Goal: Information Seeking & Learning: Learn about a topic

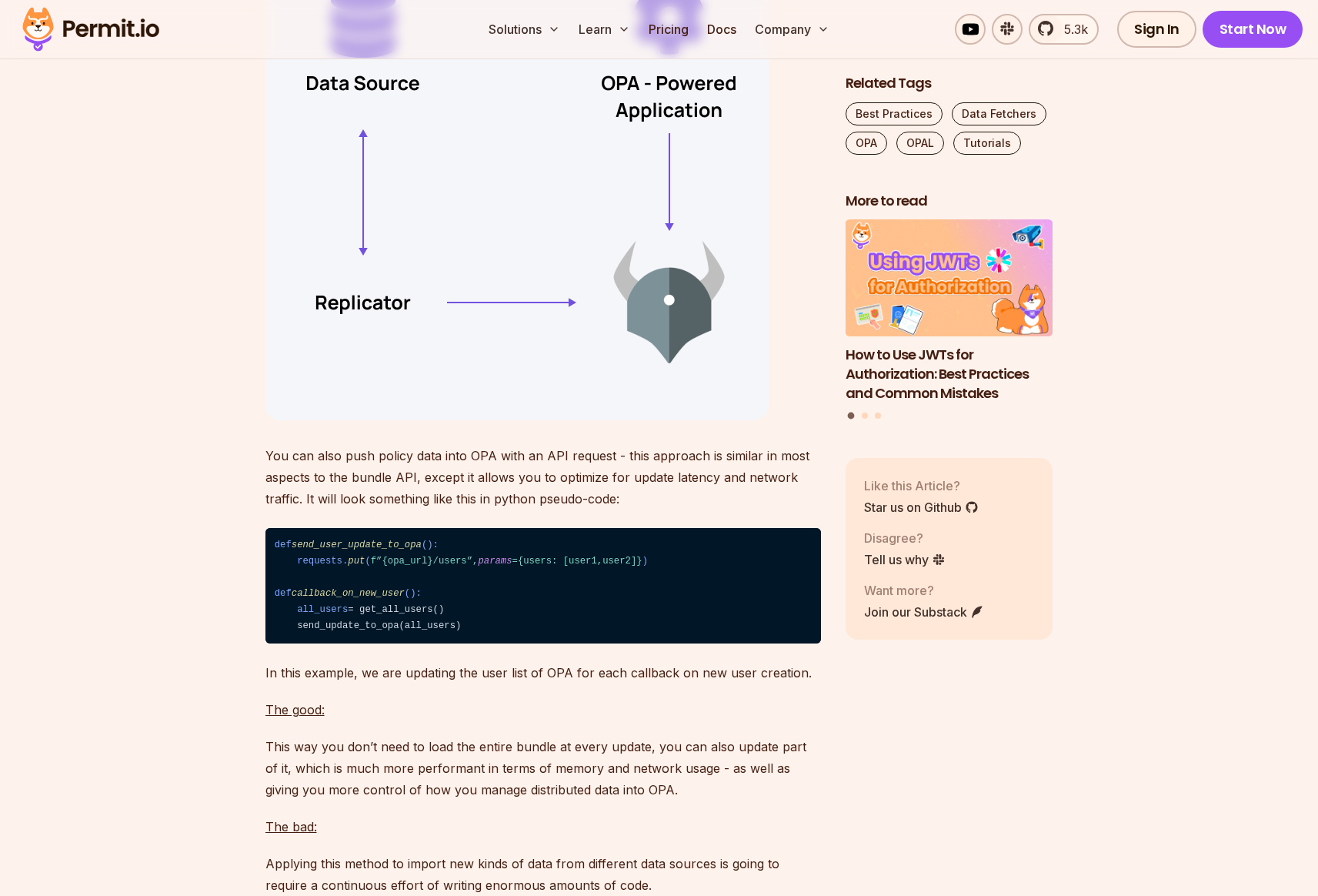
scroll to position [7644, 0]
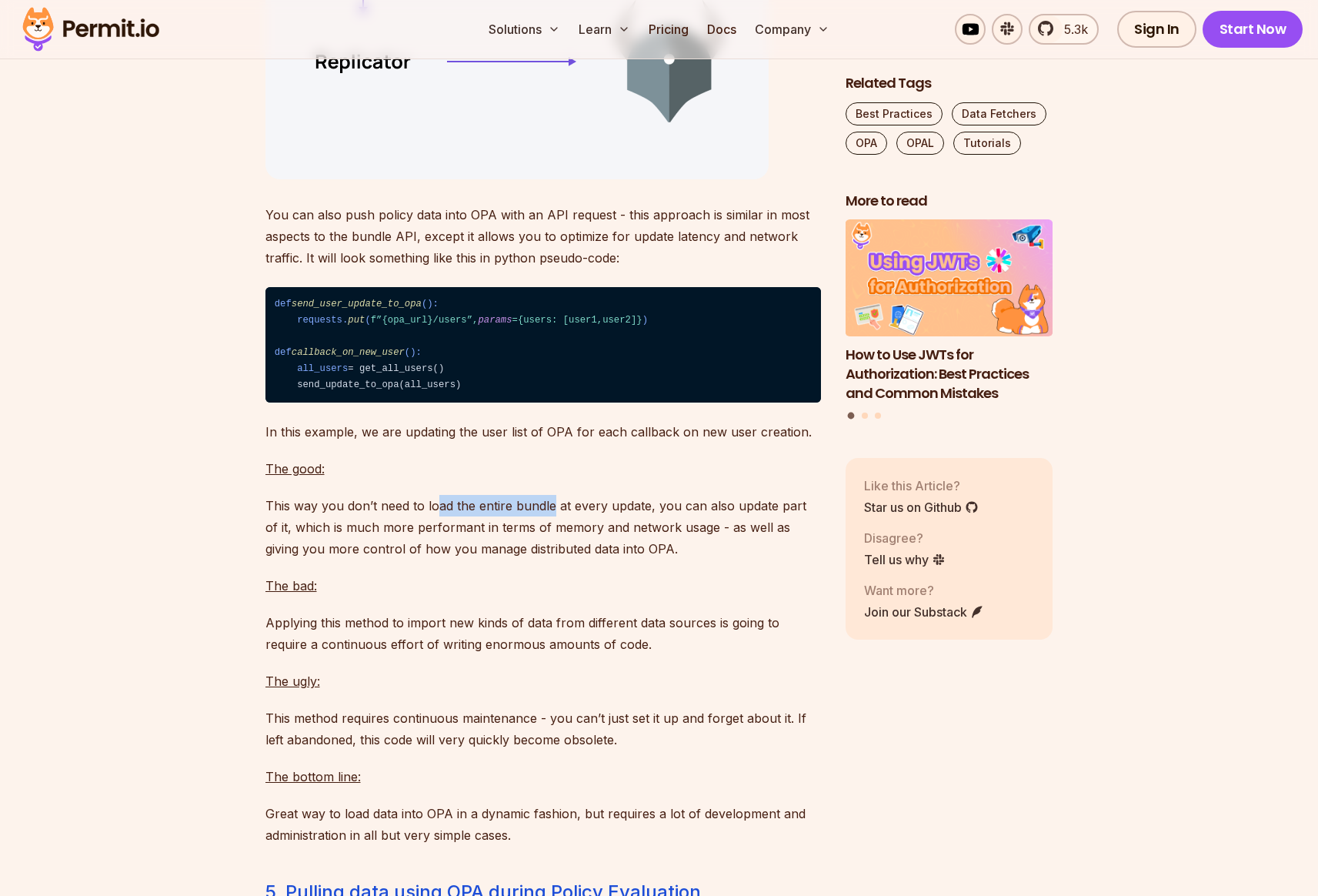
drag, startPoint x: 435, startPoint y: 564, endPoint x: 550, endPoint y: 564, distance: 115.0
click at [551, 560] on p "This way you don’t need to load the entire bundle at every update, you can also…" at bounding box center [543, 527] width 556 height 65
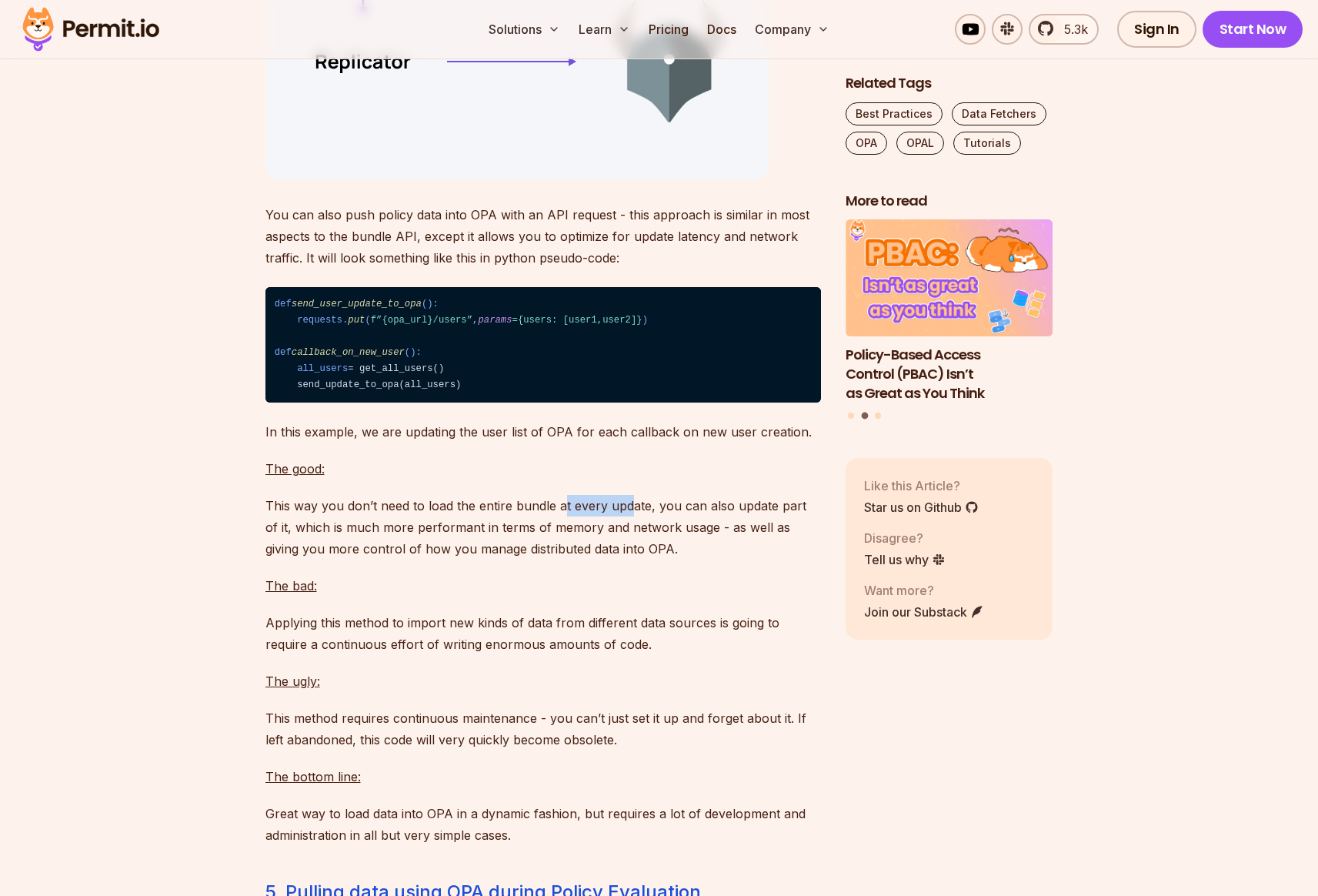
drag, startPoint x: 561, startPoint y: 567, endPoint x: 629, endPoint y: 568, distance: 68.0
click at [629, 560] on p "This way you don’t need to load the entire bundle at every update, you can also…" at bounding box center [543, 527] width 556 height 65
drag, startPoint x: 654, startPoint y: 568, endPoint x: 754, endPoint y: 566, distance: 100.0
click at [753, 560] on p "This way you don’t need to load the entire bundle at every update, you can also…" at bounding box center [543, 527] width 556 height 65
click at [787, 560] on p "This way you don’t need to load the entire bundle at every update, you can also…" at bounding box center [543, 527] width 556 height 65
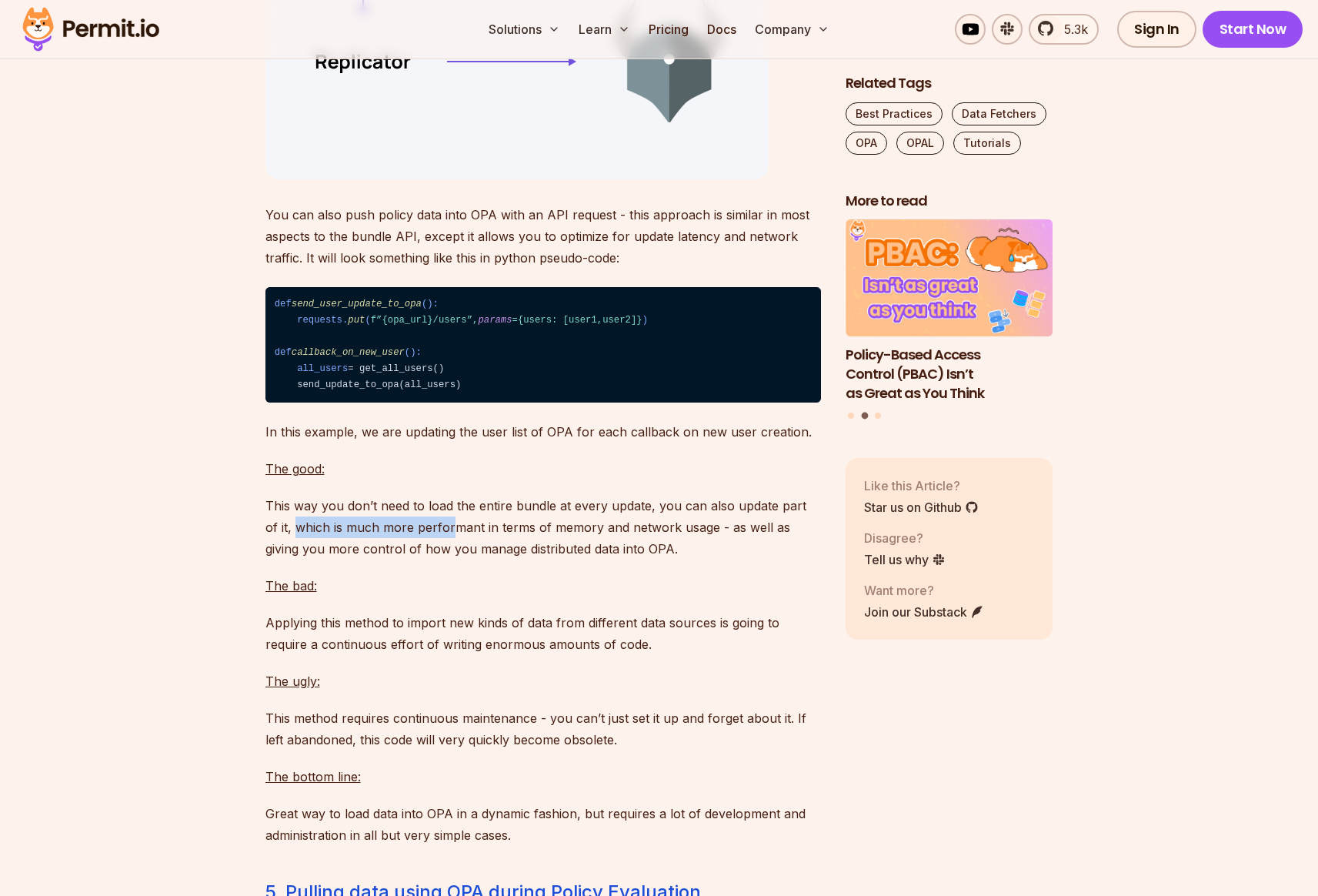
drag, startPoint x: 281, startPoint y: 587, endPoint x: 435, endPoint y: 584, distance: 154.0
click at [435, 560] on p "This way you don’t need to load the entire bundle at every update, you can also…" at bounding box center [543, 527] width 556 height 65
drag, startPoint x: 459, startPoint y: 584, endPoint x: 502, endPoint y: 584, distance: 43.0
click at [502, 560] on p "This way you don’t need to load the entire bundle at every update, you can also…" at bounding box center [543, 527] width 556 height 65
drag, startPoint x: 358, startPoint y: 588, endPoint x: 497, endPoint y: 588, distance: 139.0
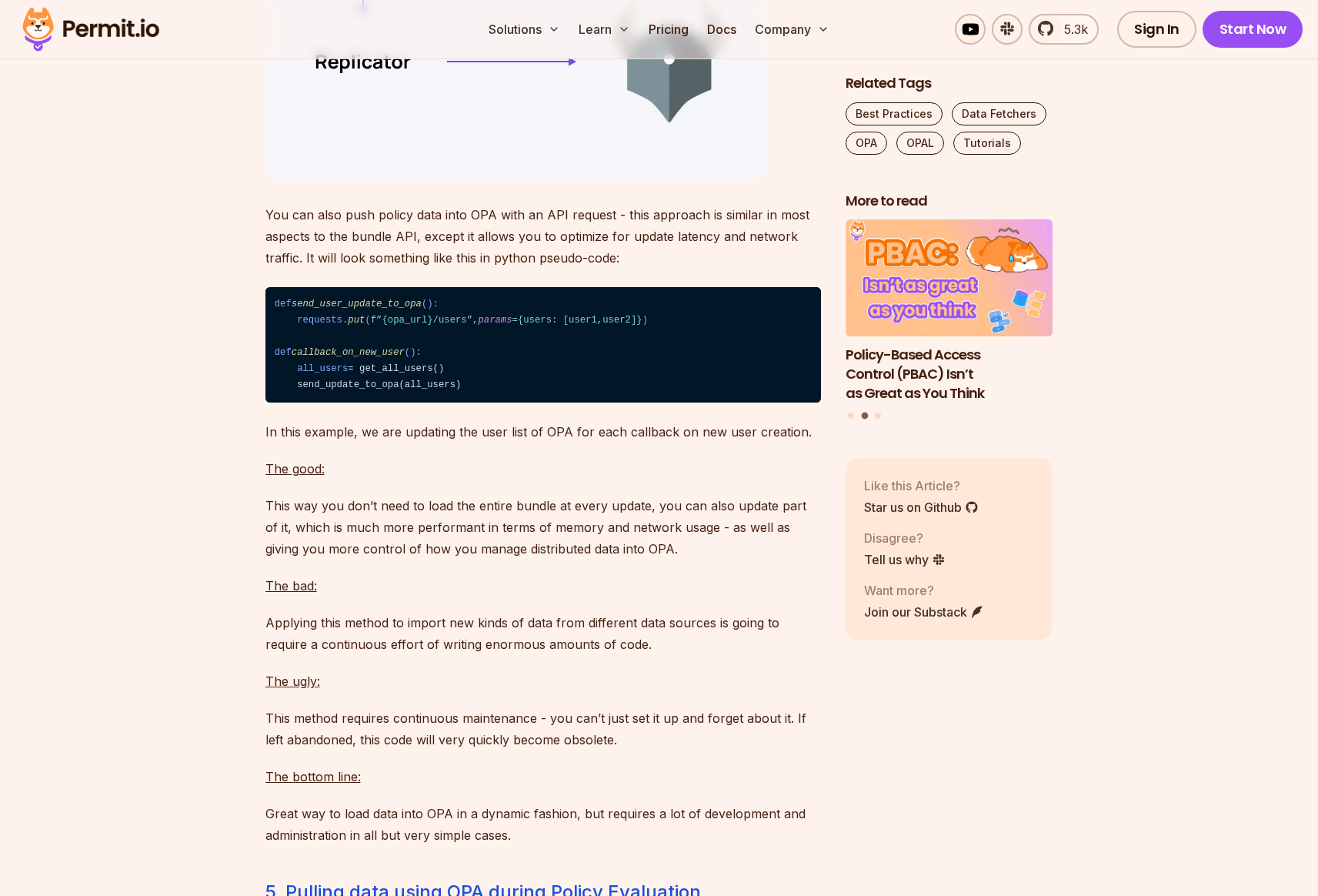
click at [497, 560] on p "This way you don’t need to load the entire bundle at every update, you can also…" at bounding box center [543, 527] width 556 height 65
drag, startPoint x: 536, startPoint y: 588, endPoint x: 613, endPoint y: 588, distance: 77.0
click at [613, 560] on p "This way you don’t need to load the entire bundle at every update, you can also…" at bounding box center [543, 527] width 556 height 65
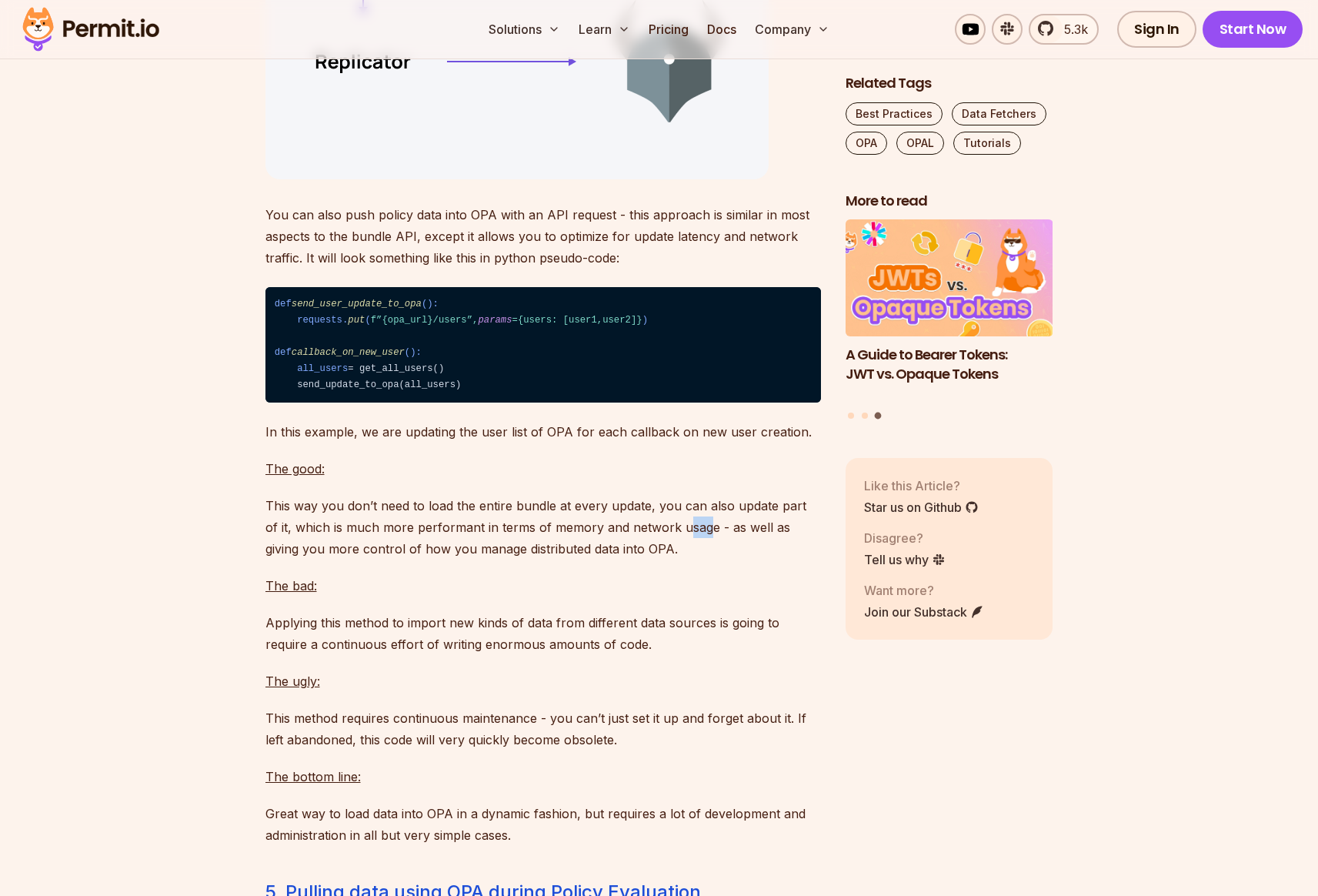
drag, startPoint x: 667, startPoint y: 588, endPoint x: 697, endPoint y: 588, distance: 30.0
click at [697, 560] on p "This way you don’t need to load the entire bundle at every update, you can also…" at bounding box center [543, 527] width 556 height 65
drag, startPoint x: 629, startPoint y: 608, endPoint x: 318, endPoint y: 599, distance: 311.1
click at [318, 560] on p "This way you don’t need to load the entire bundle at every update, you can also…" at bounding box center [543, 527] width 556 height 65
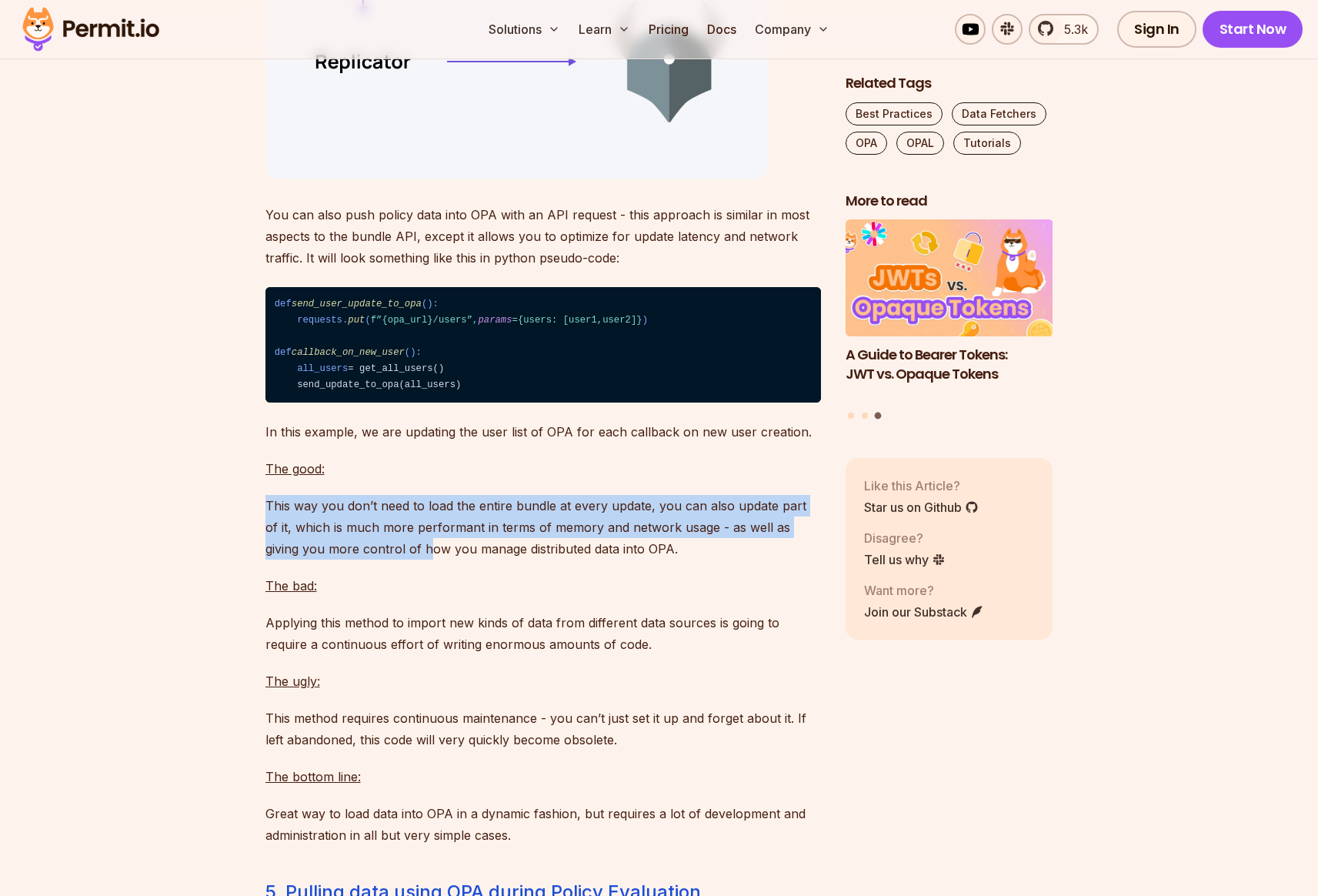
drag, startPoint x: 265, startPoint y: 563, endPoint x: 387, endPoint y: 611, distance: 131.1
click at [387, 560] on p "This way you don’t need to load the entire bundle at every update, you can also…" at bounding box center [543, 527] width 556 height 65
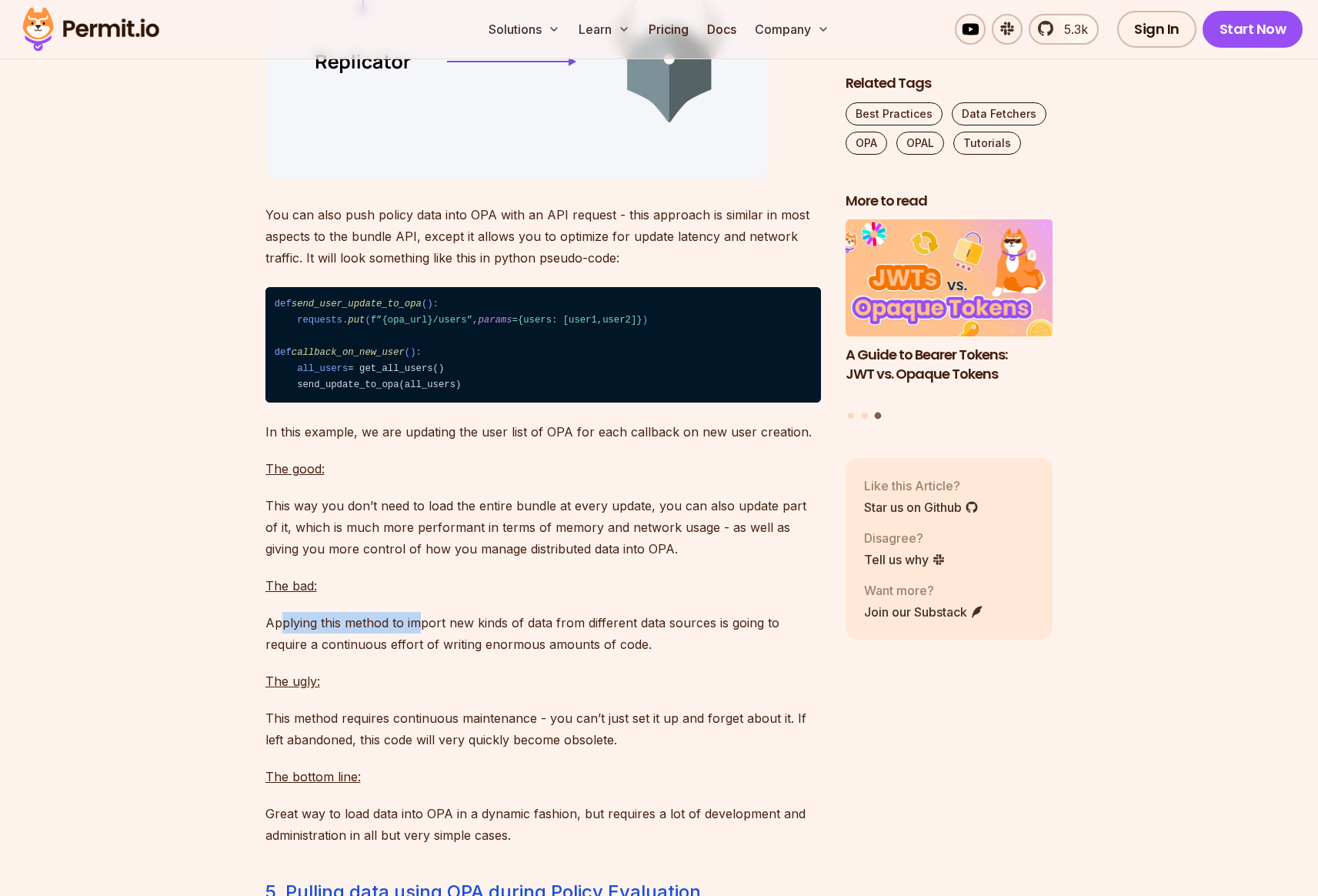
drag, startPoint x: 279, startPoint y: 682, endPoint x: 417, endPoint y: 680, distance: 138.0
click at [417, 655] on p "Applying this method to import new kinds of data from different data sources is…" at bounding box center [543, 633] width 556 height 43
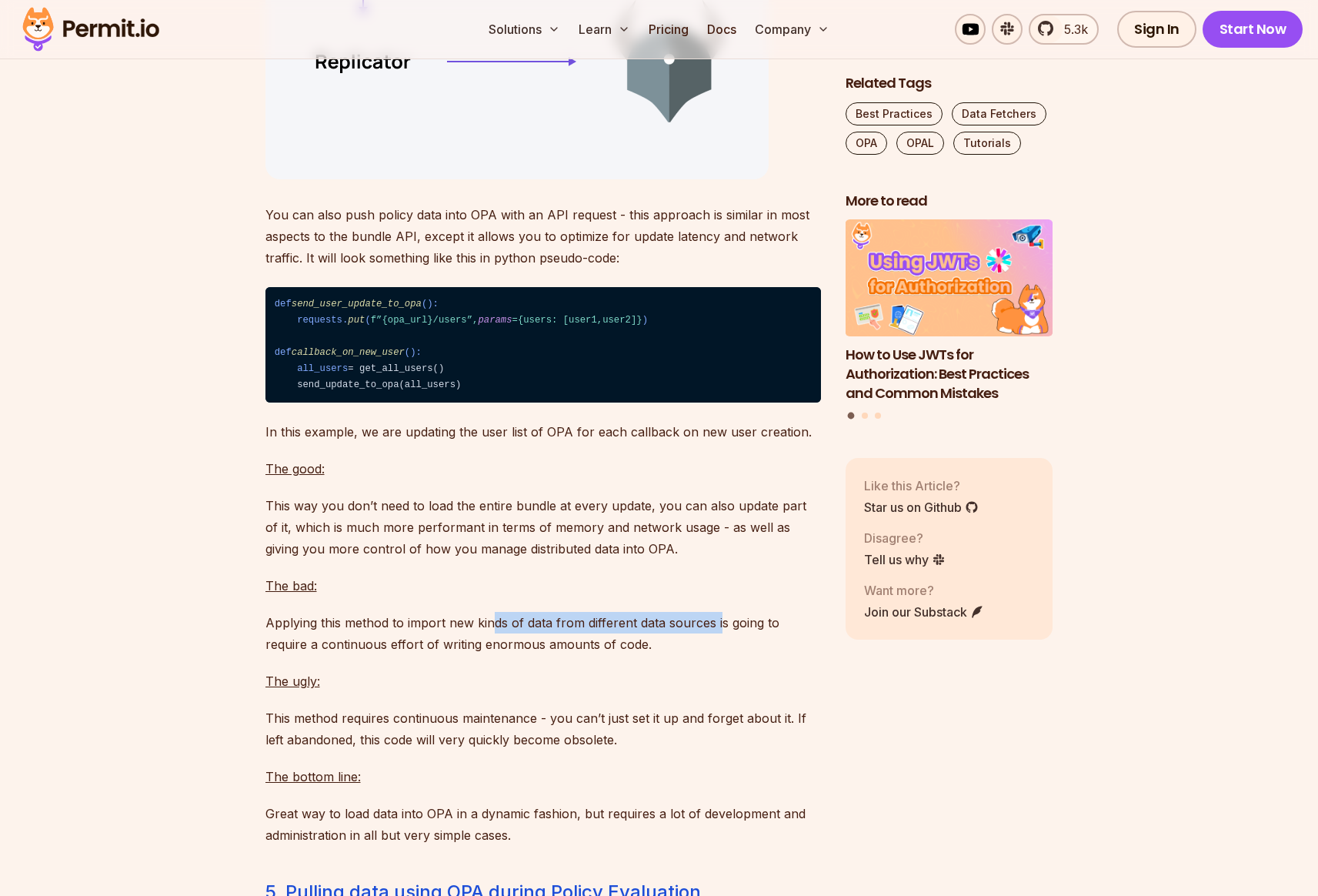
drag, startPoint x: 490, startPoint y: 682, endPoint x: 719, endPoint y: 683, distance: 229.0
click at [719, 655] on p "Applying this method to import new kinds of data from different data sources is…" at bounding box center [543, 633] width 556 height 43
drag, startPoint x: 815, startPoint y: 685, endPoint x: 320, endPoint y: 688, distance: 495.0
click at [320, 655] on p "Applying this method to import new kinds of data from different data sources is…" at bounding box center [543, 633] width 556 height 43
drag, startPoint x: 273, startPoint y: 707, endPoint x: 410, endPoint y: 706, distance: 137.0
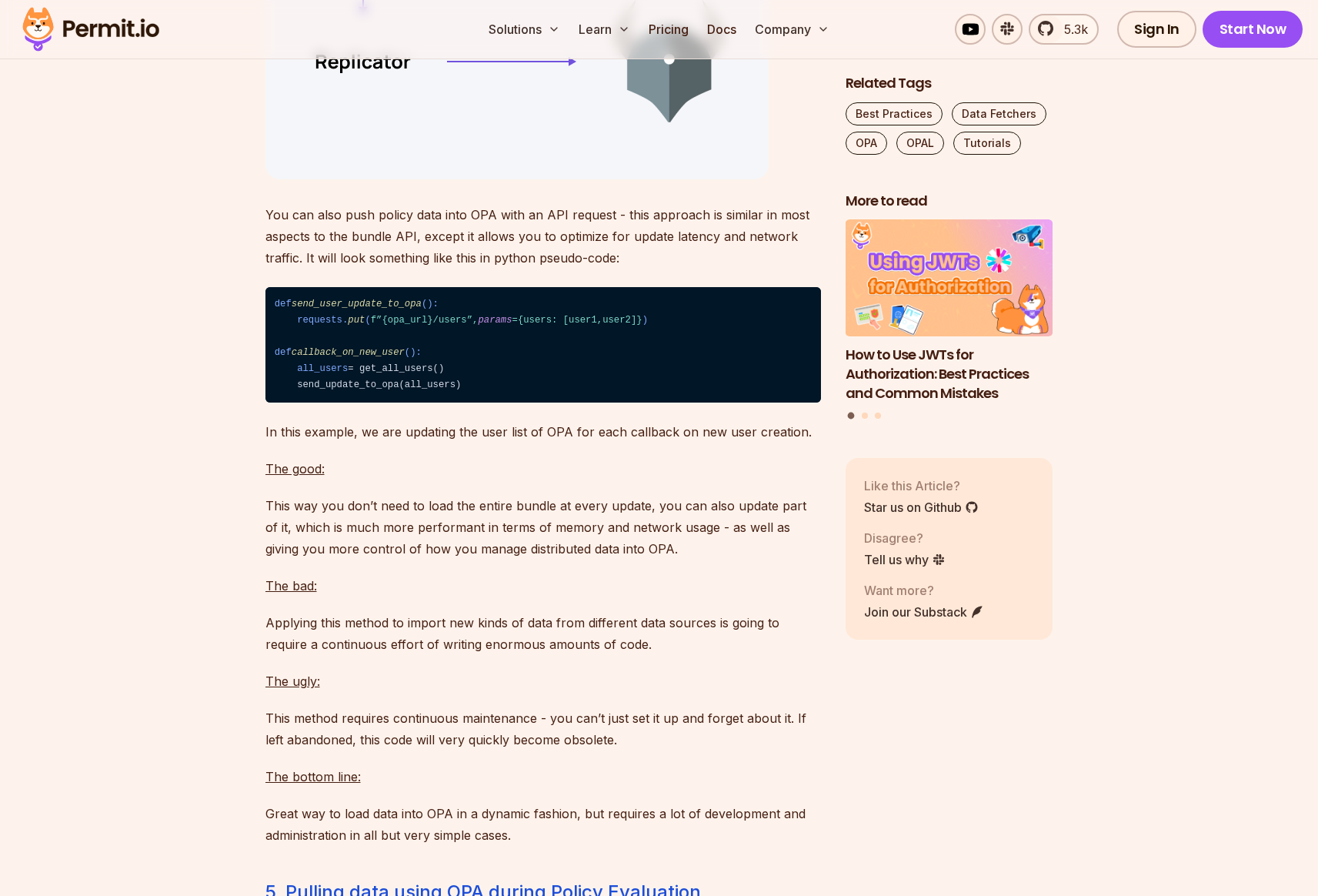
click at [408, 655] on p "Applying this method to import new kinds of data from different data sources is…" at bounding box center [543, 633] width 556 height 43
drag, startPoint x: 480, startPoint y: 704, endPoint x: 545, endPoint y: 702, distance: 65.0
click at [511, 655] on p "Applying this method to import new kinds of data from different data sources is…" at bounding box center [543, 633] width 556 height 43
drag, startPoint x: 584, startPoint y: 702, endPoint x: 430, endPoint y: 701, distance: 154.0
click at [430, 655] on p "Applying this method to import new kinds of data from different data sources is…" at bounding box center [543, 633] width 556 height 43
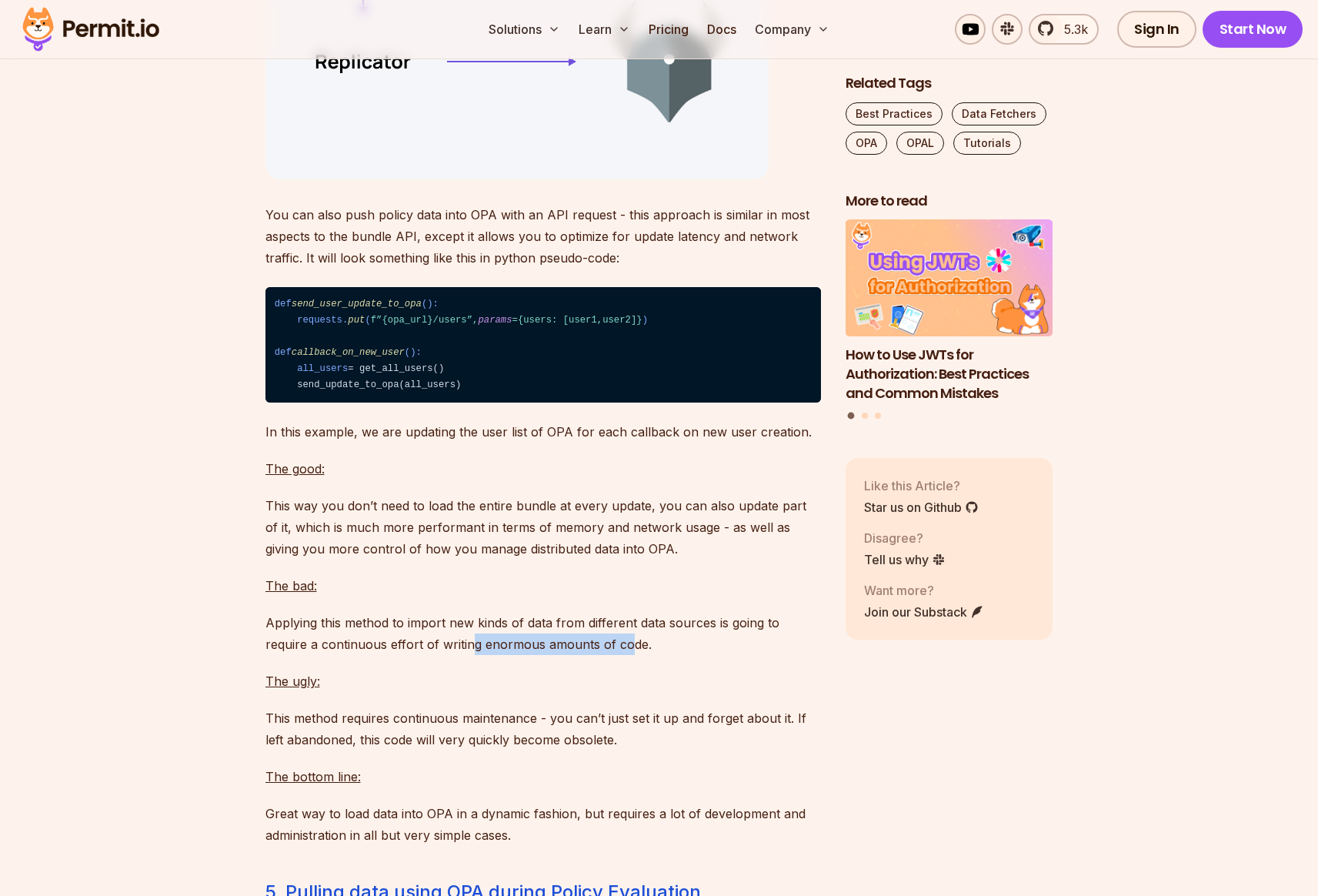
scroll to position [7809, 0]
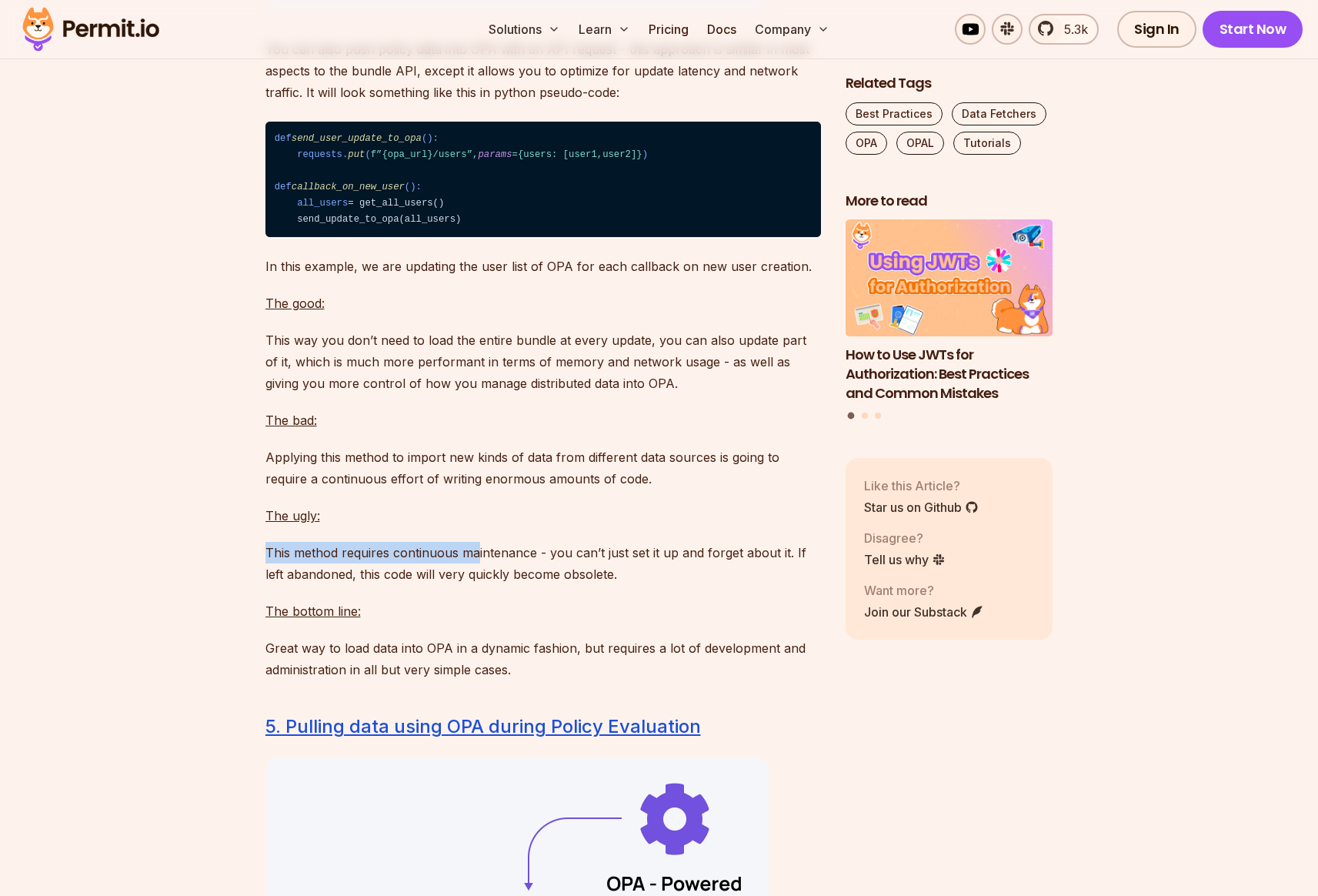
drag, startPoint x: 264, startPoint y: 611, endPoint x: 477, endPoint y: 618, distance: 213.1
drag, startPoint x: 661, startPoint y: 709, endPoint x: 735, endPoint y: 706, distance: 74.1
click at [735, 680] on p "Great way to load data into OPA in a dynamic fashion, but requires a lot of dev…" at bounding box center [543, 658] width 556 height 43
drag, startPoint x: 267, startPoint y: 732, endPoint x: 494, endPoint y: 733, distance: 227.0
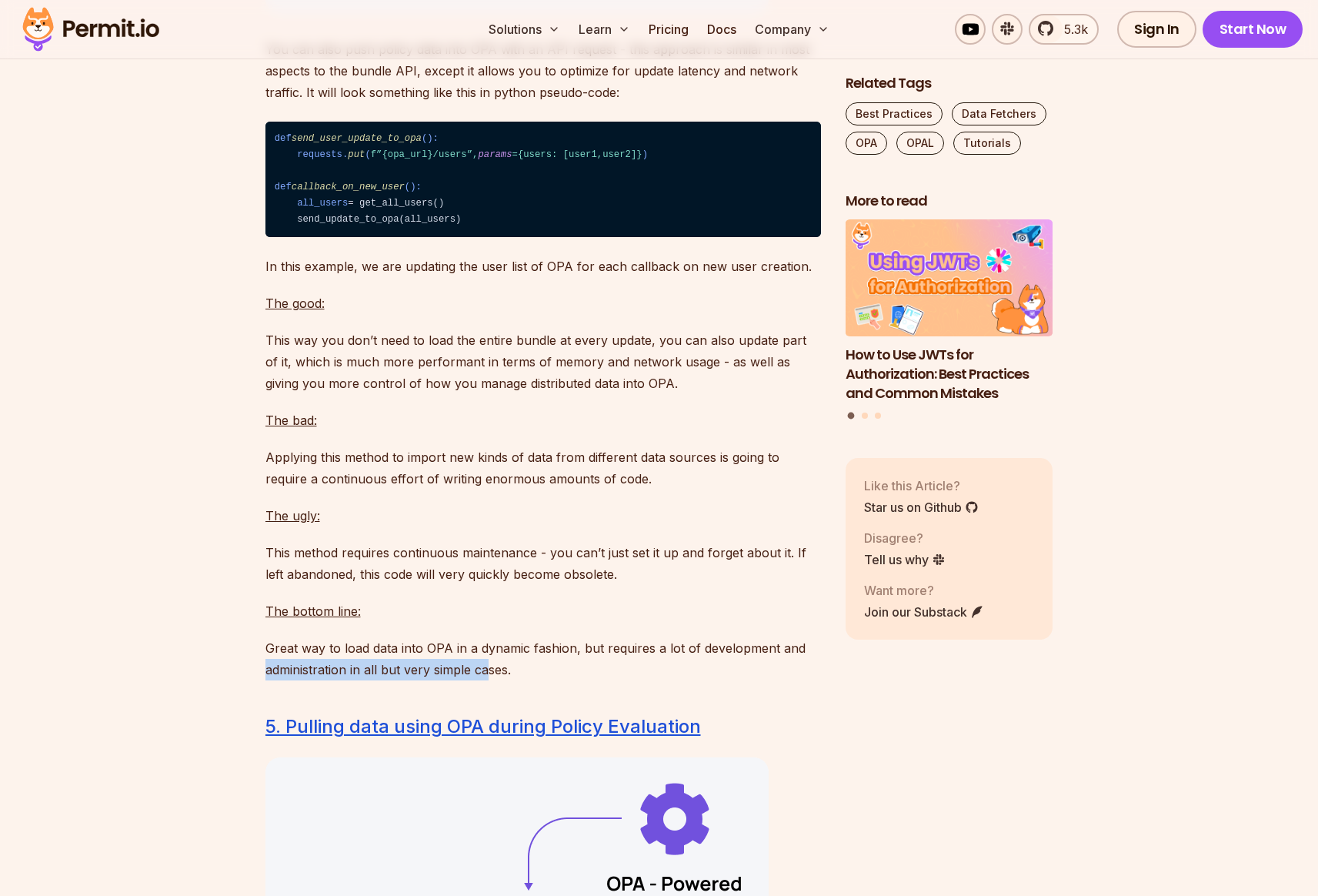
click at [488, 680] on p "Great way to load data into OPA in a dynamic fashion, but requires a lot of dev…" at bounding box center [543, 658] width 556 height 43
drag, startPoint x: 508, startPoint y: 732, endPoint x: 342, endPoint y: 734, distance: 166.0
click at [342, 680] on p "Great way to load data into OPA in a dynamic fashion, but requires a lot of dev…" at bounding box center [543, 658] width 556 height 43
click at [321, 680] on p "Great way to load data into OPA in a dynamic fashion, but requires a lot of dev…" at bounding box center [543, 658] width 556 height 43
drag, startPoint x: 269, startPoint y: 732, endPoint x: 376, endPoint y: 732, distance: 107.0
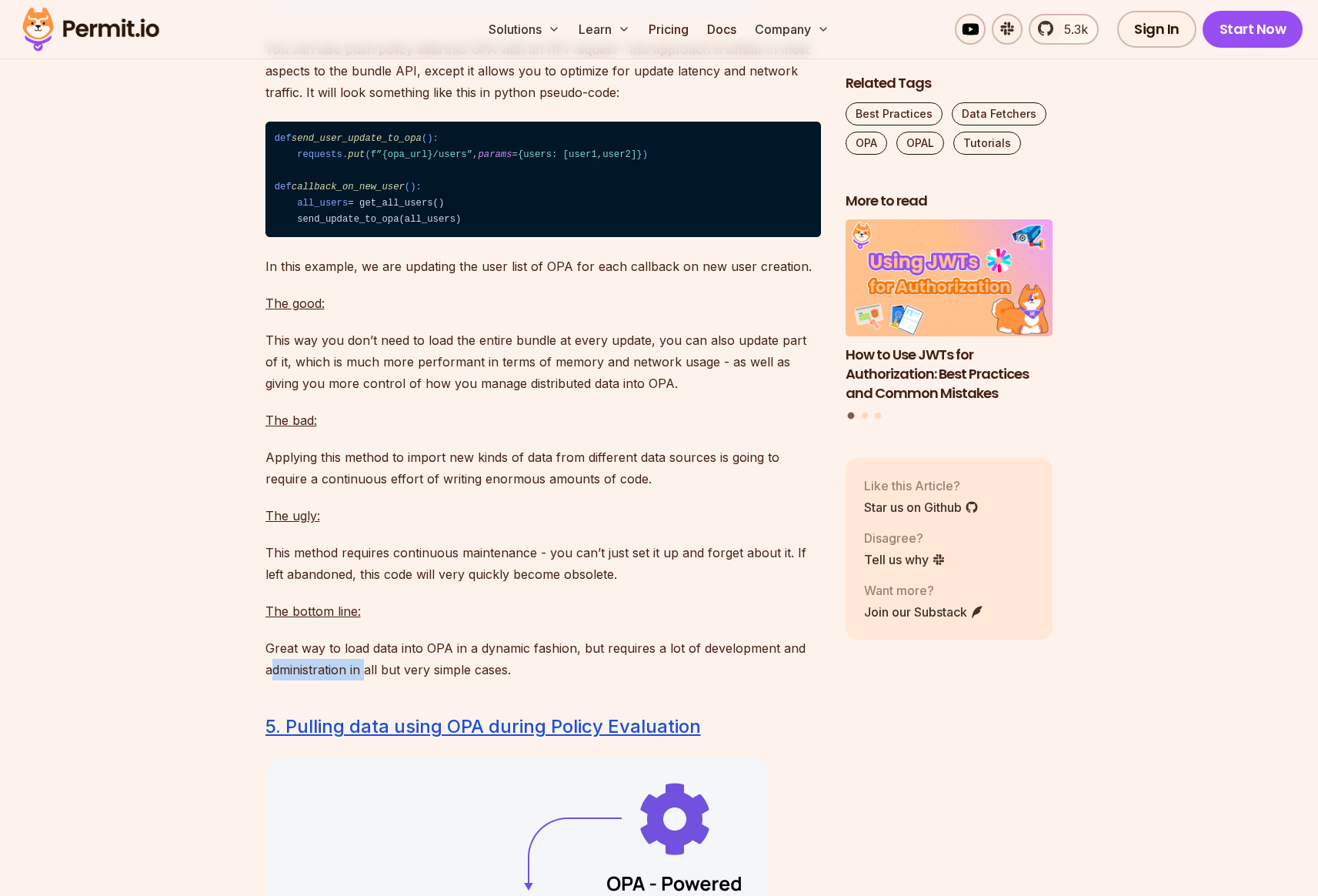
click at [367, 680] on p "Great way to load data into OPA in a dynamic fashion, but requires a lot of dev…" at bounding box center [543, 658] width 556 height 43
click at [398, 680] on p "Great way to load data into OPA in a dynamic fashion, but requires a lot of dev…" at bounding box center [543, 658] width 556 height 43
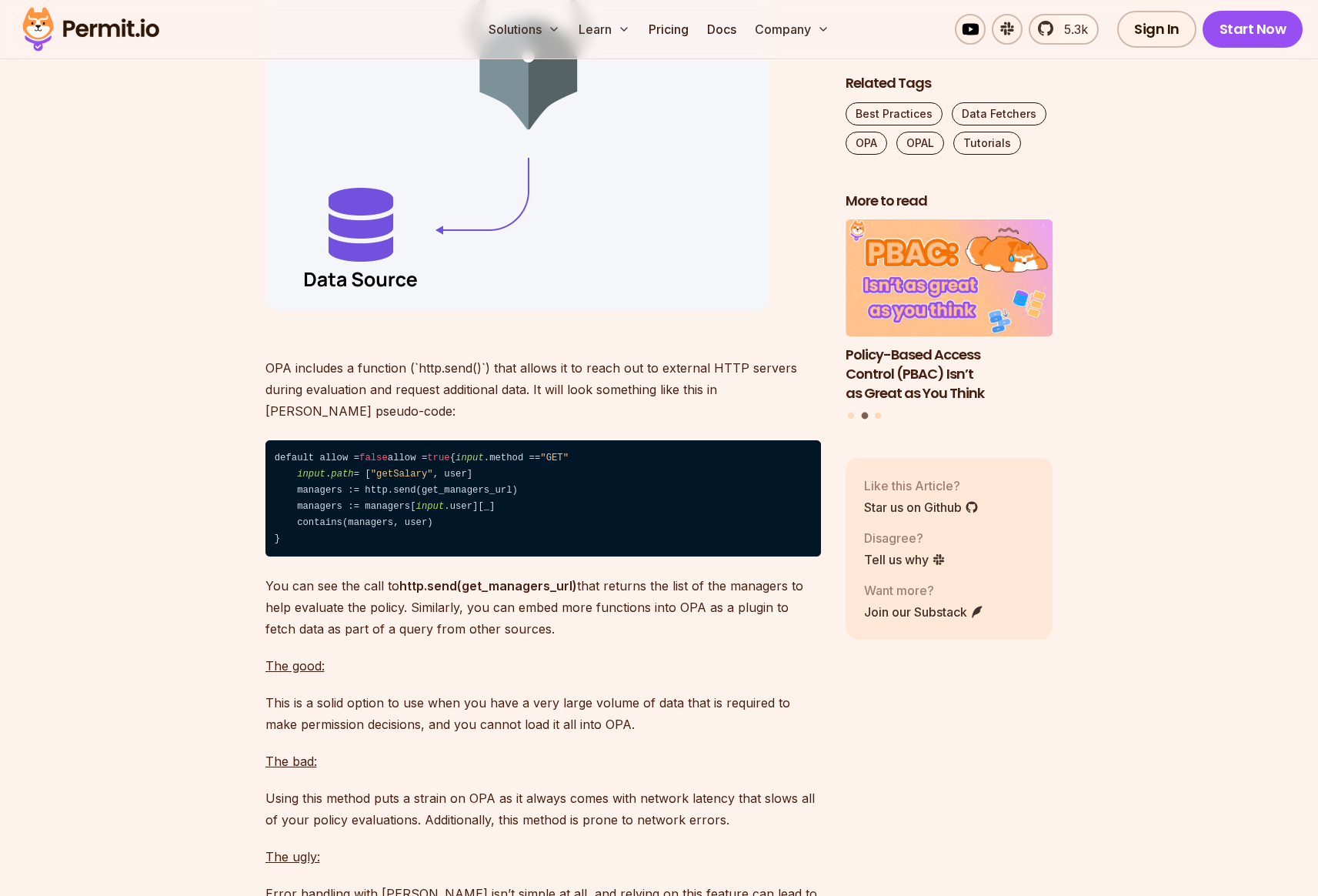
scroll to position [8898, 0]
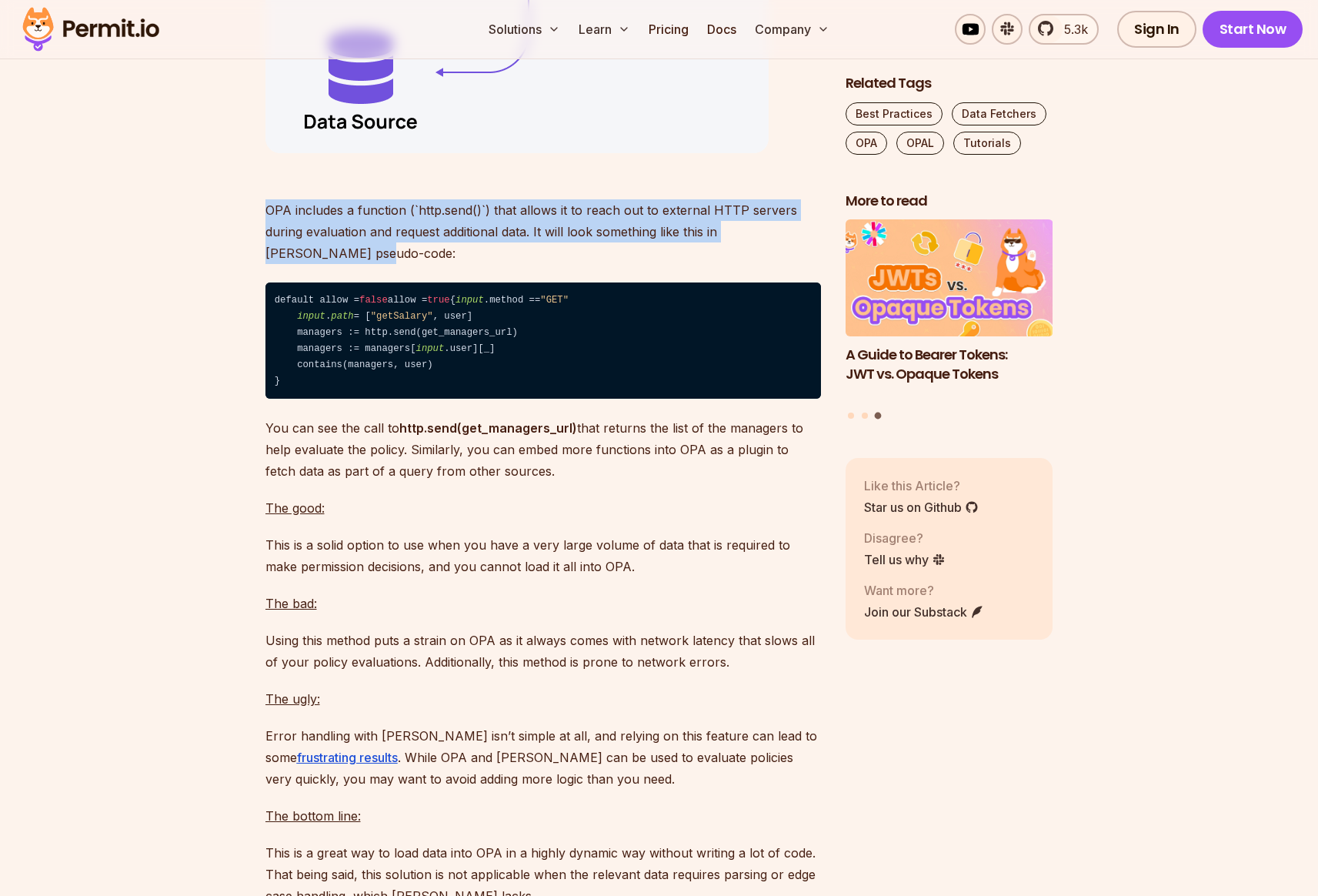
drag, startPoint x: 267, startPoint y: 269, endPoint x: 364, endPoint y: 316, distance: 107.8
click at [364, 264] on p "OPA includes a function (`http.send()`) that allows it to reach out to external…" at bounding box center [543, 220] width 556 height 86
click at [361, 264] on p "OPA includes a function (`http.send()`) that allows it to reach out to external…" at bounding box center [543, 220] width 556 height 86
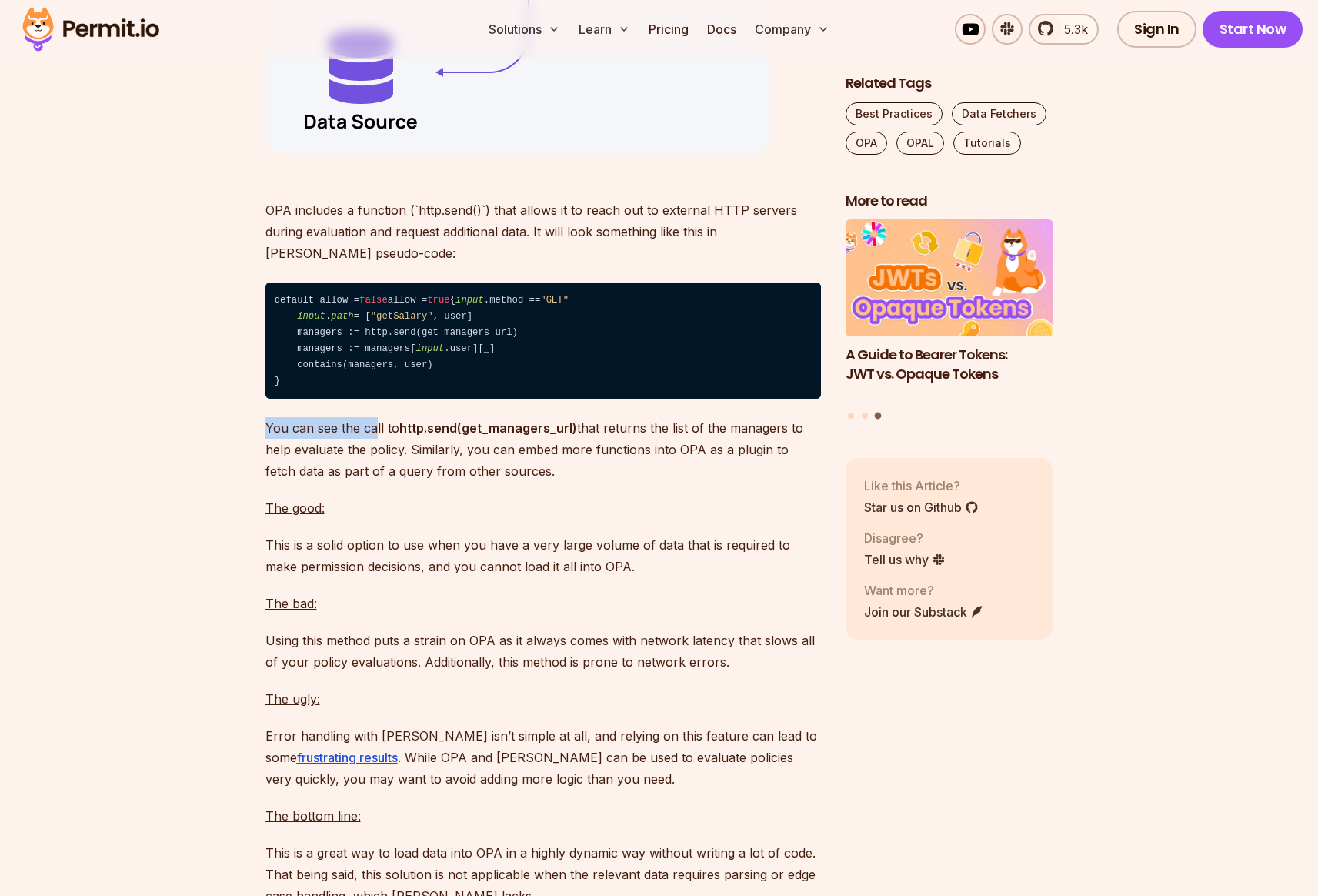
drag, startPoint x: 267, startPoint y: 536, endPoint x: 375, endPoint y: 536, distance: 108.0
click at [374, 482] on p "You can see the call to http.send(get_managers_url) that returns the list of th…" at bounding box center [543, 449] width 556 height 65
click at [384, 482] on p "You can see the call to http.send(get_managers_url) that returns the list of th…" at bounding box center [543, 449] width 556 height 65
drag, startPoint x: 394, startPoint y: 536, endPoint x: 575, endPoint y: 536, distance: 181.0
click at [575, 482] on p "You can see the call to http.send(get_managers_url) that returns the list of th…" at bounding box center [543, 449] width 556 height 65
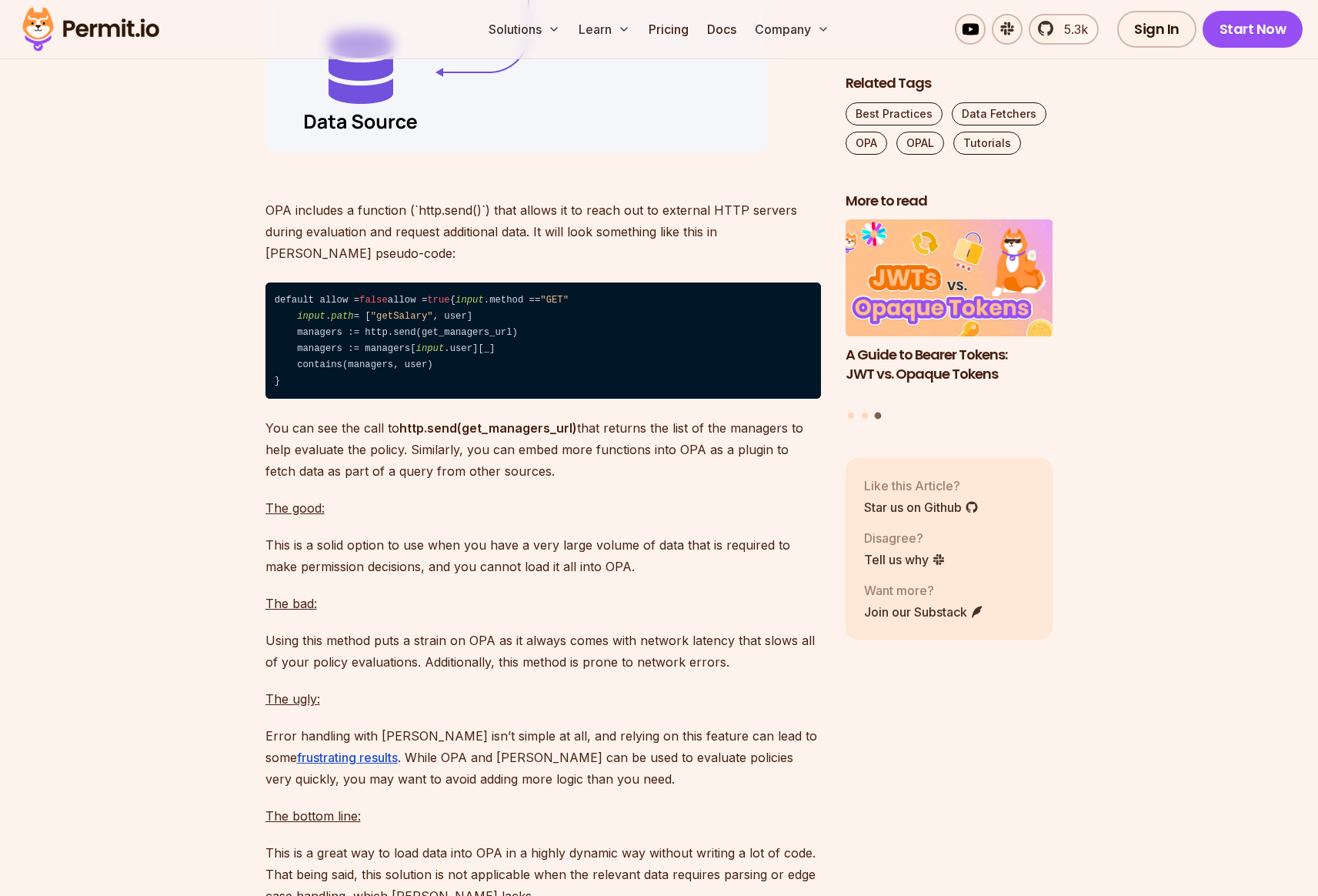
click at [640, 482] on p "You can see the call to http.send(get_managers_url) that returns the list of th…" at bounding box center [543, 449] width 556 height 65
drag, startPoint x: 410, startPoint y: 558, endPoint x: 666, endPoint y: 556, distance: 256.0
click at [666, 482] on p "You can see the call to http.send(get_managers_url) that returns the list of th…" at bounding box center [543, 449] width 556 height 65
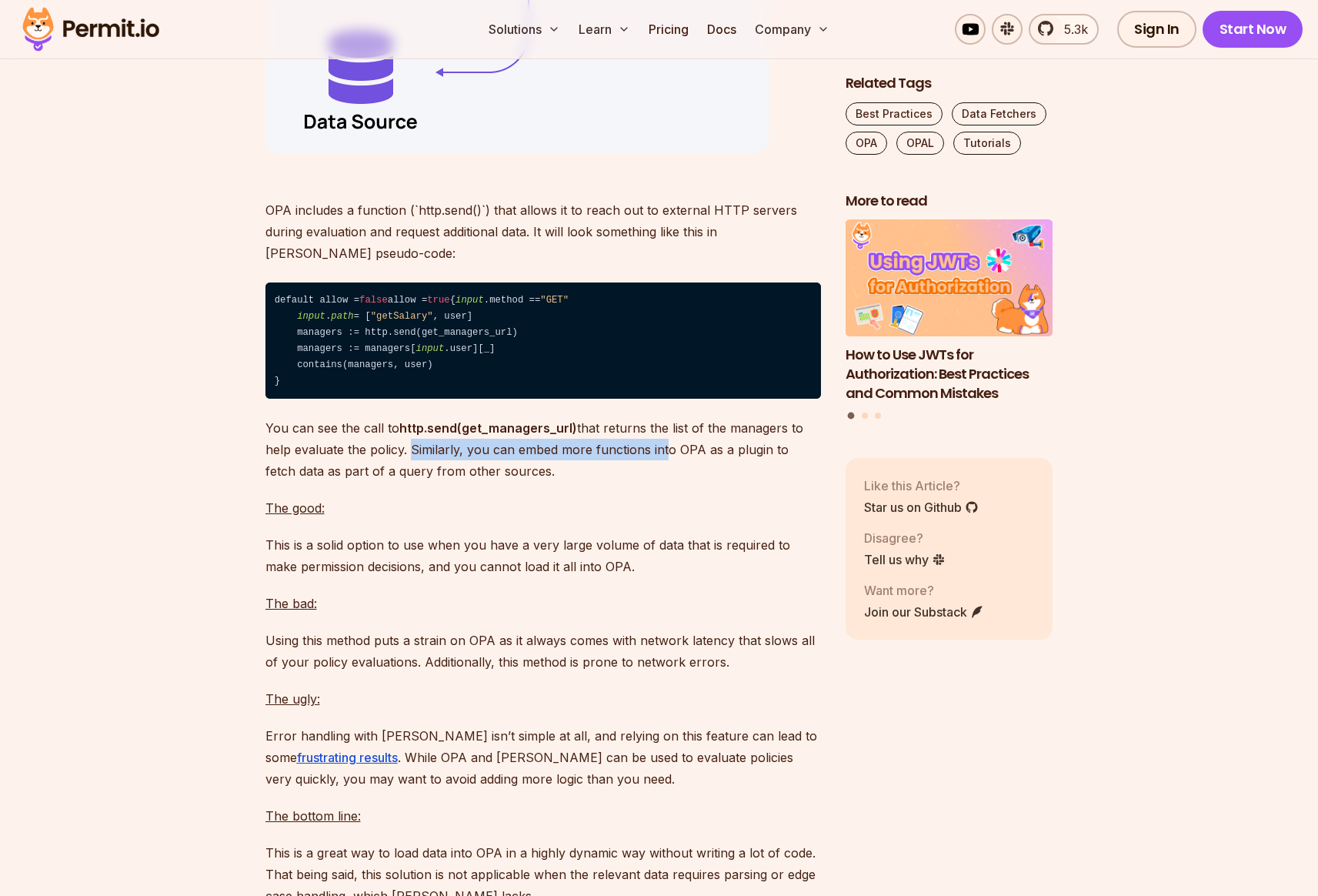
click at [518, 482] on p "You can see the call to http.send(get_managers_url) that returns the list of th…" at bounding box center [543, 449] width 556 height 65
drag, startPoint x: 514, startPoint y: 559, endPoint x: 684, endPoint y: 561, distance: 170.0
click at [684, 482] on p "You can see the call to http.send(get_managers_url) that returns the list of th…" at bounding box center [543, 449] width 556 height 65
click at [704, 482] on p "You can see the call to http.send(get_managers_url) that returns the list of th…" at bounding box center [543, 449] width 556 height 65
drag, startPoint x: 735, startPoint y: 558, endPoint x: 660, endPoint y: 559, distance: 75.0
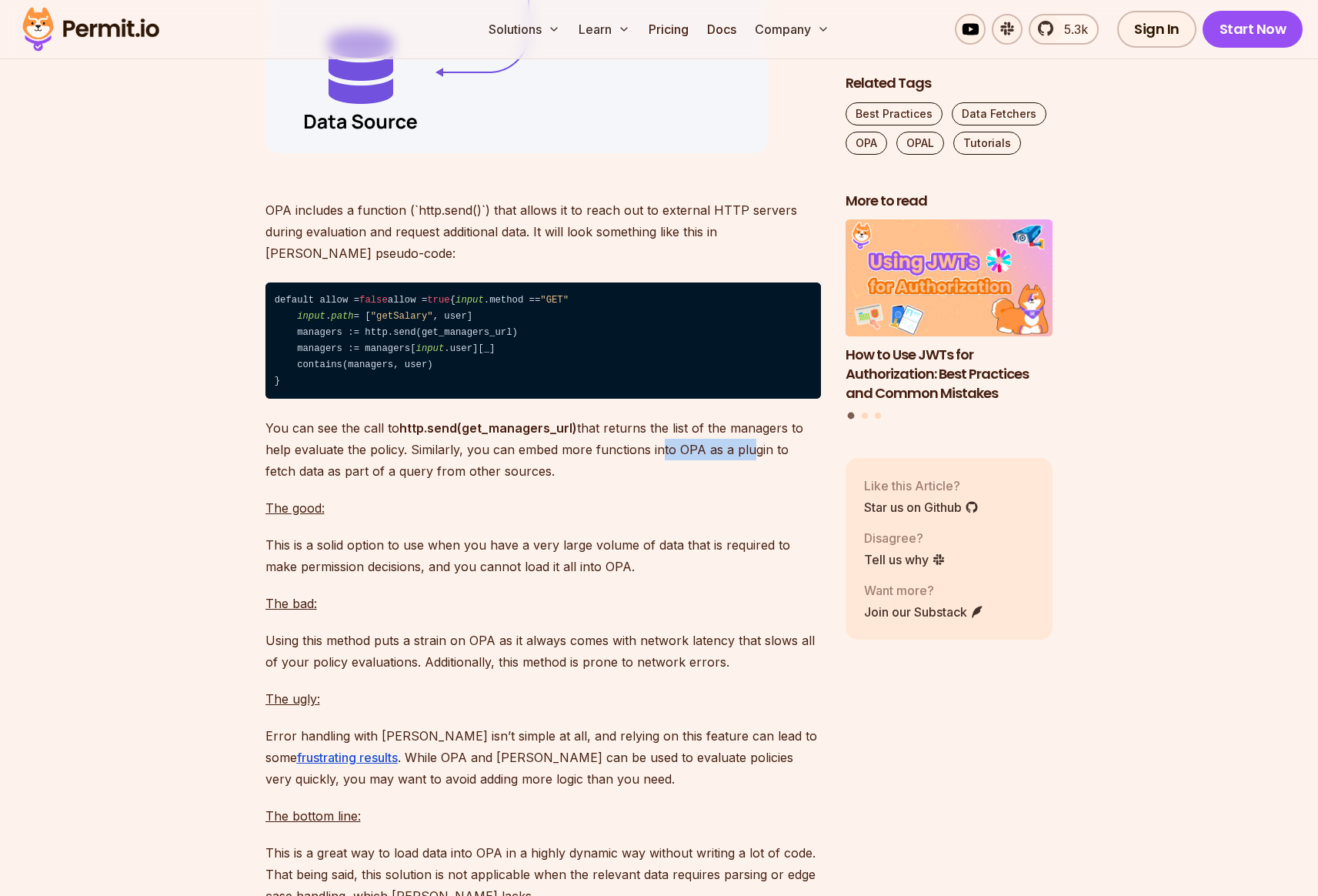
click at [660, 482] on p "You can see the call to http.send(get_managers_url) that returns the list of th…" at bounding box center [543, 449] width 556 height 65
drag, startPoint x: 631, startPoint y: 560, endPoint x: 670, endPoint y: 561, distance: 39.0
click at [632, 482] on p "You can see the call to http.send(get_managers_url) that returns the list of th…" at bounding box center [543, 449] width 556 height 65
click at [735, 482] on p "You can see the call to http.send(get_managers_url) that returns the list of th…" at bounding box center [543, 449] width 556 height 65
drag, startPoint x: 793, startPoint y: 558, endPoint x: 427, endPoint y: 558, distance: 366.0
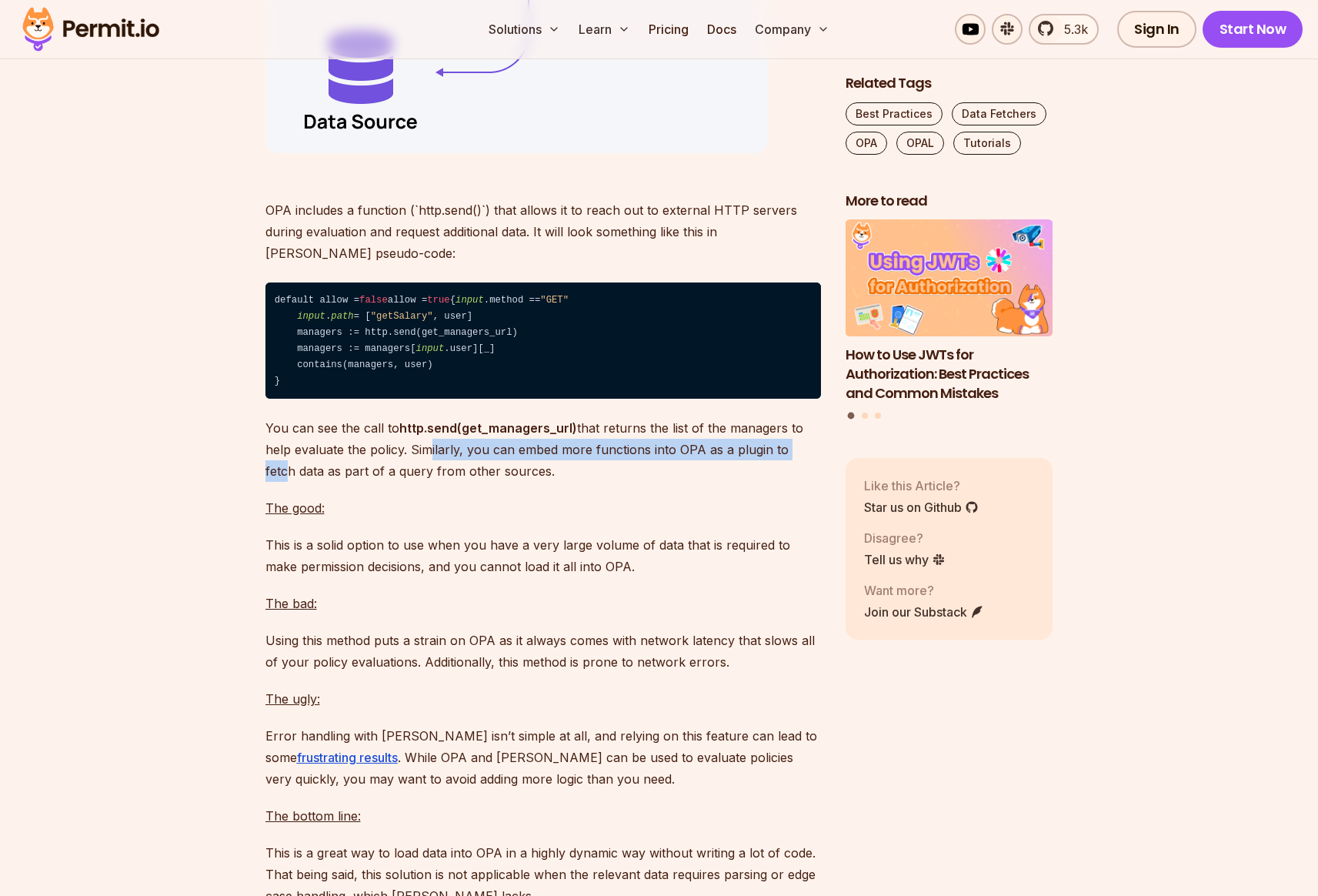
click at [427, 482] on p "You can see the call to http.send(get_managers_url) that returns the list of th…" at bounding box center [543, 449] width 556 height 65
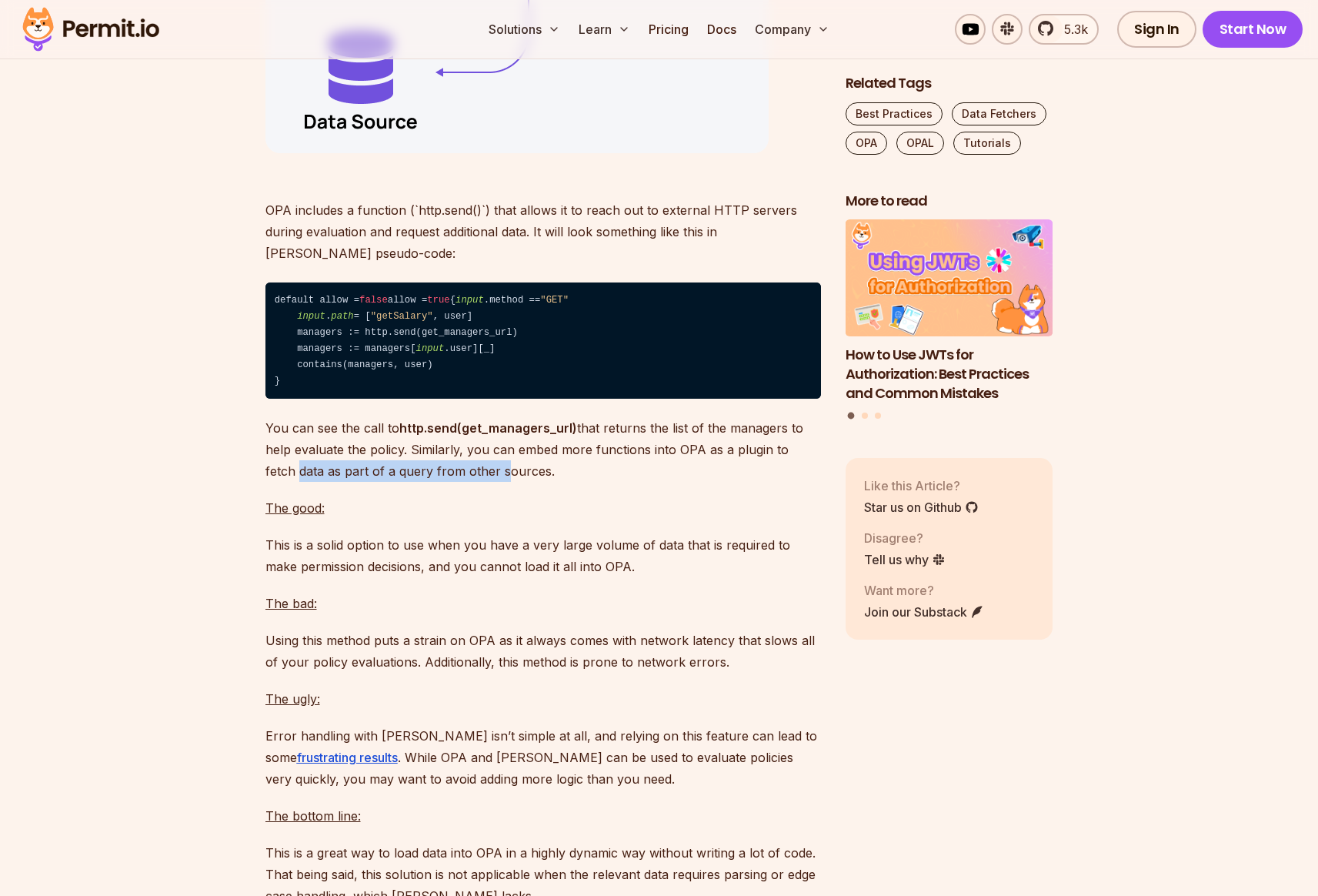
drag, startPoint x: 268, startPoint y: 581, endPoint x: 475, endPoint y: 582, distance: 207.0
click at [475, 482] on p "You can see the call to http.send(get_managers_url) that returns the list of th…" at bounding box center [543, 449] width 556 height 65
drag, startPoint x: 513, startPoint y: 581, endPoint x: 533, endPoint y: 577, distance: 20.4
click at [513, 482] on p "You can see the call to http.send(get_managers_url) that returns the list of th…" at bounding box center [543, 449] width 556 height 65
drag, startPoint x: 532, startPoint y: 577, endPoint x: 356, endPoint y: 577, distance: 176.0
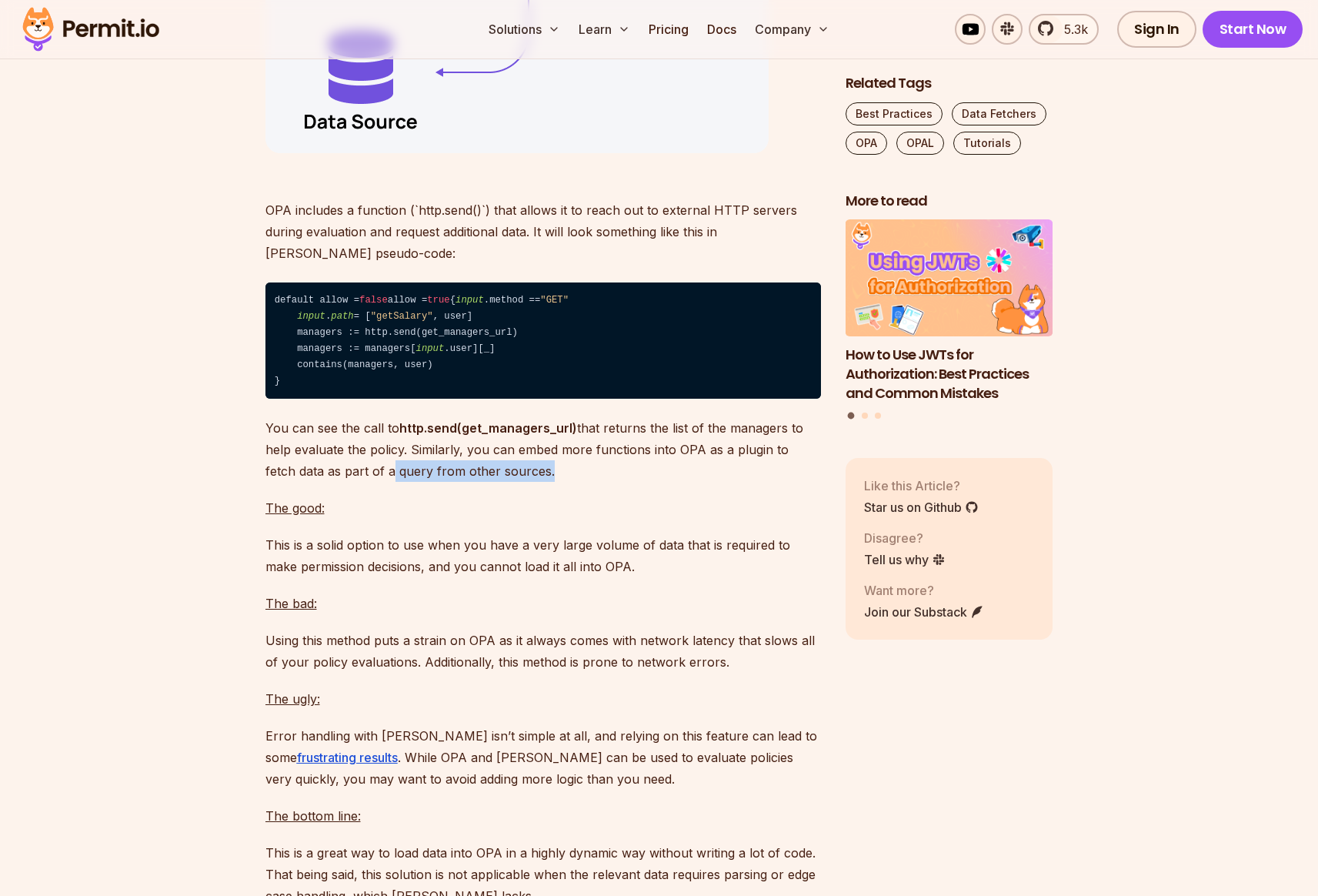
click at [357, 482] on p "You can see the call to http.send(get_managers_url) that returns the list of th…" at bounding box center [543, 449] width 556 height 65
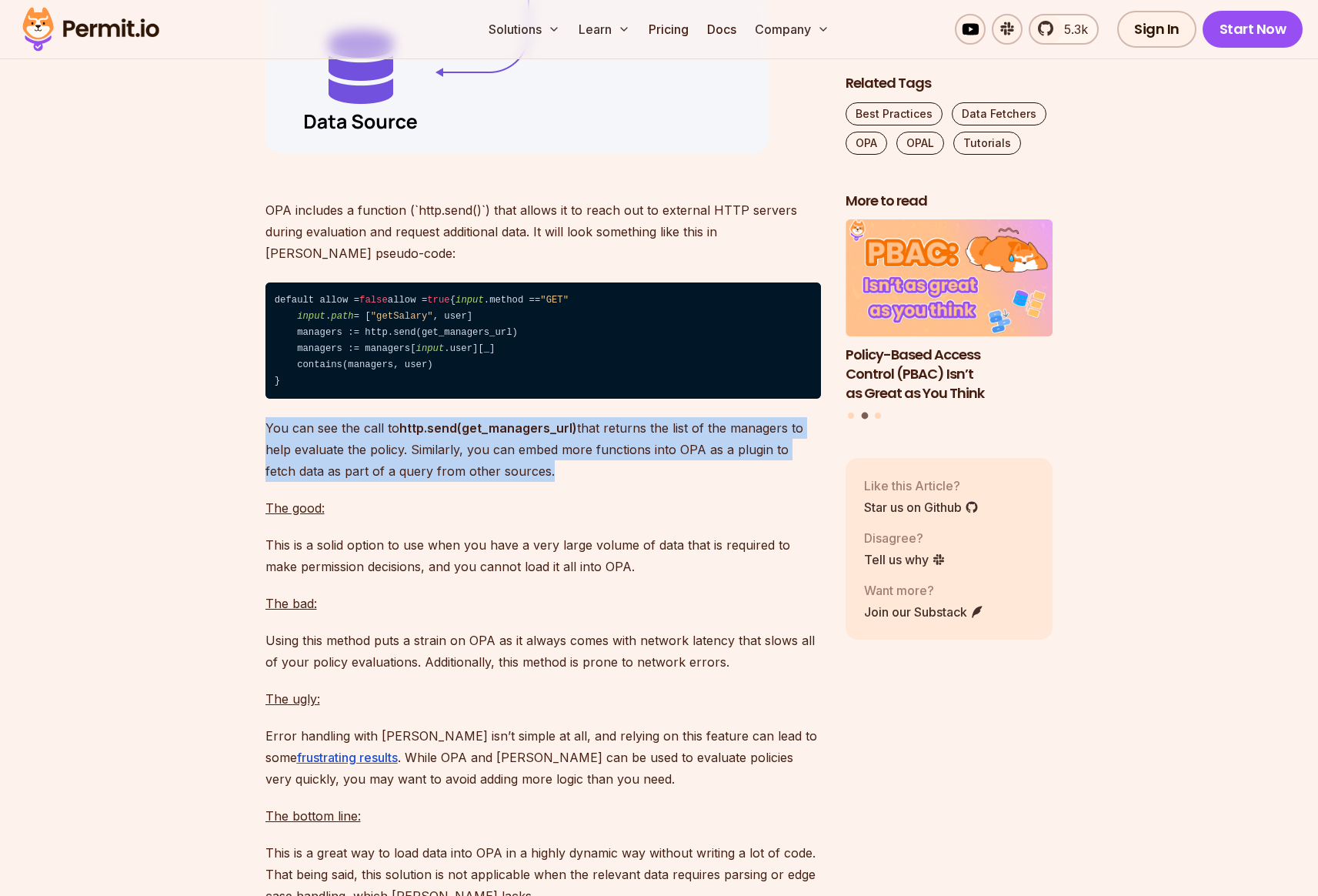
drag, startPoint x: 267, startPoint y: 534, endPoint x: 536, endPoint y: 588, distance: 274.4
click at [536, 482] on p "You can see the call to http.send(get_managers_url) that returns the list of th…" at bounding box center [543, 449] width 556 height 65
click at [286, 482] on p "You can see the call to http.send(get_managers_url) that returns the list of th…" at bounding box center [543, 449] width 556 height 65
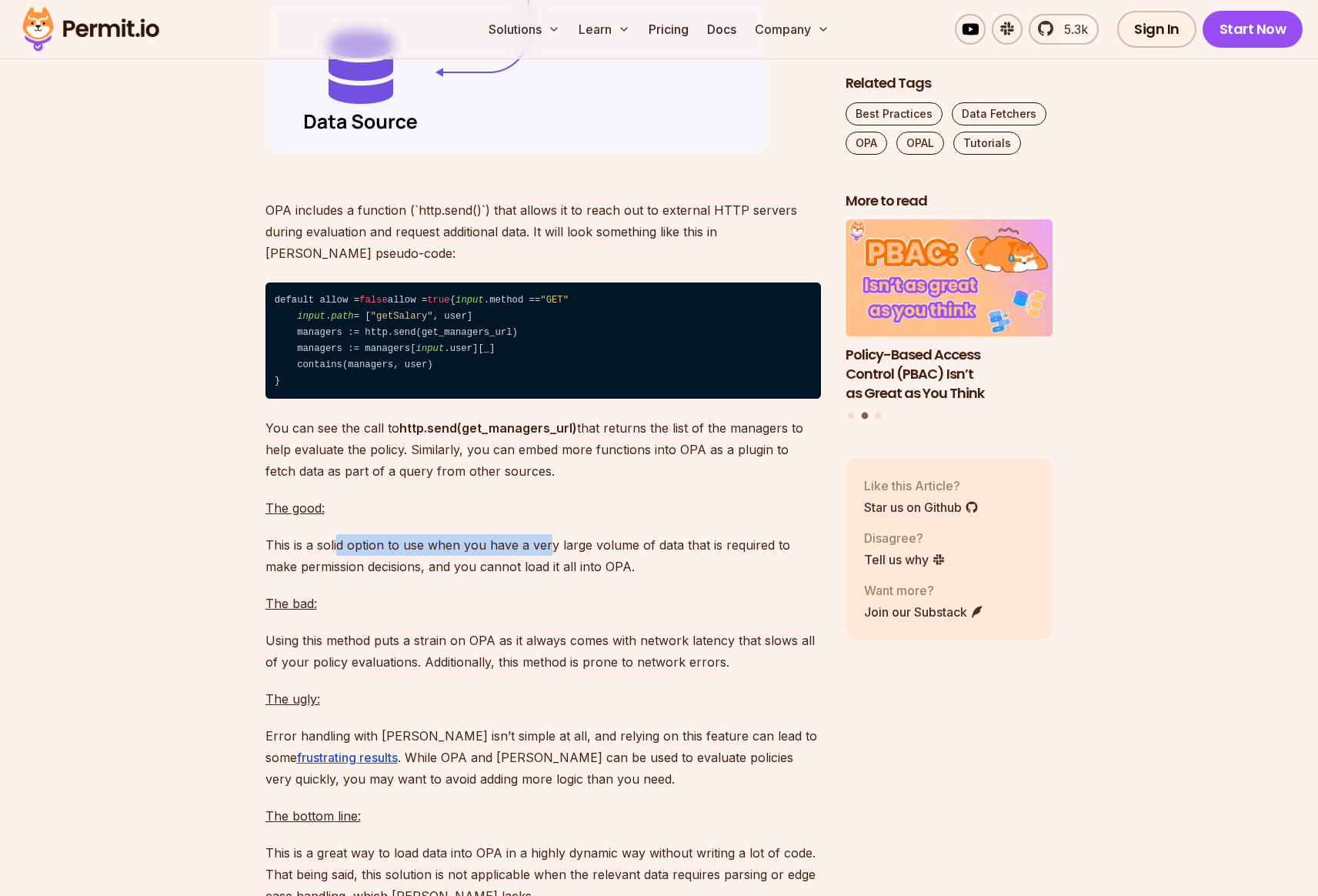
drag, startPoint x: 336, startPoint y: 657, endPoint x: 548, endPoint y: 654, distance: 212.0
click at [548, 577] on p "This is a solid option to use when you have a very large volume of data that is…" at bounding box center [543, 555] width 556 height 43
click at [635, 577] on p "This is a solid option to use when you have a very large volume of data that is…" at bounding box center [543, 555] width 556 height 43
drag, startPoint x: 697, startPoint y: 656, endPoint x: 373, endPoint y: 655, distance: 324.0
click at [373, 577] on p "This is a solid option to use when you have a very large volume of data that is…" at bounding box center [543, 555] width 556 height 43
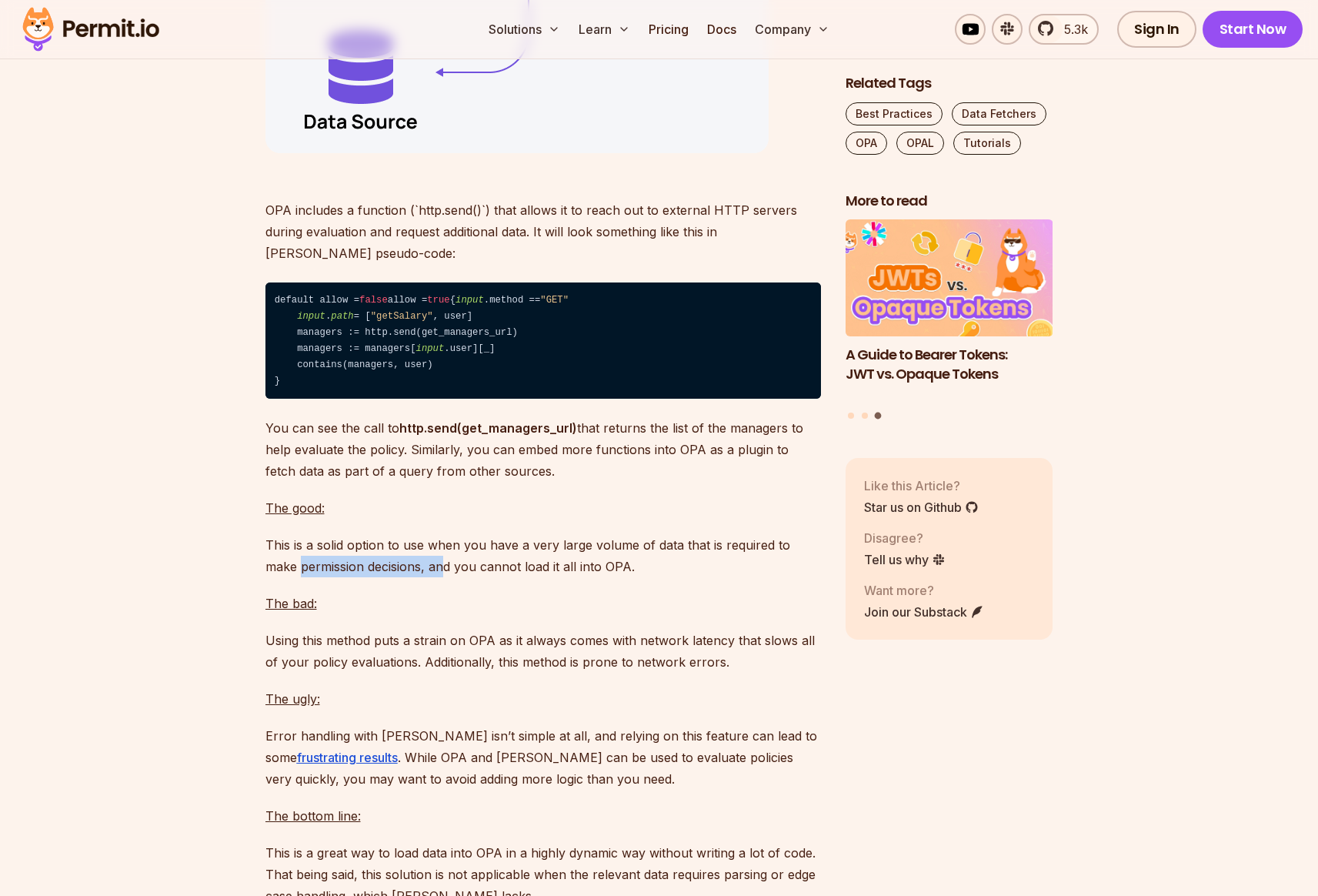
drag, startPoint x: 265, startPoint y: 675, endPoint x: 412, endPoint y: 677, distance: 147.0
click at [412, 577] on p "This is a solid option to use when you have a very large volume of data that is…" at bounding box center [543, 555] width 556 height 43
drag, startPoint x: 455, startPoint y: 675, endPoint x: 520, endPoint y: 674, distance: 65.0
click at [467, 577] on p "This is a solid option to use when you have a very large volume of data that is…" at bounding box center [543, 555] width 556 height 43
drag, startPoint x: 525, startPoint y: 674, endPoint x: 580, endPoint y: 674, distance: 55.0
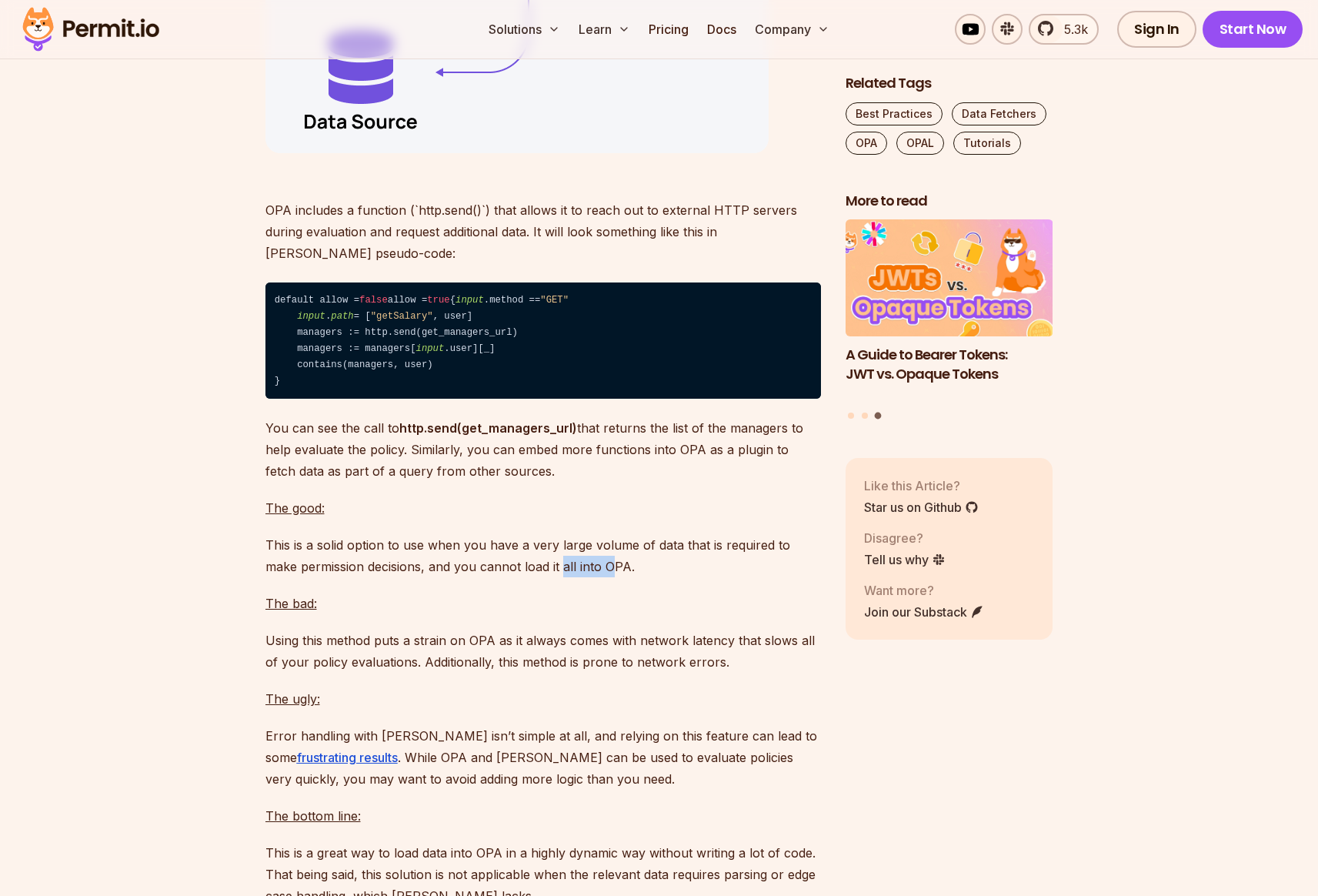
click at [580, 577] on p "This is a solid option to use when you have a very large volume of data that is…" at bounding box center [543, 555] width 556 height 43
drag, startPoint x: 601, startPoint y: 676, endPoint x: 342, endPoint y: 672, distance: 259.0
click at [342, 577] on p "This is a solid option to use when you have a very large volume of data that is…" at bounding box center [543, 555] width 556 height 43
drag, startPoint x: 292, startPoint y: 746, endPoint x: 372, endPoint y: 742, distance: 80.1
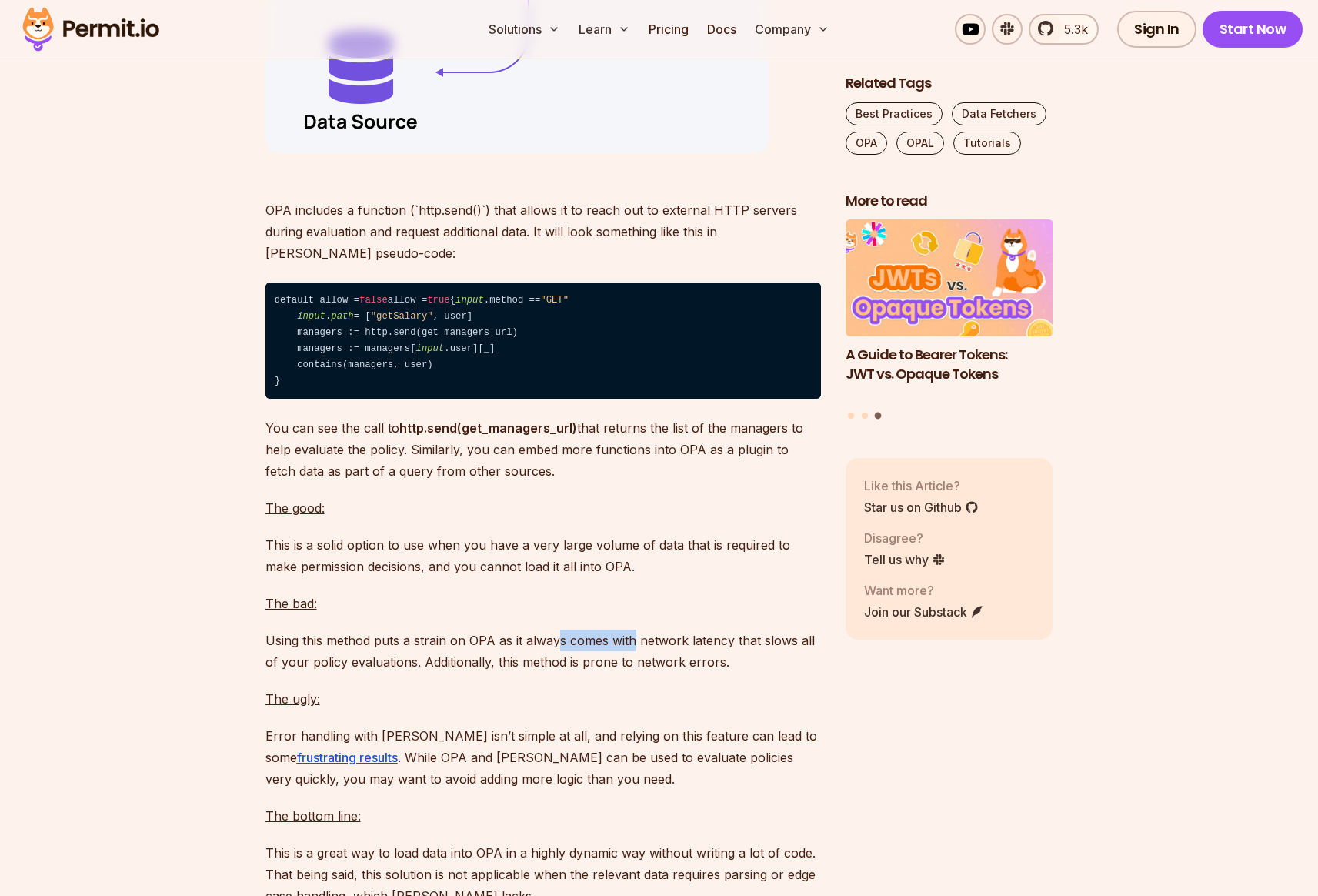
drag, startPoint x: 553, startPoint y: 747, endPoint x: 634, endPoint y: 745, distance: 81.0
click at [633, 673] on p "Using this method puts a strain on OPA as it always comes with network latency …" at bounding box center [543, 650] width 556 height 43
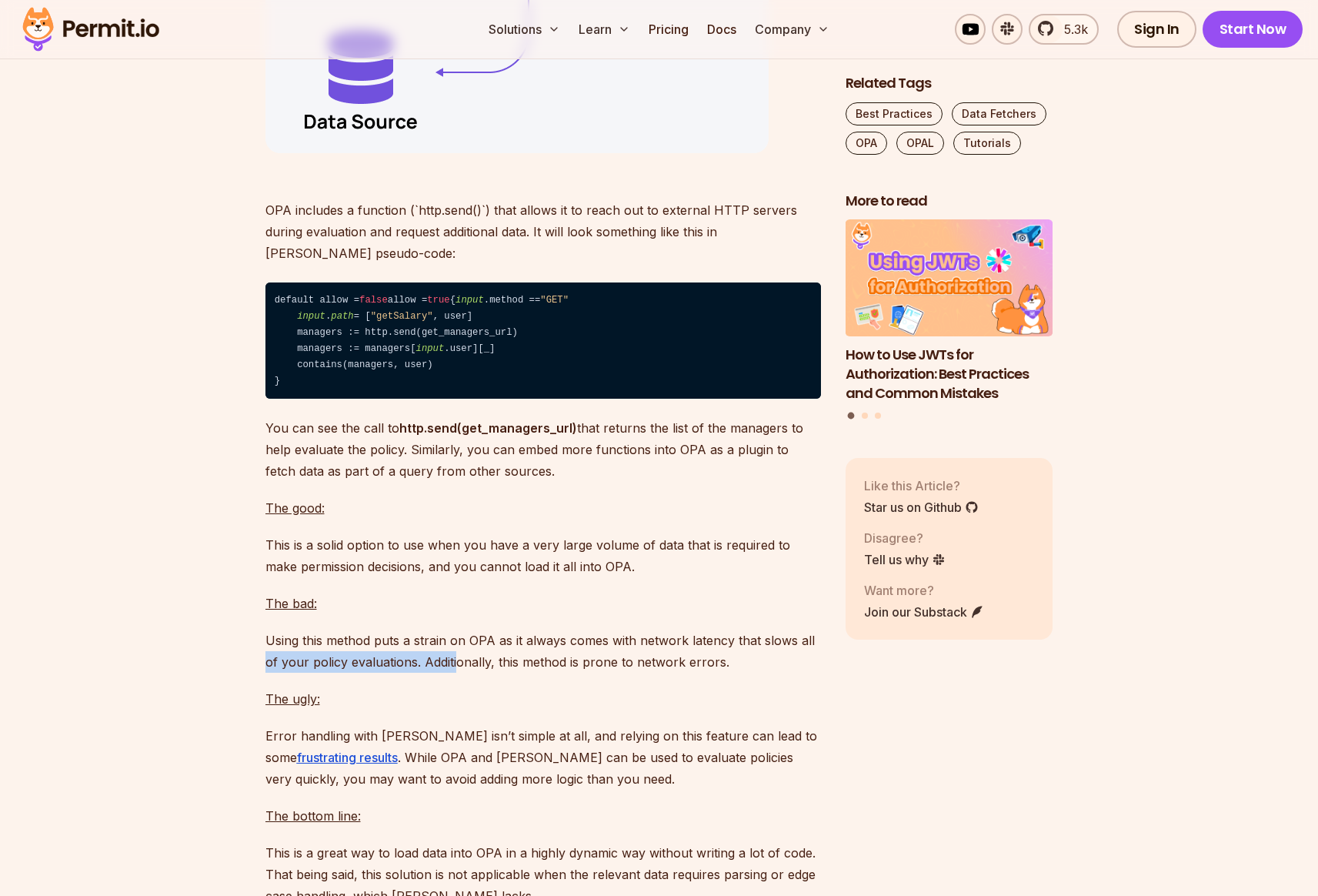
drag, startPoint x: 265, startPoint y: 771, endPoint x: 468, endPoint y: 774, distance: 203.0
click at [455, 673] on p "Using this method puts a strain on OPA as it always comes with network latency …" at bounding box center [543, 650] width 556 height 43
drag, startPoint x: 487, startPoint y: 774, endPoint x: 475, endPoint y: 772, distance: 12.2
click at [485, 673] on p "Using this method puts a strain on OPA as it always comes with network latency …" at bounding box center [543, 650] width 556 height 43
drag, startPoint x: 481, startPoint y: 772, endPoint x: 616, endPoint y: 770, distance: 135.0
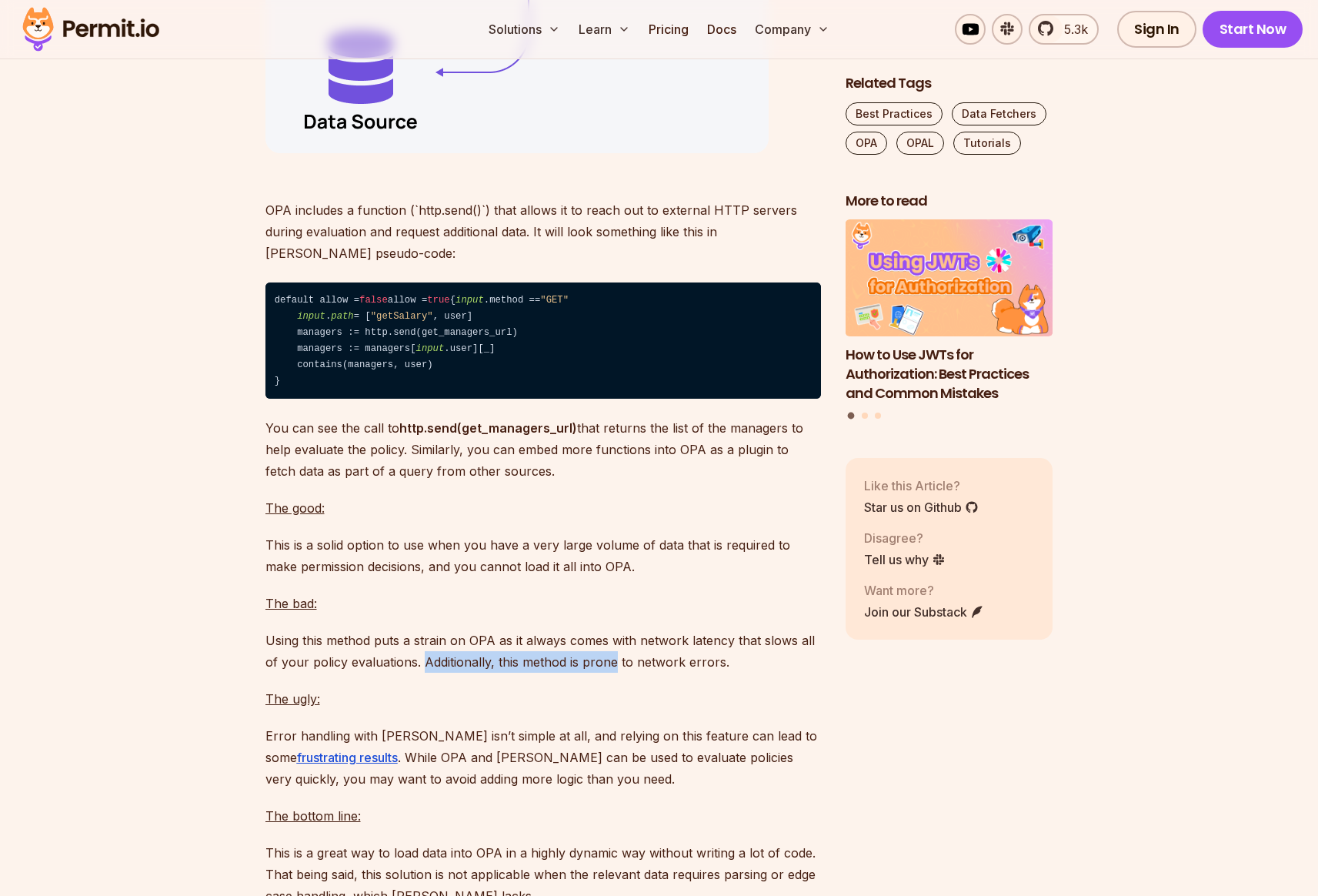
click at [616, 673] on p "Using this method puts a strain on OPA as it always comes with network latency …" at bounding box center [543, 650] width 556 height 43
click at [630, 673] on p "Using this method puts a strain on OPA as it always comes with network latency …" at bounding box center [543, 650] width 556 height 43
drag, startPoint x: 616, startPoint y: 772, endPoint x: 334, endPoint y: 767, distance: 282.0
click at [334, 673] on p "Using this method puts a strain on OPA as it always comes with network latency …" at bounding box center [543, 650] width 556 height 43
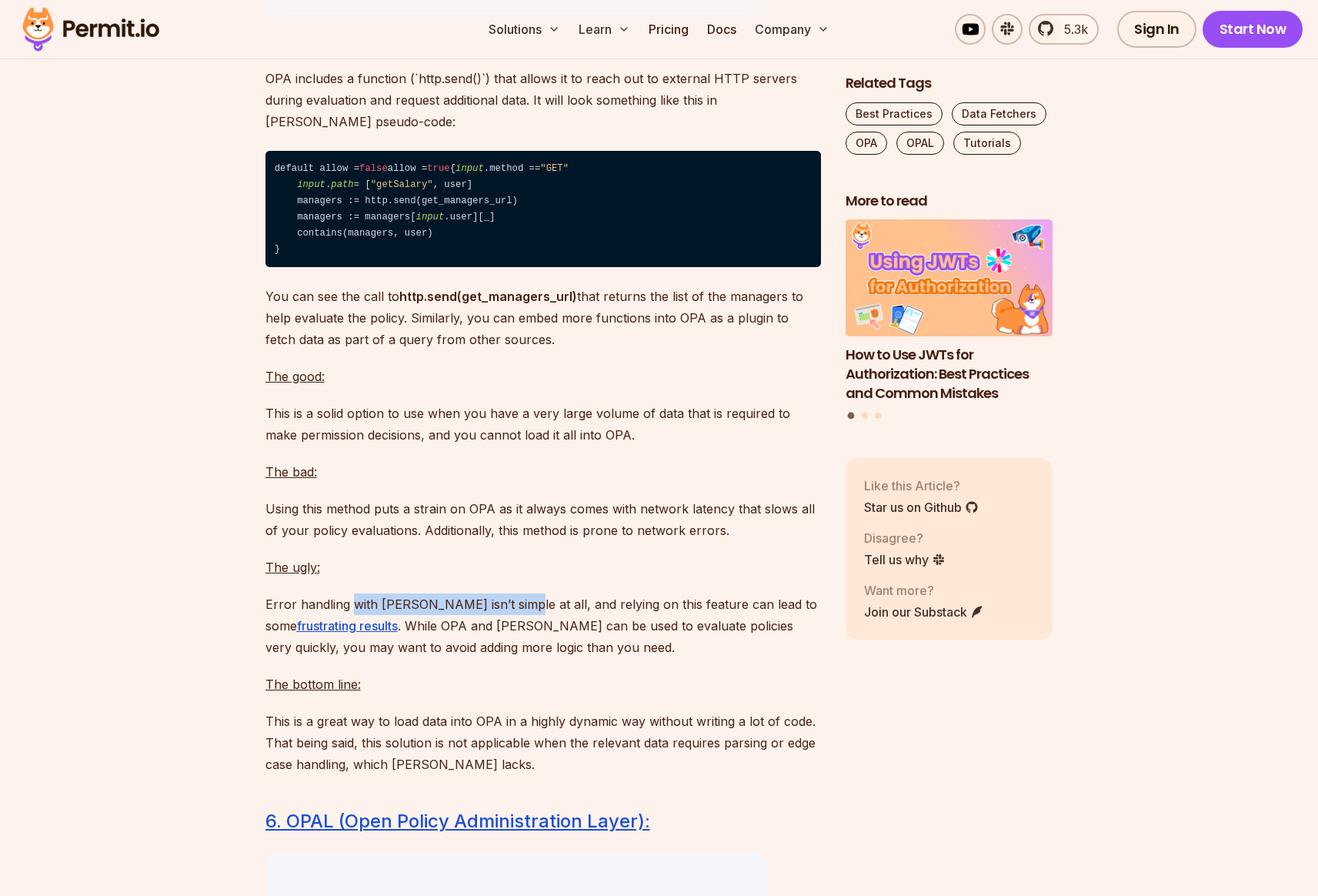
drag, startPoint x: 407, startPoint y: 719, endPoint x: 537, endPoint y: 717, distance: 130.0
click at [509, 658] on p "Error handling with [PERSON_NAME] isn’t simple at all, and relying on this feat…" at bounding box center [543, 625] width 556 height 65
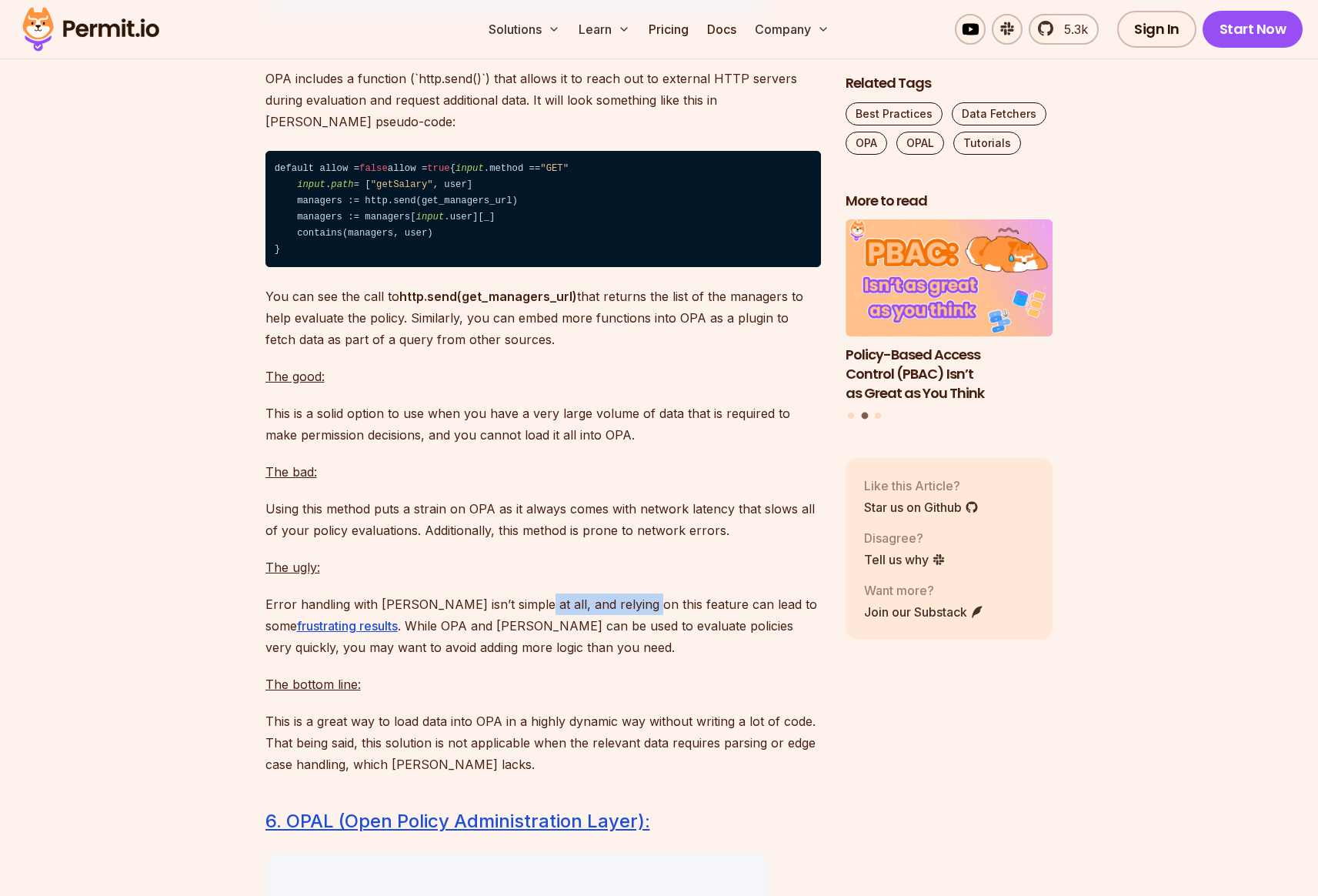
drag, startPoint x: 514, startPoint y: 714, endPoint x: 627, endPoint y: 711, distance: 113.0
click at [627, 658] on p "Error handling with [PERSON_NAME] isn’t simple at all, and relying on this feat…" at bounding box center [543, 625] width 556 height 65
drag, startPoint x: 730, startPoint y: 714, endPoint x: 308, endPoint y: 714, distance: 422.0
click at [308, 658] on p "Error handling with [PERSON_NAME] isn’t simple at all, and relying on this feat…" at bounding box center [543, 625] width 556 height 65
drag, startPoint x: 416, startPoint y: 734, endPoint x: 695, endPoint y: 733, distance: 279.0
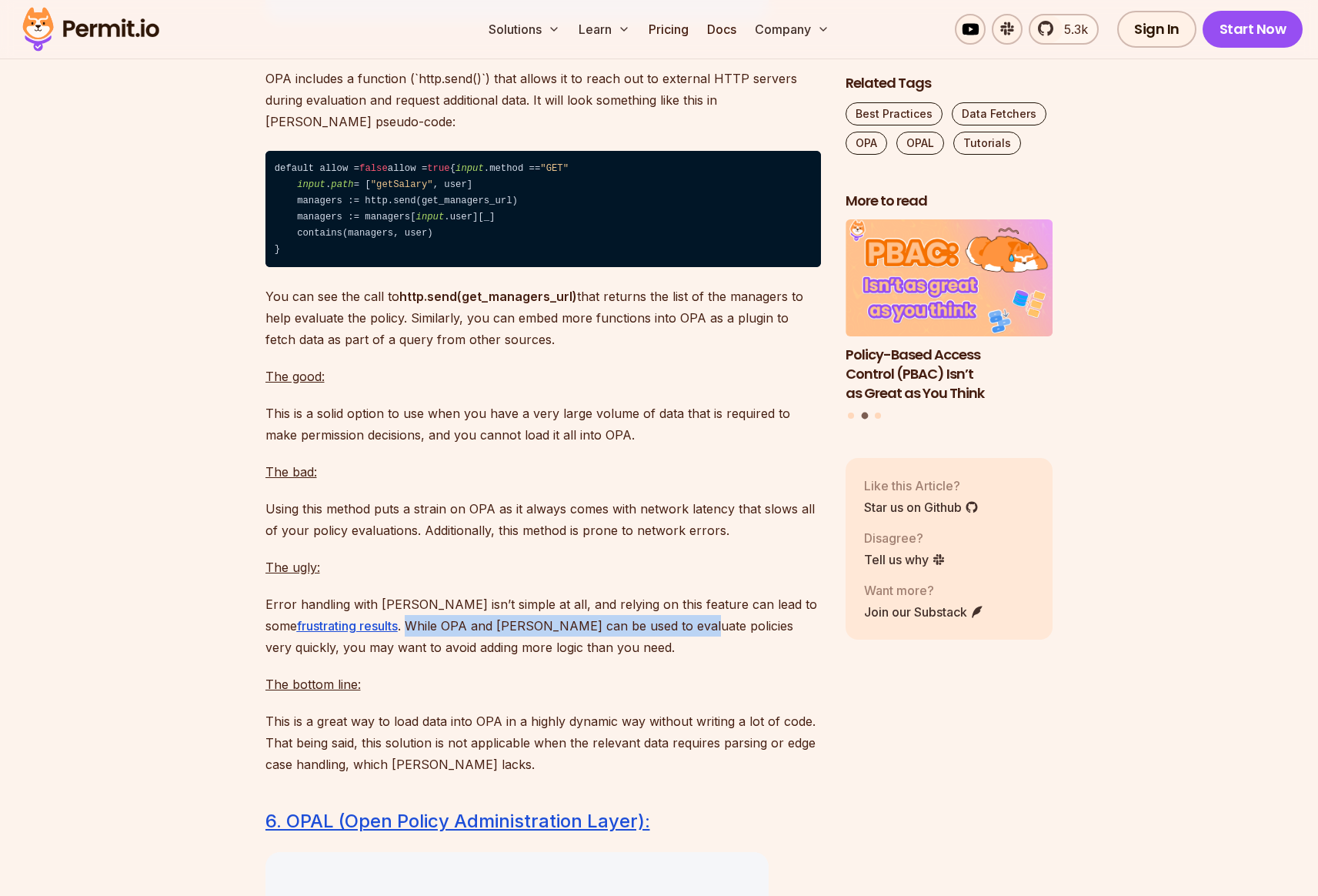
click at [698, 658] on p "Error handling with [PERSON_NAME] isn’t simple at all, and relying on this feat…" at bounding box center [543, 625] width 556 height 65
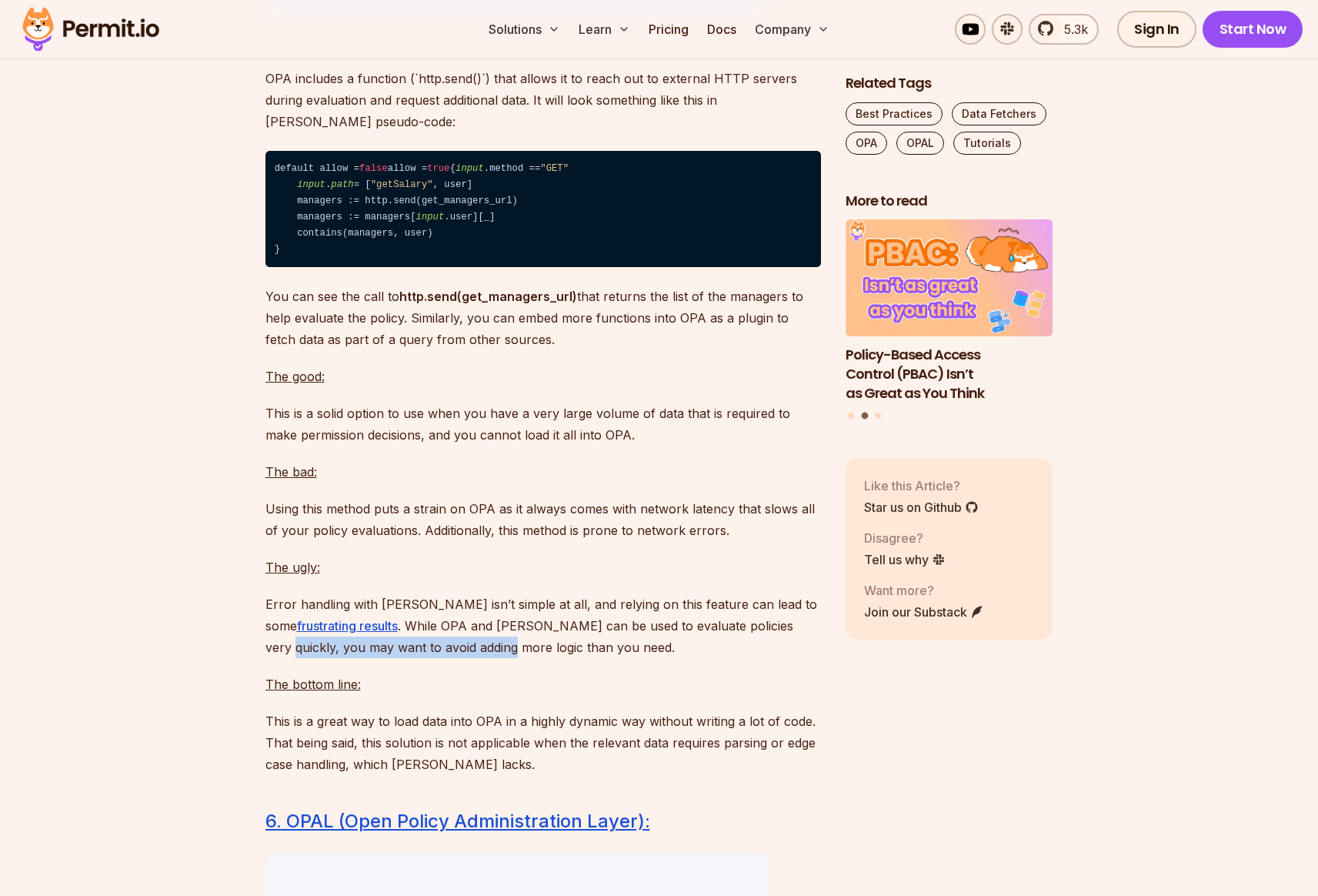
drag, startPoint x: 262, startPoint y: 758, endPoint x: 492, endPoint y: 758, distance: 230.0
click at [480, 658] on p "Error handling with [PERSON_NAME] isn’t simple at all, and relying on this feat…" at bounding box center [543, 625] width 556 height 65
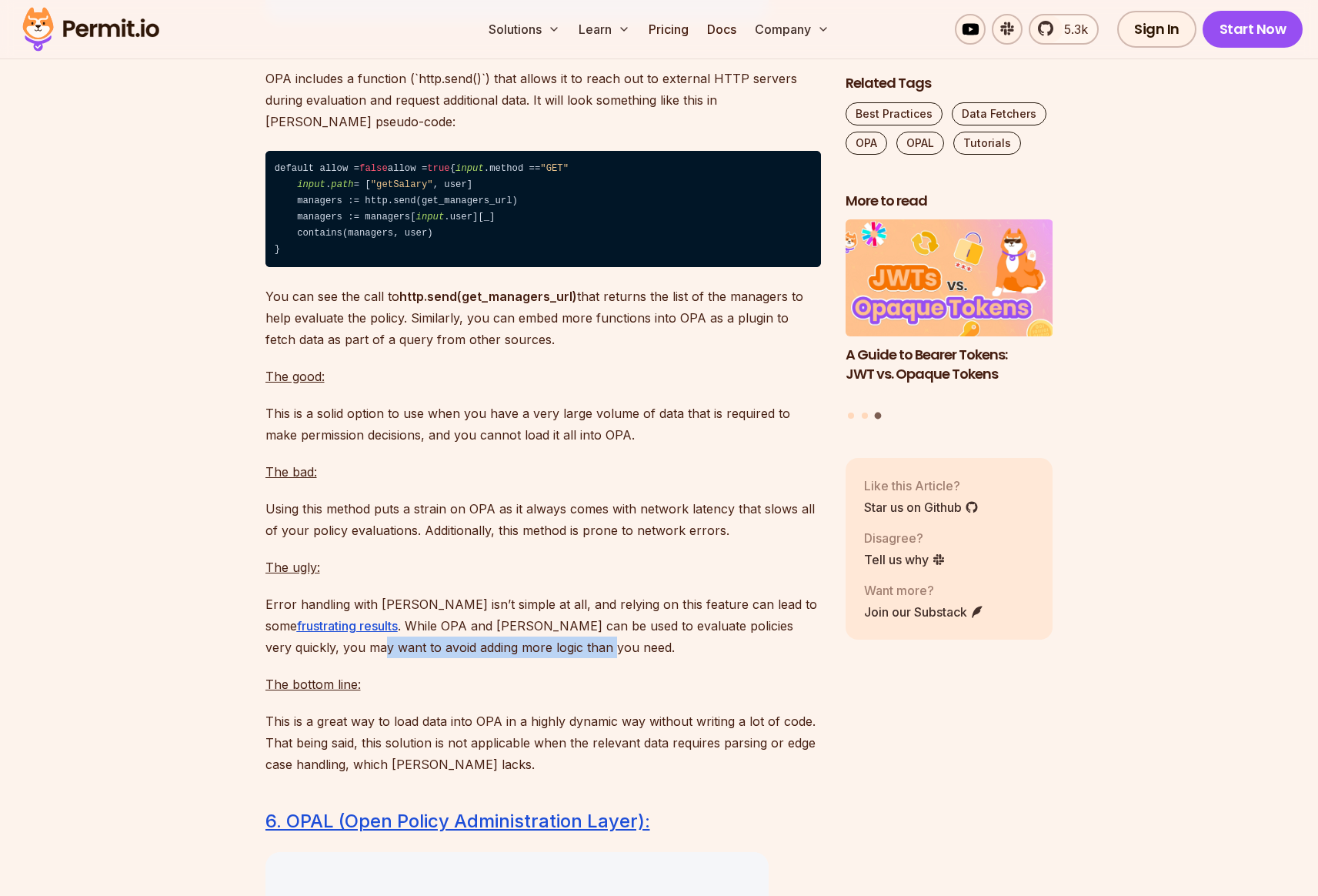
drag, startPoint x: 599, startPoint y: 756, endPoint x: 360, endPoint y: 764, distance: 239.1
click at [360, 658] on p "Error handling with [PERSON_NAME] isn’t simple at all, and relying on this feat…" at bounding box center [543, 625] width 556 height 65
drag, startPoint x: 266, startPoint y: 795, endPoint x: 435, endPoint y: 791, distance: 169.0
drag
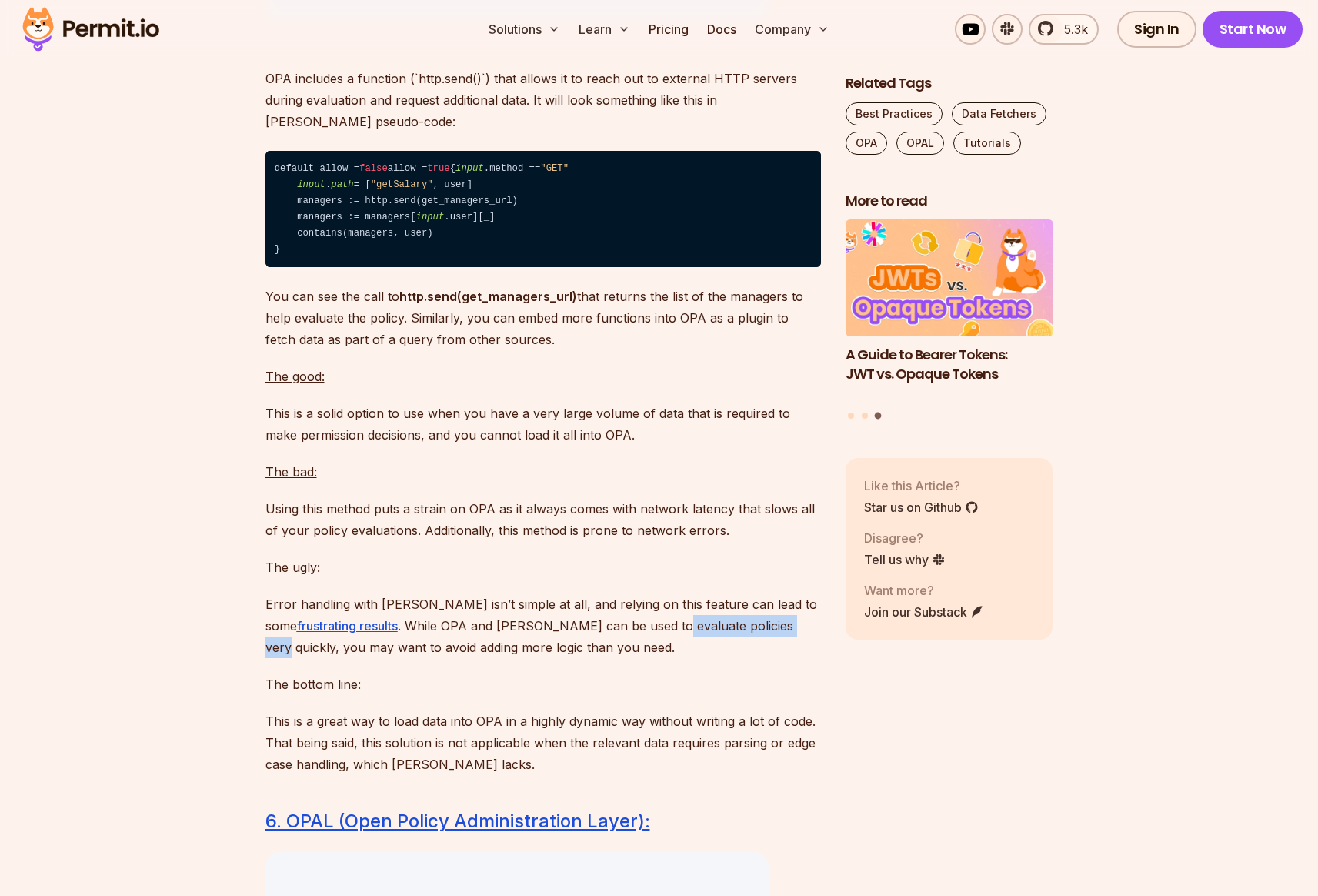
click at [803, 658] on p "Error handling with [PERSON_NAME] isn’t simple at all, and relying on this feat…" at bounding box center [543, 625] width 556 height 65
click at [663, 658] on p "Error handling with [PERSON_NAME] isn’t simple at all, and relying on this feat…" at bounding box center [543, 625] width 556 height 65
click at [697, 658] on p "Error handling with [PERSON_NAME] isn’t simple at all, and relying on this feat…" at bounding box center [543, 625] width 556 height 65
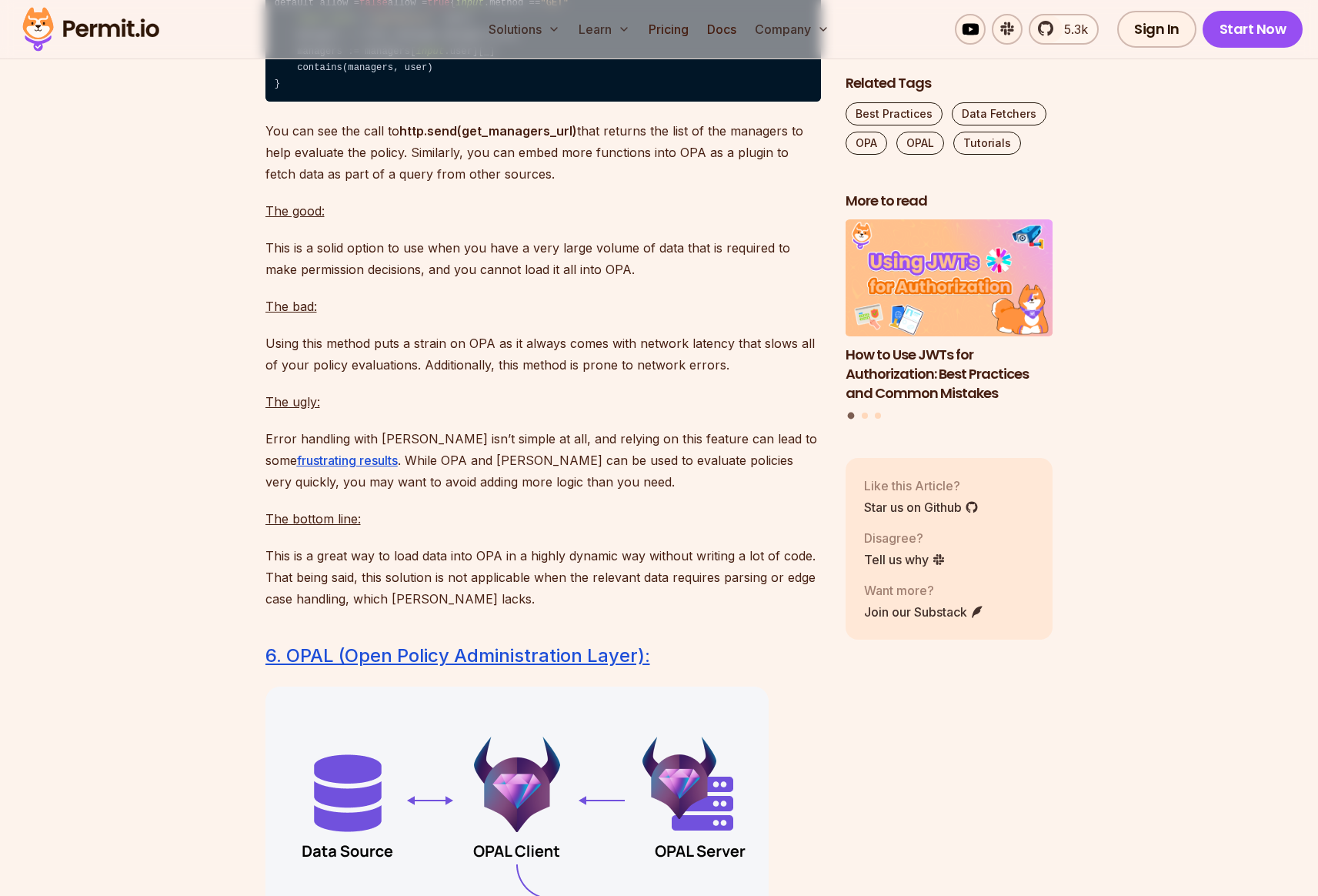
scroll to position [9275, 0]
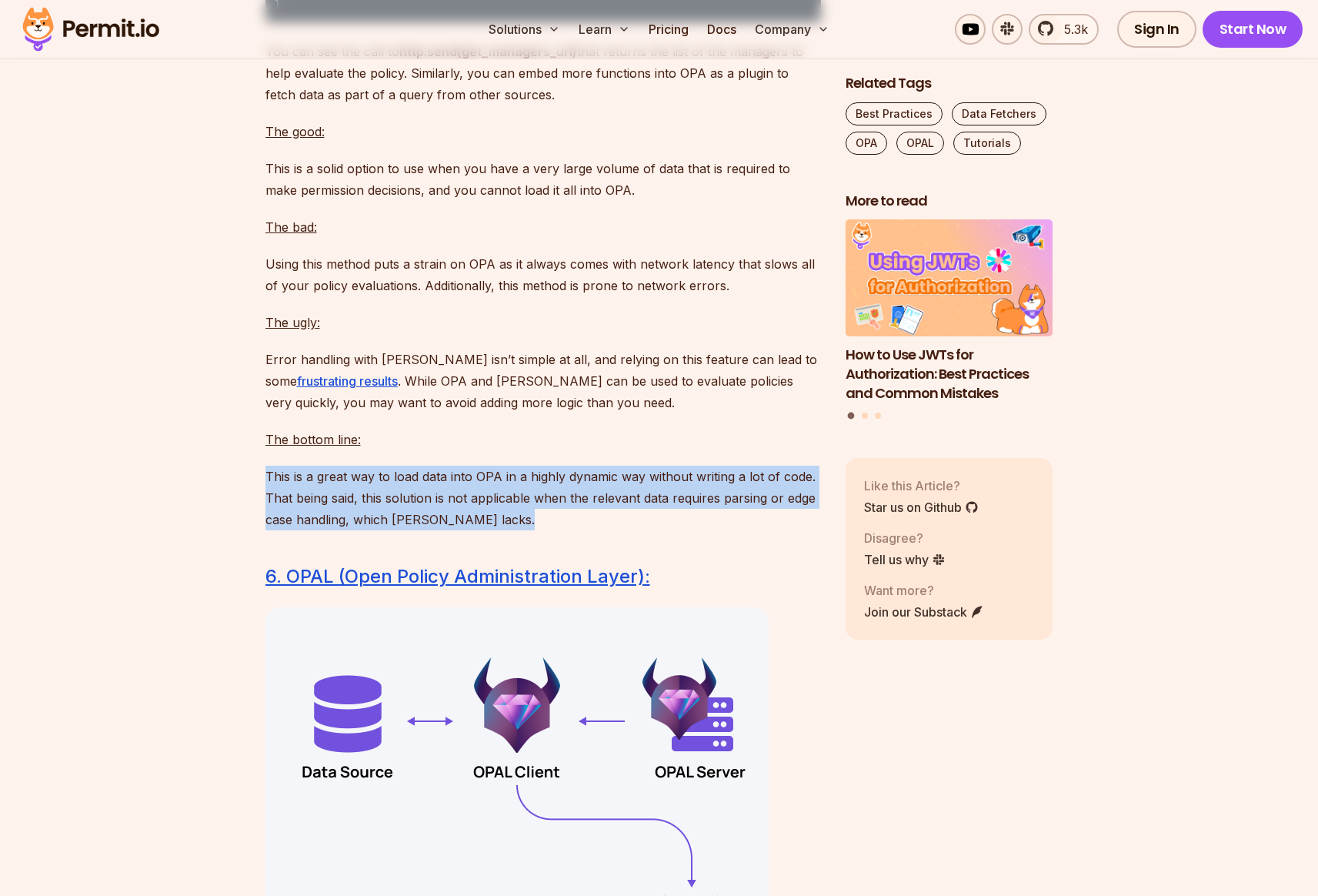
click at [384, 530] on p "This is a great way to load data into OPA in a highly dynamic way without writi…" at bounding box center [543, 498] width 556 height 65
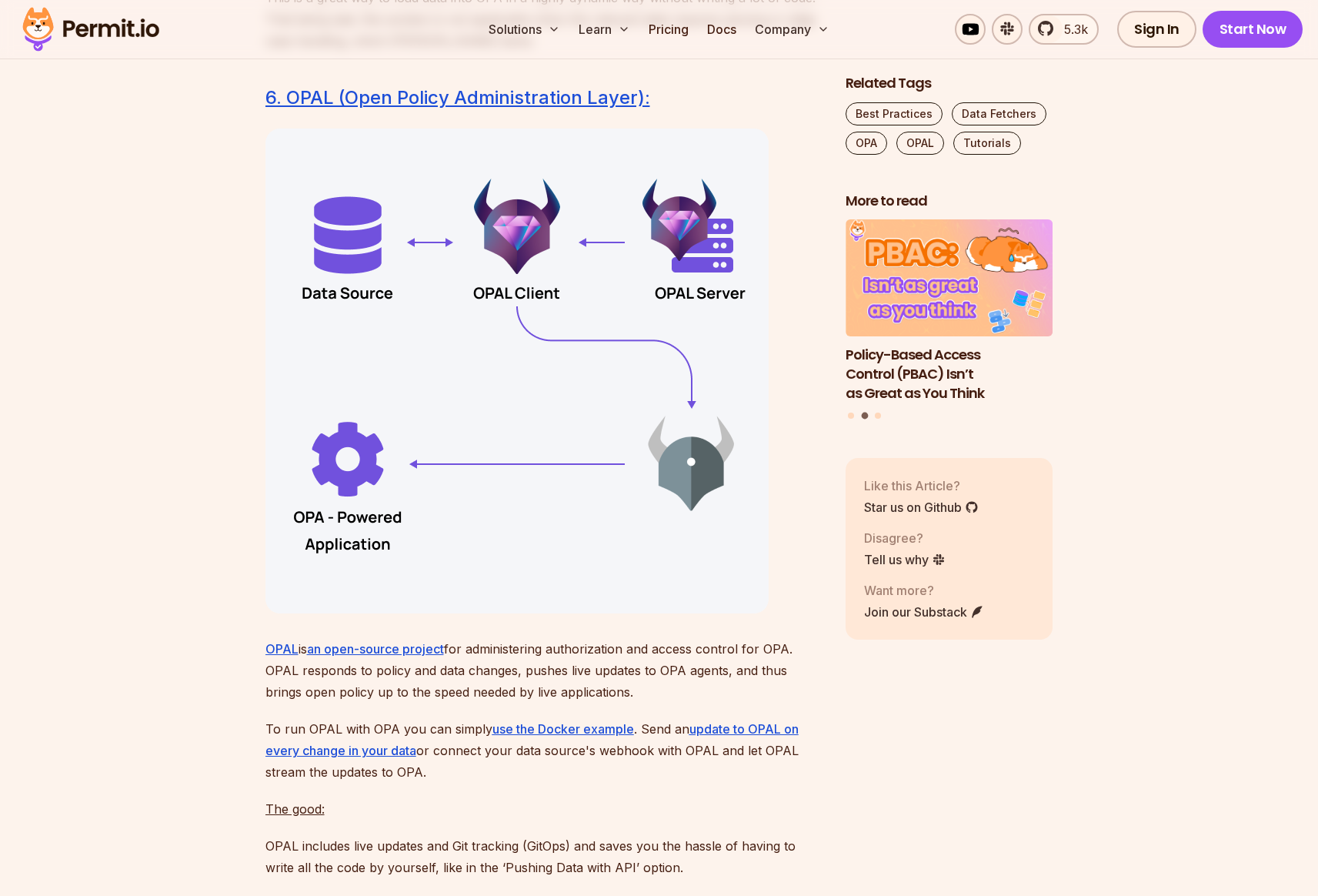
scroll to position [9873, 0]
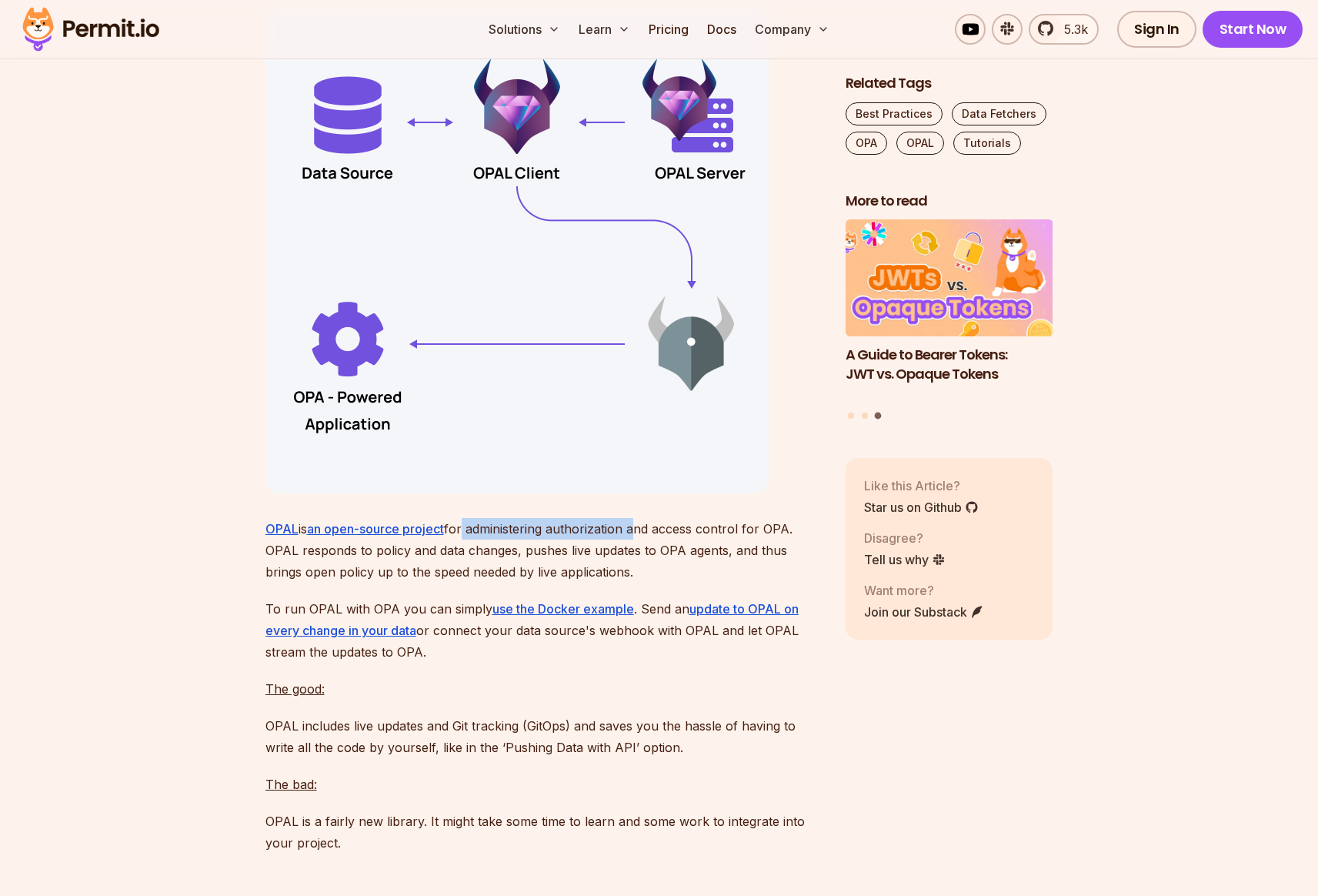
drag, startPoint x: 468, startPoint y: 638, endPoint x: 635, endPoint y: 639, distance: 167.0
click at [635, 582] on p "OPAL is an open-source project for administering authorization and access contr…" at bounding box center [543, 550] width 556 height 65
click at [700, 582] on p "OPAL is an open-source project for administering authorization and access contr…" at bounding box center [543, 550] width 556 height 65
drag, startPoint x: 265, startPoint y: 658, endPoint x: 512, endPoint y: 661, distance: 247.0
click at [512, 582] on p "OPAL is an open-source project for administering authorization and access contr…" at bounding box center [543, 550] width 556 height 65
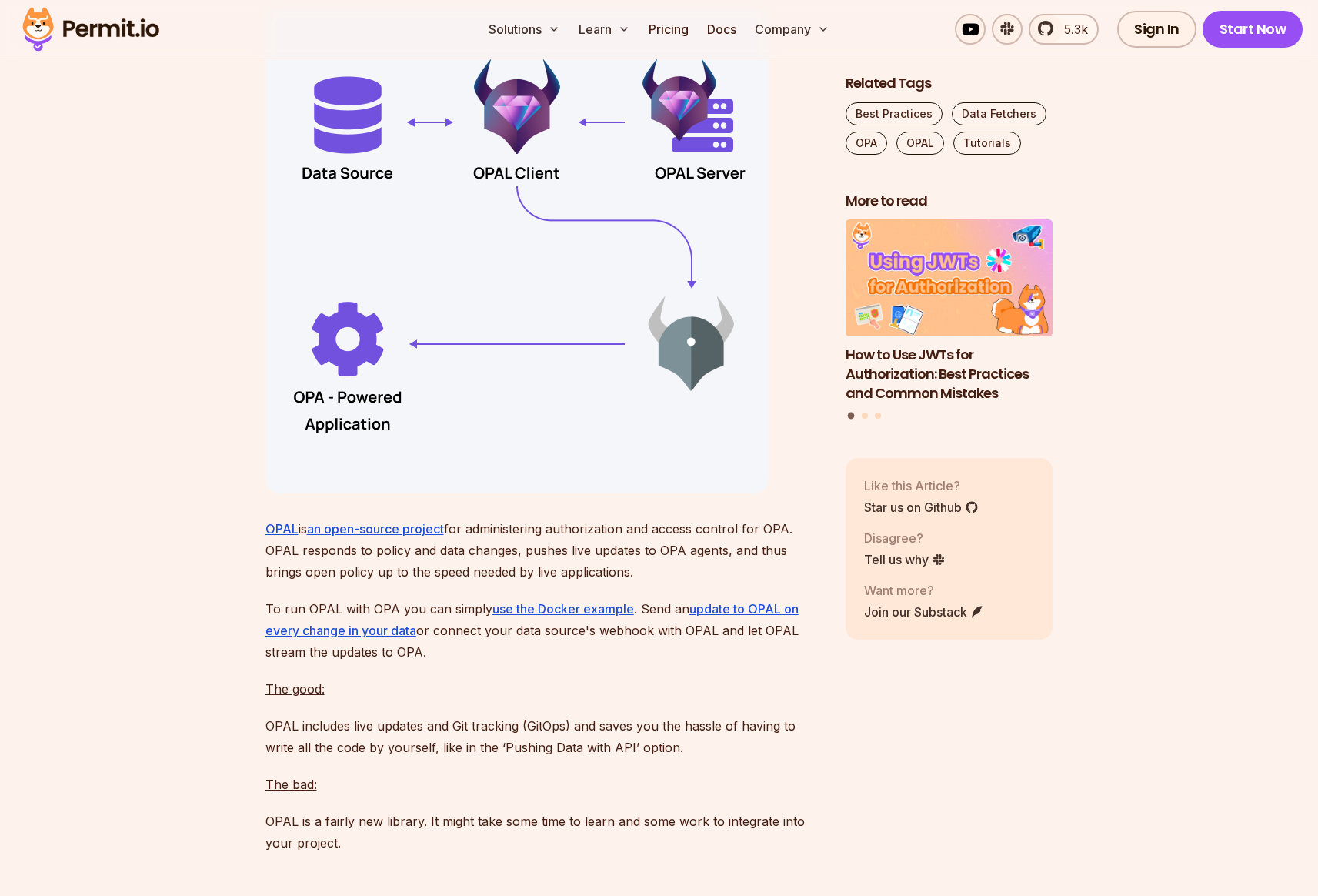
click at [556, 582] on p "OPAL is an open-source project for administering authorization and access contr…" at bounding box center [543, 550] width 556 height 65
drag, startPoint x: 521, startPoint y: 660, endPoint x: 678, endPoint y: 656, distance: 157.1
click at [678, 582] on p "OPAL is an open-source project for administering authorization and access contr…" at bounding box center [543, 550] width 556 height 65
click at [686, 582] on p "OPAL is an open-source project for administering authorization and access contr…" at bounding box center [543, 550] width 556 height 65
drag, startPoint x: 735, startPoint y: 658, endPoint x: 314, endPoint y: 674, distance: 421.3
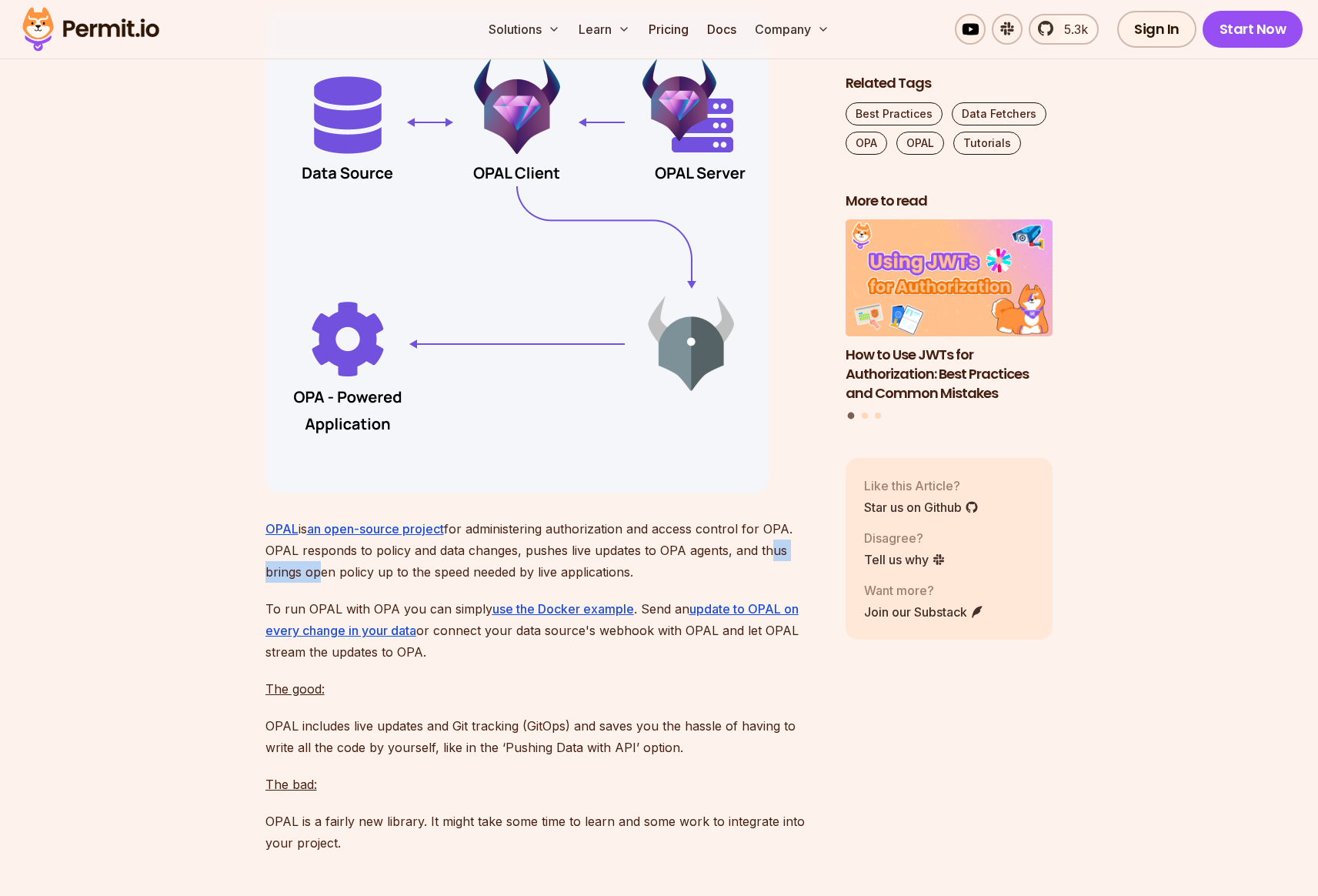
click at [314, 582] on p "OPAL is an open-source project for administering authorization and access contr…" at bounding box center [543, 550] width 556 height 65
click at [315, 582] on p "OPAL is an open-source project for administering authorization and access contr…" at bounding box center [543, 550] width 556 height 65
drag, startPoint x: 260, startPoint y: 681, endPoint x: 509, endPoint y: 679, distance: 249.0
click at [510, 582] on p "OPAL is an open-source project for administering authorization and access contr…" at bounding box center [543, 550] width 556 height 65
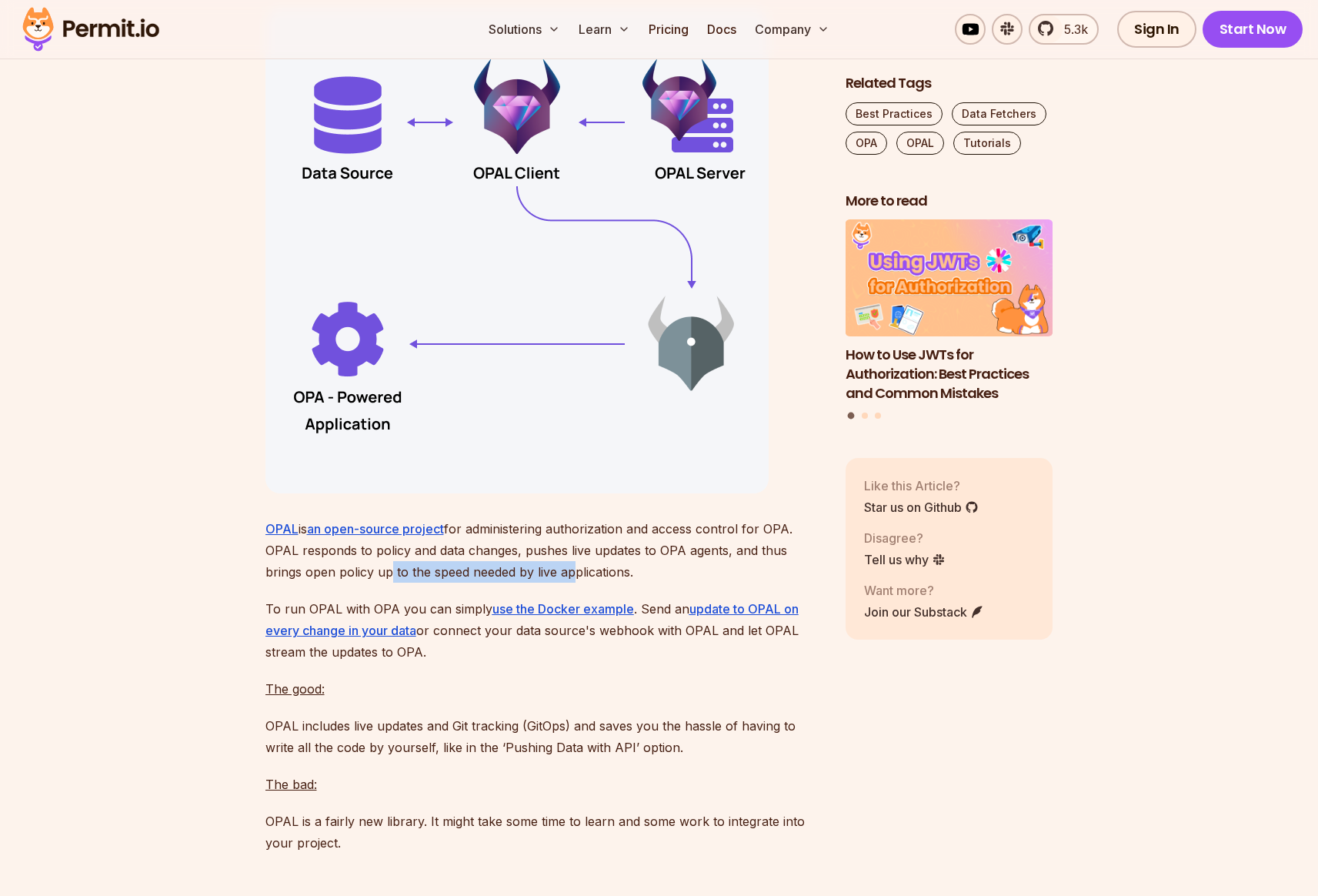
drag, startPoint x: 387, startPoint y: 683, endPoint x: 565, endPoint y: 683, distance: 178.0
click at [565, 582] on p "OPAL is an open-source project for administering authorization and access contr…" at bounding box center [543, 550] width 556 height 65
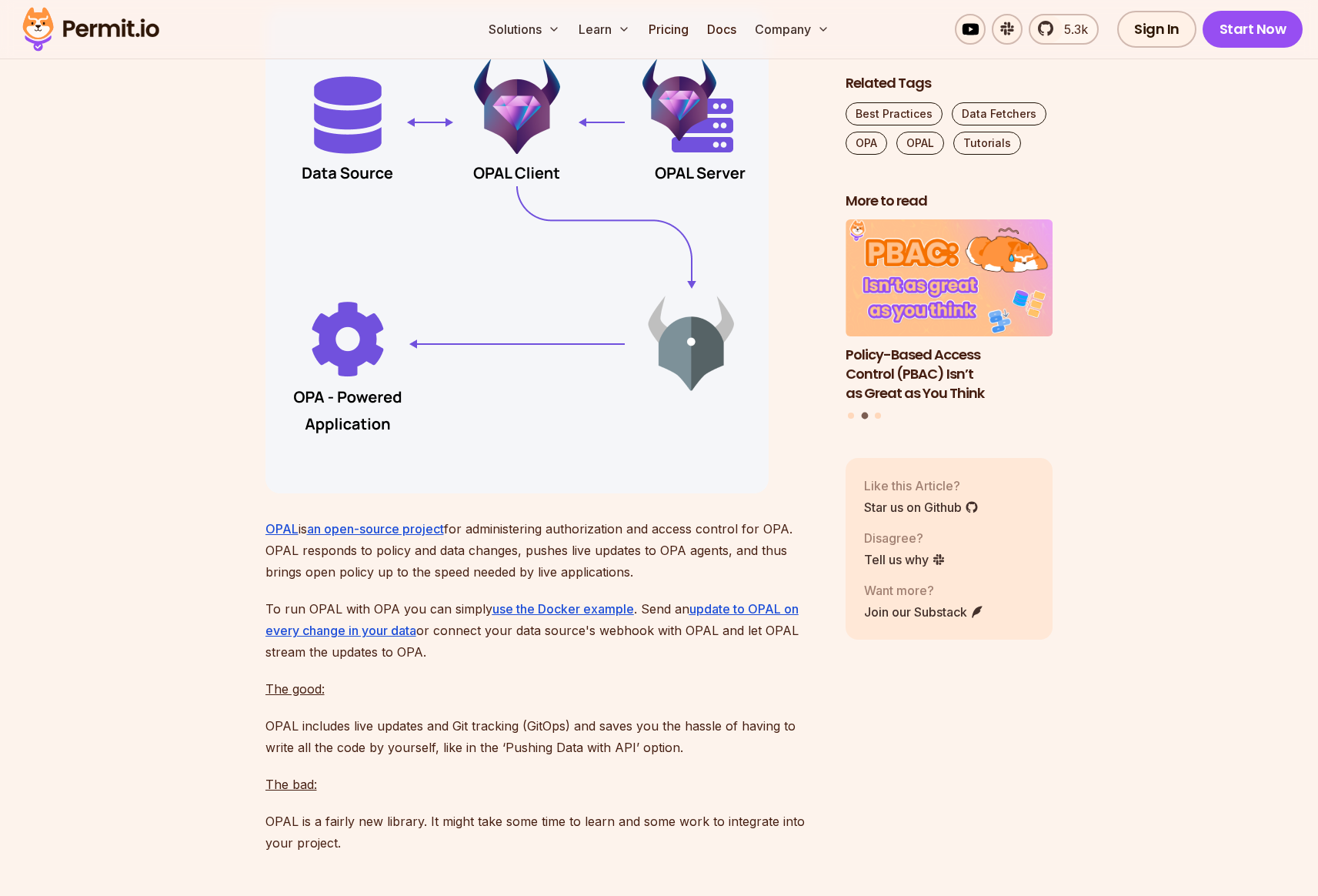
drag, startPoint x: 597, startPoint y: 682, endPoint x: 662, endPoint y: 681, distance: 65.0
click at [597, 582] on p "OPAL is an open-source project for administering authorization and access contr…" at bounding box center [543, 550] width 556 height 65
drag, startPoint x: 585, startPoint y: 678, endPoint x: 470, endPoint y: 684, distance: 115.2
click at [470, 582] on p "OPAL is an open-source project for administering authorization and access contr…" at bounding box center [543, 550] width 556 height 65
drag, startPoint x: 267, startPoint y: 718, endPoint x: 430, endPoint y: 715, distance: 163.0
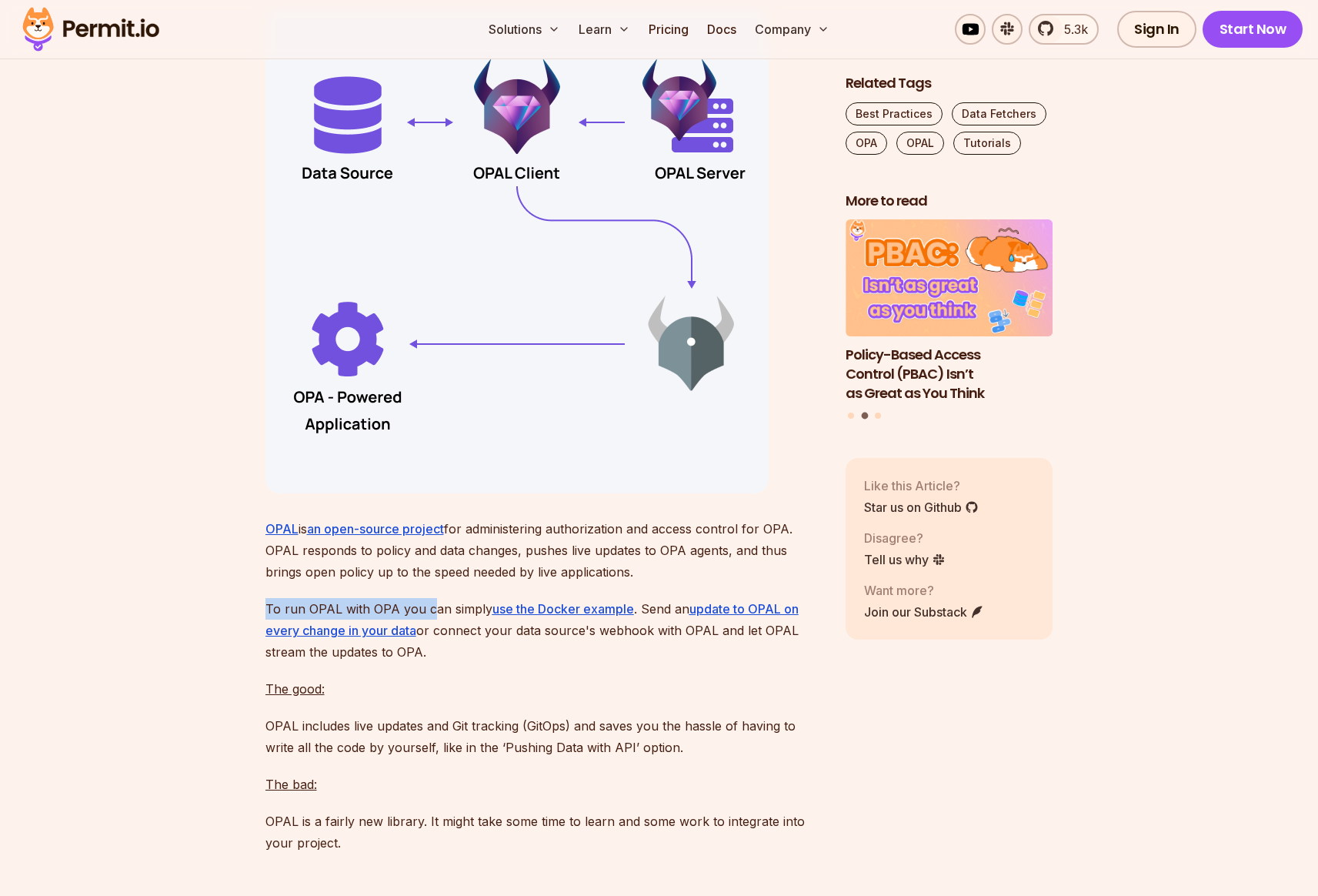
click at [430, 662] on p "To run OPAL with OPA you can simply use the Docker example . Send an update to …" at bounding box center [543, 630] width 556 height 65
drag, startPoint x: 648, startPoint y: 714, endPoint x: 670, endPoint y: 714, distance: 22.0
click at [670, 662] on p "To run OPAL with OPA you can simply use the Docker example . Send an update to …" at bounding box center [543, 630] width 556 height 65
drag, startPoint x: 256, startPoint y: 738, endPoint x: 436, endPoint y: 744, distance: 180.1
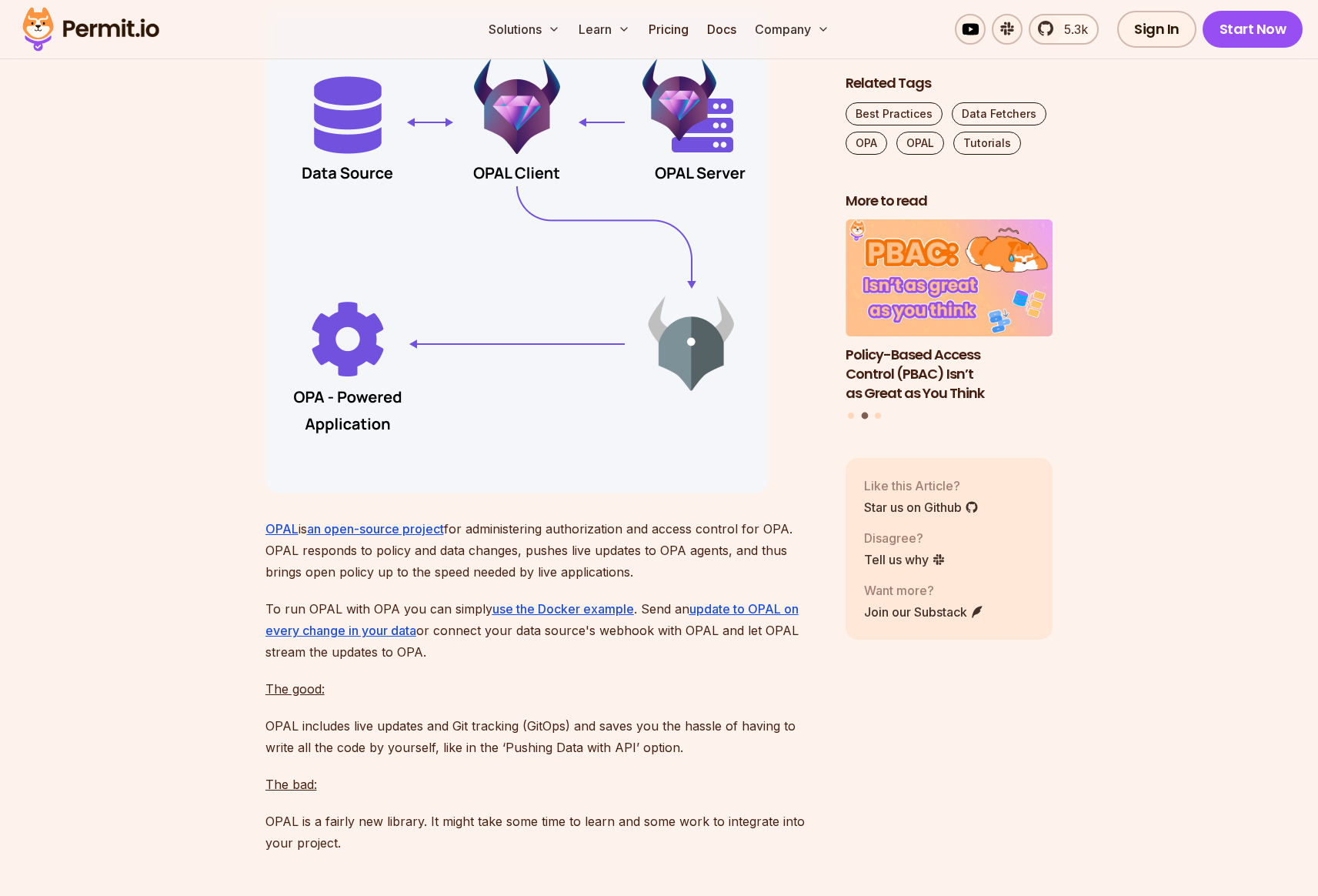
click at [452, 662] on p "To run OPAL with OPA you can simply use the Docker example . Send an update to …" at bounding box center [543, 630] width 556 height 65
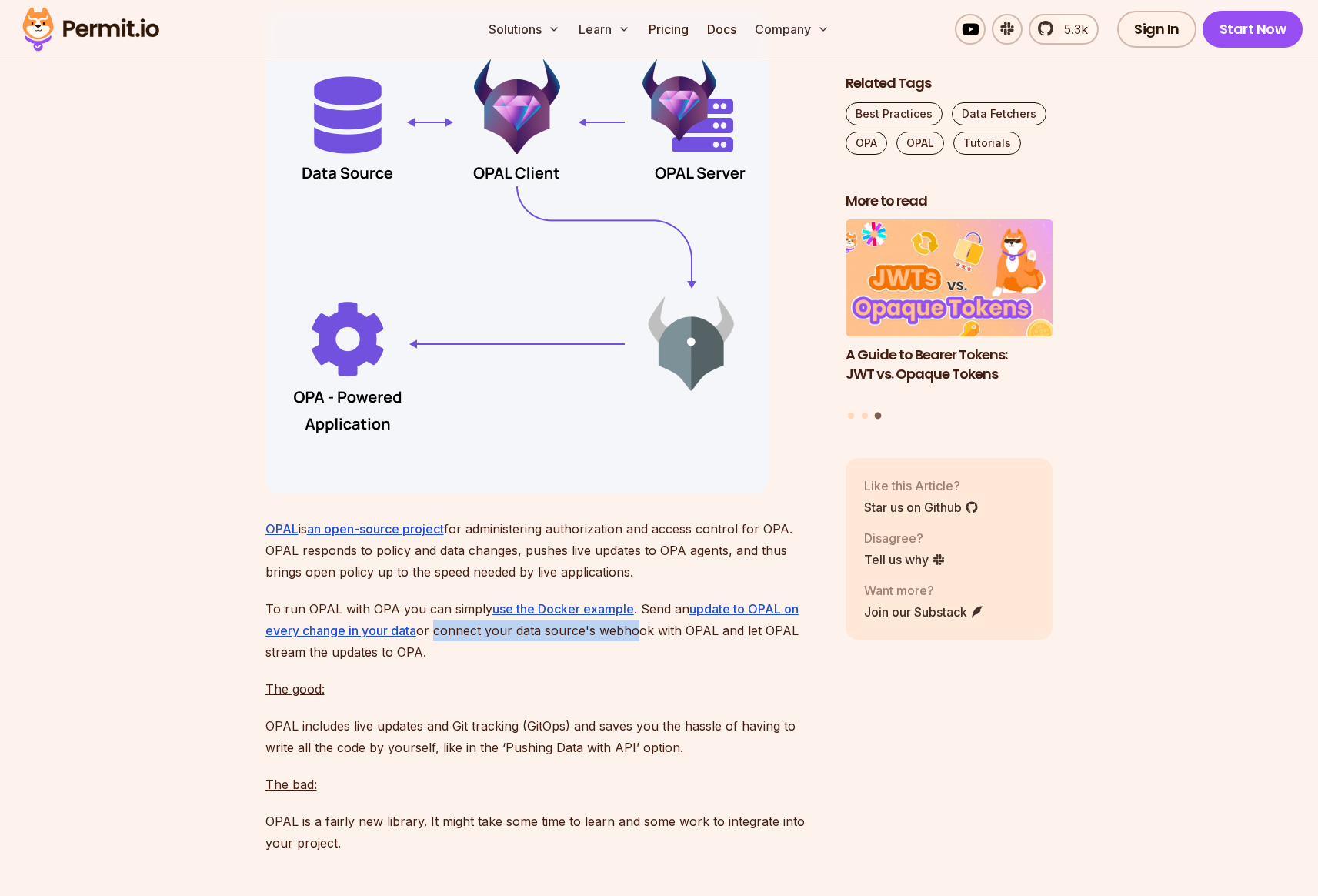
drag, startPoint x: 432, startPoint y: 741, endPoint x: 632, endPoint y: 739, distance: 200.0
click at [631, 662] on p "To run OPAL with OPA you can simply use the Docker example . Send an update to …" at bounding box center [543, 630] width 556 height 65
click at [658, 662] on p "To run OPAL with OPA you can simply use the Docker example . Send an update to …" at bounding box center [543, 630] width 556 height 65
drag, startPoint x: 787, startPoint y: 739, endPoint x: 568, endPoint y: 738, distance: 219.0
click at [568, 662] on p "To run OPAL with OPA you can simply use the Docker example . Send an update to …" at bounding box center [543, 630] width 556 height 65
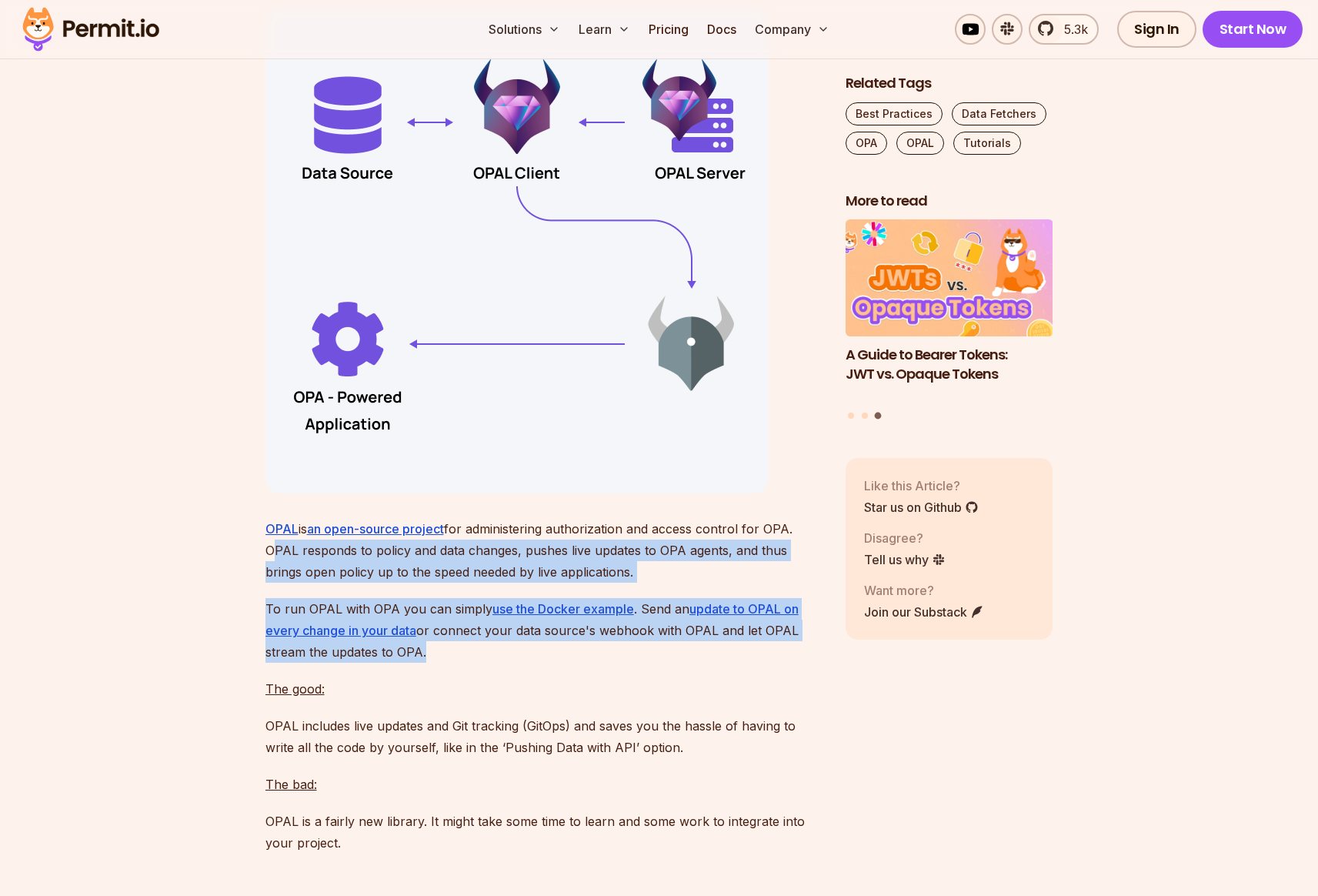
drag, startPoint x: 402, startPoint y: 759, endPoint x: 255, endPoint y: 649, distance: 183.6
drag, startPoint x: 261, startPoint y: 635, endPoint x: 507, endPoint y: 758, distance: 275.0
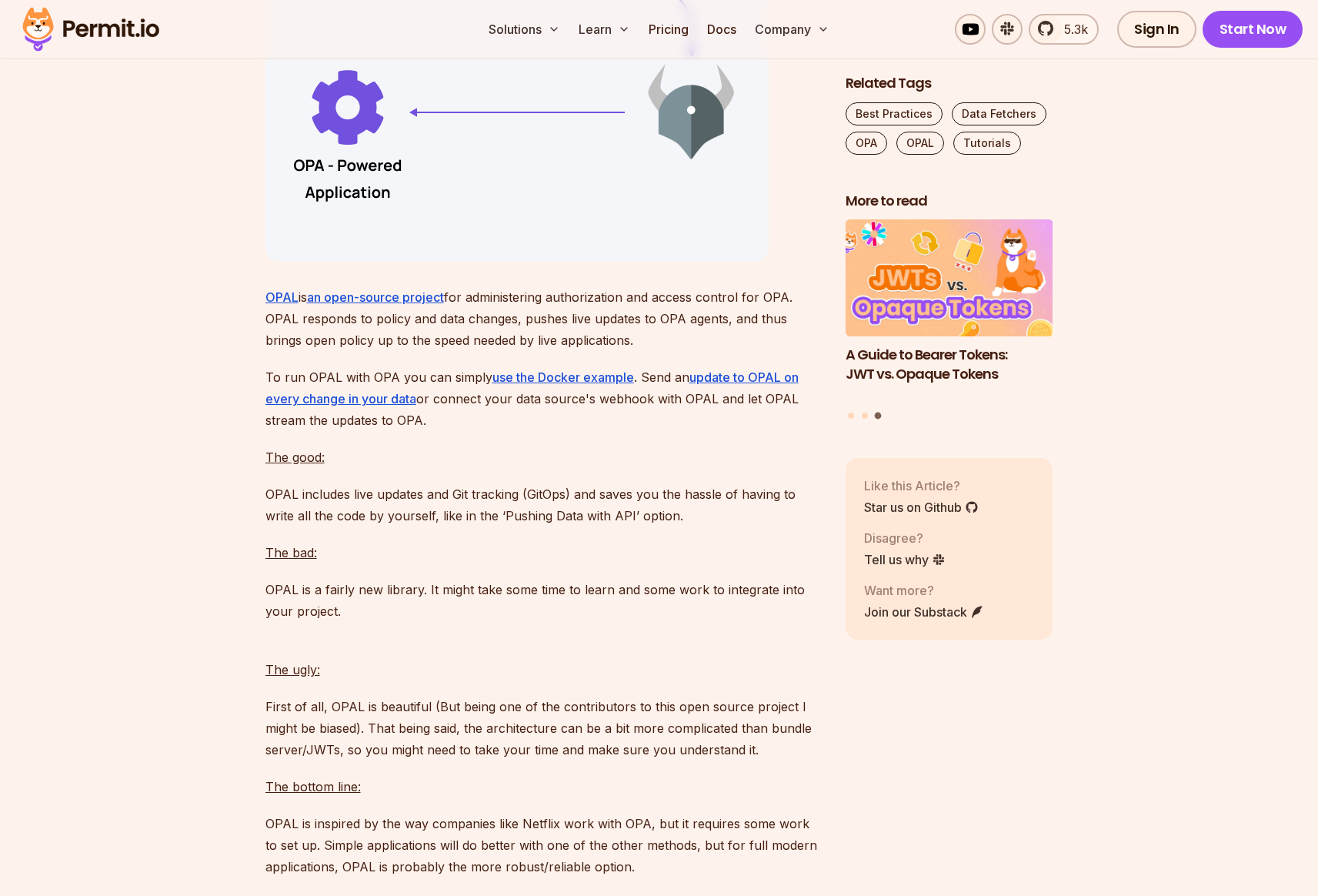
scroll to position [10114, 0]
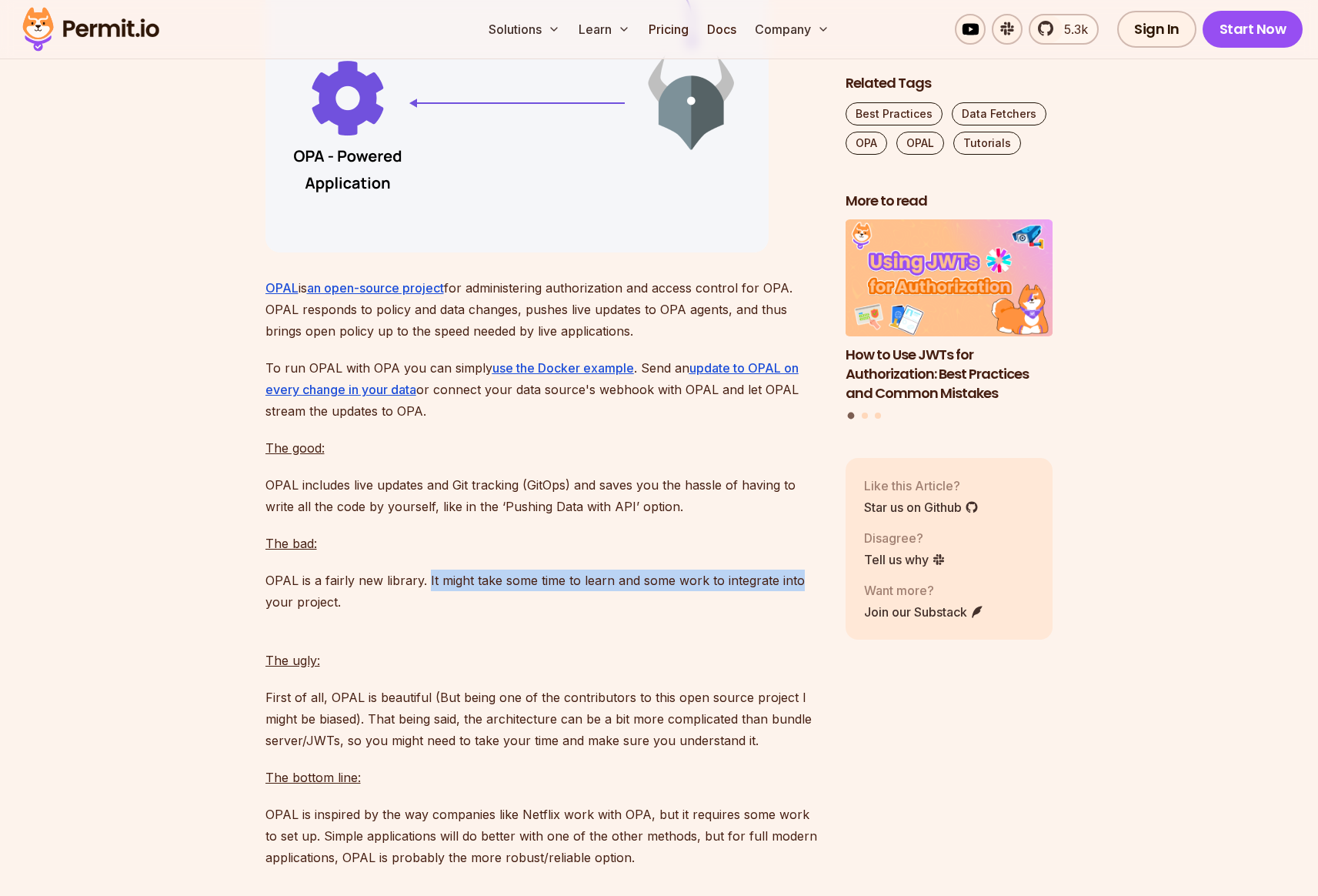
drag, startPoint x: 460, startPoint y: 689, endPoint x: 828, endPoint y: 682, distance: 368.1
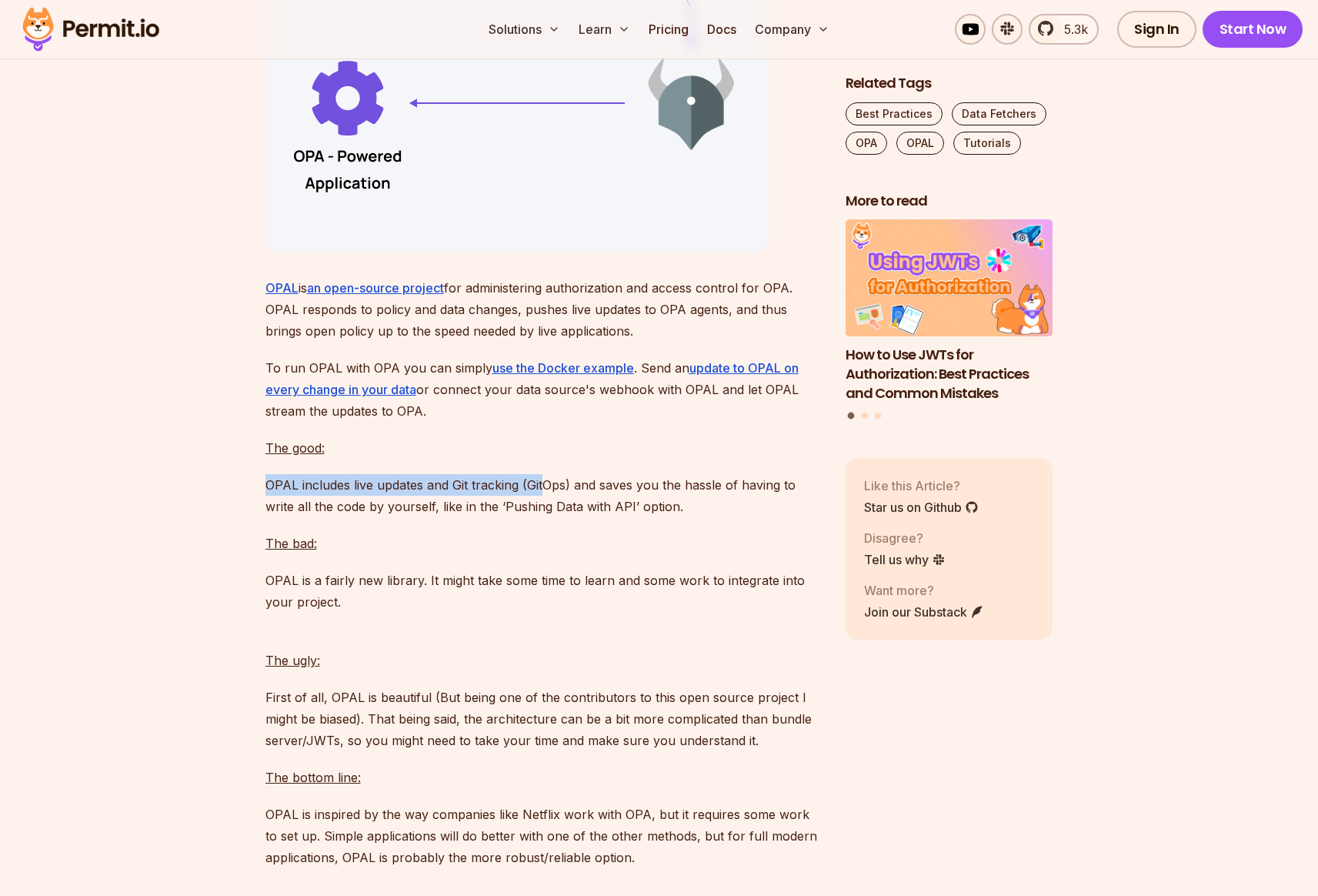
drag, startPoint x: 293, startPoint y: 597, endPoint x: 542, endPoint y: 597, distance: 249.0
click at [542, 517] on p "OPAL includes live updates and Git tracking (GitOps) and saves you the hassle o…" at bounding box center [543, 495] width 556 height 43
drag, startPoint x: 578, startPoint y: 595, endPoint x: 732, endPoint y: 592, distance: 154.0
click at [732, 517] on p "OPAL includes live updates and Git tracking (GitOps) and saves you the hassle o…" at bounding box center [543, 495] width 556 height 43
click at [754, 517] on p "OPAL includes live updates and Git tracking (GitOps) and saves you the hassle o…" at bounding box center [543, 495] width 556 height 43
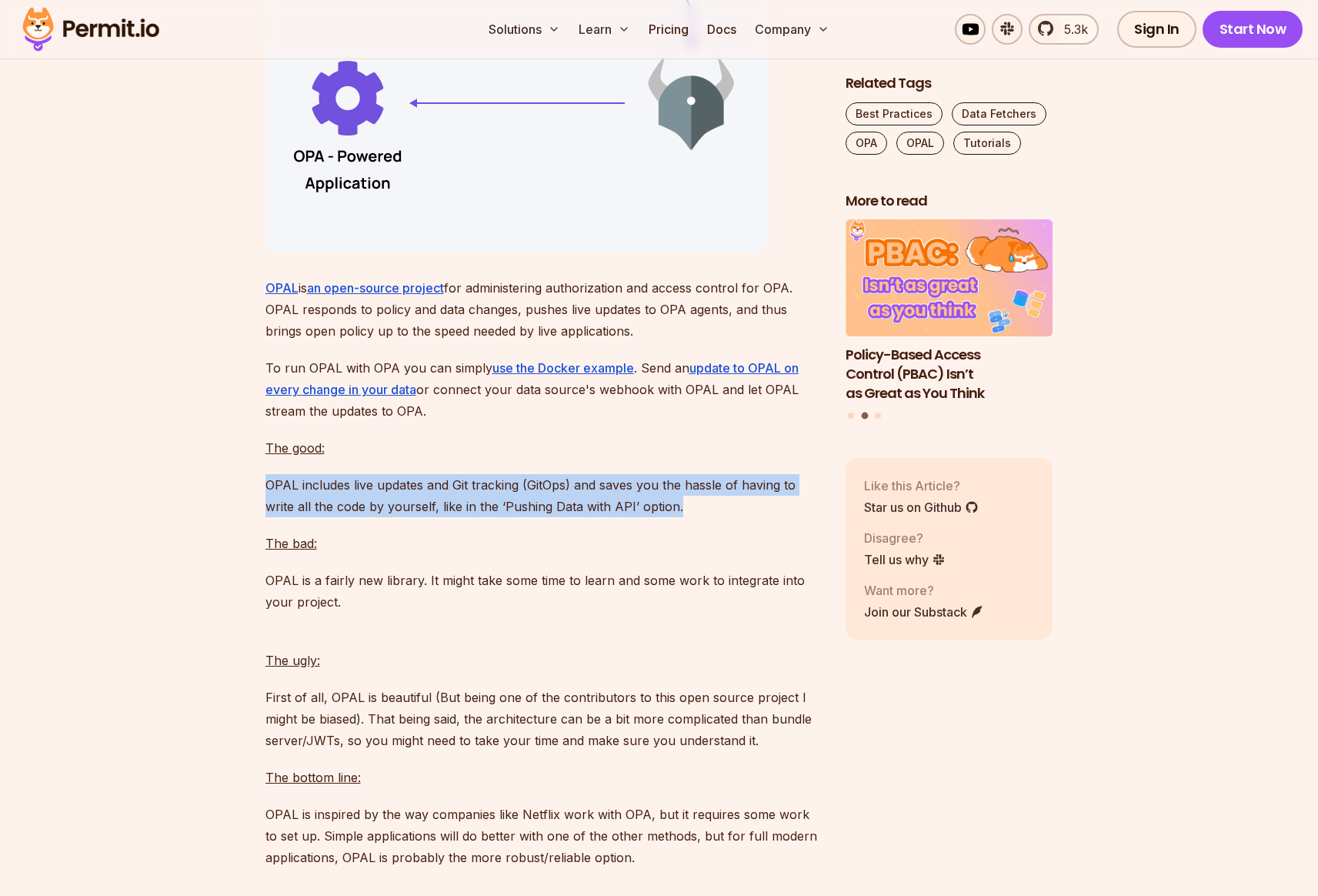
drag, startPoint x: 266, startPoint y: 593, endPoint x: 722, endPoint y: 605, distance: 456.2
click at [722, 517] on p "OPAL includes live updates and Git tracking (GitOps) and saves you the hassle o…" at bounding box center [543, 495] width 556 height 43
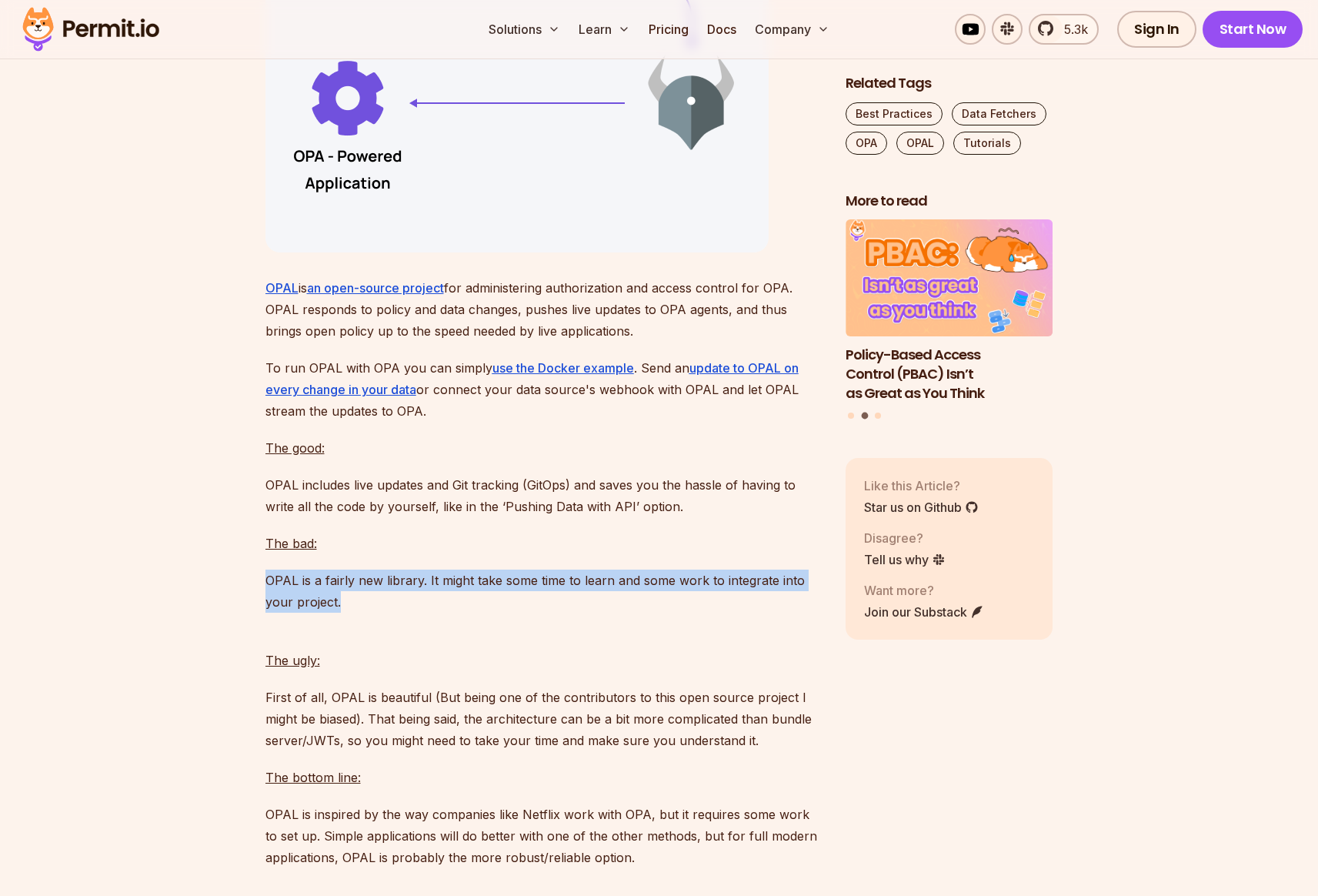
drag, startPoint x: 265, startPoint y: 686, endPoint x: 388, endPoint y: 714, distance: 126.1
click at [388, 613] on p "OPAL is a fairly new library. It might take some time to learn and some work to…" at bounding box center [543, 590] width 556 height 43
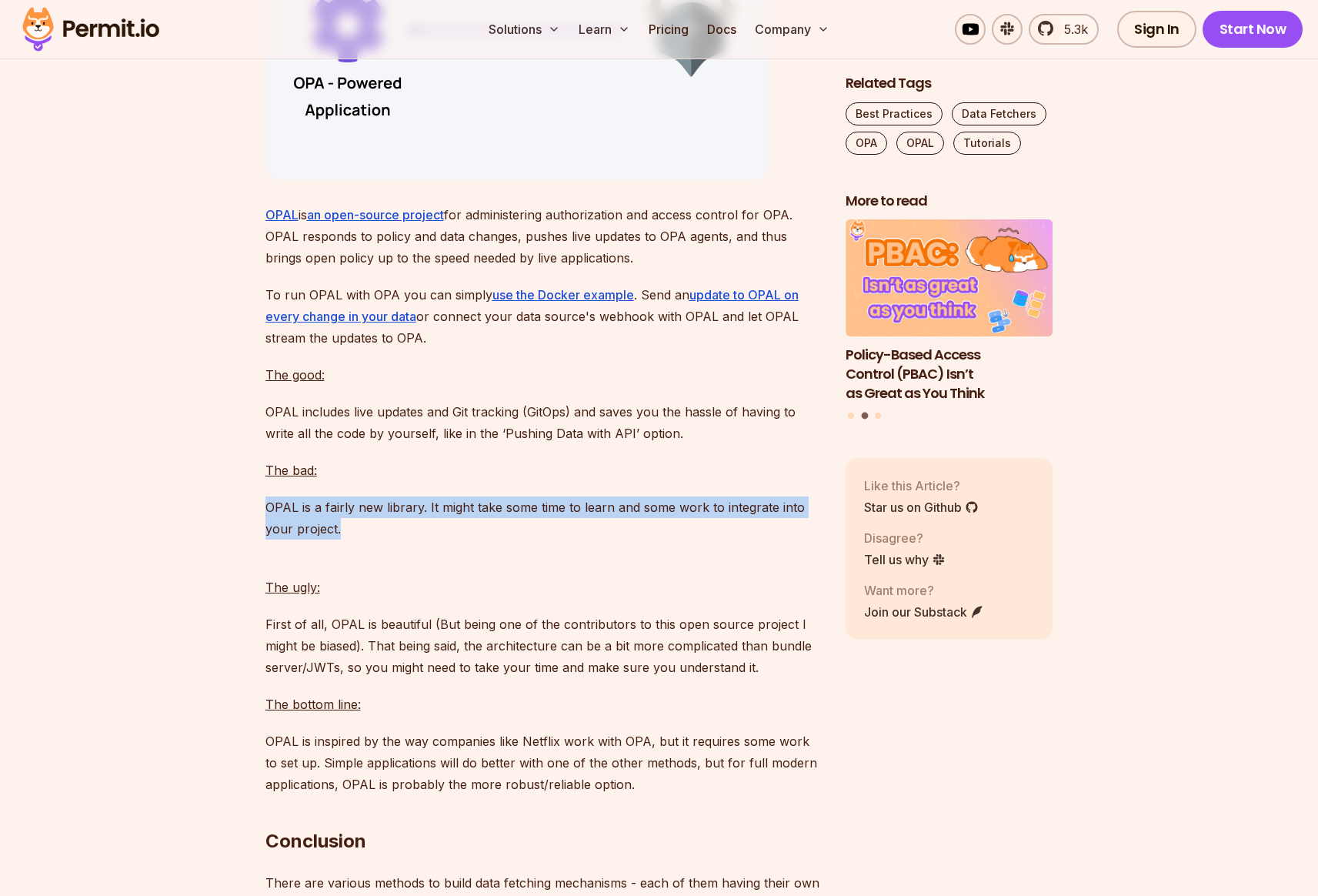
scroll to position [10197, 0]
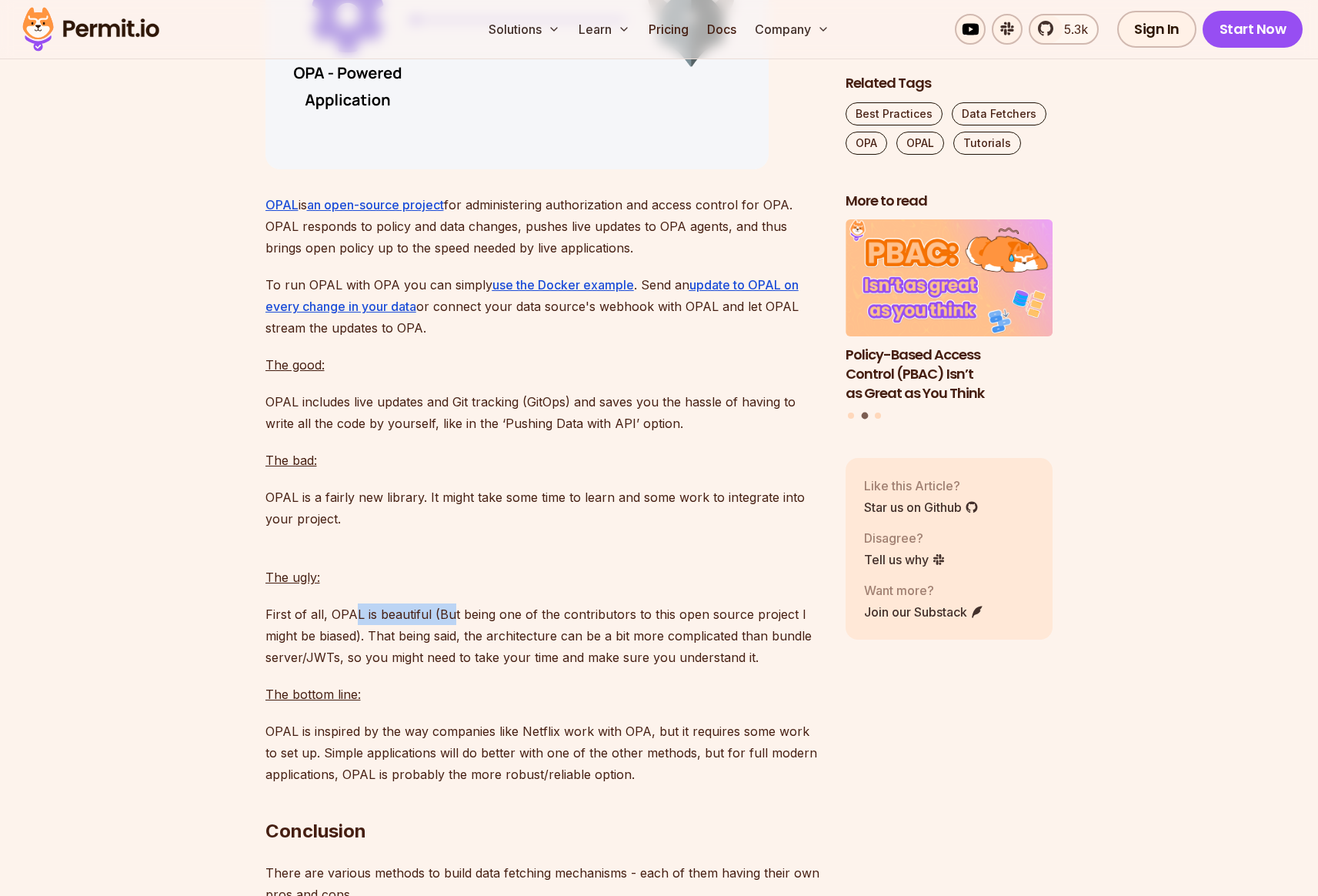
drag, startPoint x: 353, startPoint y: 725, endPoint x: 450, endPoint y: 723, distance: 97.0
click at [450, 668] on p "First of all, OPAL is beautiful (But being one of the contributors to this open…" at bounding box center [543, 636] width 556 height 65
click at [462, 668] on p "First of all, OPAL is beautiful (But being one of the contributors to this open…" at bounding box center [543, 636] width 556 height 65
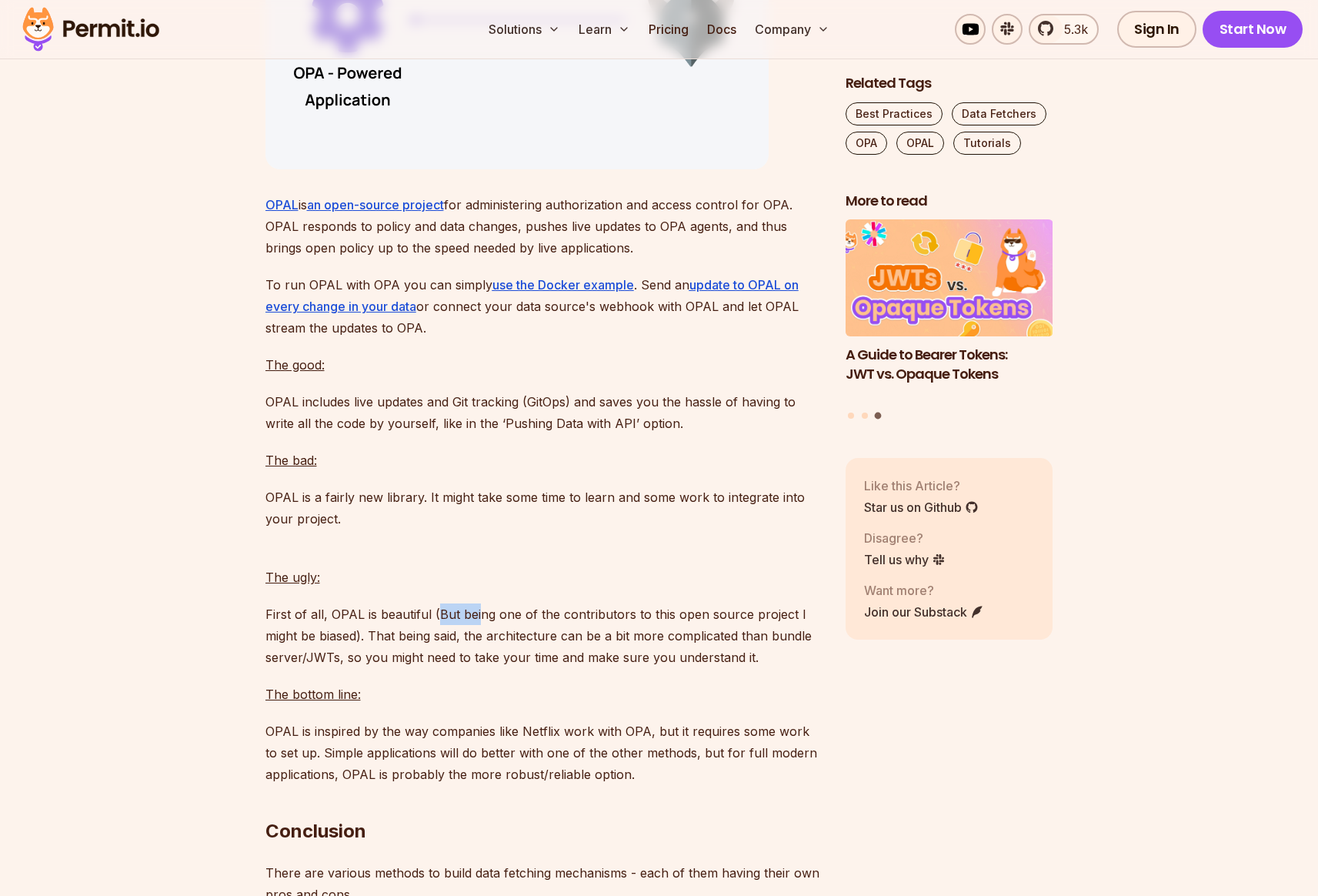
drag, startPoint x: 439, startPoint y: 724, endPoint x: 477, endPoint y: 726, distance: 38.1
click at [477, 668] on p "First of all, OPAL is beautiful (But being one of the contributors to this open…" at bounding box center [543, 636] width 556 height 65
drag, startPoint x: 367, startPoint y: 748, endPoint x: 474, endPoint y: 742, distance: 107.2
click at [474, 668] on p "First of all, OPAL is beautiful (But being one of the contributors to this open…" at bounding box center [543, 636] width 556 height 65
drag, startPoint x: 487, startPoint y: 742, endPoint x: 595, endPoint y: 741, distance: 108.0
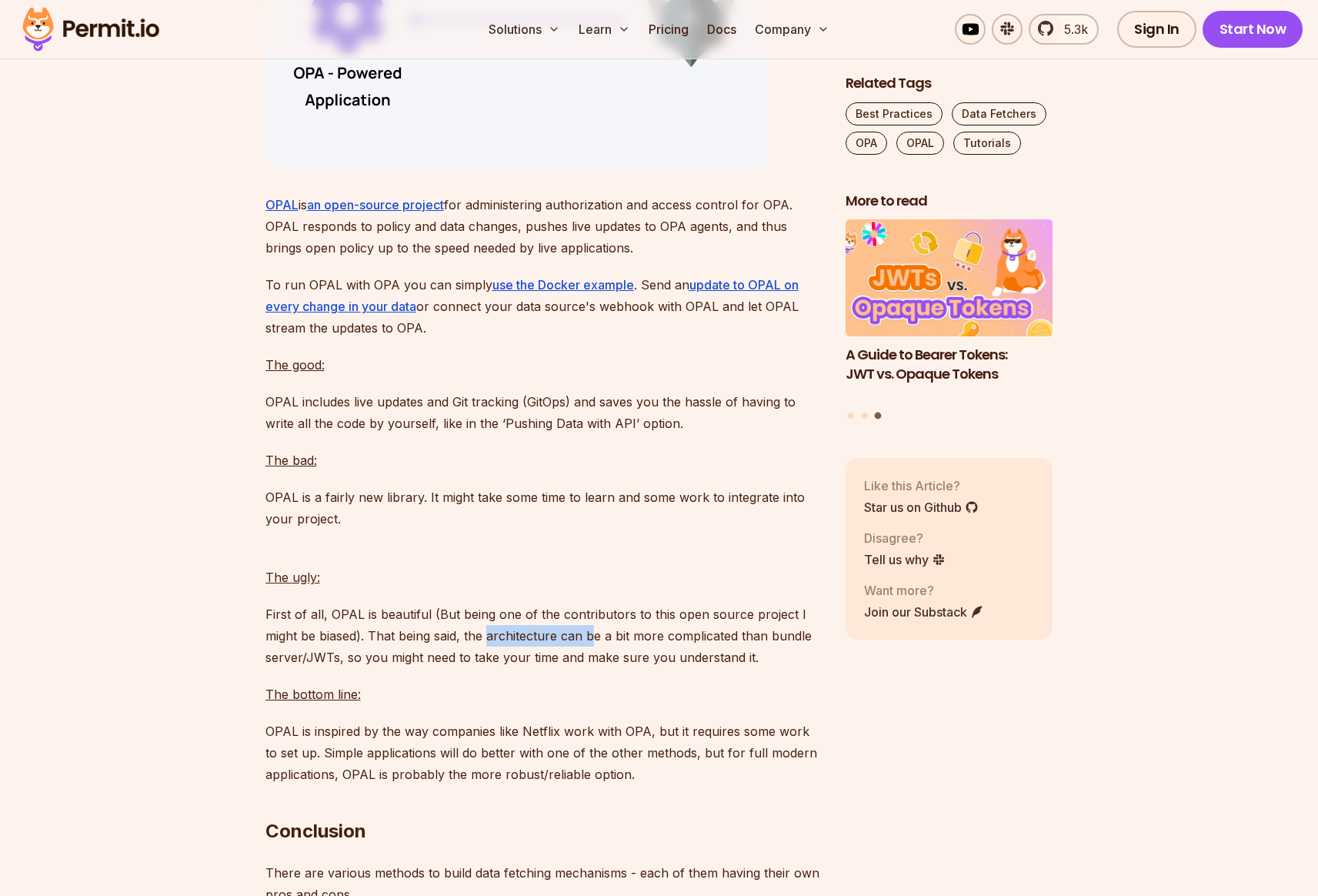
click at [595, 668] on p "First of all, OPAL is beautiful (But being one of the contributors to this open…" at bounding box center [543, 636] width 556 height 65
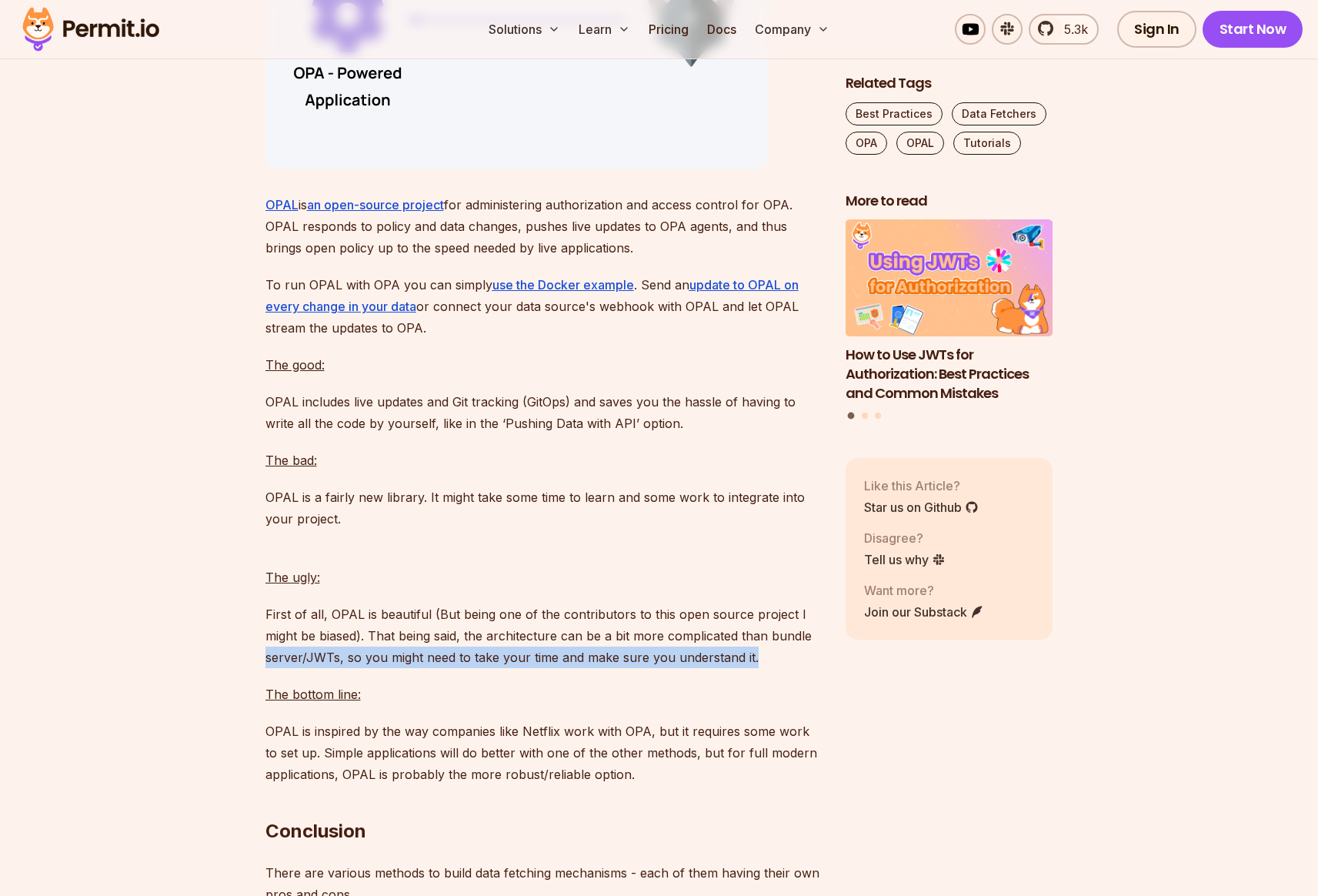
drag, startPoint x: 265, startPoint y: 770, endPoint x: 757, endPoint y: 758, distance: 492.1
click at [757, 668] on p "First of all, OPAL is beautiful (But being one of the contributors to this open…" at bounding box center [543, 636] width 556 height 65
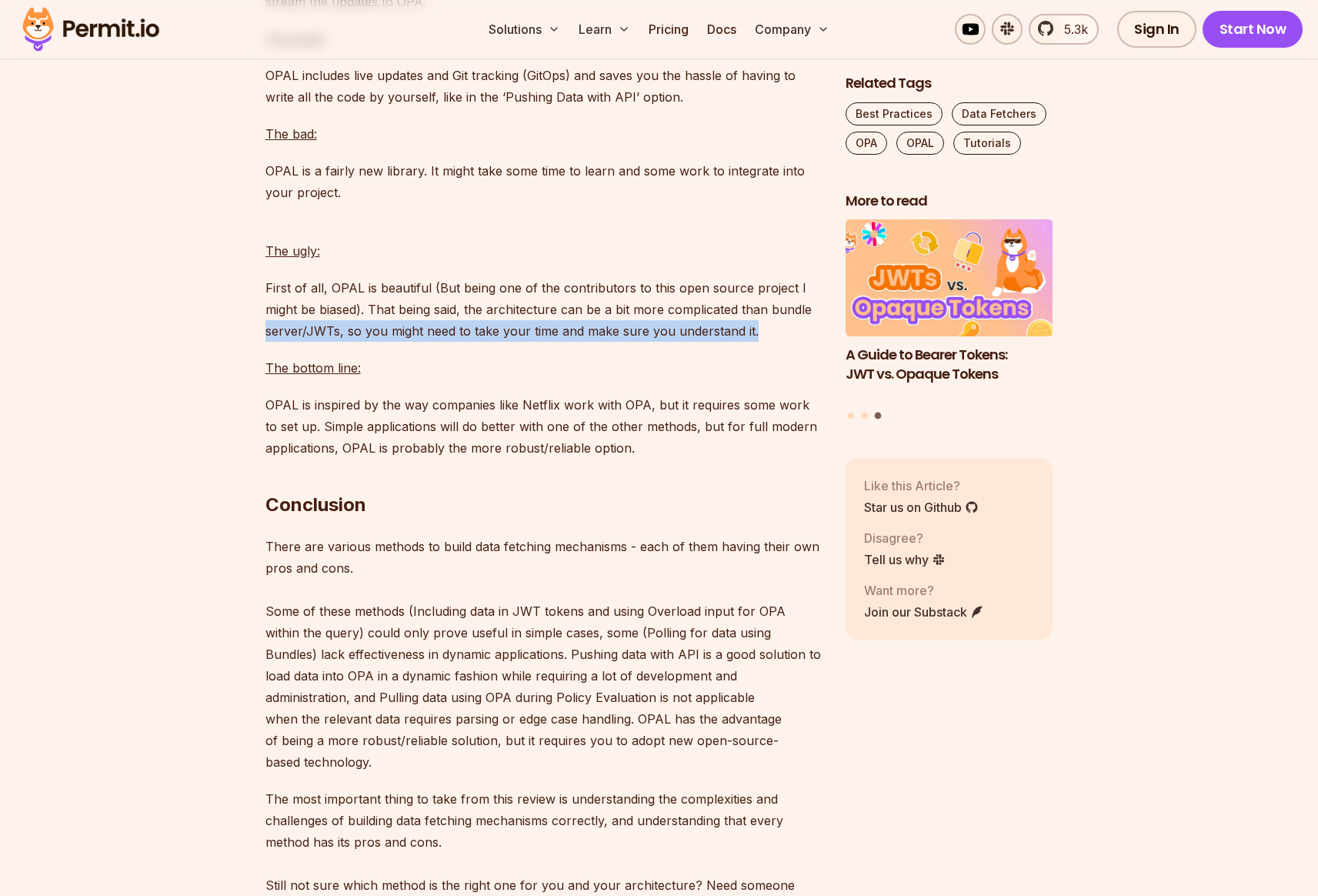
scroll to position [10575, 0]
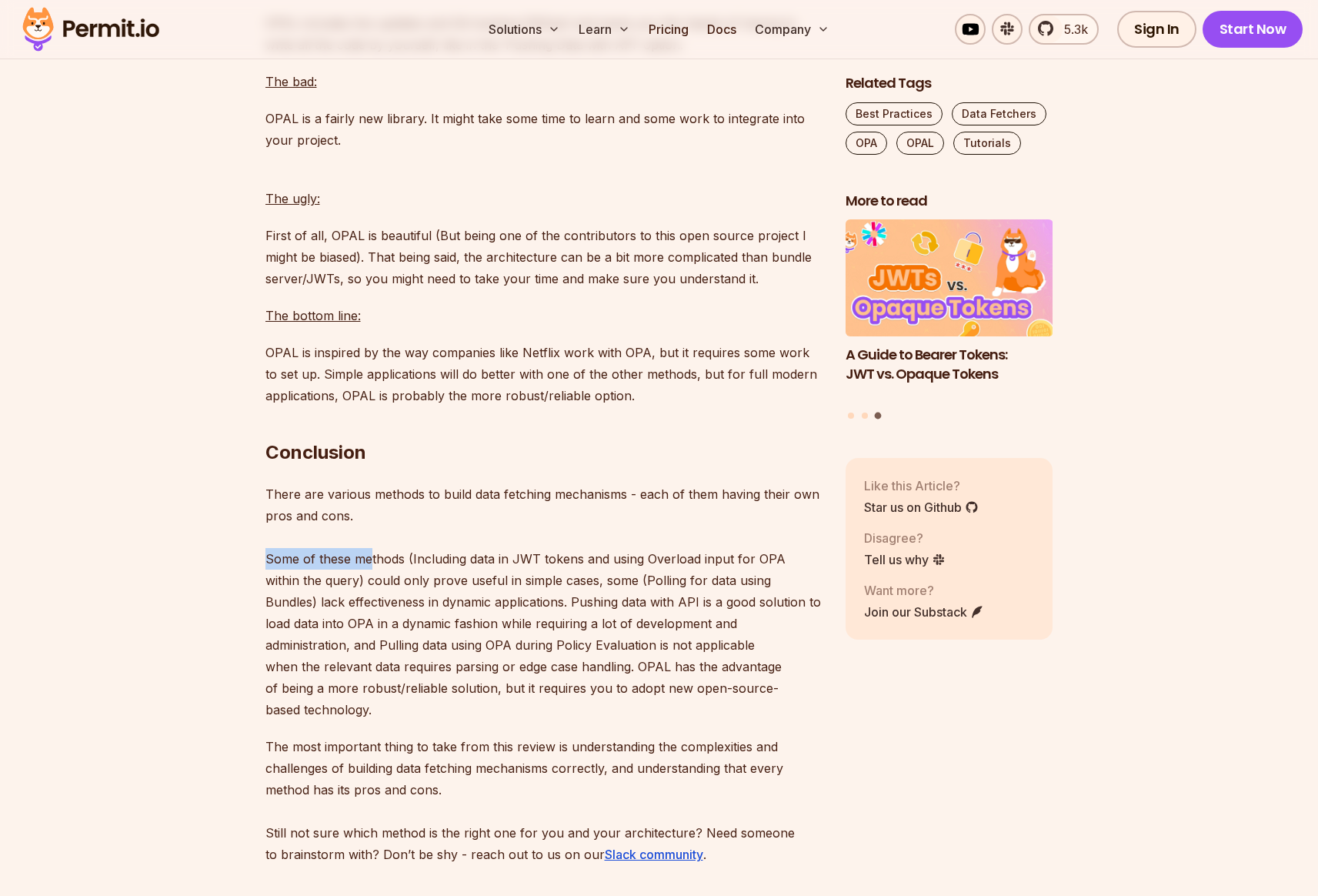
drag, startPoint x: 264, startPoint y: 669, endPoint x: 384, endPoint y: 669, distance: 120.0
click at [383, 669] on p "There are various methods to build data fetching mechanisms - each of them havi…" at bounding box center [543, 601] width 556 height 237
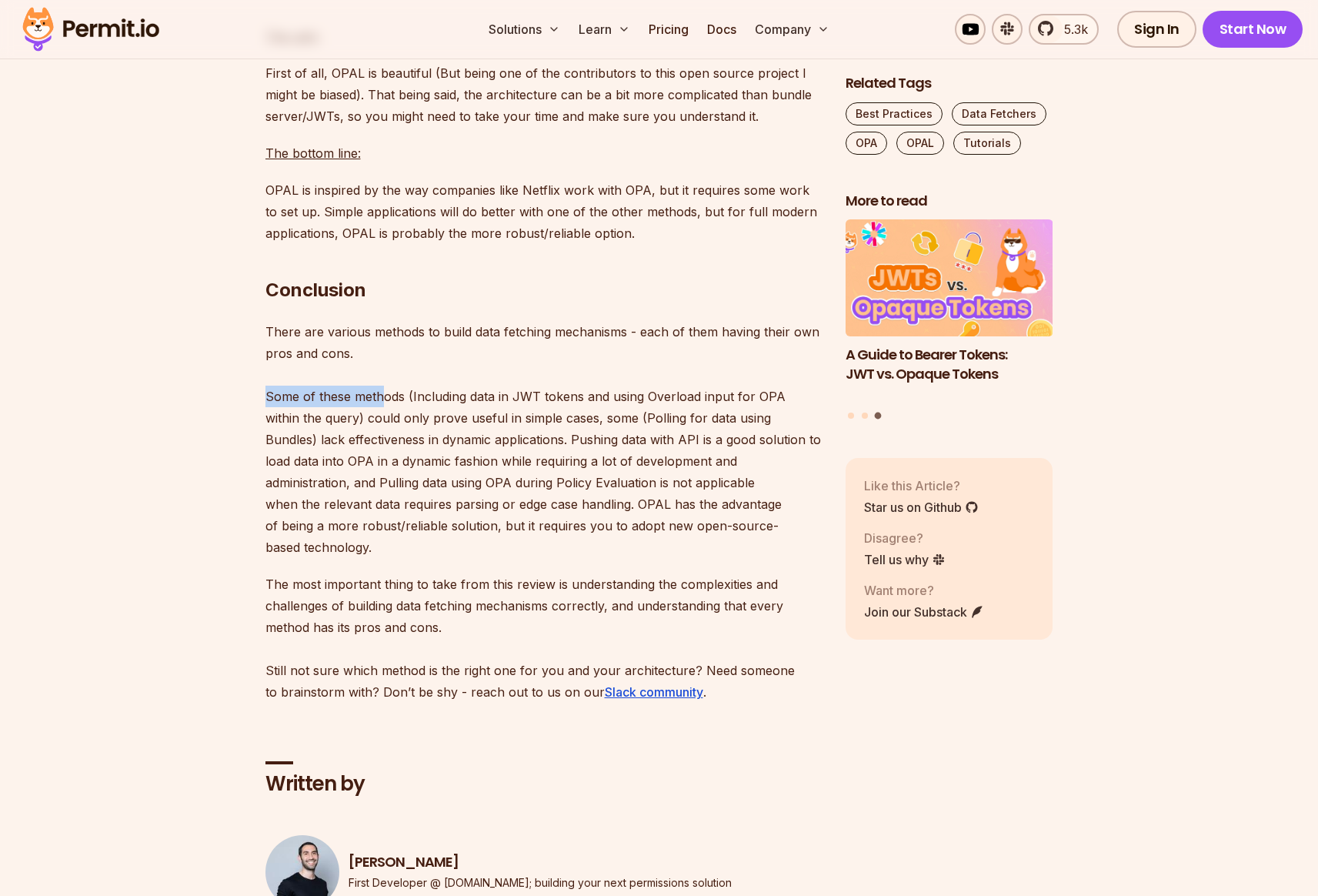
scroll to position [10818, 0]
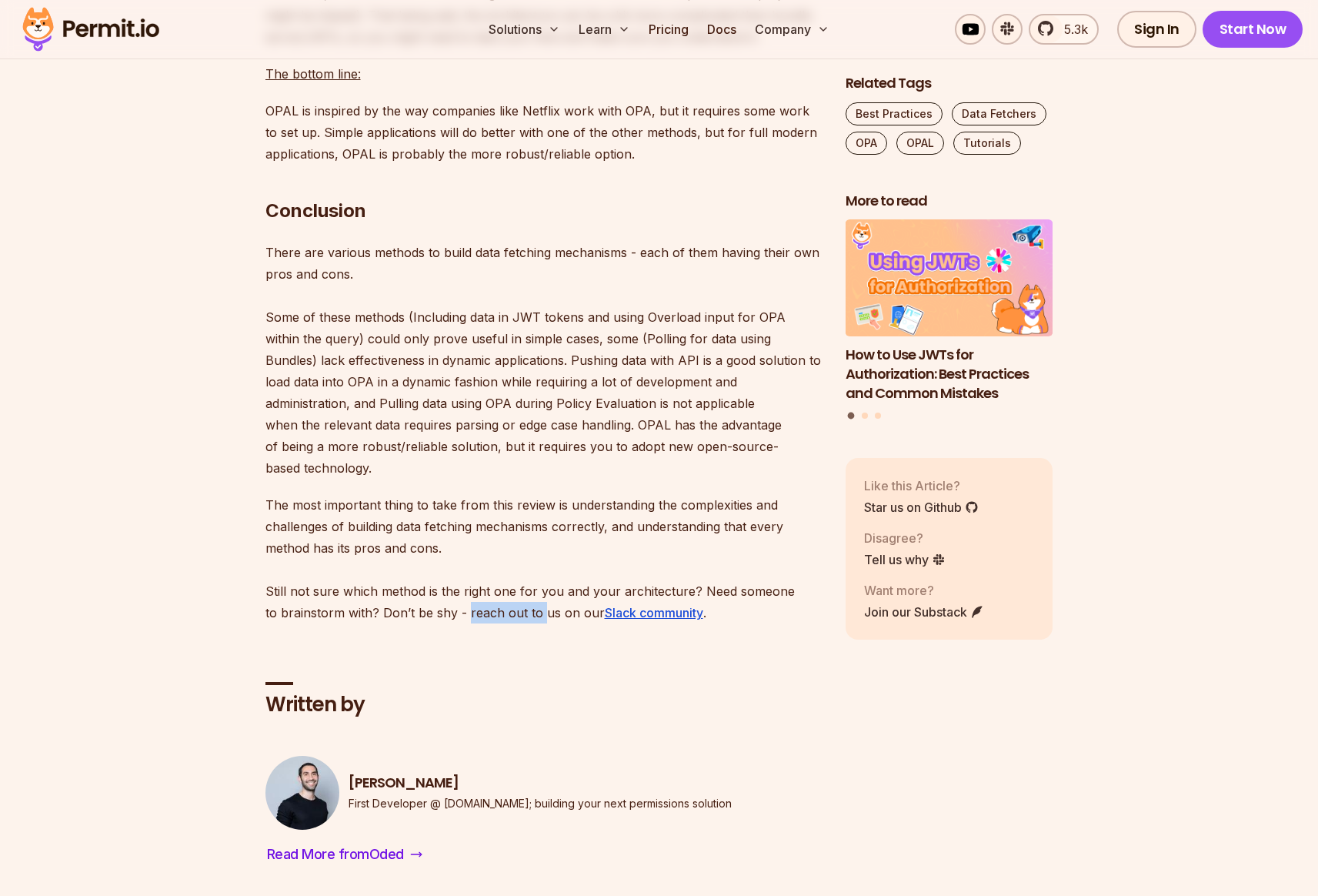
drag, startPoint x: 468, startPoint y: 702, endPoint x: 542, endPoint y: 703, distance: 74.0
click at [542, 623] on p "The most important thing to take from this review is understanding the complexi…" at bounding box center [543, 559] width 556 height 129
click at [525, 623] on p "The most important thing to take from this review is understanding the complexi…" at bounding box center [543, 559] width 556 height 129
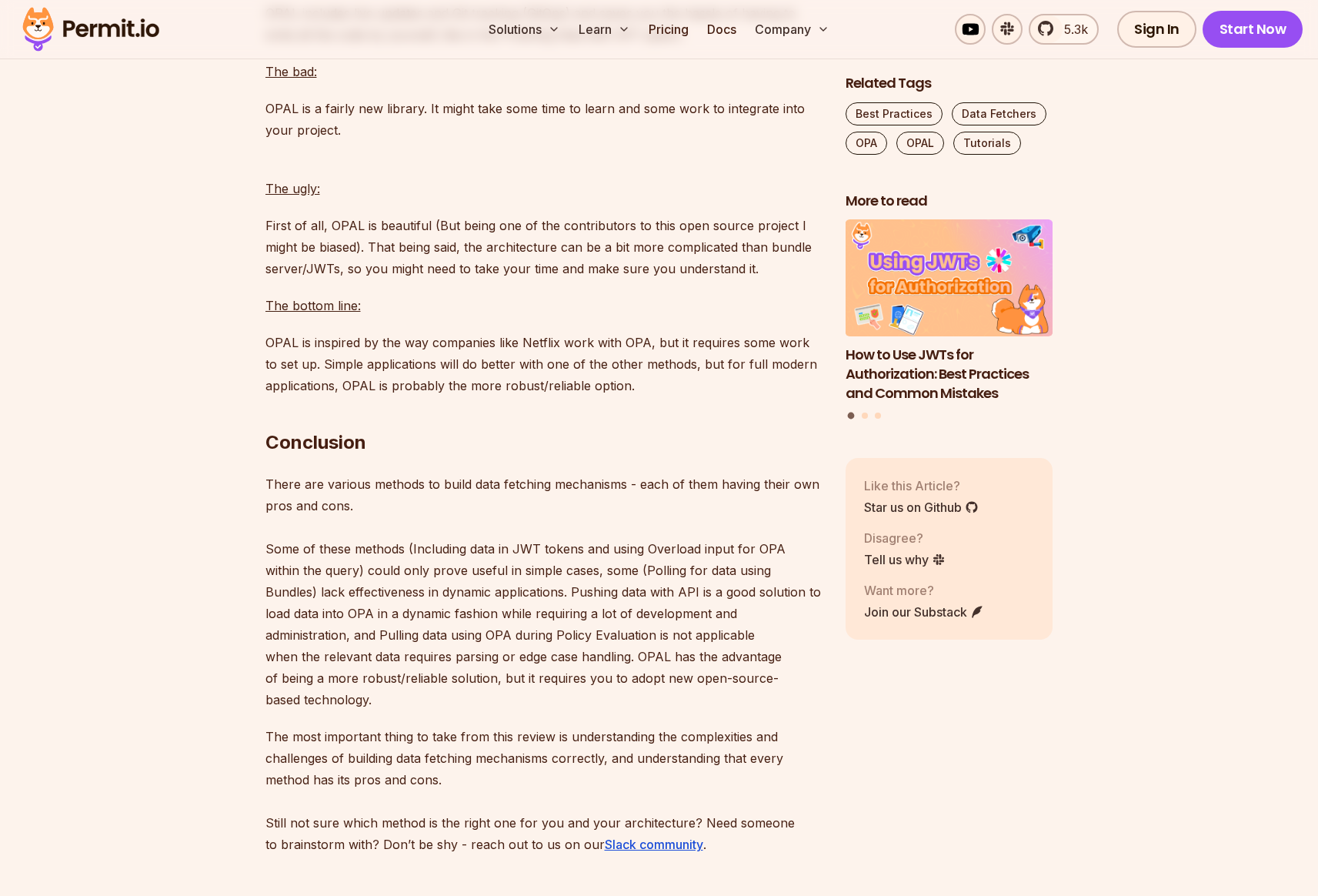
scroll to position [9953, 0]
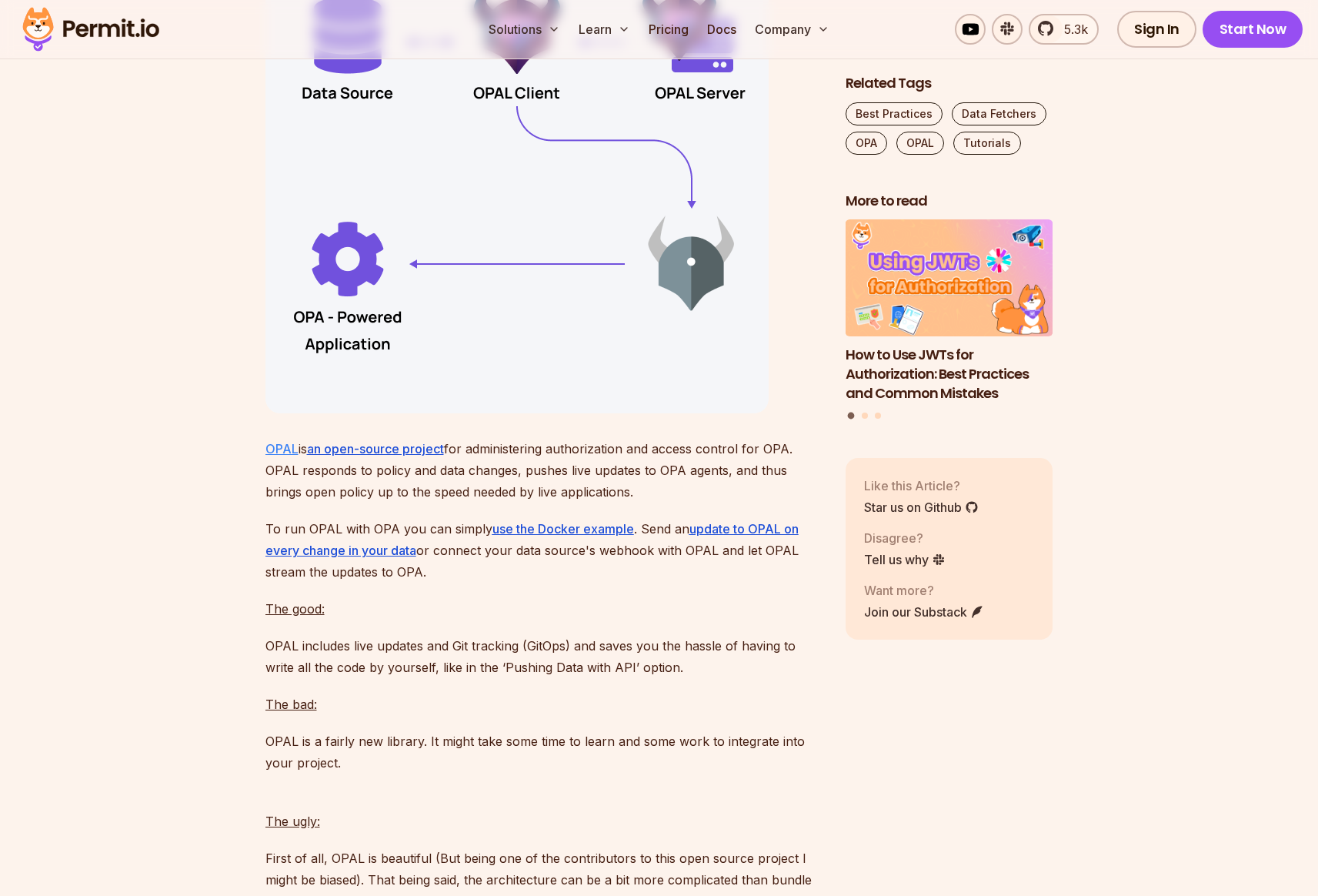
click at [281, 456] on link "OPAL" at bounding box center [281, 448] width 33 height 15
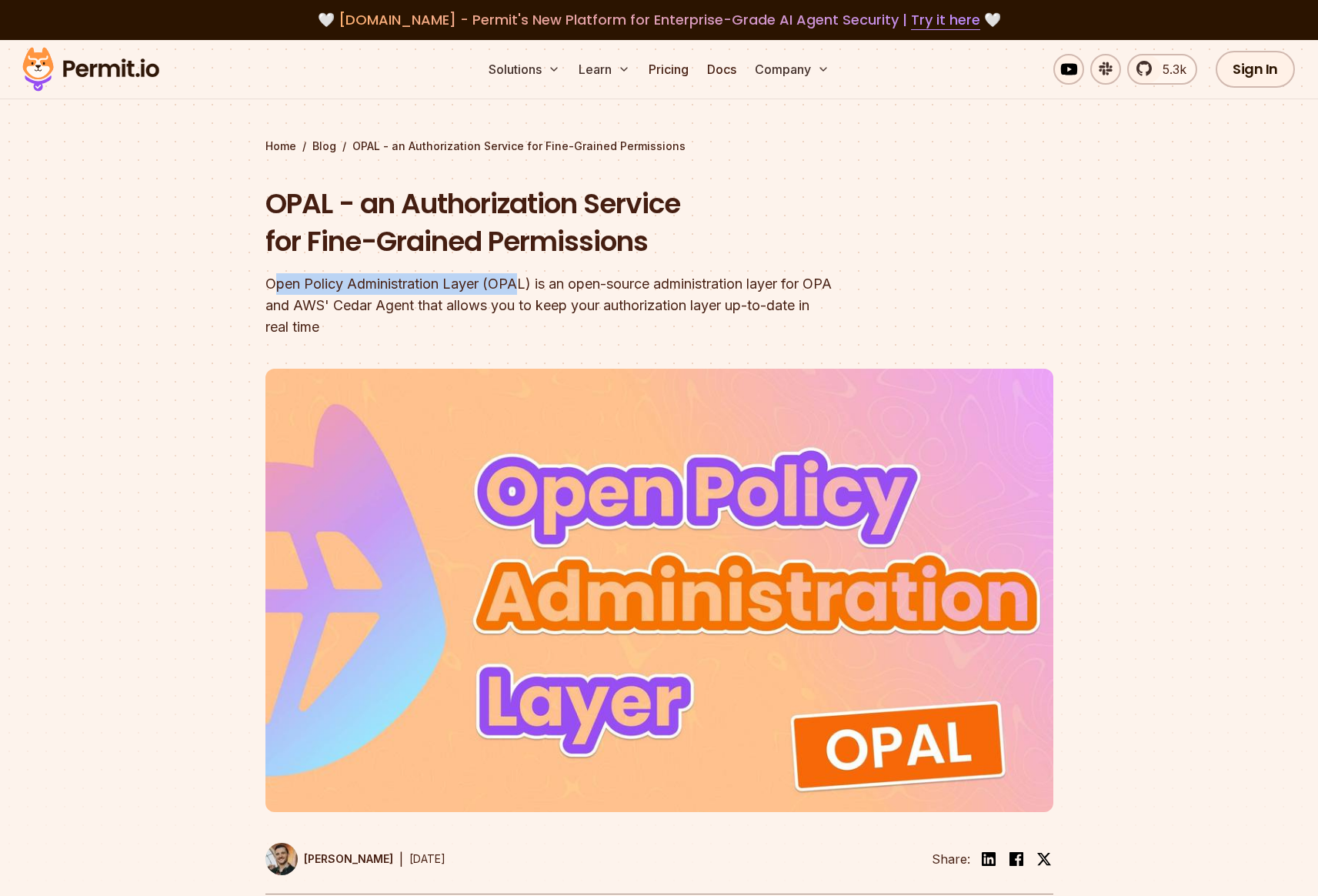
drag, startPoint x: 273, startPoint y: 283, endPoint x: 519, endPoint y: 280, distance: 246.0
click at [519, 280] on div "Open Policy Administration Layer (OPAL) is an open-source administration layer …" at bounding box center [561, 305] width 591 height 65
drag, startPoint x: 548, startPoint y: 285, endPoint x: 569, endPoint y: 285, distance: 21.0
click at [555, 285] on div "Open Policy Administration Layer (OPAL) is an open-source administration layer …" at bounding box center [561, 305] width 591 height 65
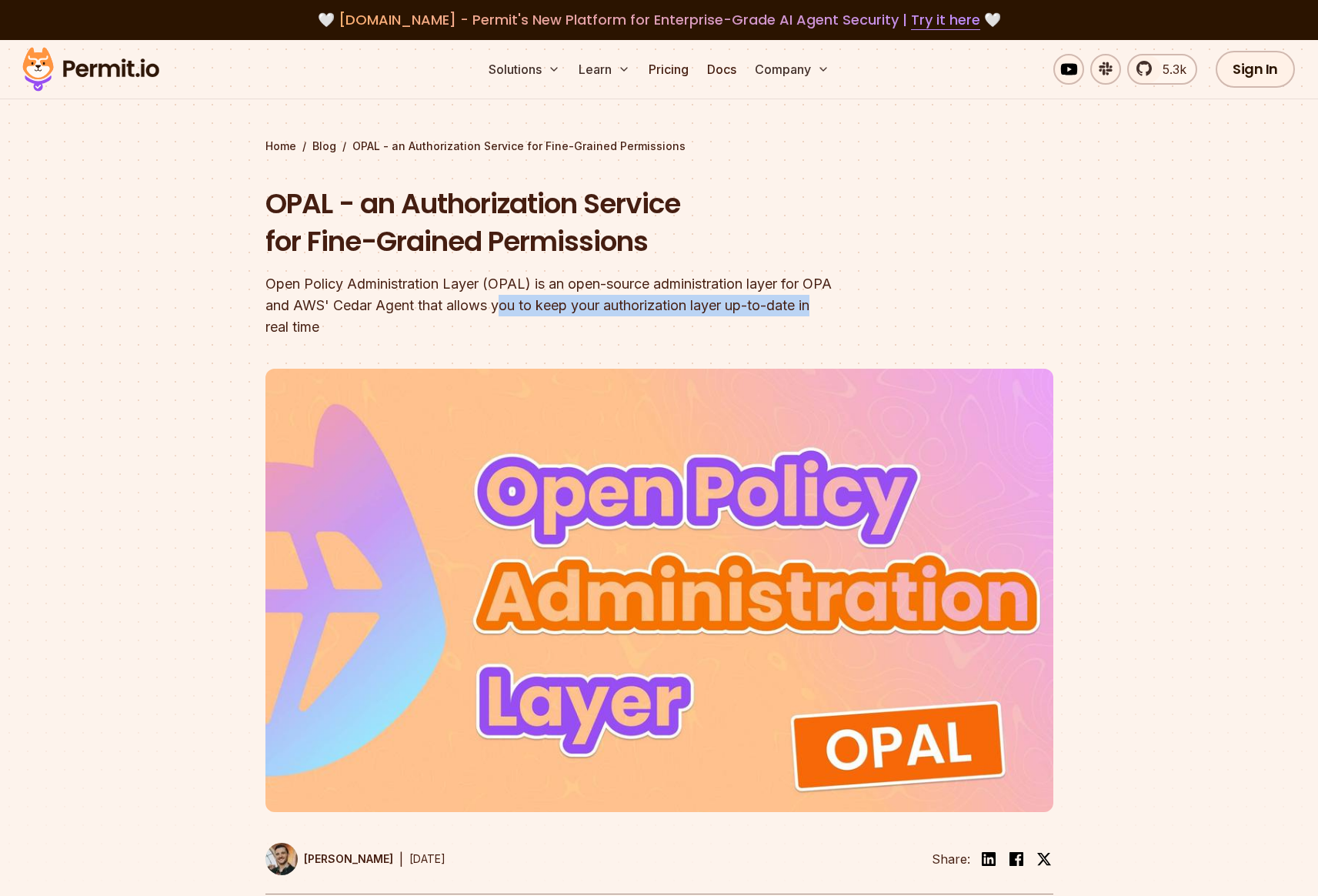
drag, startPoint x: 500, startPoint y: 305, endPoint x: 821, endPoint y: 304, distance: 321.0
click at [821, 304] on div "Open Policy Administration Layer (OPAL) is an open-source administration layer …" at bounding box center [561, 305] width 591 height 65
click at [334, 326] on div "Open Policy Administration Layer (OPAL) is an open-source administration layer …" at bounding box center [561, 305] width 591 height 65
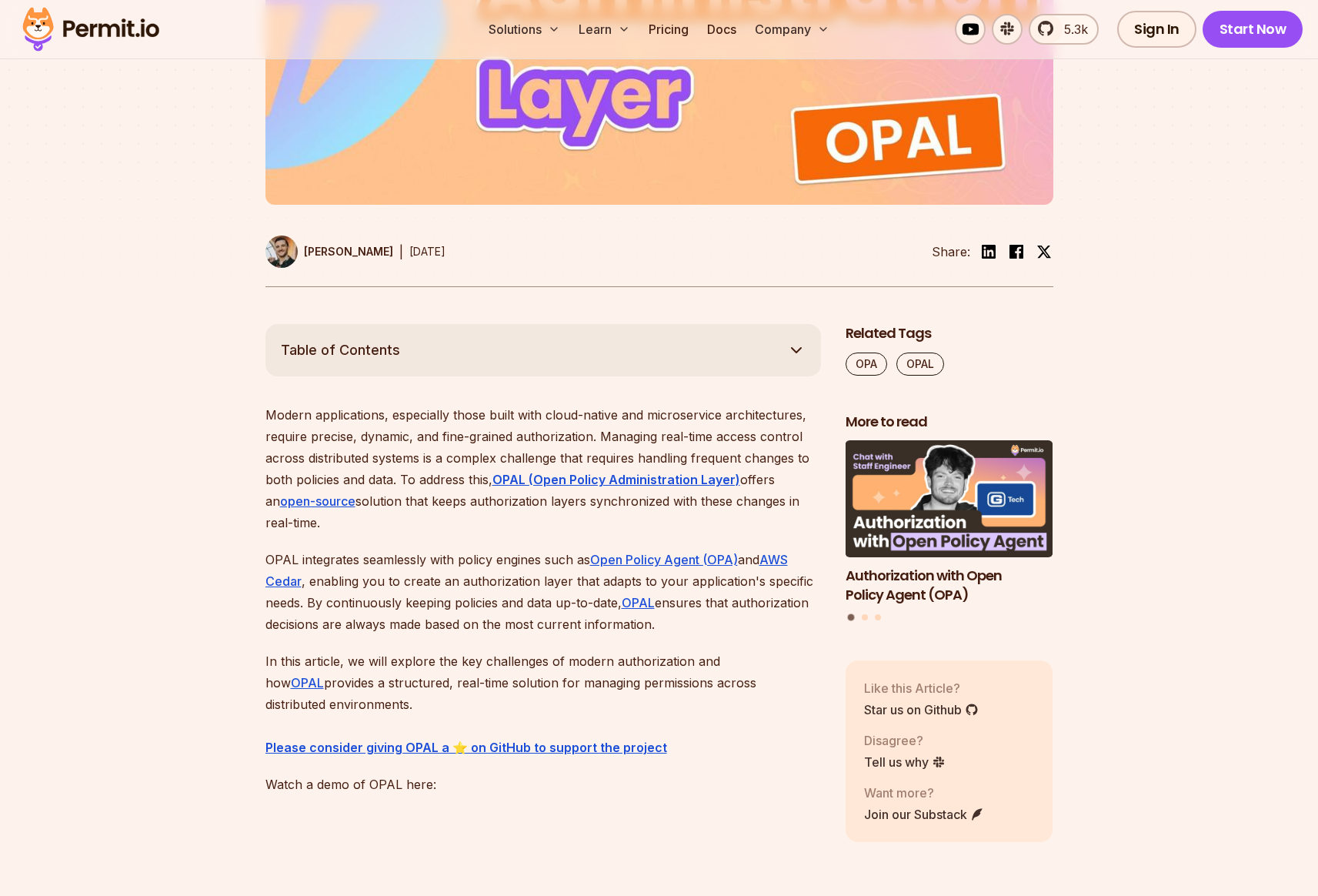
scroll to position [763, 0]
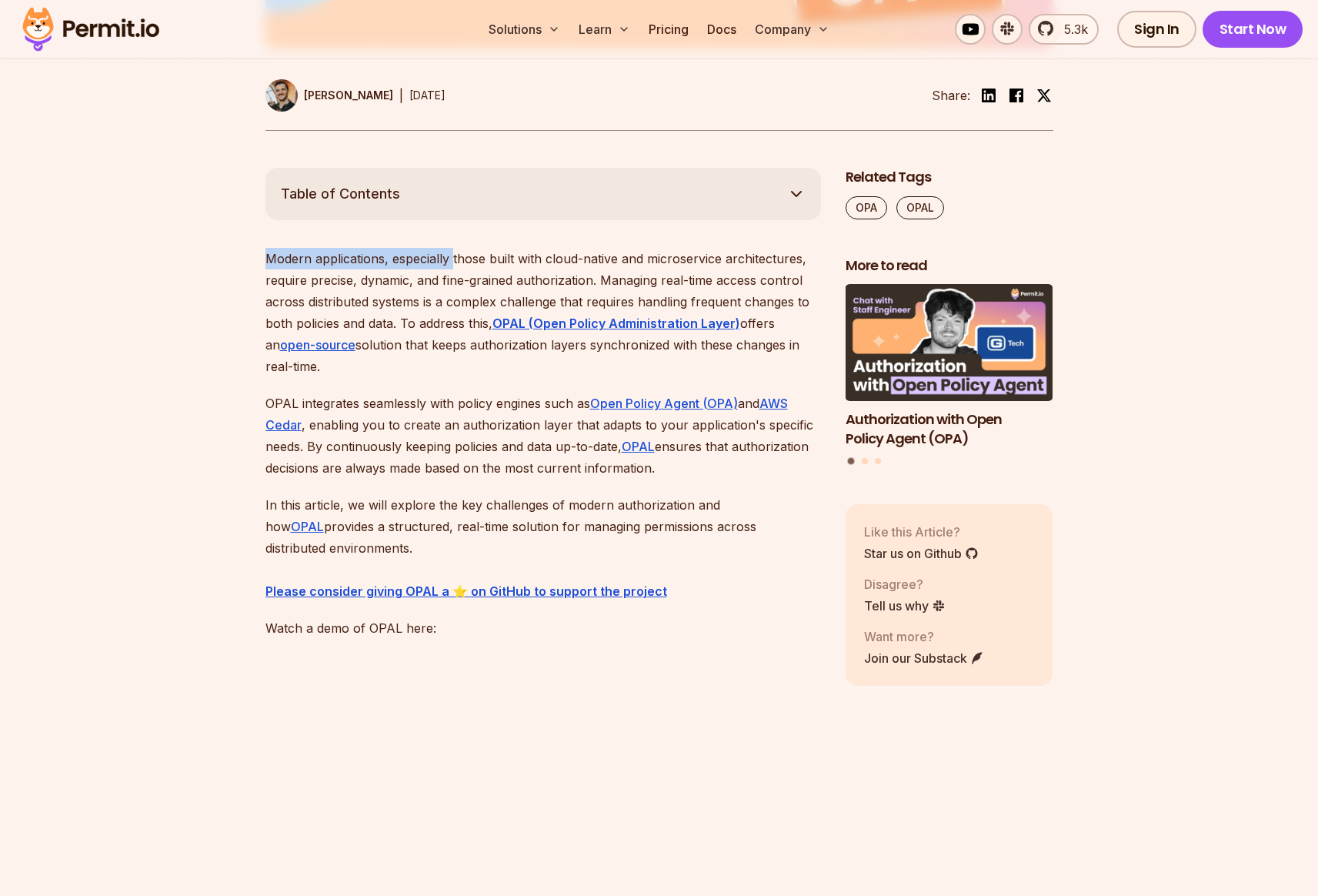
drag, startPoint x: 263, startPoint y: 259, endPoint x: 454, endPoint y: 253, distance: 191.1
drag, startPoint x: 264, startPoint y: 279, endPoint x: 359, endPoint y: 278, distance: 95.0
click at [362, 281] on p "Modern applications, especially those built with cloud-native and microservice …" at bounding box center [543, 313] width 556 height 129
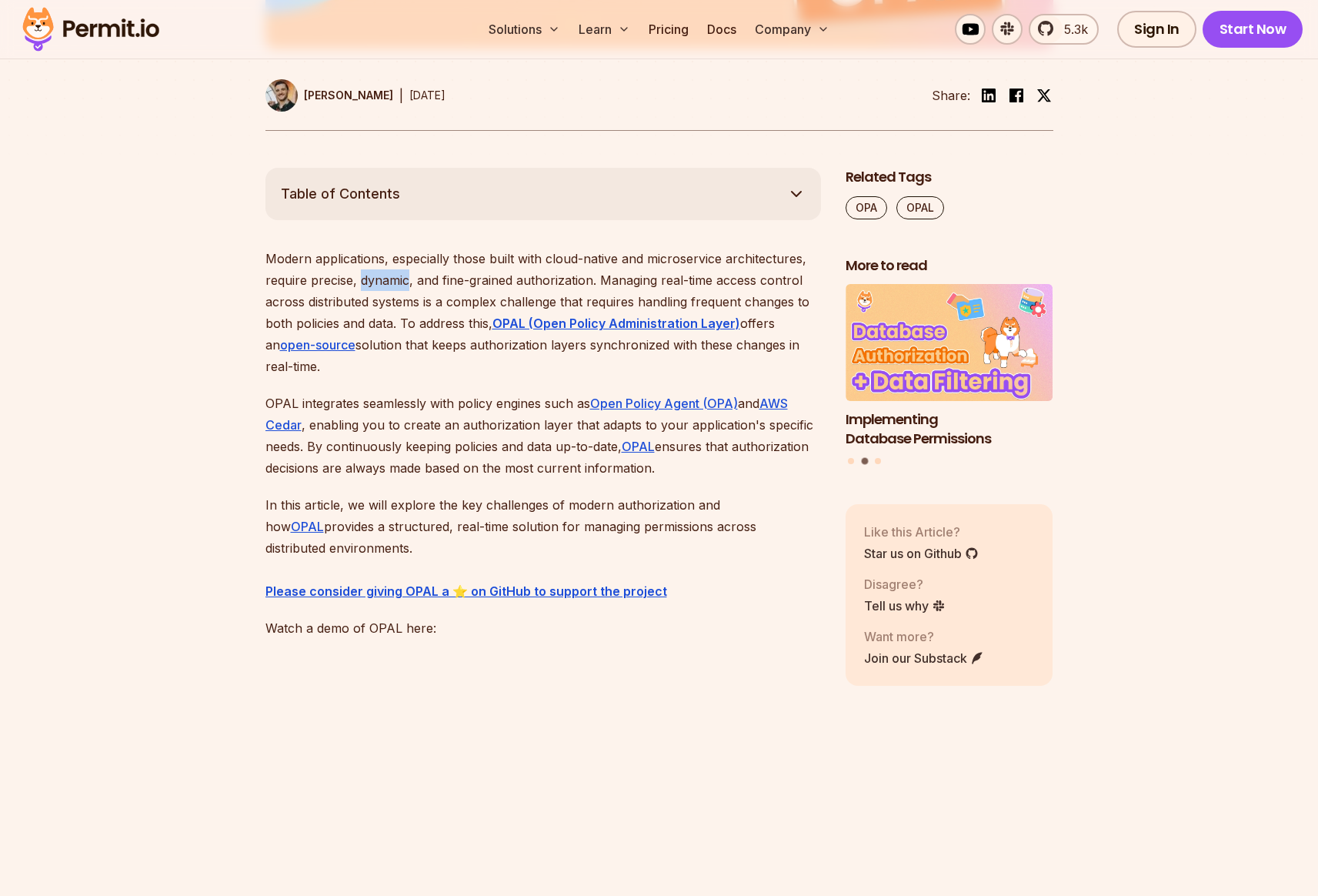
drag, startPoint x: 360, startPoint y: 281, endPoint x: 407, endPoint y: 281, distance: 47.0
click at [407, 281] on p "Modern applications, especially those built with cloud-native and microservice …" at bounding box center [543, 313] width 556 height 129
click at [366, 281] on p "Modern applications, especially those built with cloud-native and microservice …" at bounding box center [543, 313] width 556 height 129
click at [361, 279] on p "Modern applications, especially those built with cloud-native and microservice …" at bounding box center [543, 313] width 556 height 129
drag, startPoint x: 602, startPoint y: 279, endPoint x: 768, endPoint y: 281, distance: 166.0
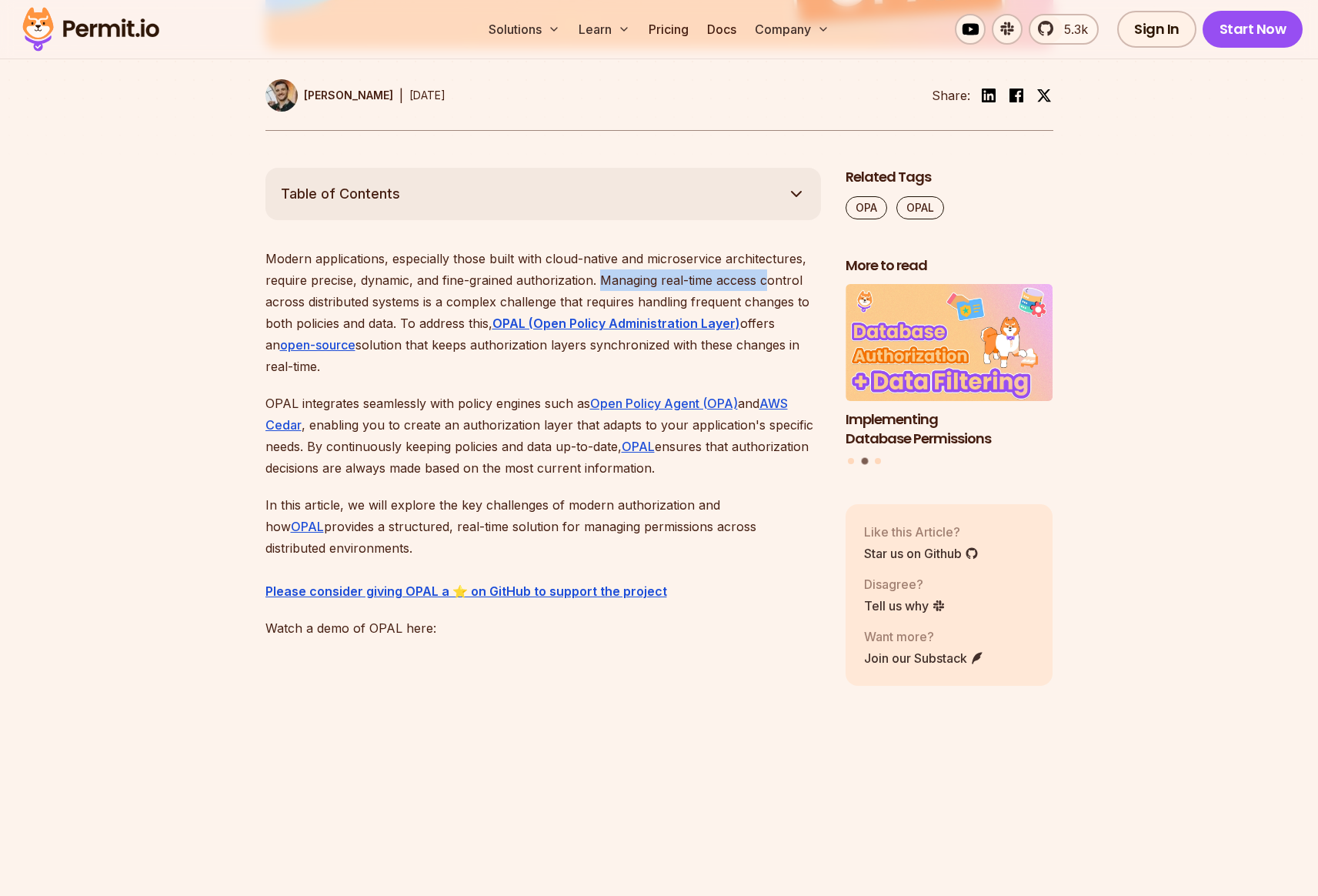
click at [768, 281] on p "Modern applications, especially those built with cloud-native and microservice …" at bounding box center [543, 313] width 556 height 129
click at [283, 305] on p "Modern applications, especially those built with cloud-native and microservice …" at bounding box center [543, 313] width 556 height 129
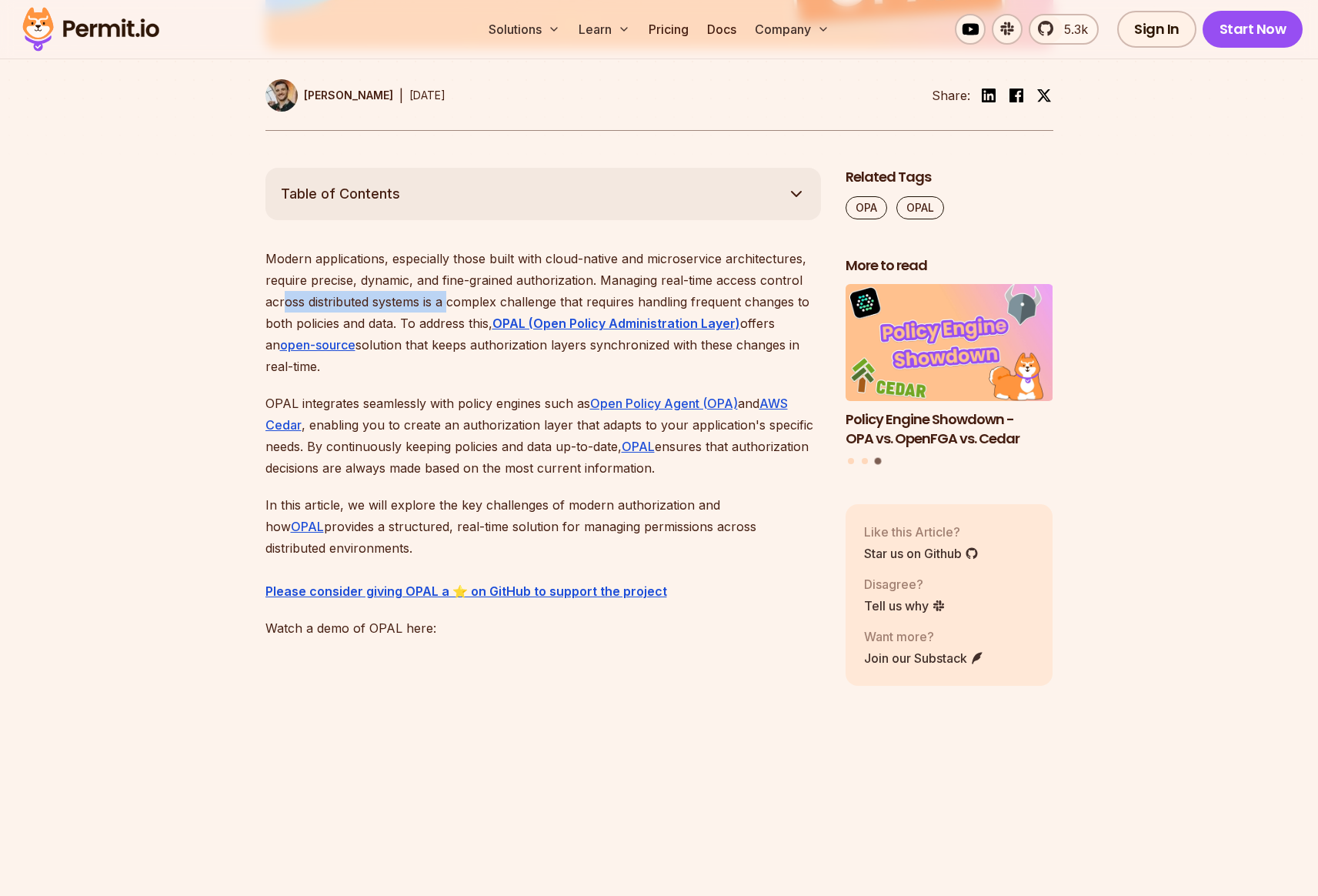
drag, startPoint x: 281, startPoint y: 304, endPoint x: 450, endPoint y: 301, distance: 169.0
click at [450, 301] on p "Modern applications, especially those built with cloud-native and microservice …" at bounding box center [543, 313] width 556 height 129
drag, startPoint x: 506, startPoint y: 301, endPoint x: 732, endPoint y: 304, distance: 226.0
click at [732, 304] on p "Modern applications, especially those built with cloud-native and microservice …" at bounding box center [543, 313] width 556 height 129
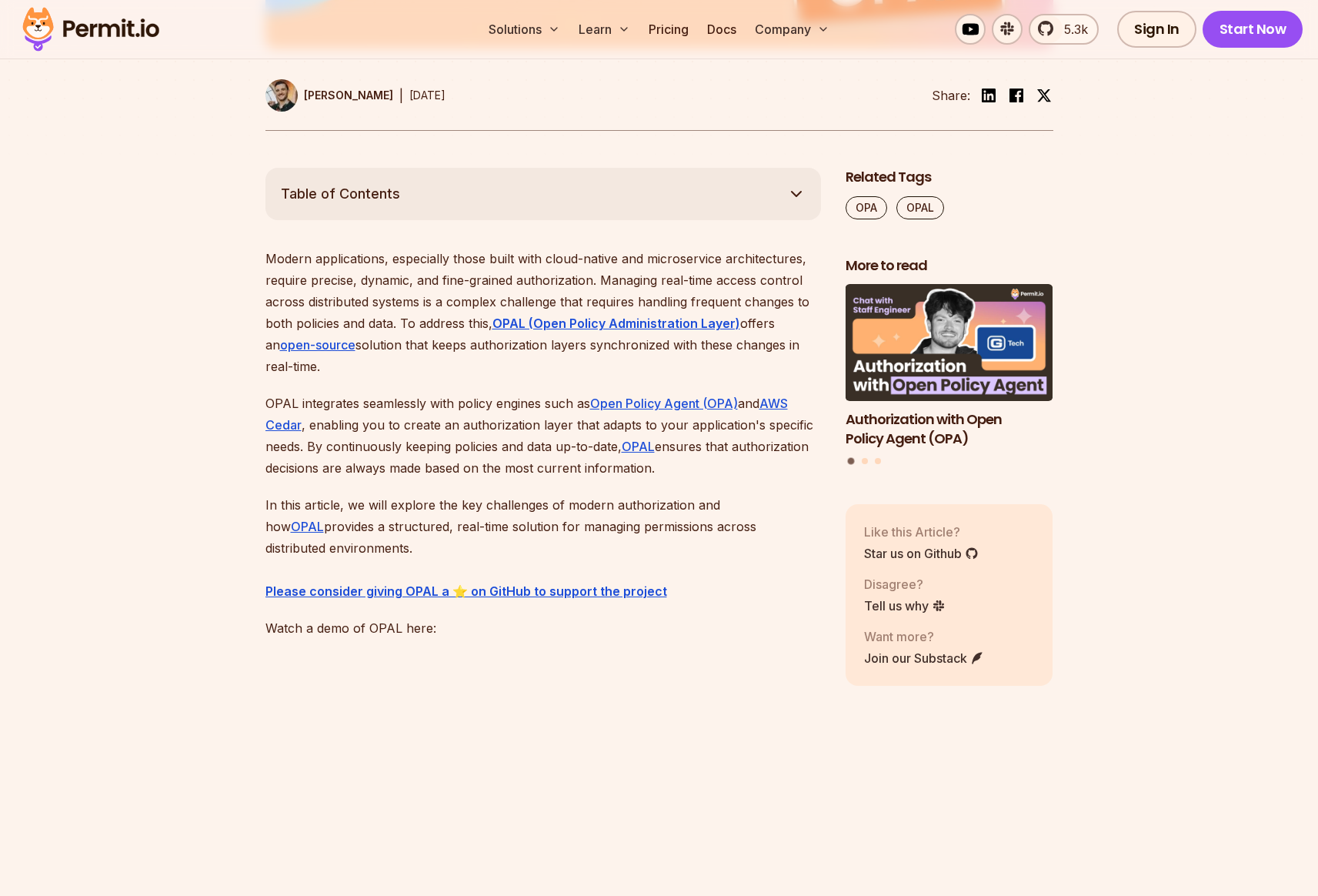
click at [391, 403] on p "OPAL integrates seamlessly with policy engines such as Open Policy Agent (OPA) …" at bounding box center [543, 435] width 556 height 86
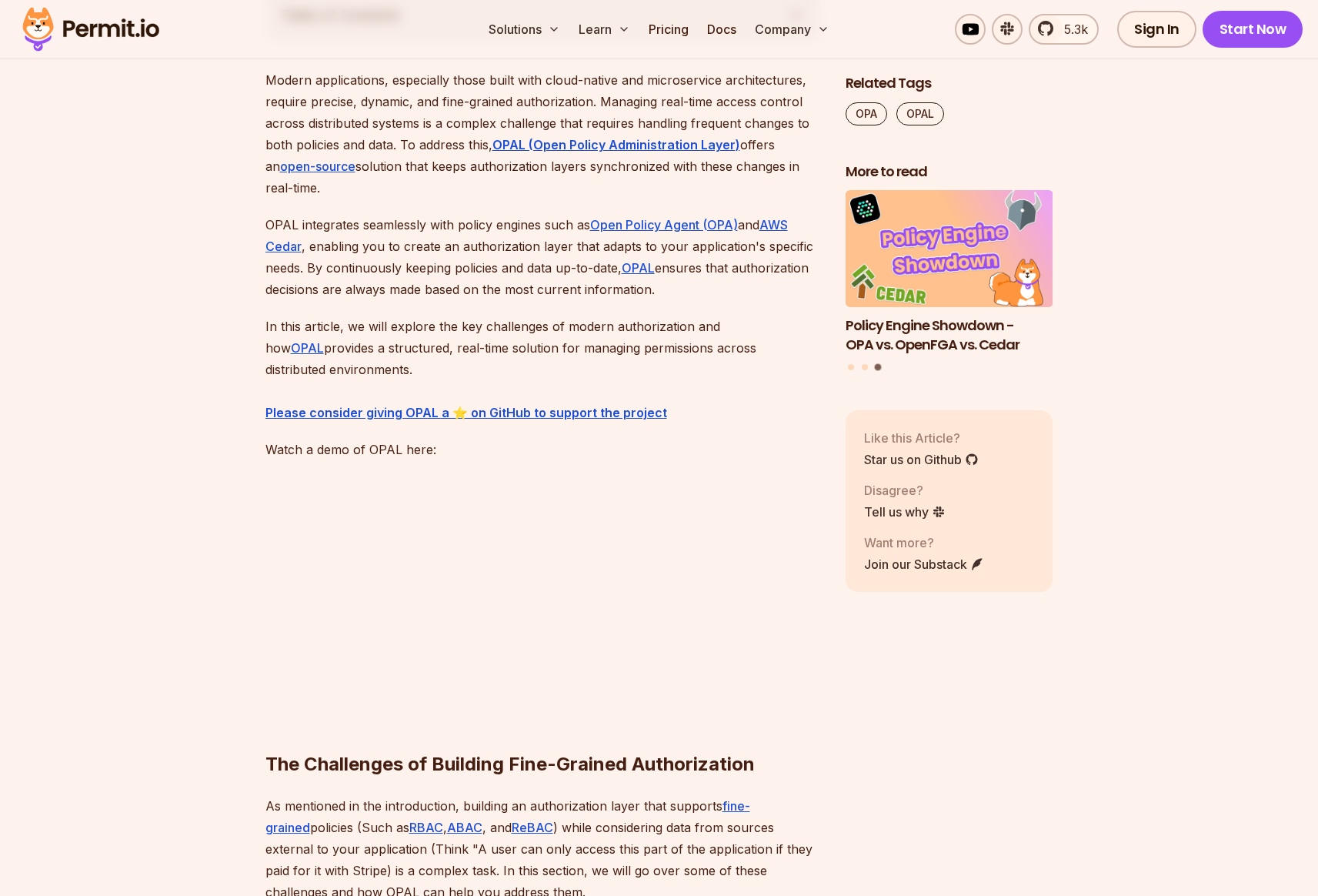
scroll to position [1020, 0]
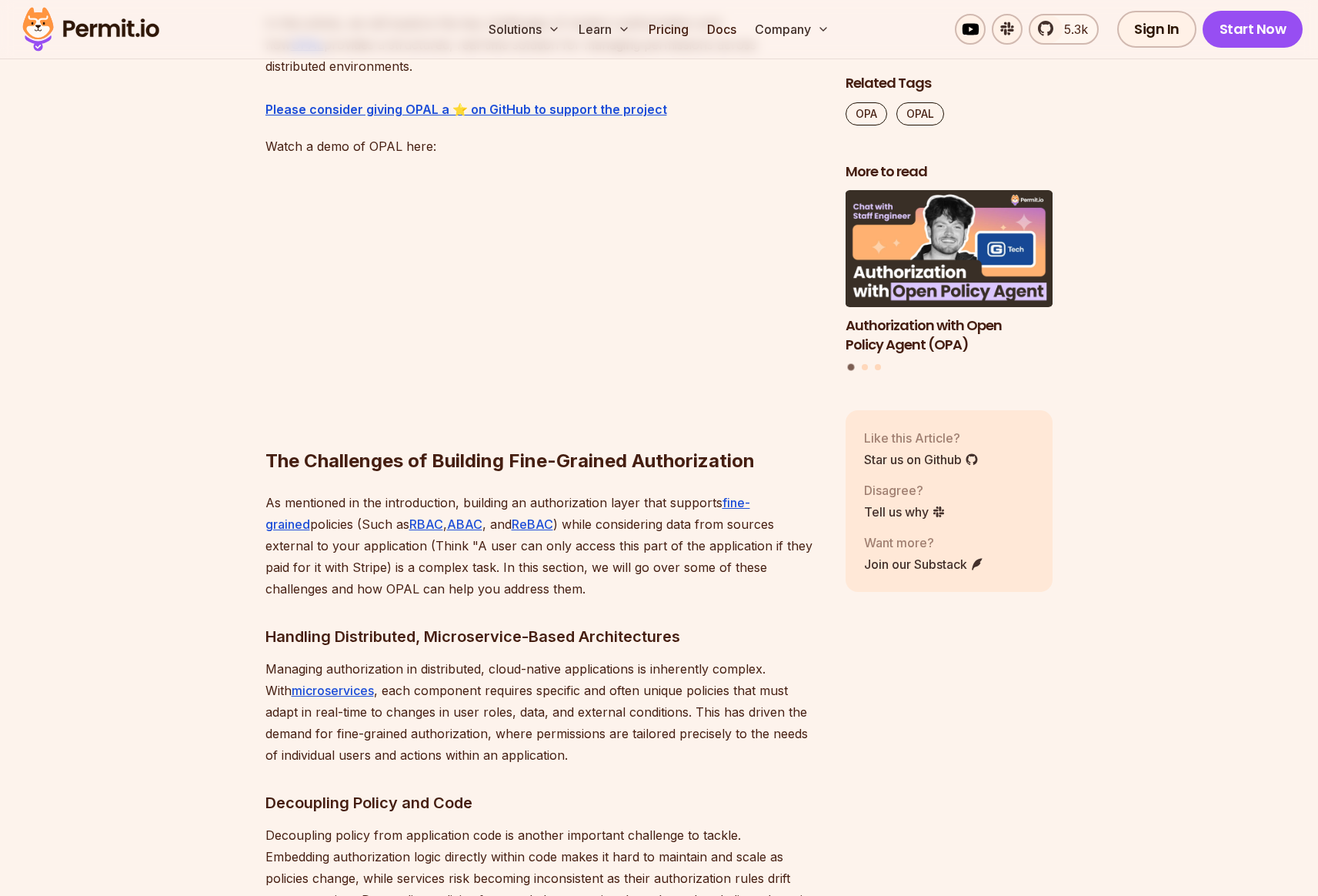
scroll to position [1255, 0]
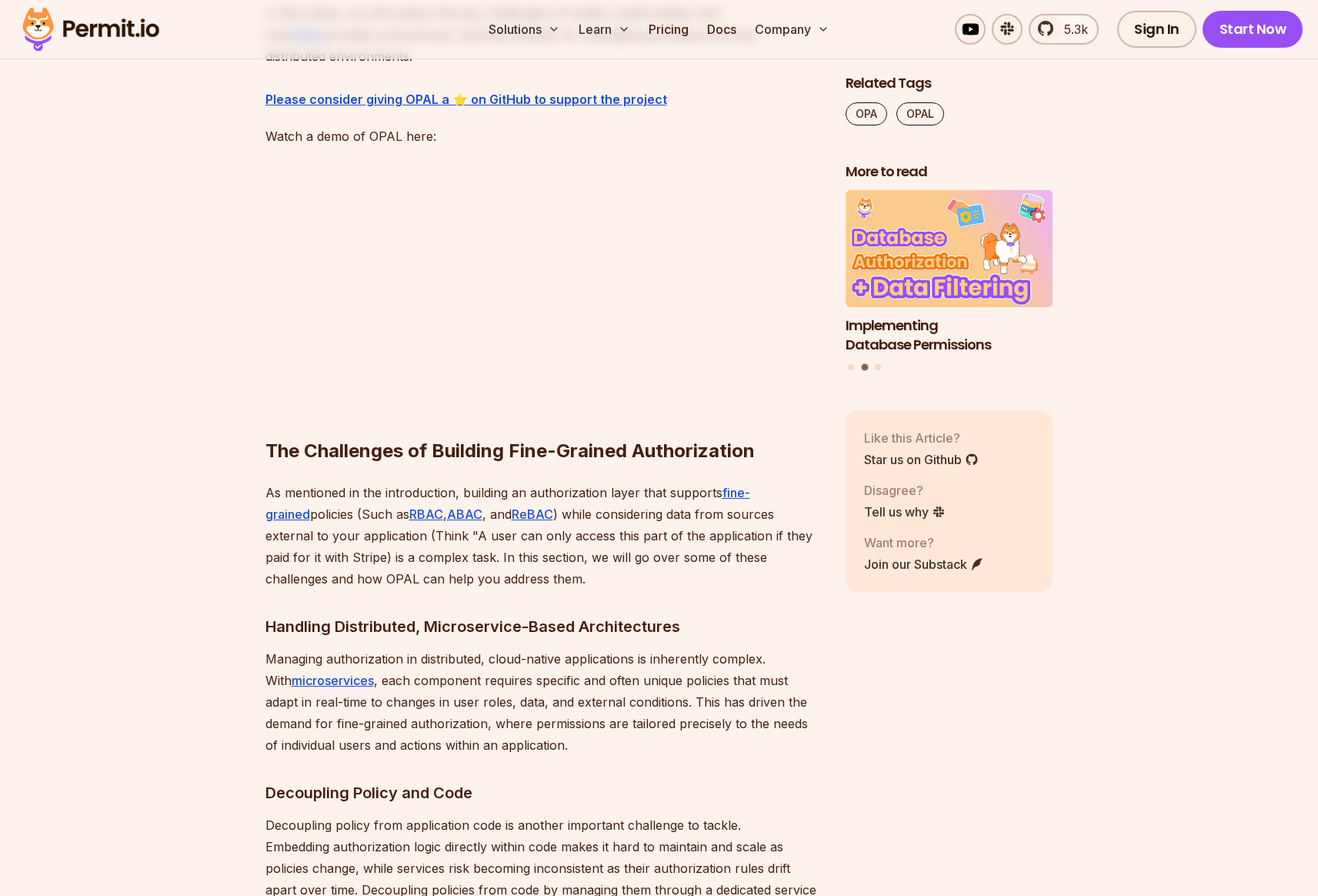
click at [269, 629] on h3 "Handling Distributed, Microservice-Based Architectures" at bounding box center [543, 626] width 556 height 25
click at [320, 523] on p "As mentioned in the introduction, building an authorization layer that supports…" at bounding box center [543, 535] width 556 height 107
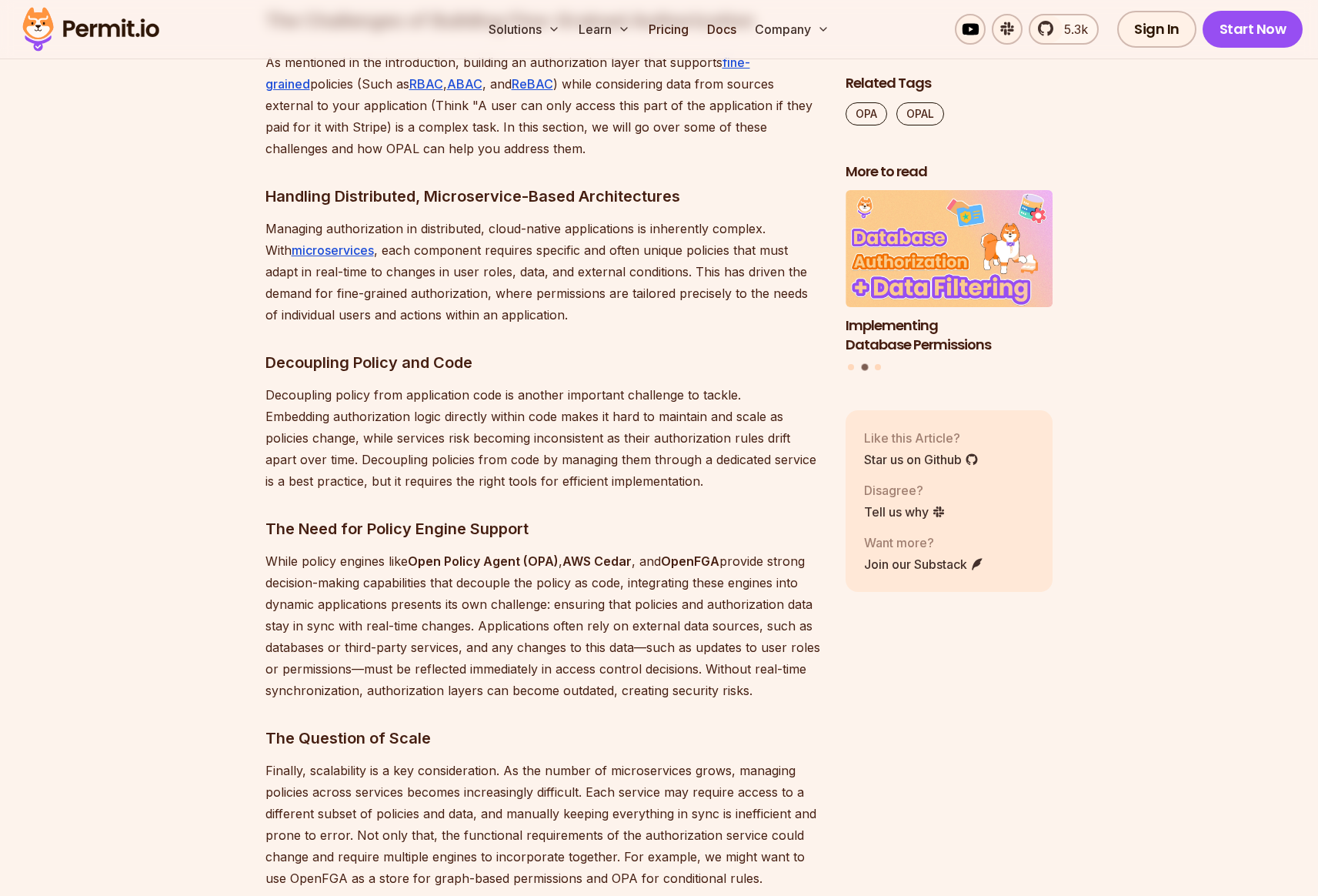
scroll to position [1843, 0]
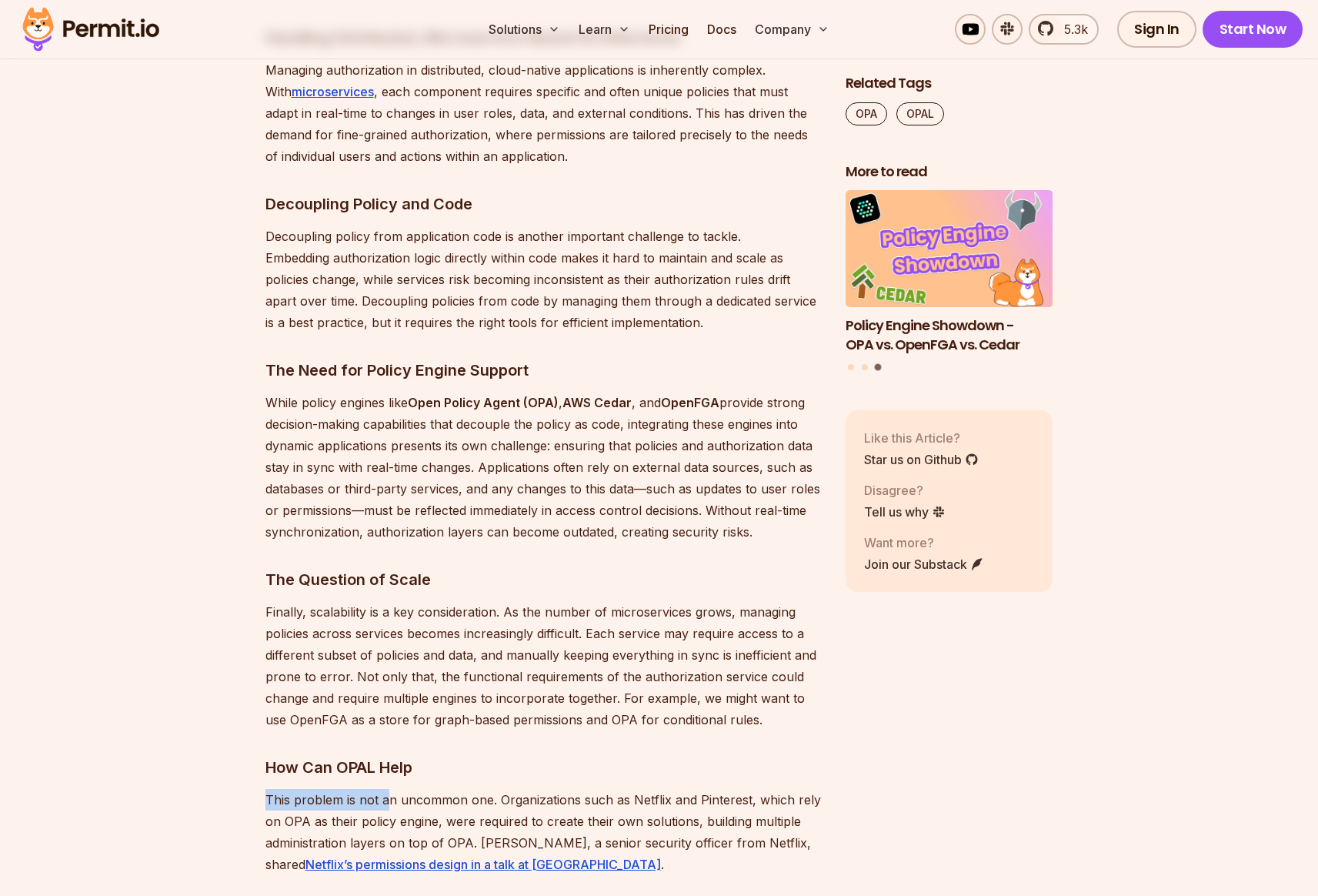
drag, startPoint x: 259, startPoint y: 803, endPoint x: 386, endPoint y: 804, distance: 127.0
drag, startPoint x: 265, startPoint y: 823, endPoint x: 419, endPoint y: 816, distance: 154.2
click at [419, 816] on p "This problem is not an uncommon one. Organizations such as Netflix and Pinteres…" at bounding box center [543, 831] width 556 height 86
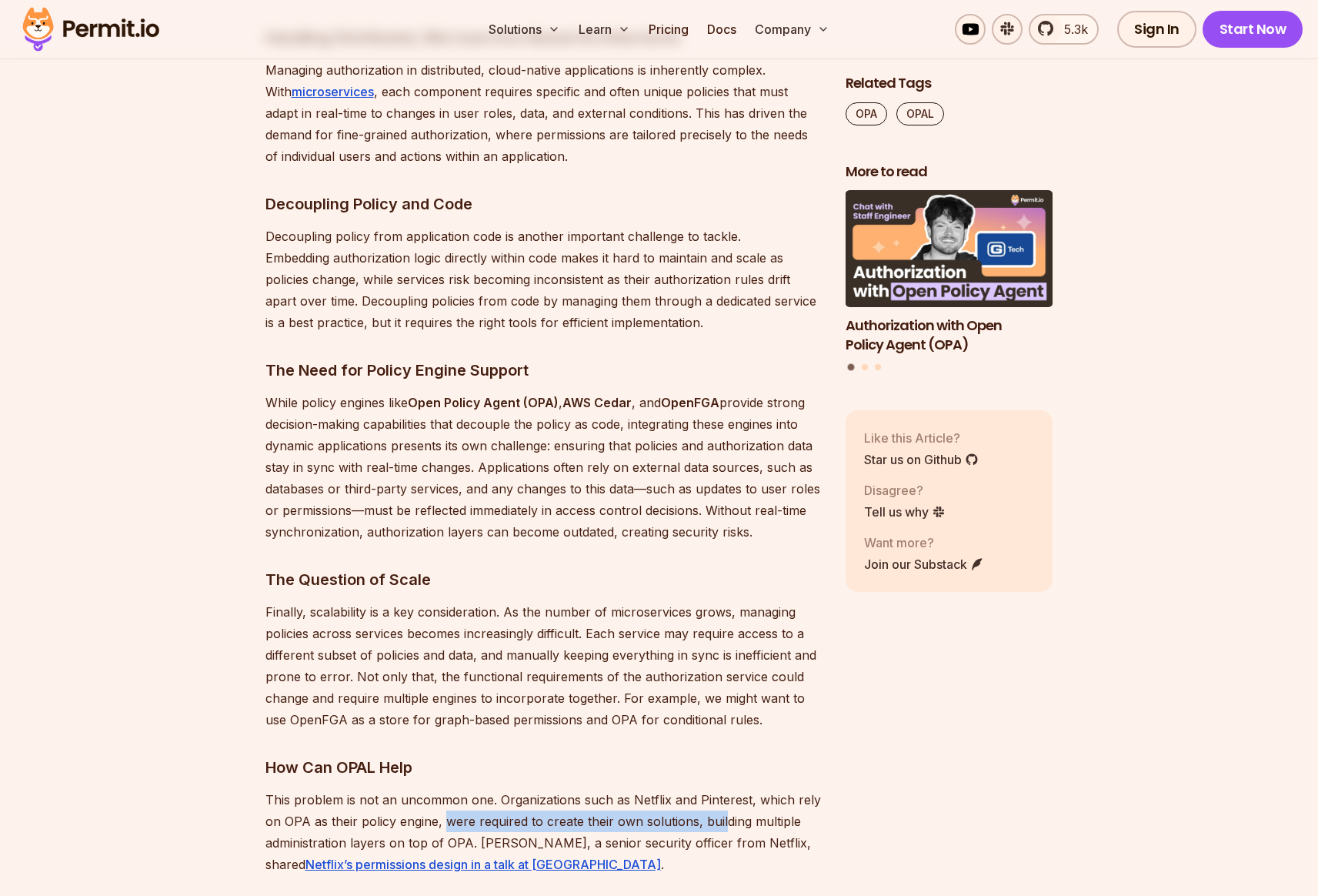
drag, startPoint x: 444, startPoint y: 822, endPoint x: 725, endPoint y: 811, distance: 281.2
click at [723, 812] on p "This problem is not an uncommon one. Organizations such as Netflix and Pinteres…" at bounding box center [543, 831] width 556 height 86
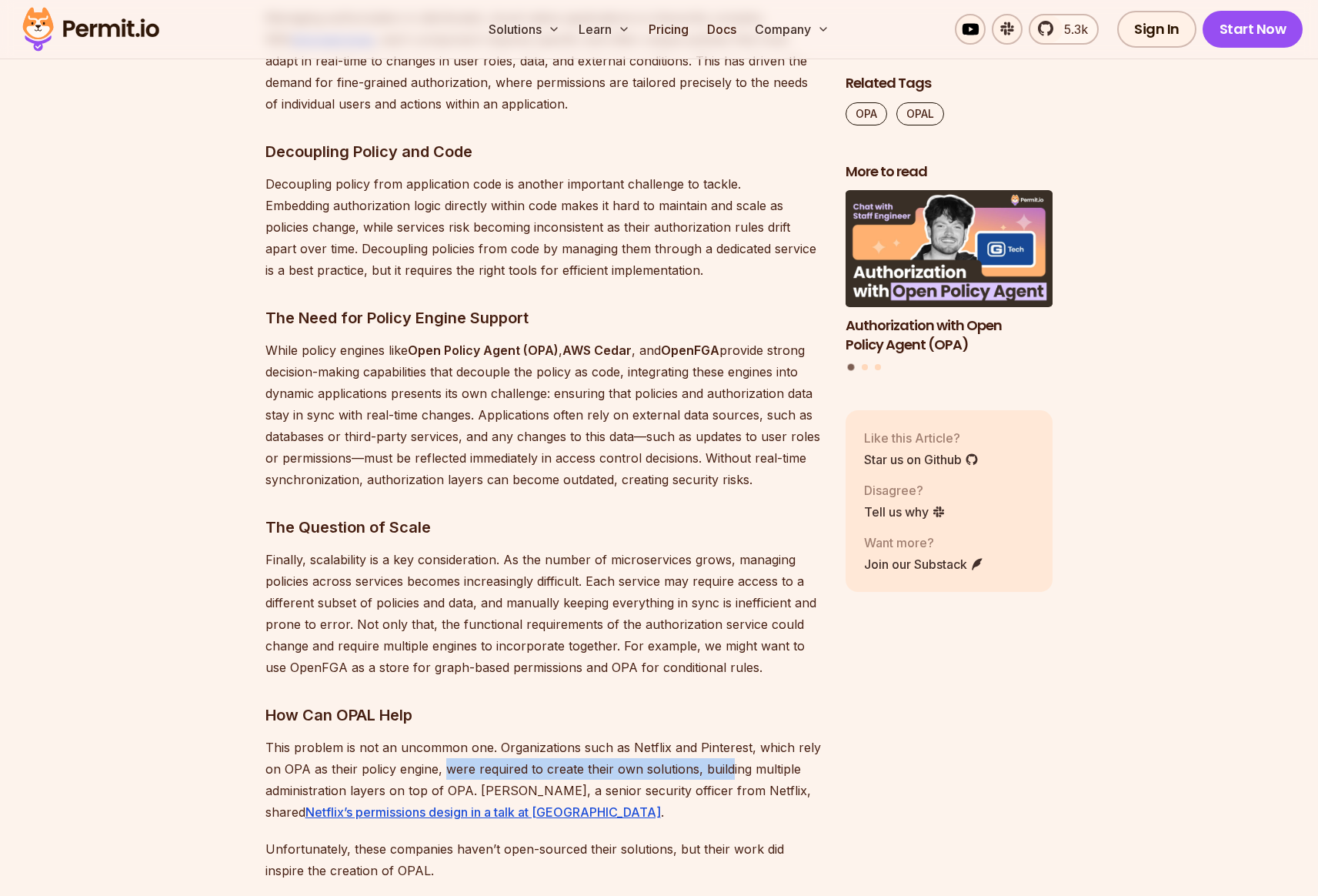
scroll to position [1906, 0]
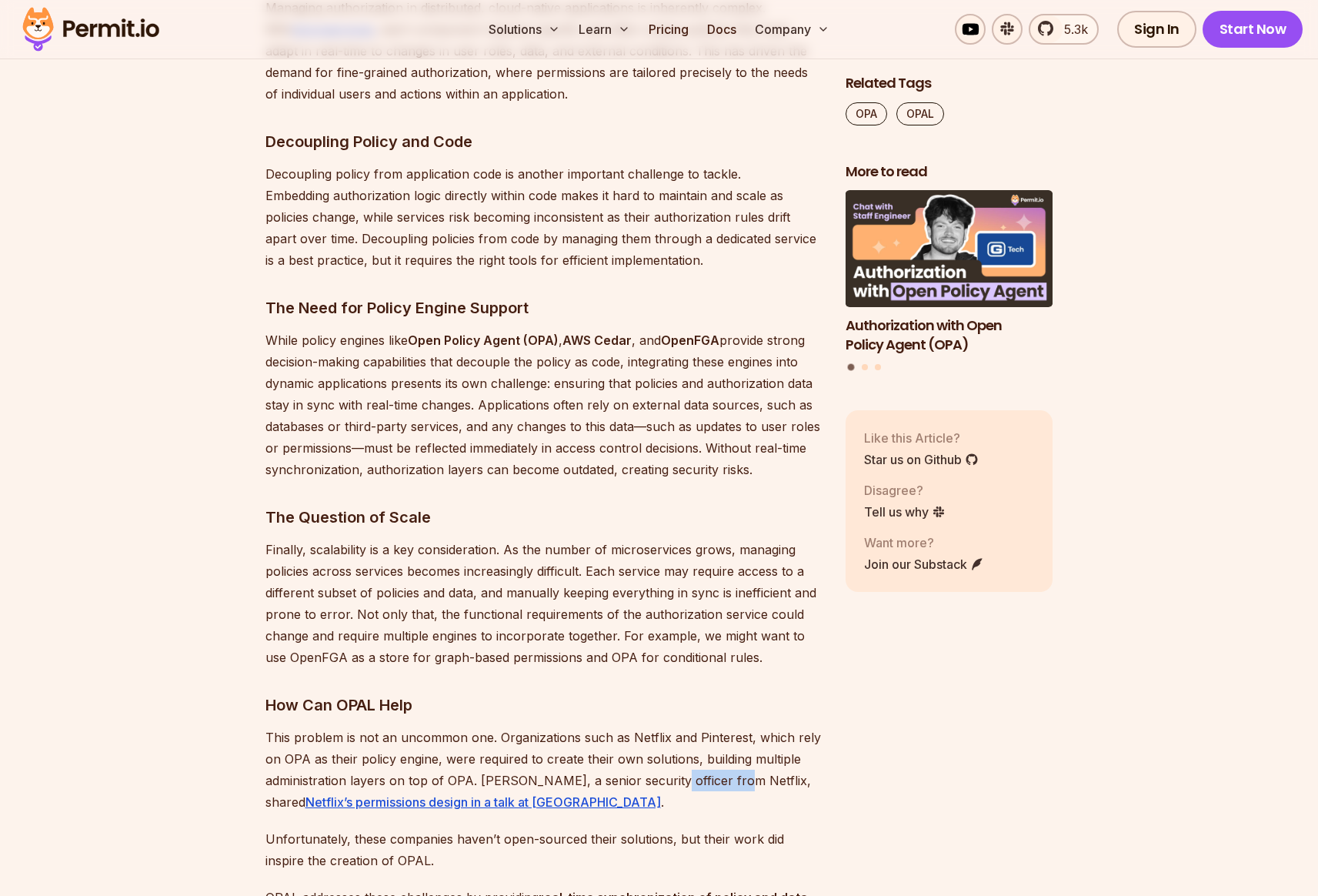
drag, startPoint x: 668, startPoint y: 782, endPoint x: 730, endPoint y: 779, distance: 62.1
click at [730, 779] on p "This problem is not an uncommon one. Organizations such as Netflix and Pinteres…" at bounding box center [543, 769] width 556 height 86
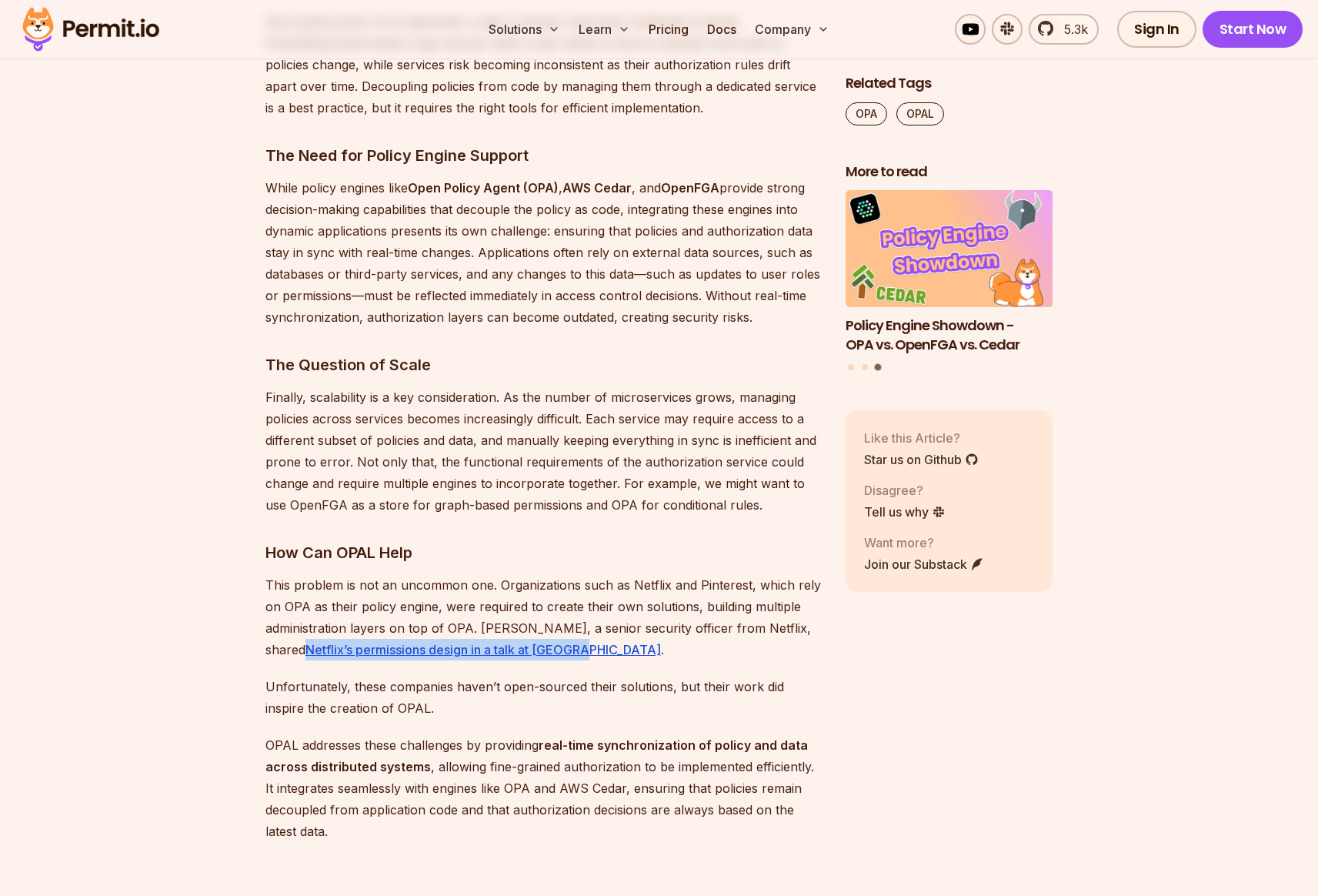
scroll to position [2146, 0]
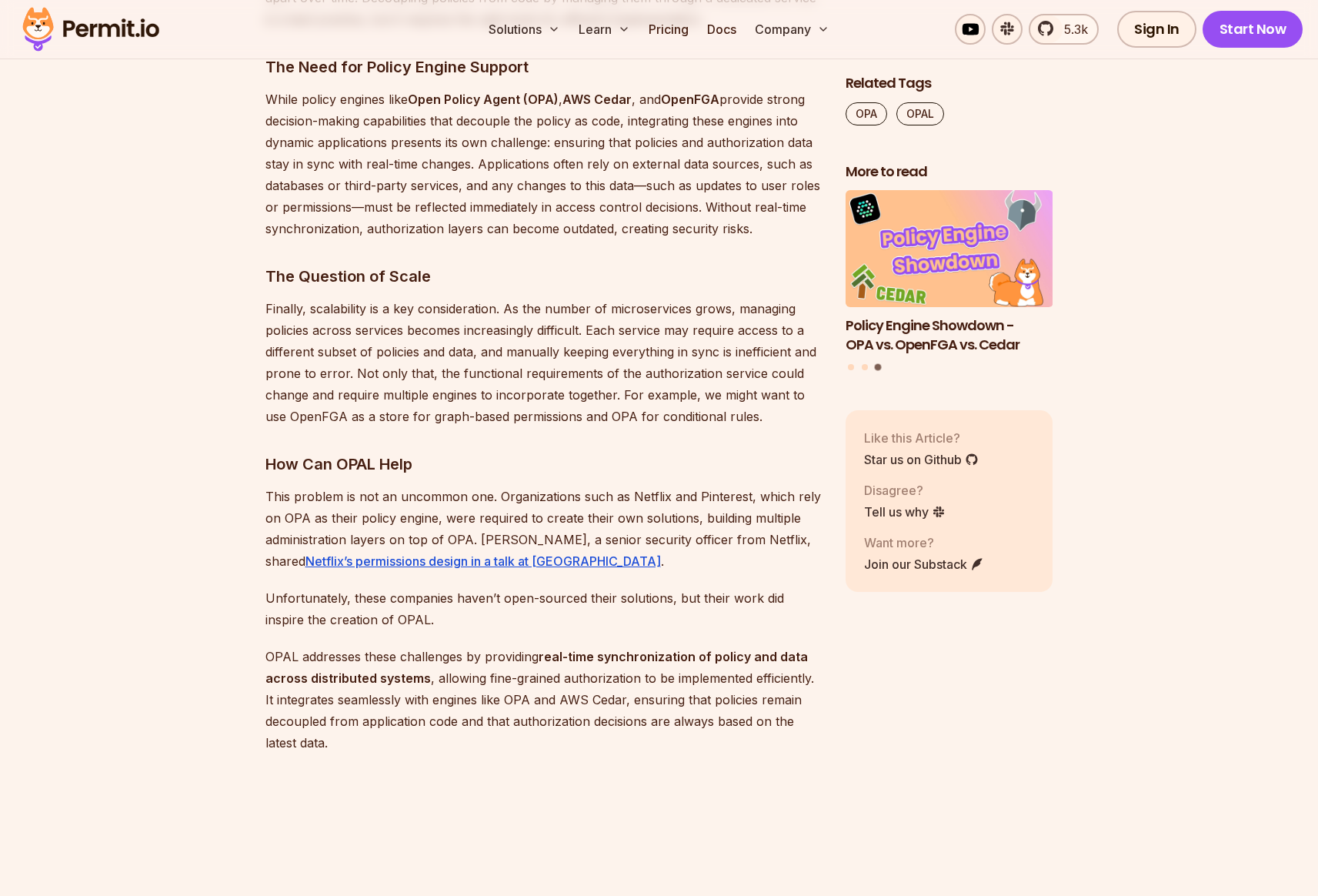
click at [436, 491] on p "This problem is not an uncommon one. Organizations such as Netflix and Pinteres…" at bounding box center [543, 528] width 556 height 86
drag, startPoint x: 283, startPoint y: 499, endPoint x: 680, endPoint y: 488, distance: 397.2
click at [680, 488] on p "This problem is not an uncommon one. Organizations such as Netflix and Pinteres…" at bounding box center [543, 528] width 556 height 86
drag, startPoint x: 269, startPoint y: 656, endPoint x: 497, endPoint y: 652, distance: 228.0
click at [497, 652] on p "OPAL addresses these challenges by providing real-time synchronization of polic…" at bounding box center [543, 698] width 556 height 107
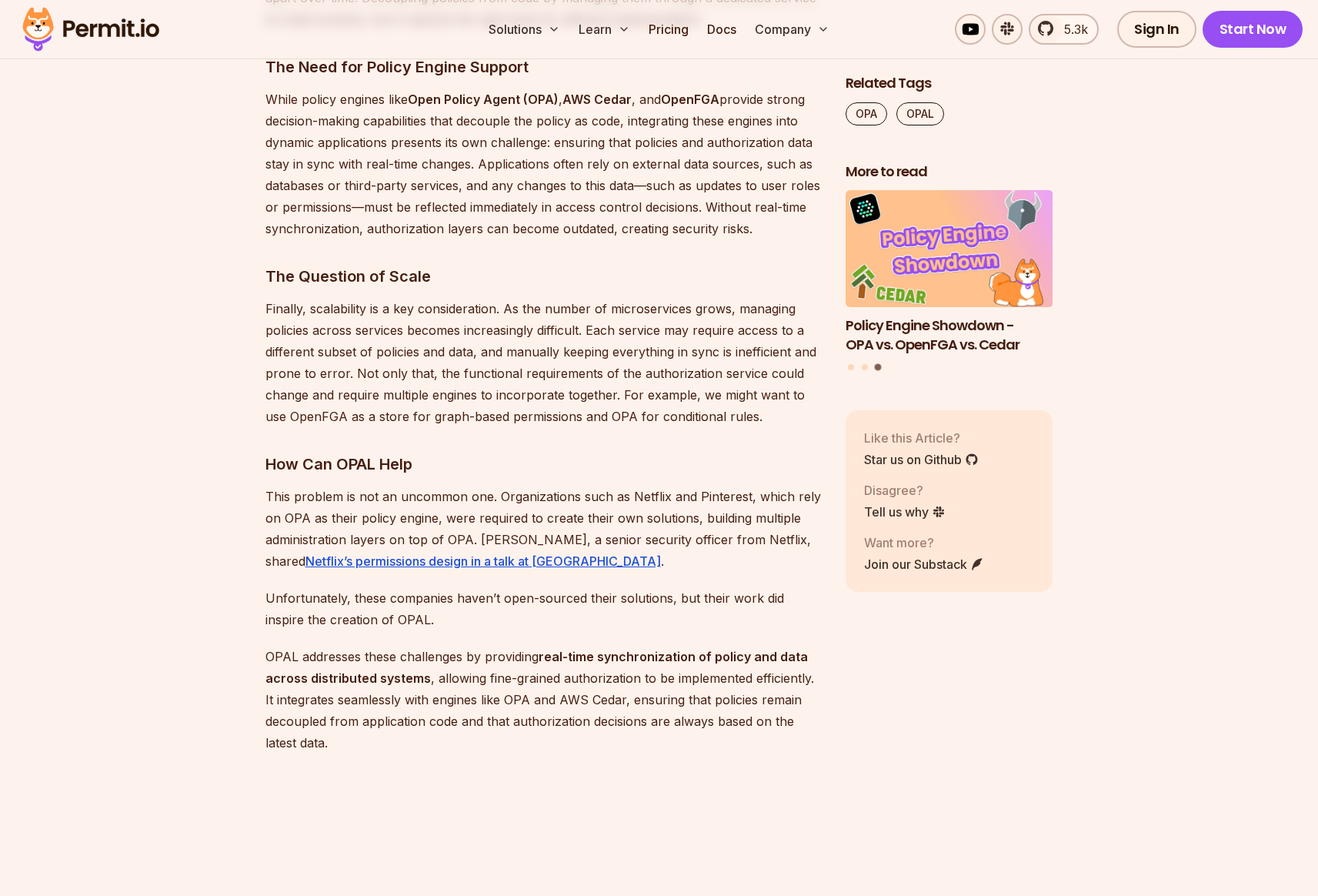
click at [519, 656] on p "OPAL addresses these challenges by providing real-time synchronization of polic…" at bounding box center [543, 698] width 556 height 107
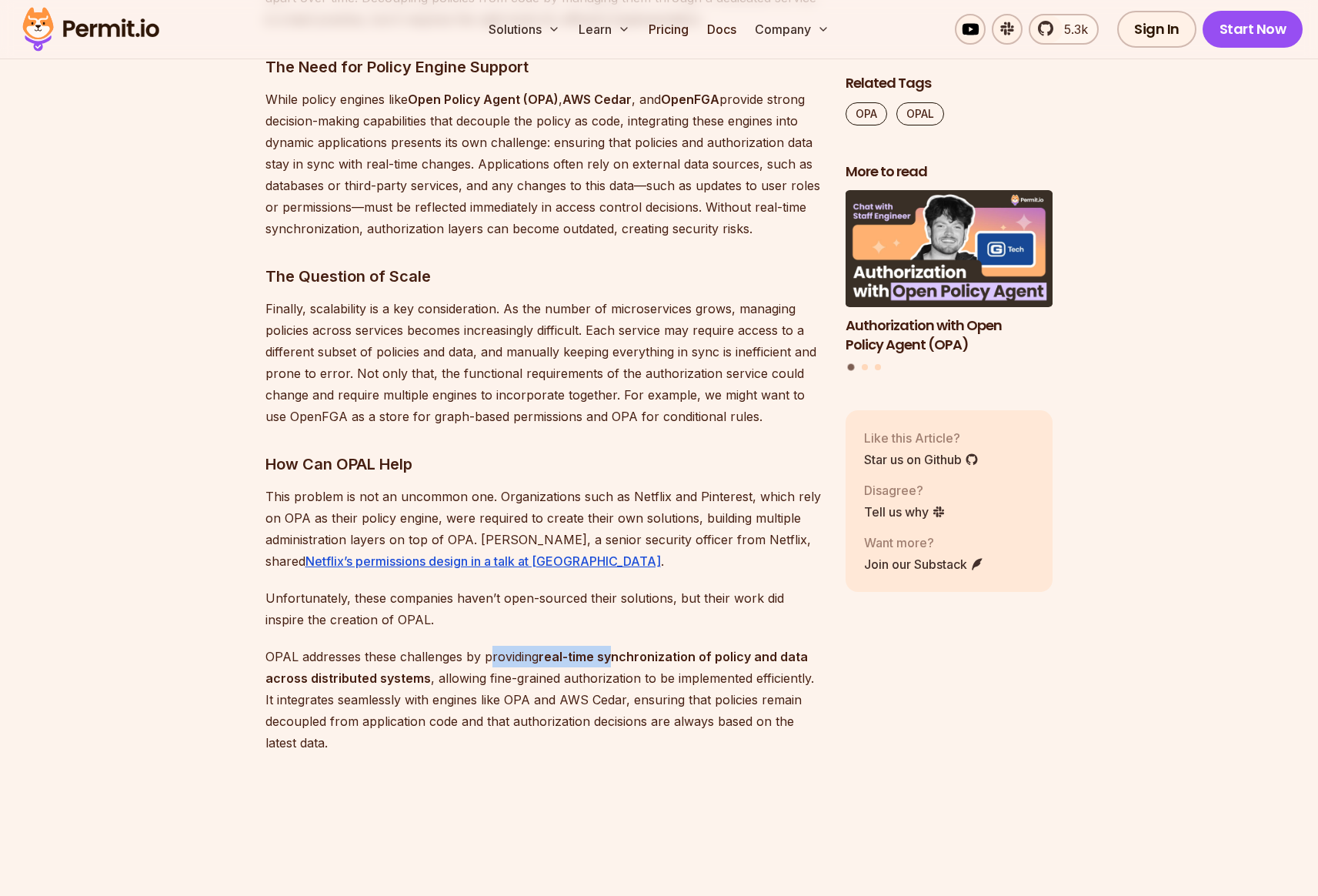
drag, startPoint x: 490, startPoint y: 657, endPoint x: 610, endPoint y: 652, distance: 120.1
click at [610, 652] on p "OPAL addresses these challenges by providing real-time synchronization of polic…" at bounding box center [543, 698] width 556 height 107
click at [624, 658] on strong "real-time synchronization of policy and data across distributed systems" at bounding box center [536, 667] width 543 height 37
drag, startPoint x: 257, startPoint y: 681, endPoint x: 438, endPoint y: 680, distance: 181.0
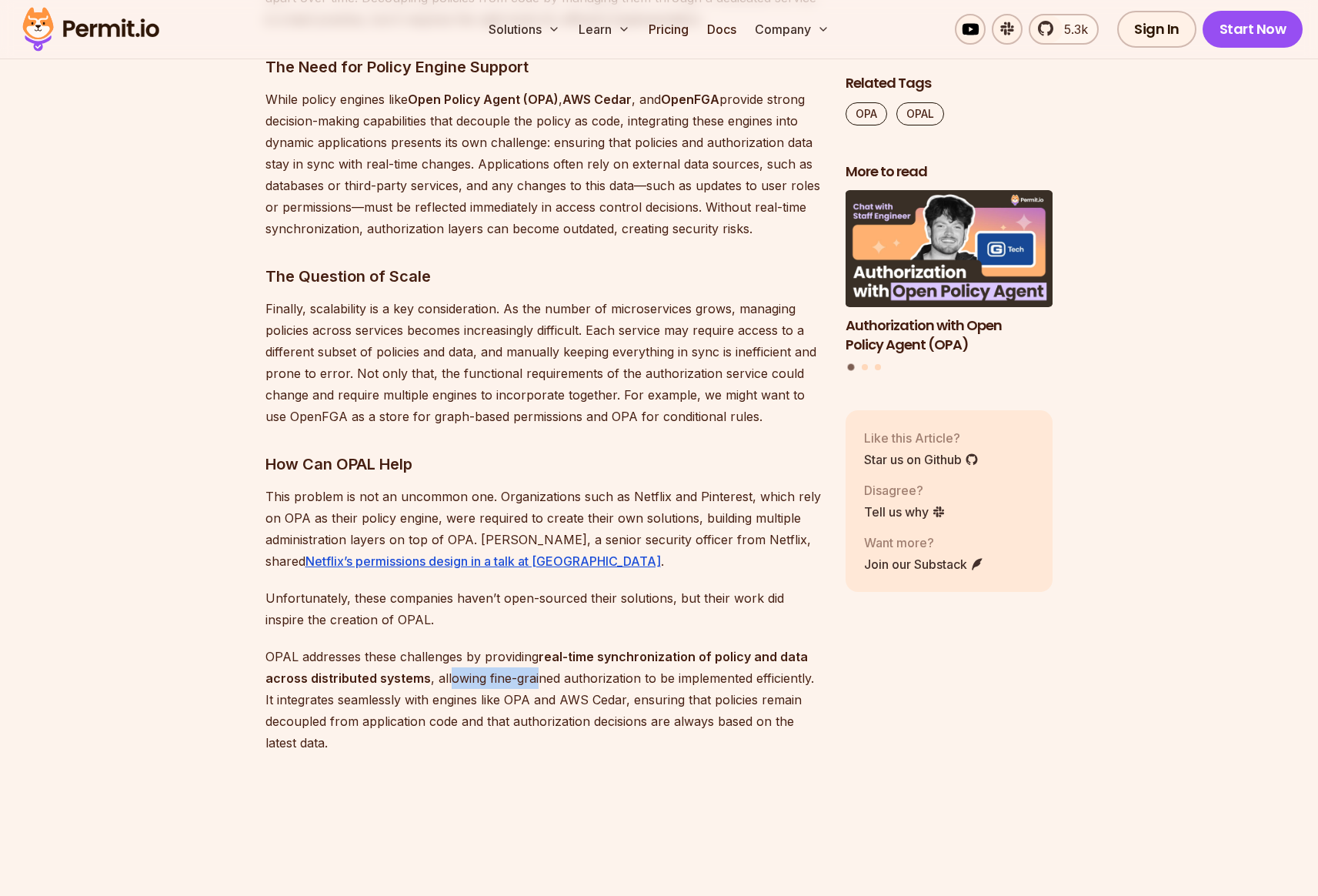
drag, startPoint x: 447, startPoint y: 678, endPoint x: 534, endPoint y: 675, distance: 87.1
click at [534, 675] on p "OPAL addresses these challenges by providing real-time synchronization of polic…" at bounding box center [543, 698] width 556 height 107
drag, startPoint x: 314, startPoint y: 702, endPoint x: 483, endPoint y: 699, distance: 169.0
click at [482, 699] on p "OPAL addresses these challenges by providing real-time synchronization of polic…" at bounding box center [543, 698] width 556 height 107
drag, startPoint x: 517, startPoint y: 700, endPoint x: 565, endPoint y: 701, distance: 48.0
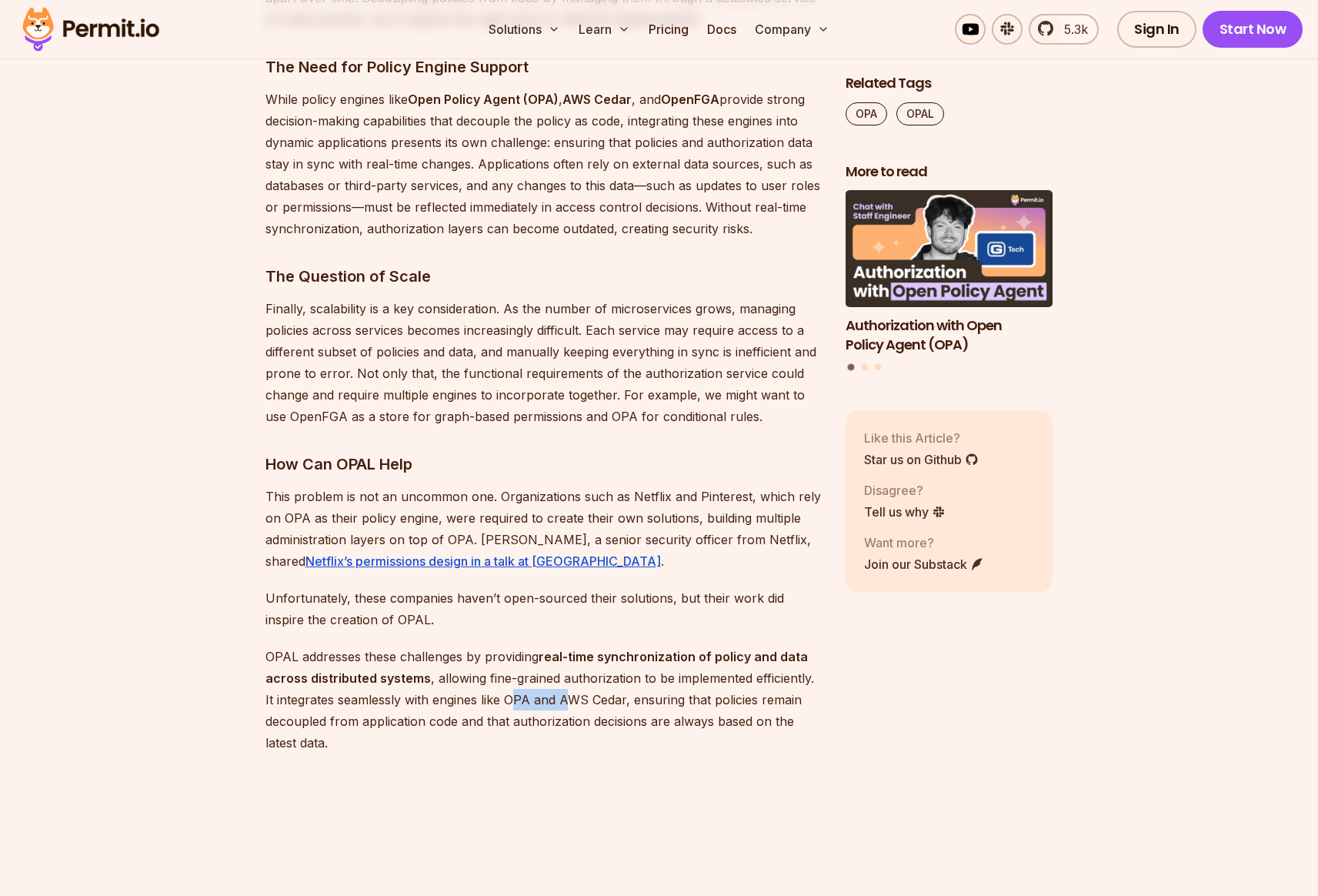
click at [565, 701] on p "OPAL addresses these challenges by providing real-time synchronization of polic…" at bounding box center [543, 698] width 556 height 107
drag, startPoint x: 629, startPoint y: 700, endPoint x: 672, endPoint y: 699, distance: 43.0
click at [672, 699] on p "OPAL addresses these challenges by providing real-time synchronization of polic…" at bounding box center [543, 698] width 556 height 107
drag, startPoint x: 723, startPoint y: 702, endPoint x: 699, endPoint y: 671, distance: 39.2
click at [724, 701] on p "OPAL addresses these challenges by providing real-time synchronization of polic…" at bounding box center [543, 698] width 556 height 107
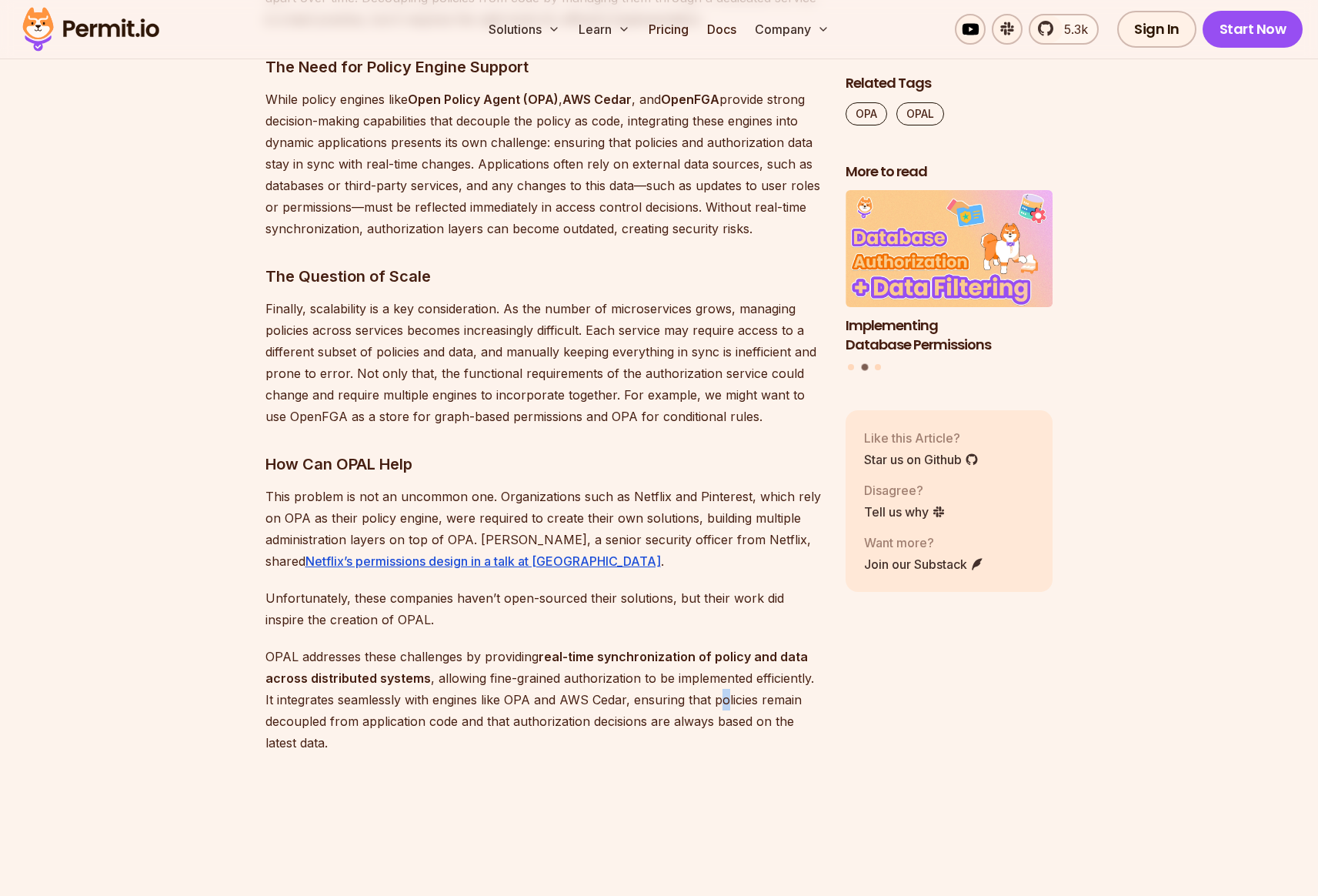
scroll to position [2408, 0]
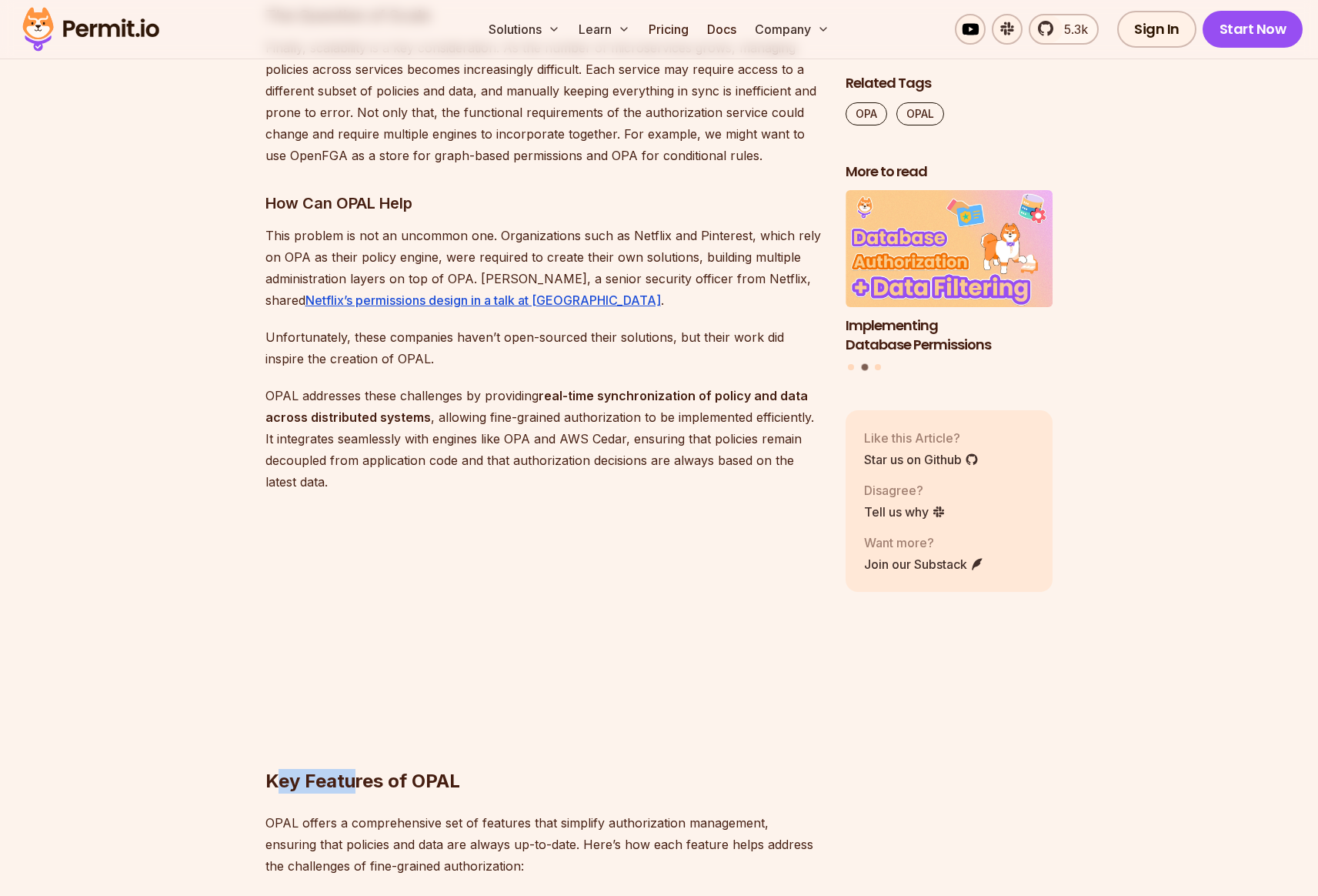
drag, startPoint x: 273, startPoint y: 781, endPoint x: 358, endPoint y: 787, distance: 85.2
click at [357, 787] on h2 "Key Features of OPAL" at bounding box center [543, 750] width 556 height 86
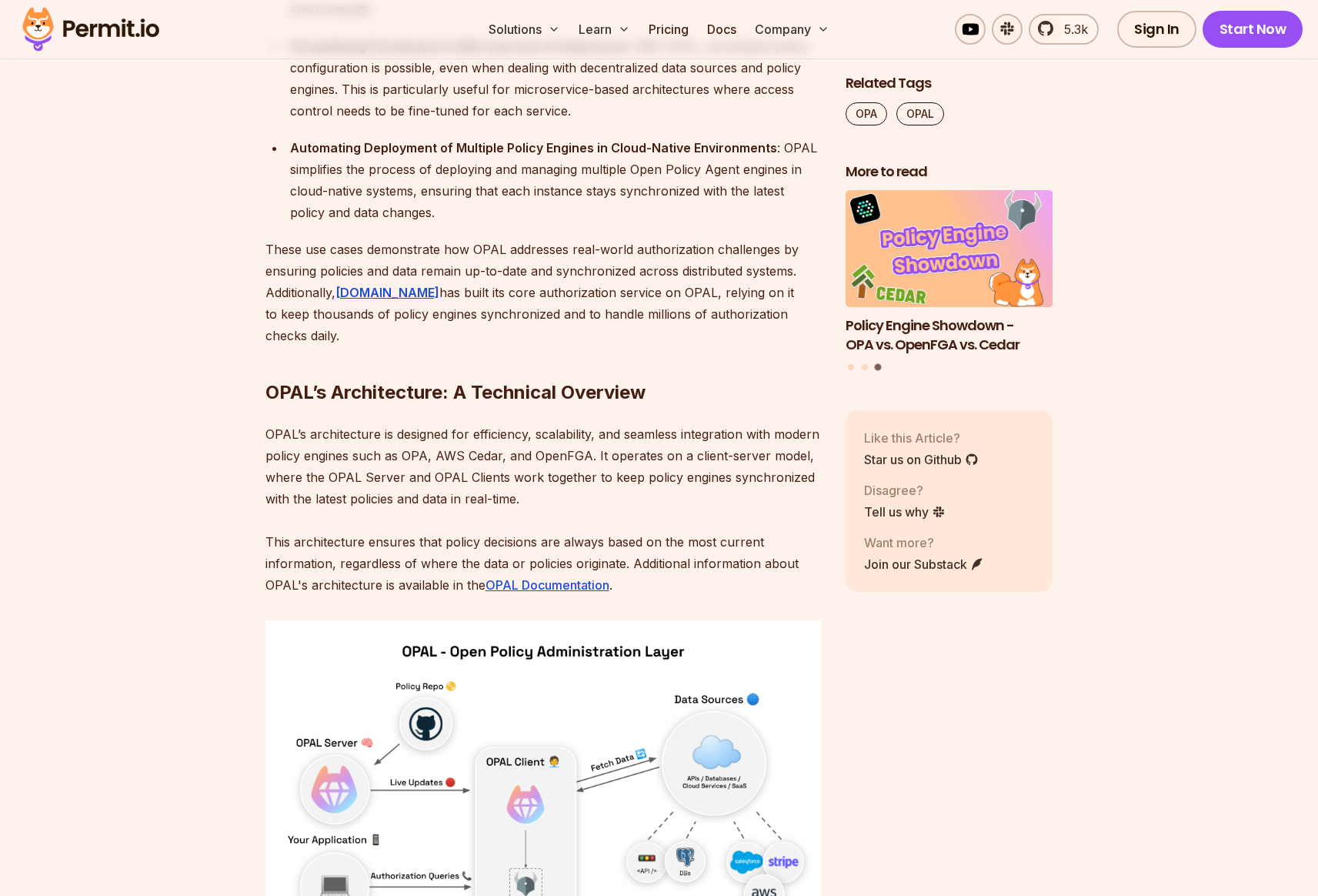
scroll to position [5523, 0]
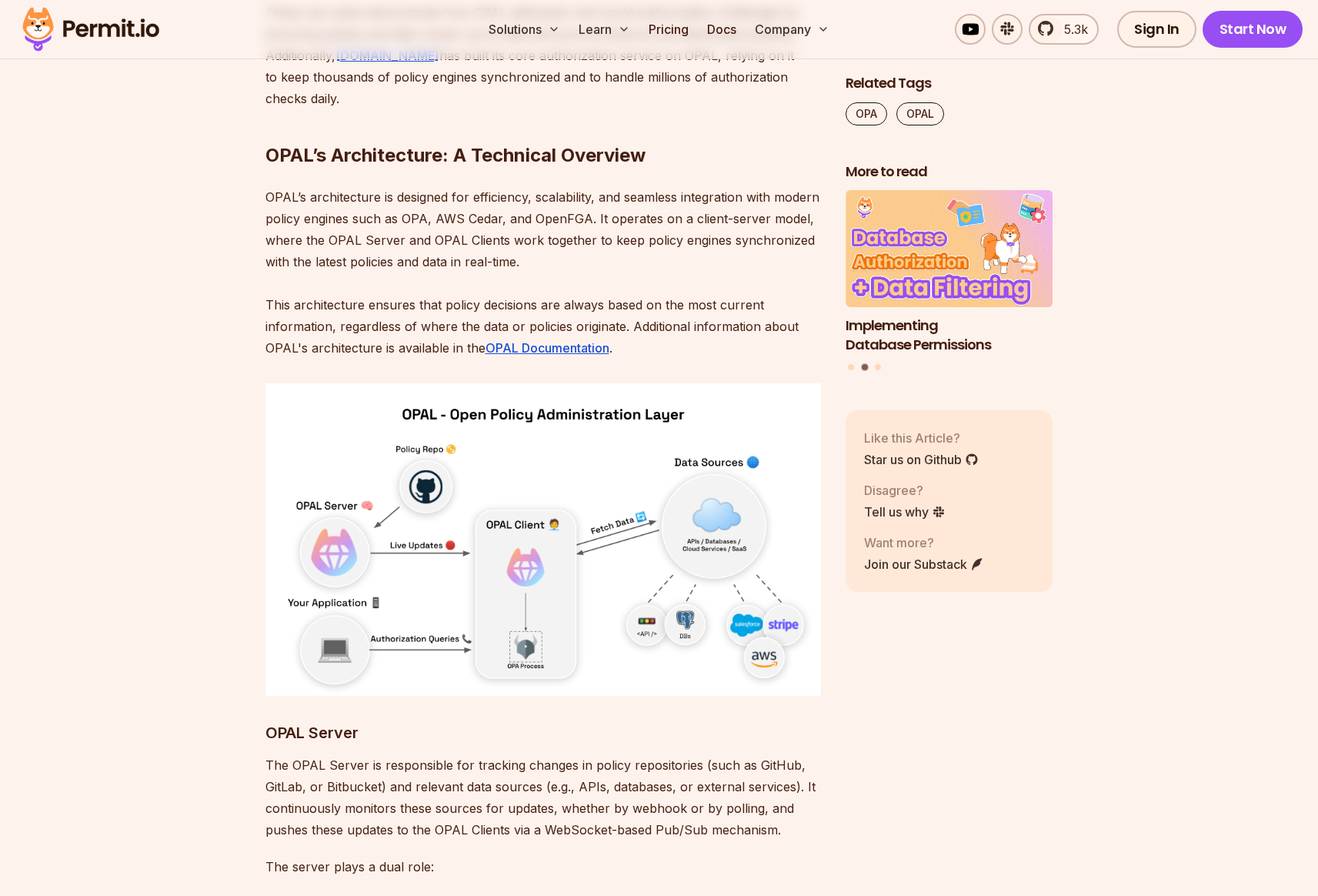
click at [371, 186] on p "OPAL’s architecture is designed for efficiency, scalability, and seamless integ…" at bounding box center [543, 272] width 556 height 172
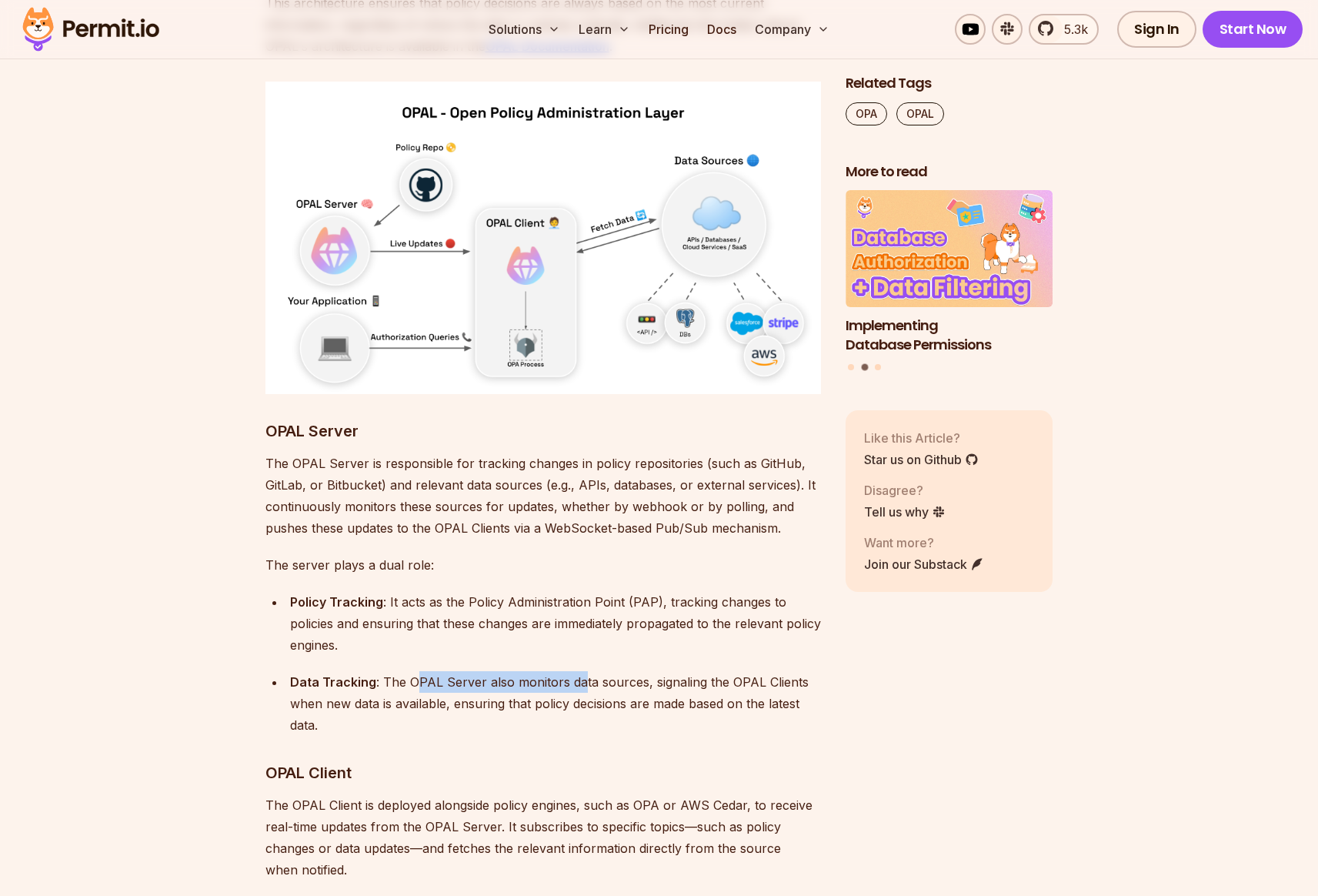
drag, startPoint x: 417, startPoint y: 616, endPoint x: 577, endPoint y: 609, distance: 160.2
click at [576, 671] on div "Data Tracking : The OPAL Server also monitors data sources, signaling the OPAL …" at bounding box center [555, 703] width 531 height 65
drag, startPoint x: 648, startPoint y: 620, endPoint x: 734, endPoint y: 620, distance: 86.0
click at [734, 671] on div "Data Tracking : The OPAL Server also monitors data sources, signaling the OPAL …" at bounding box center [555, 703] width 531 height 65
drag, startPoint x: 774, startPoint y: 620, endPoint x: 423, endPoint y: 624, distance: 351.0
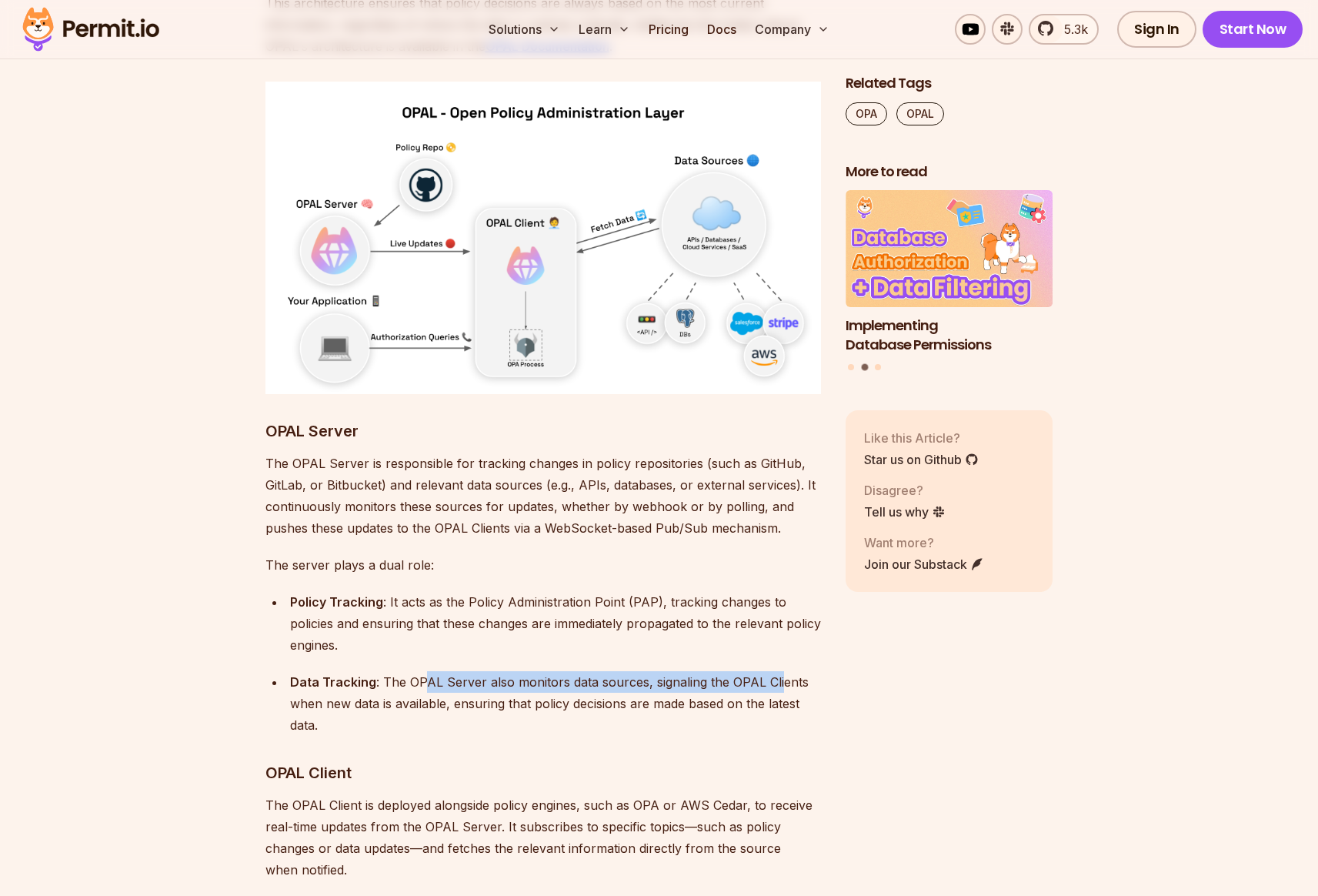
click at [423, 671] on div "Data Tracking : The OPAL Server also monitors data sources, signaling the OPAL …" at bounding box center [555, 703] width 531 height 65
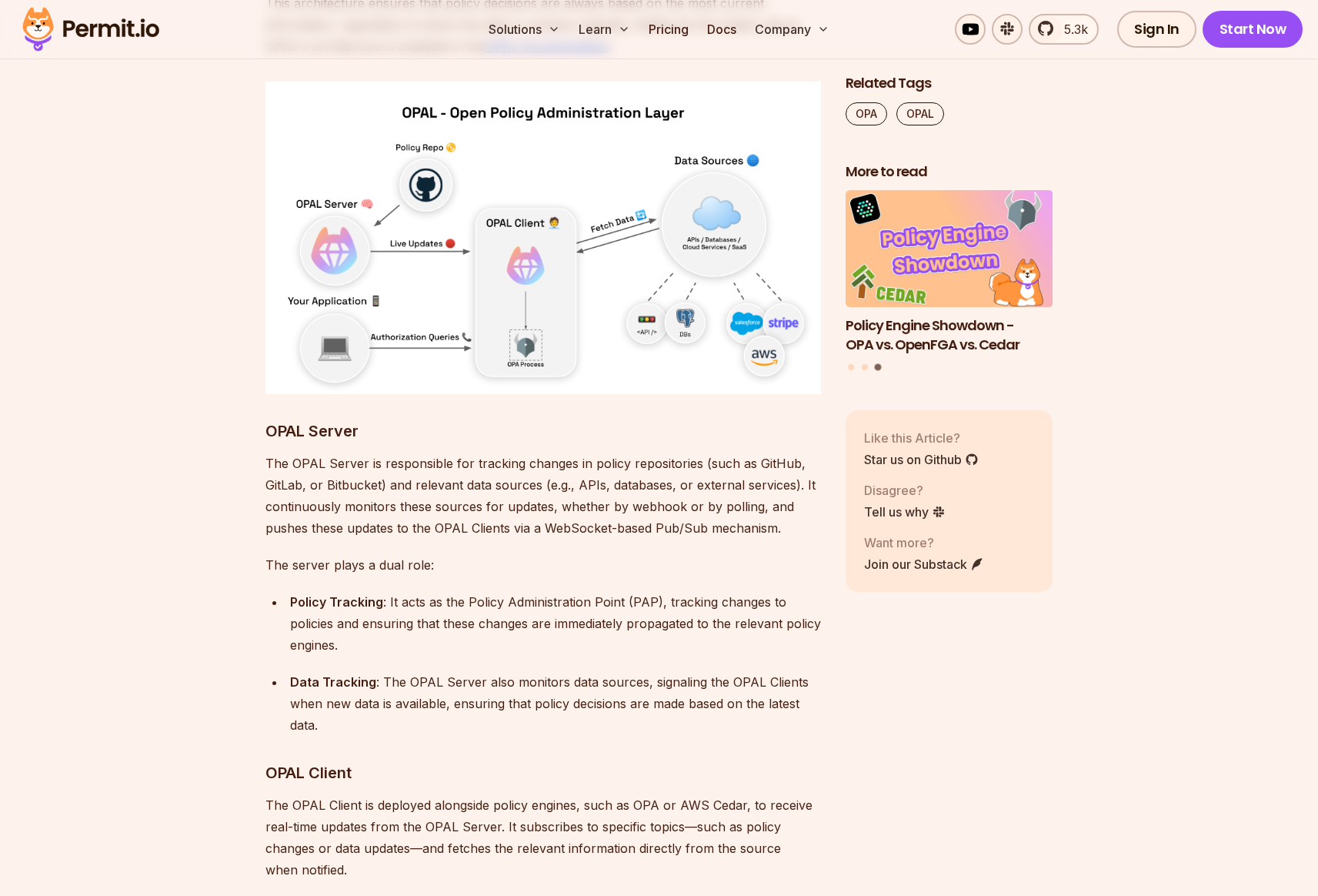
click at [355, 671] on div "Data Tracking : The OPAL Server also monitors data sources, signaling the OPAL …" at bounding box center [555, 703] width 531 height 65
drag, startPoint x: 455, startPoint y: 639, endPoint x: 642, endPoint y: 638, distance: 187.0
click at [642, 671] on div "Data Tracking : The OPAL Server also monitors data sources, signaling the OPAL …" at bounding box center [555, 703] width 531 height 65
drag, startPoint x: 675, startPoint y: 637, endPoint x: 729, endPoint y: 643, distance: 54.3
click at [676, 671] on div "Data Tracking : The OPAL Server also monitors data sources, signaling the OPAL …" at bounding box center [555, 703] width 531 height 65
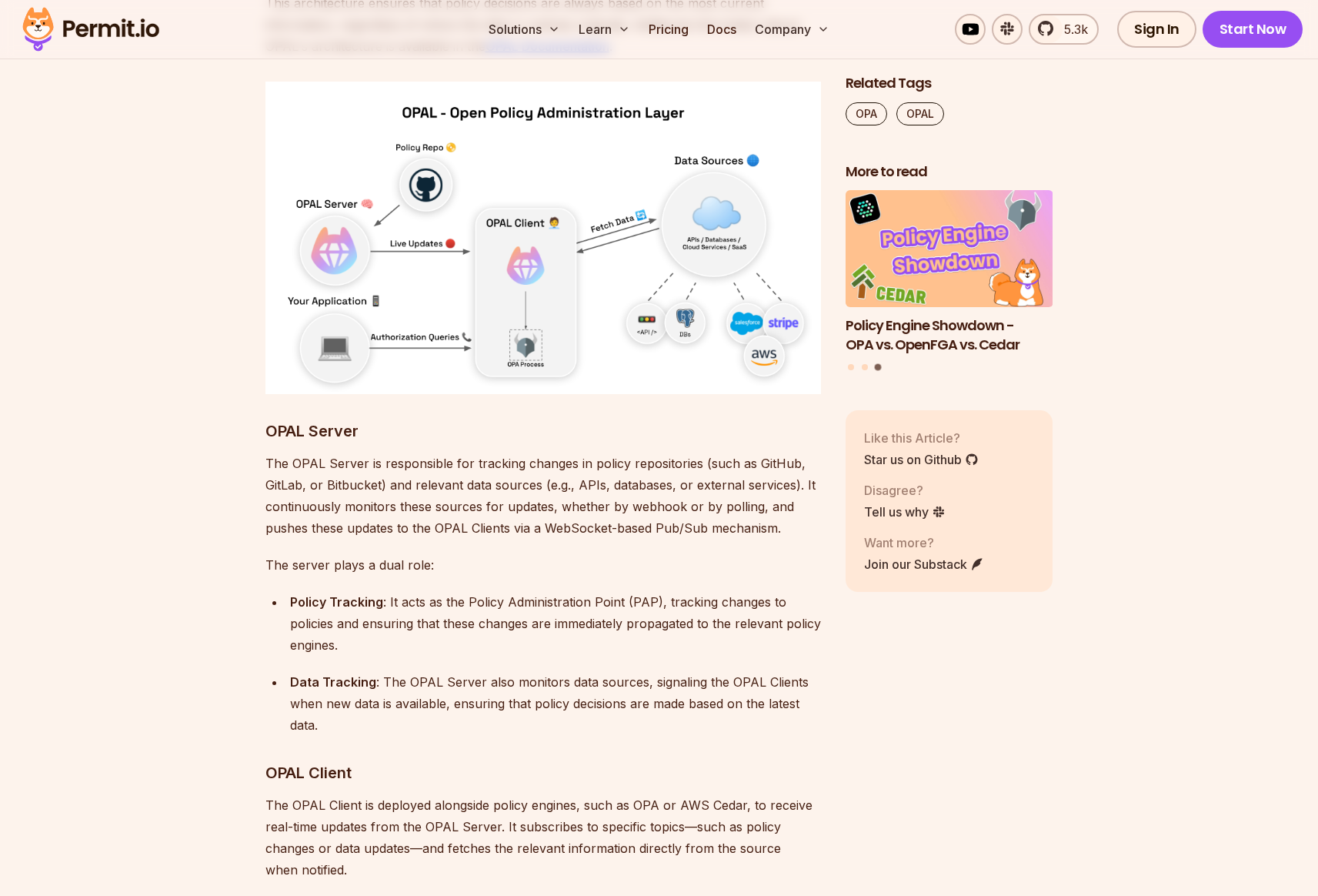
drag, startPoint x: 741, startPoint y: 643, endPoint x: 799, endPoint y: 639, distance: 58.1
click at [741, 671] on div "Data Tracking : The OPAL Server also monitors data sources, signaling the OPAL …" at bounding box center [555, 703] width 531 height 65
drag, startPoint x: 803, startPoint y: 638, endPoint x: 382, endPoint y: 646, distance: 421.1
click at [382, 671] on div "Data Tracking : The OPAL Server also monitors data sources, signaling the OPAL …" at bounding box center [555, 703] width 531 height 65
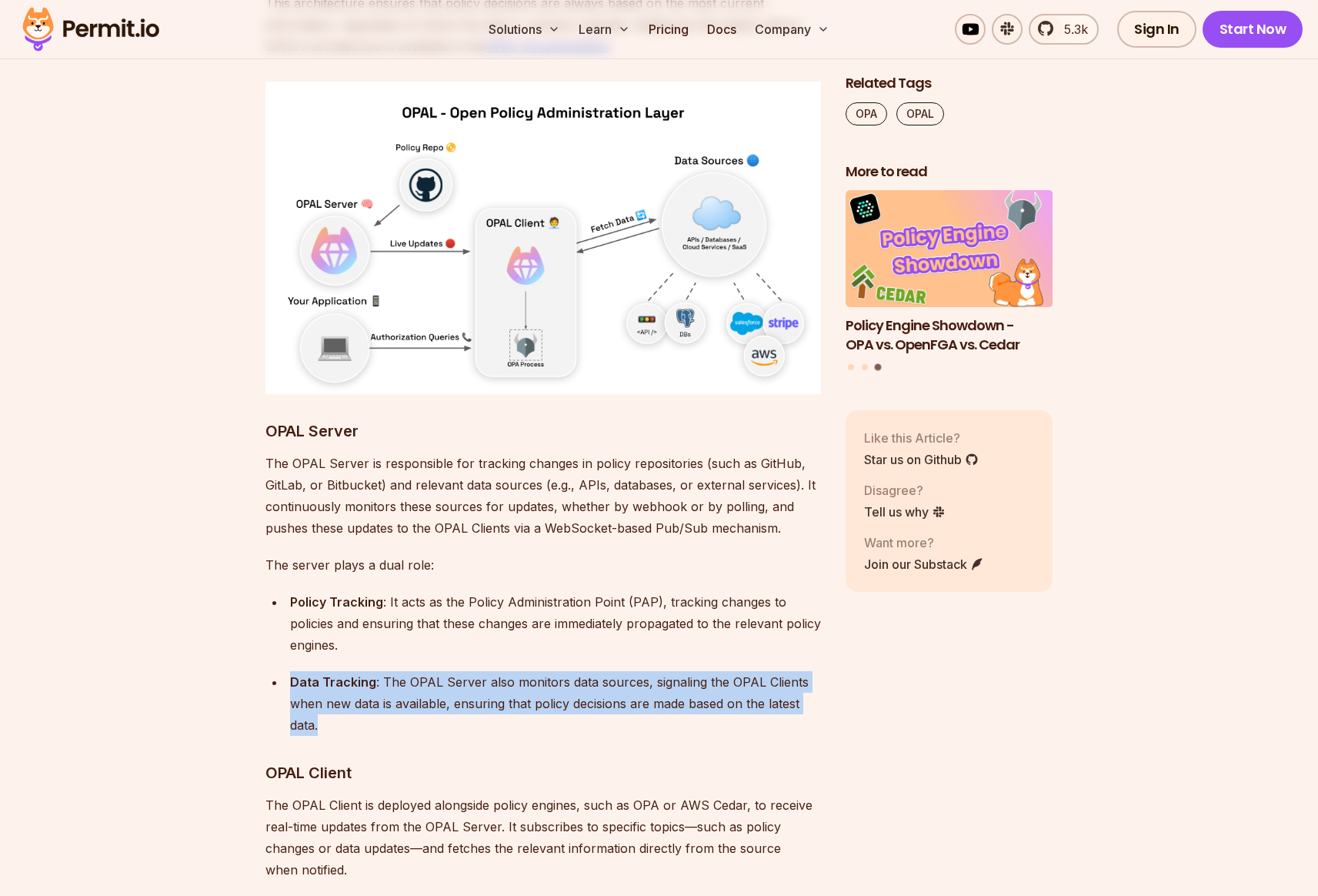
drag, startPoint x: 296, startPoint y: 620, endPoint x: 341, endPoint y: 658, distance: 58.9
click at [341, 671] on li "Data Tracking : The OPAL Server also monitors data sources, signaling the OPAL …" at bounding box center [553, 703] width 536 height 65
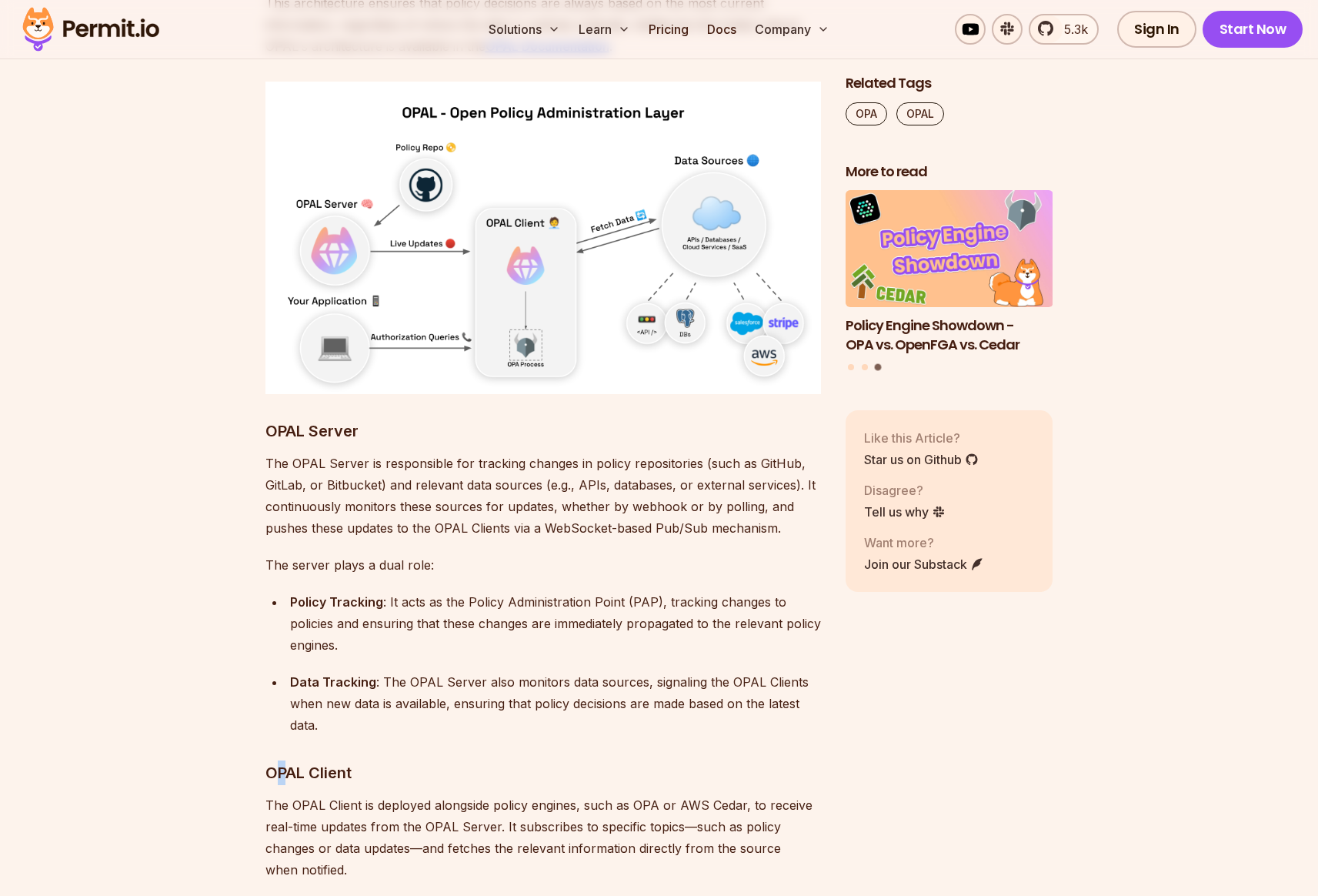
drag, startPoint x: 273, startPoint y: 709, endPoint x: 354, endPoint y: 712, distance: 81.1
click at [388, 760] on h3 "OPAL Client" at bounding box center [543, 772] width 556 height 25
drag, startPoint x: 271, startPoint y: 739, endPoint x: 371, endPoint y: 741, distance: 100.0
click at [368, 794] on p "The OPAL Client is deployed alongside policy engines, such as OPA or AWS Cedar,…" at bounding box center [543, 837] width 556 height 86
click at [408, 794] on p "The OPAL Client is deployed alongside policy engines, such as OPA or AWS Cedar,…" at bounding box center [543, 837] width 556 height 86
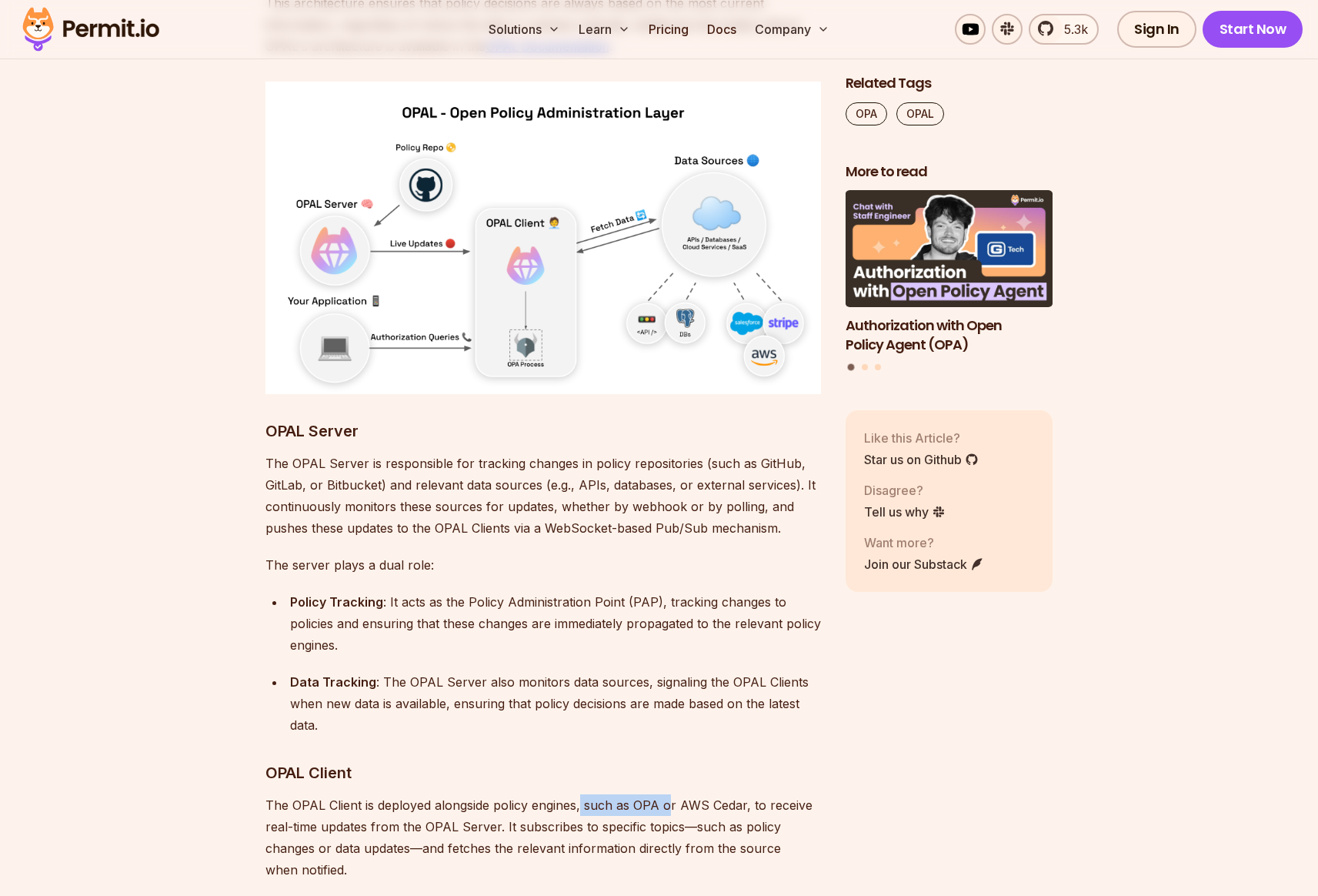
drag, startPoint x: 582, startPoint y: 743, endPoint x: 670, endPoint y: 746, distance: 88.1
click at [670, 794] on p "The OPAL Client is deployed alongside policy engines, such as OPA or AWS Cedar,…" at bounding box center [543, 837] width 556 height 86
drag, startPoint x: 702, startPoint y: 736, endPoint x: 421, endPoint y: 743, distance: 281.1
click at [421, 794] on p "The OPAL Client is deployed alongside policy engines, such as OPA or AWS Cedar,…" at bounding box center [543, 837] width 556 height 86
drag, startPoint x: 268, startPoint y: 764, endPoint x: 508, endPoint y: 760, distance: 240.0
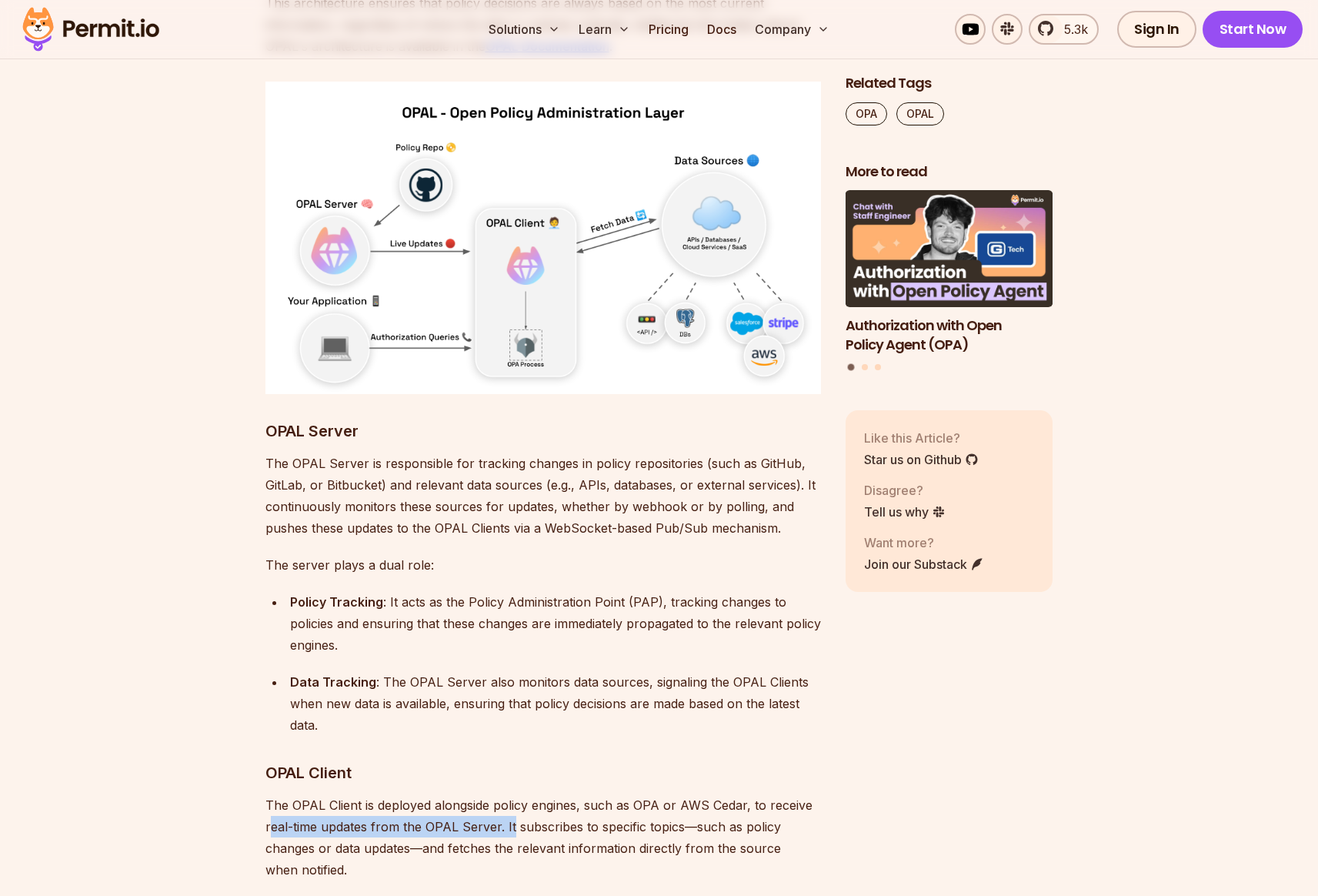
click at [510, 794] on p "The OPAL Client is deployed alongside policy engines, such as OPA or AWS Cedar,…" at bounding box center [543, 837] width 556 height 86
drag, startPoint x: 430, startPoint y: 785, endPoint x: 344, endPoint y: 803, distance: 87.9
click at [430, 794] on p "The OPAL Client is deployed alongside policy engines, such as OPA or AWS Cedar,…" at bounding box center [543, 837] width 556 height 86
drag, startPoint x: 271, startPoint y: 842, endPoint x: 443, endPoint y: 800, distance: 177.1
click at [454, 895] on p "The client has two main roles:" at bounding box center [543, 906] width 556 height 22
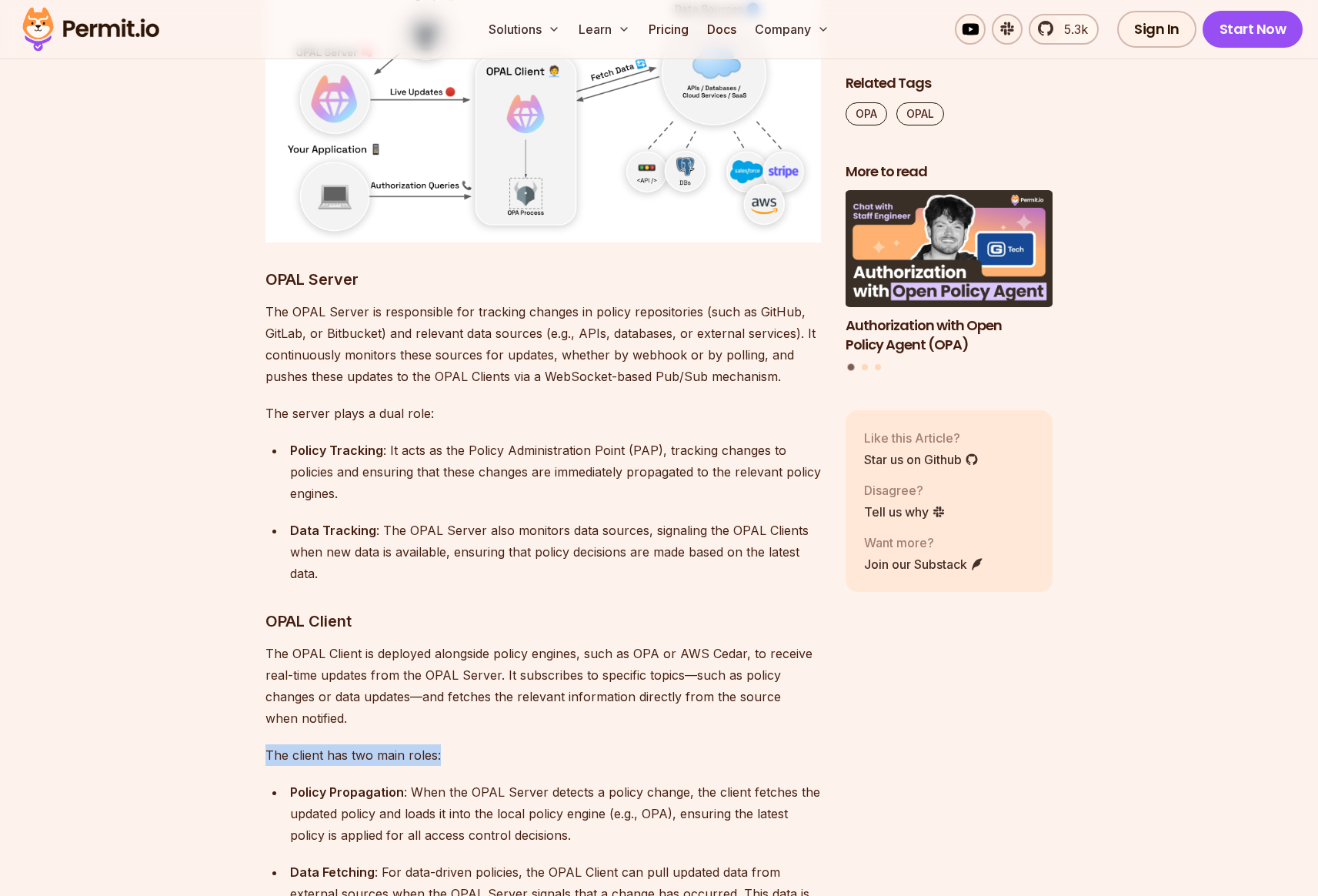
scroll to position [6055, 0]
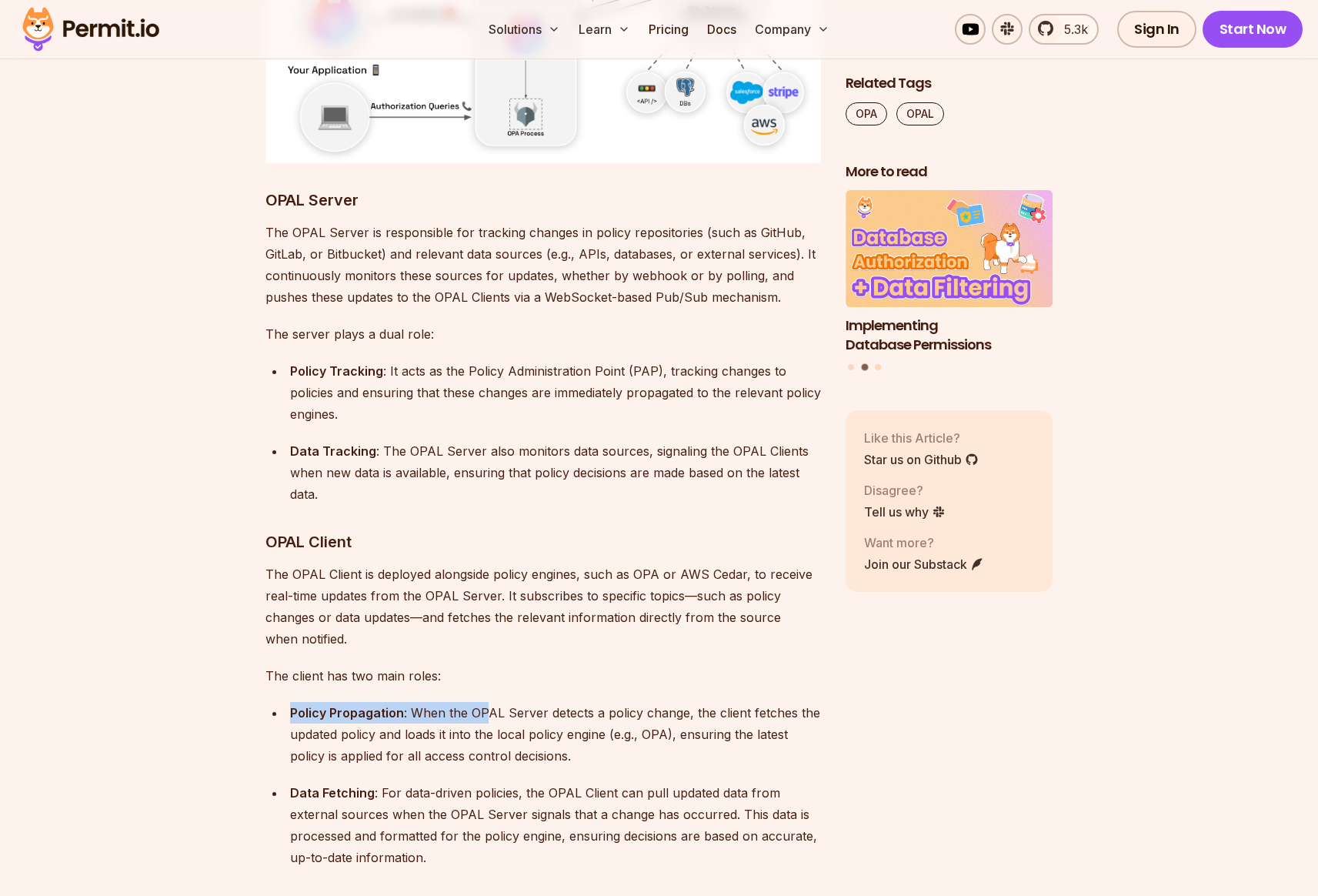
drag, startPoint x: 293, startPoint y: 650, endPoint x: 471, endPoint y: 656, distance: 178.1
click at [487, 702] on div "Policy Propagation : When the OPAL Server detects a policy change, the client f…" at bounding box center [555, 734] width 531 height 65
click at [442, 702] on div "Policy Propagation : When the OPAL Server detects a policy change, the client f…" at bounding box center [555, 734] width 531 height 65
drag, startPoint x: 691, startPoint y: 648, endPoint x: 824, endPoint y: 648, distance: 133.0
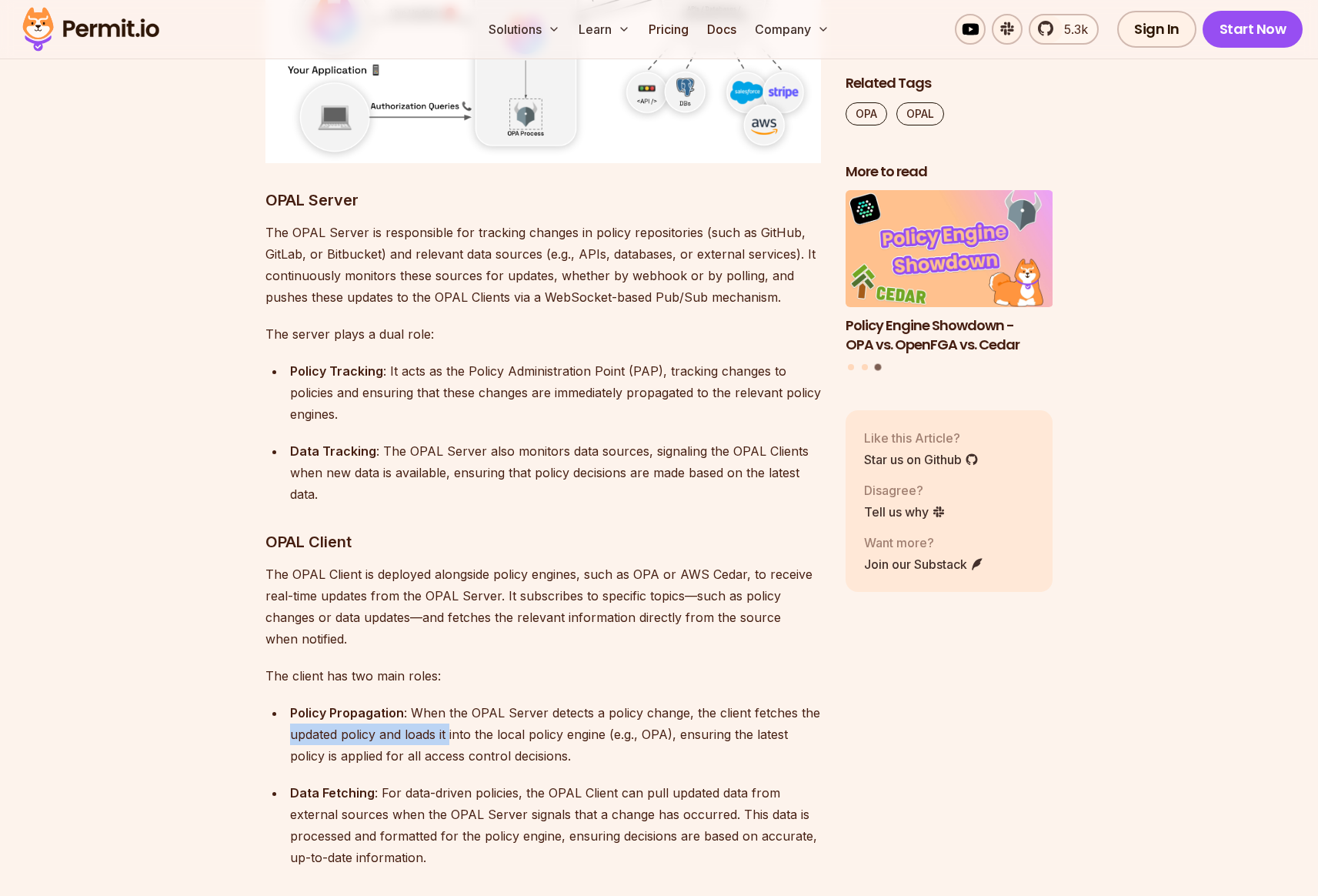
drag, startPoint x: 296, startPoint y: 670, endPoint x: 453, endPoint y: 667, distance: 157.0
click at [451, 702] on div "Policy Propagation : When the OPAL Server detects a policy change, the client f…" at bounding box center [555, 734] width 531 height 65
click at [543, 702] on div "Policy Propagation : When the OPAL Server detects a policy change, the client f…" at bounding box center [555, 734] width 531 height 65
click at [633, 702] on div "Policy Propagation : When the OPAL Server detects a policy change, the client f…" at bounding box center [555, 734] width 531 height 65
drag, startPoint x: 677, startPoint y: 670, endPoint x: 771, endPoint y: 670, distance: 94.0
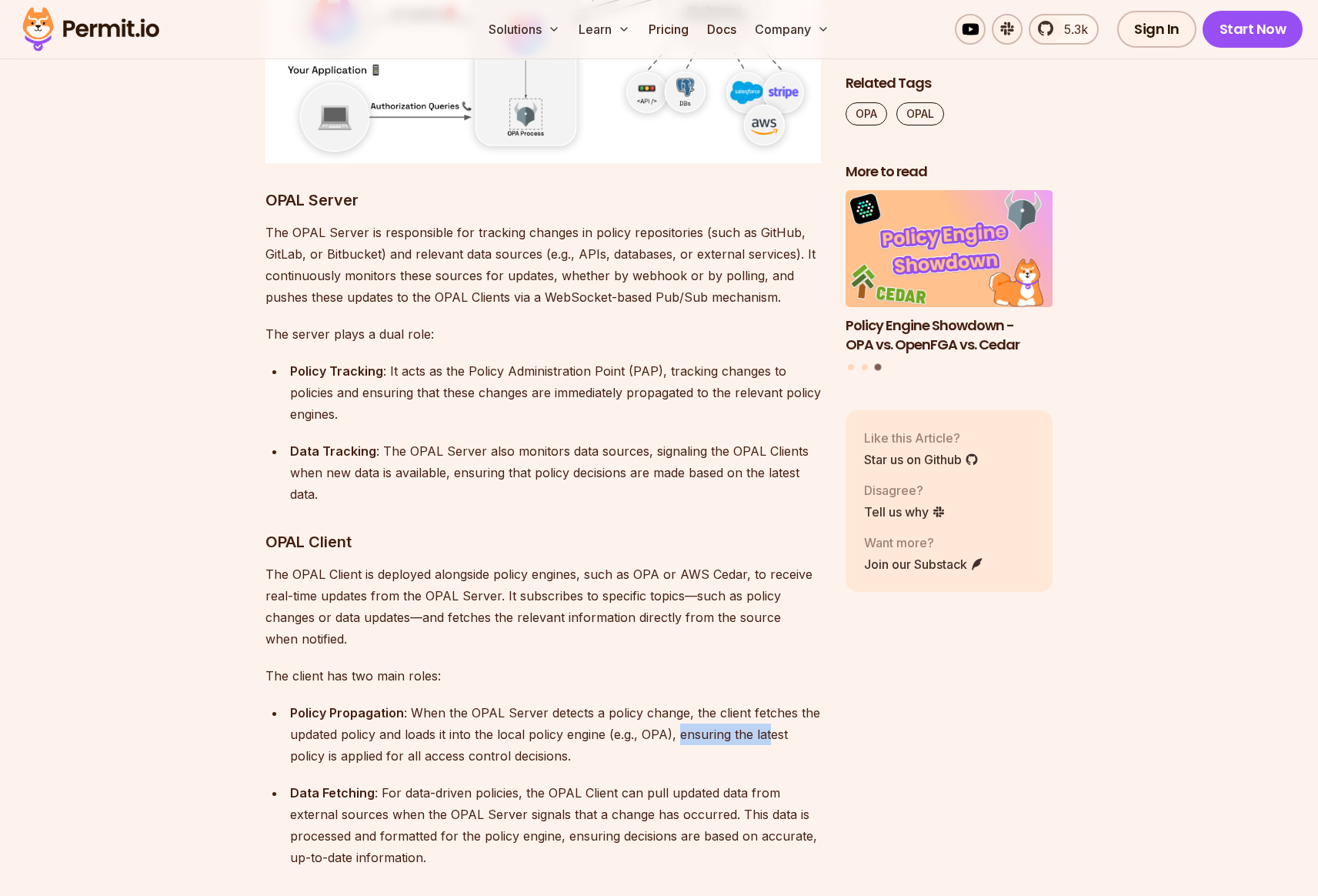
click at [771, 702] on div "Policy Propagation : When the OPAL Server detects a policy change, the client f…" at bounding box center [555, 734] width 531 height 65
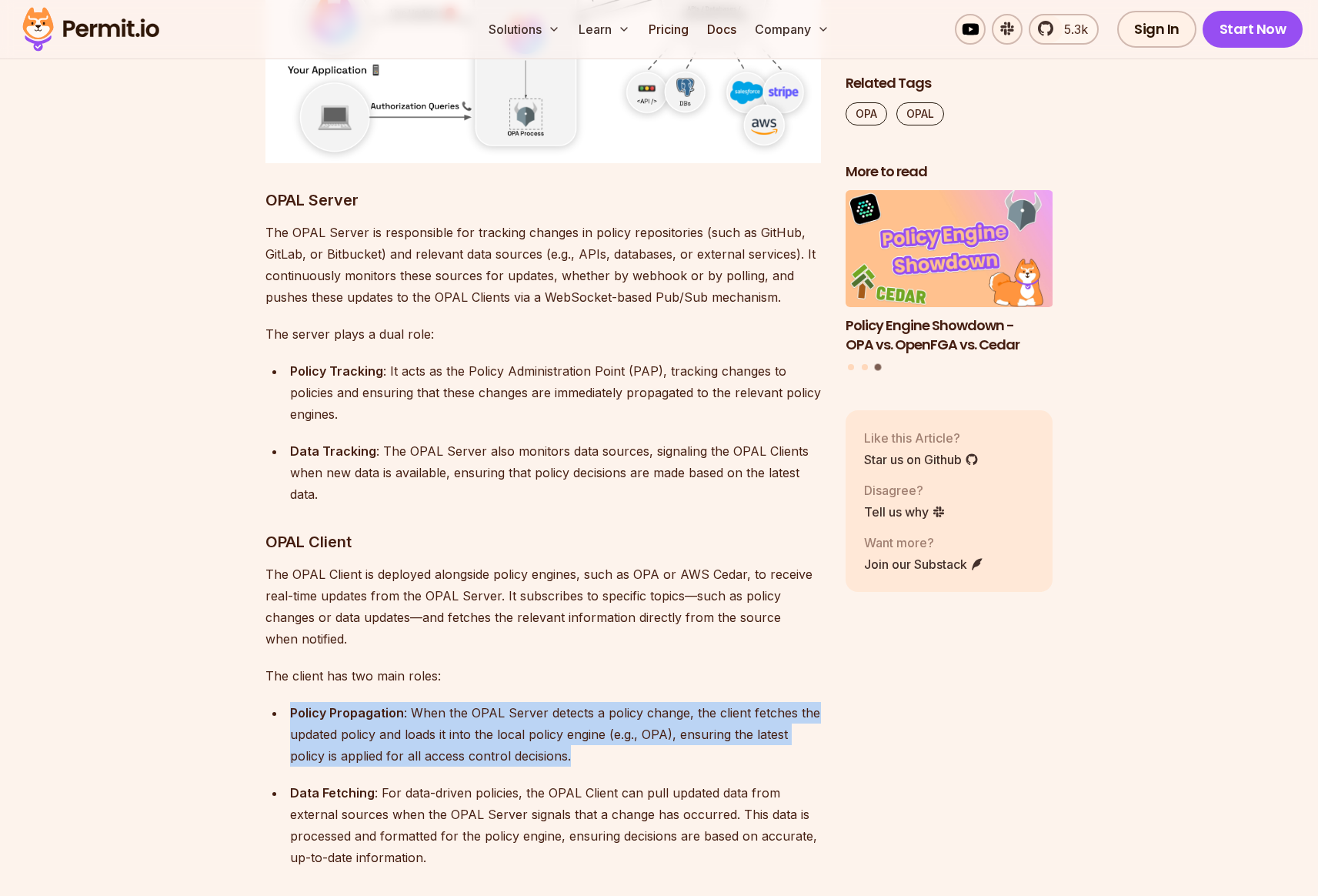
drag, startPoint x: 291, startPoint y: 646, endPoint x: 629, endPoint y: 686, distance: 340.4
click at [629, 702] on div "Policy Propagation : When the OPAL Server detects a policy change, the client f…" at bounding box center [555, 734] width 531 height 65
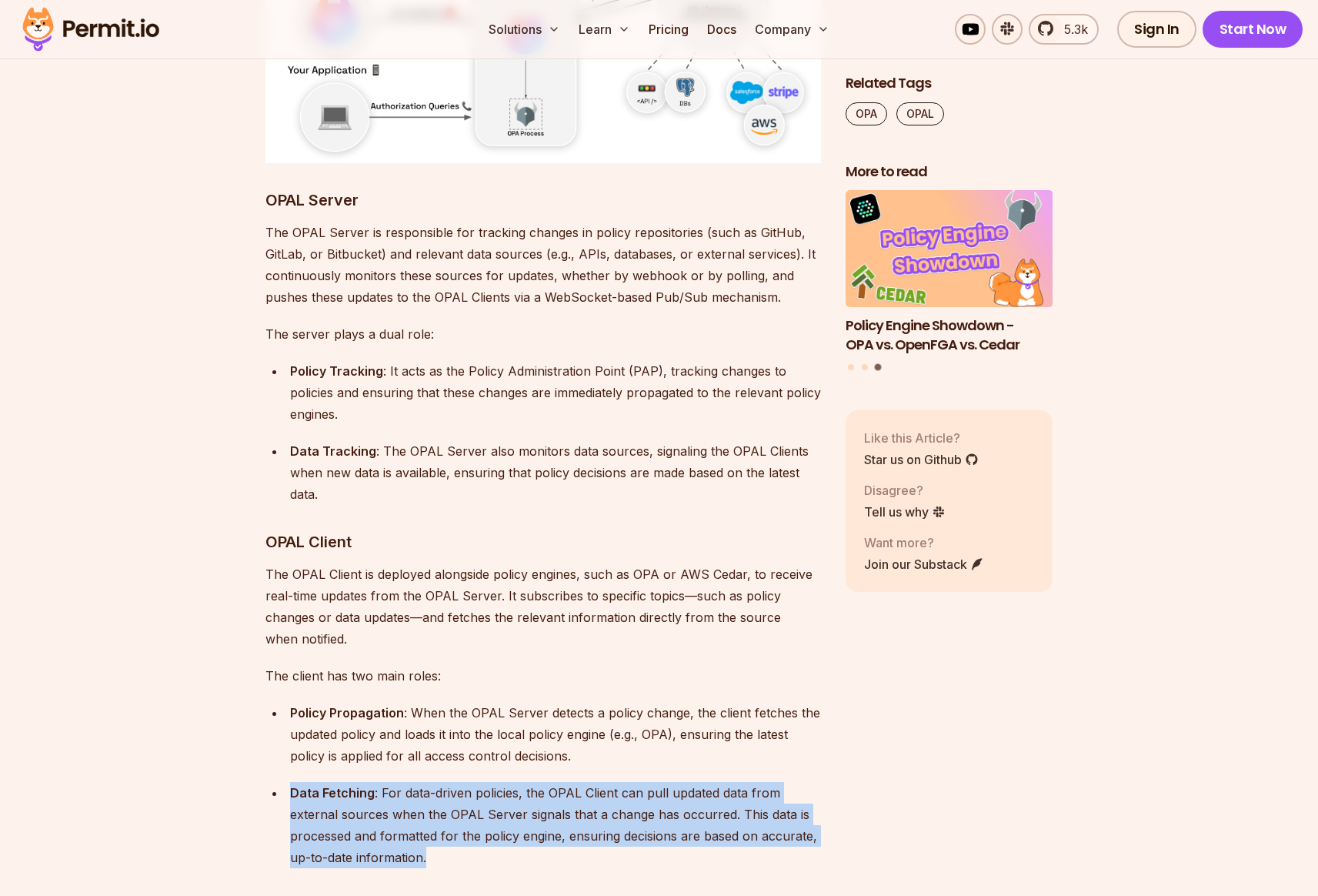
drag, startPoint x: 301, startPoint y: 738, endPoint x: 455, endPoint y: 769, distance: 157.1
click at [490, 791] on div "Data Fetching : For data-driven policies, the OPAL Client can pull updated data…" at bounding box center [555, 825] width 531 height 86
click at [387, 782] on div "Data Fetching : For data-driven policies, the OPAL Client can pull updated data…" at bounding box center [555, 825] width 531 height 86
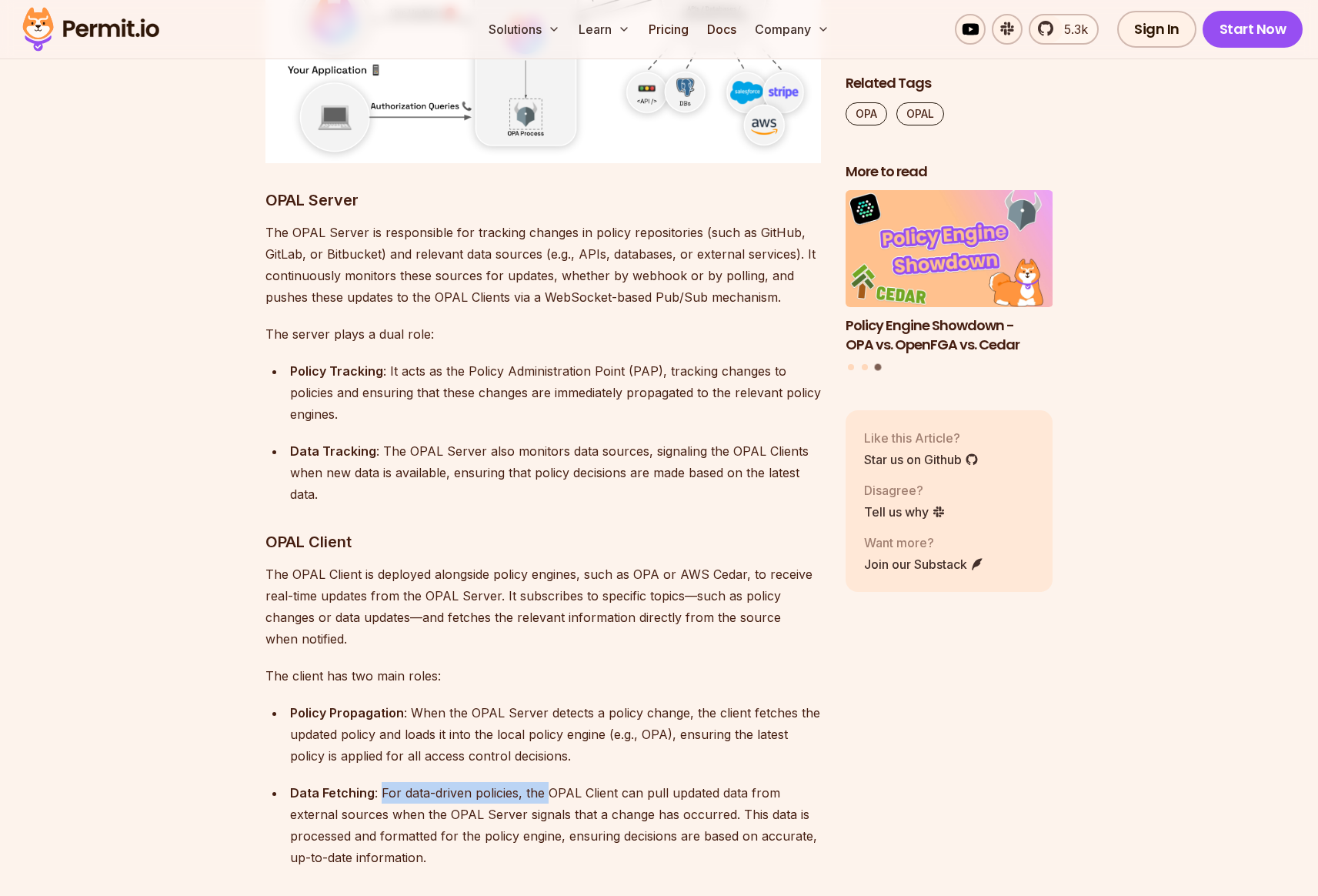
drag, startPoint x: 379, startPoint y: 729, endPoint x: 550, endPoint y: 729, distance: 171.0
click at [550, 782] on div "Data Fetching : For data-driven policies, the OPAL Client can pull updated data…" at bounding box center [555, 825] width 531 height 86
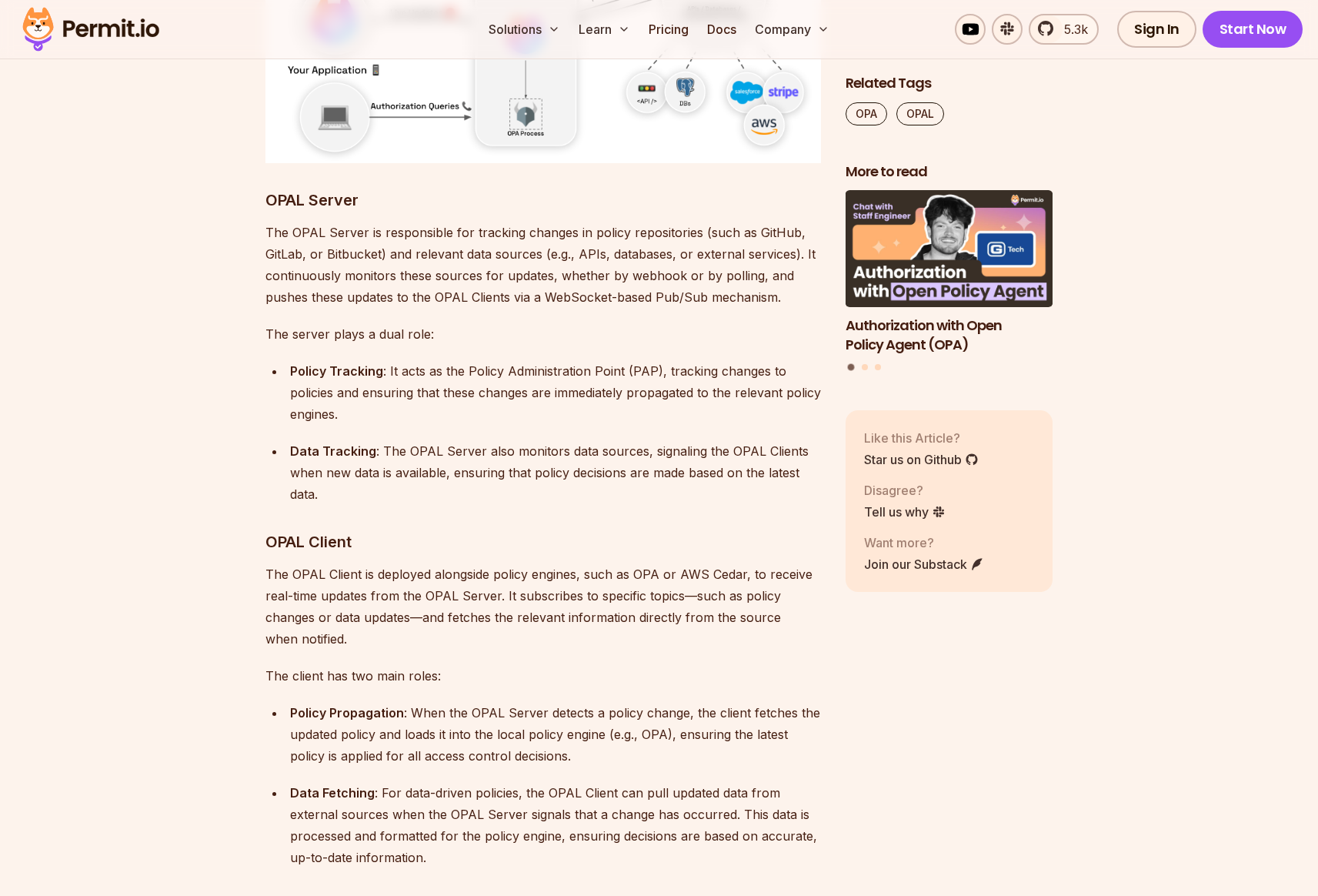
click at [576, 782] on div "Data Fetching : For data-driven policies, the OPAL Client can pull updated data…" at bounding box center [555, 825] width 531 height 86
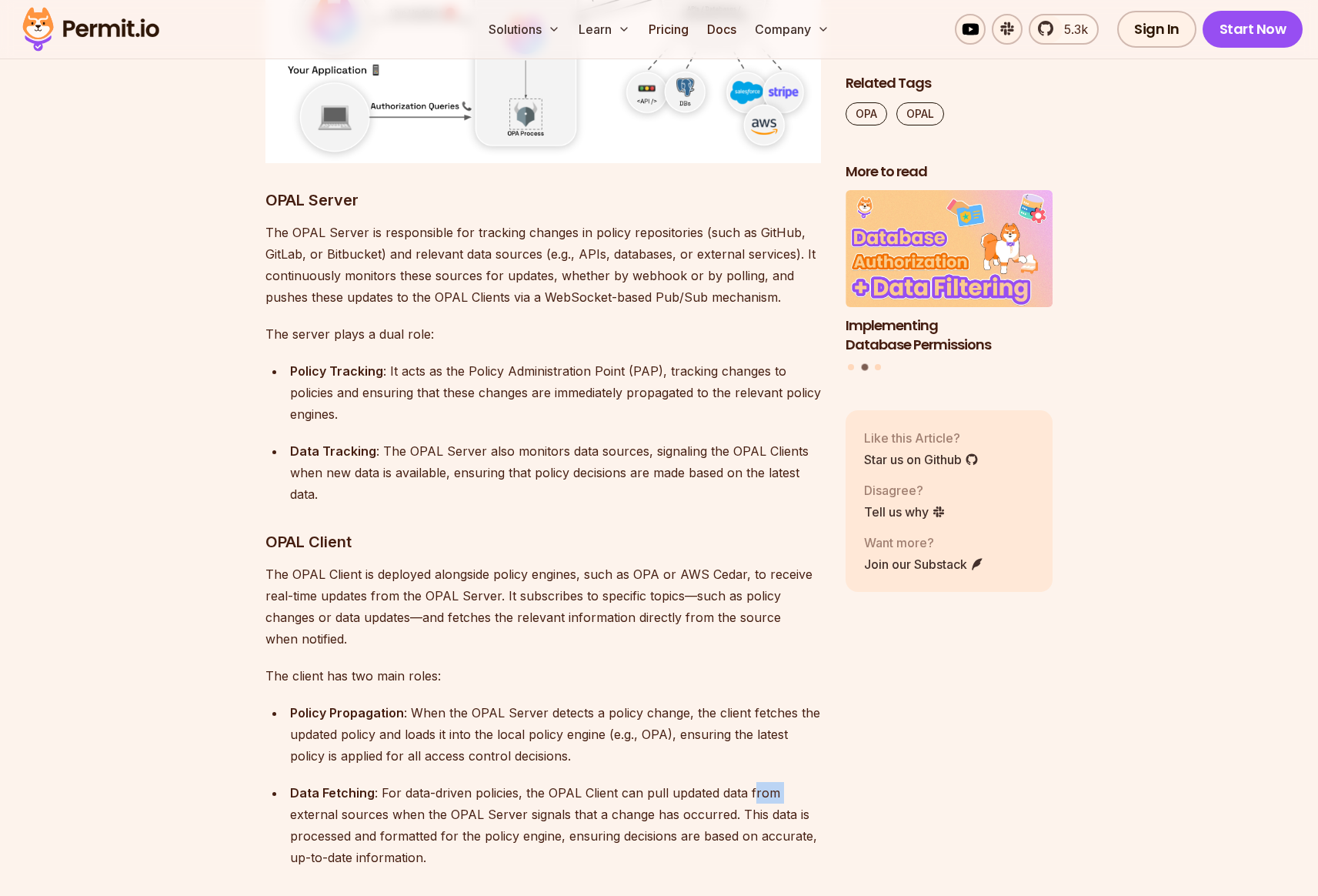
drag, startPoint x: 289, startPoint y: 752, endPoint x: 752, endPoint y: 737, distance: 463.2
click at [752, 782] on li "Data Fetching : For data-driven policies, the OPAL Client can pull updated data…" at bounding box center [553, 825] width 536 height 86
drag, startPoint x: 290, startPoint y: 771, endPoint x: 419, endPoint y: 772, distance: 129.0
click at [419, 782] on div "Data Fetching : For data-driven policies, the OPAL Client can pull updated data…" at bounding box center [555, 825] width 531 height 86
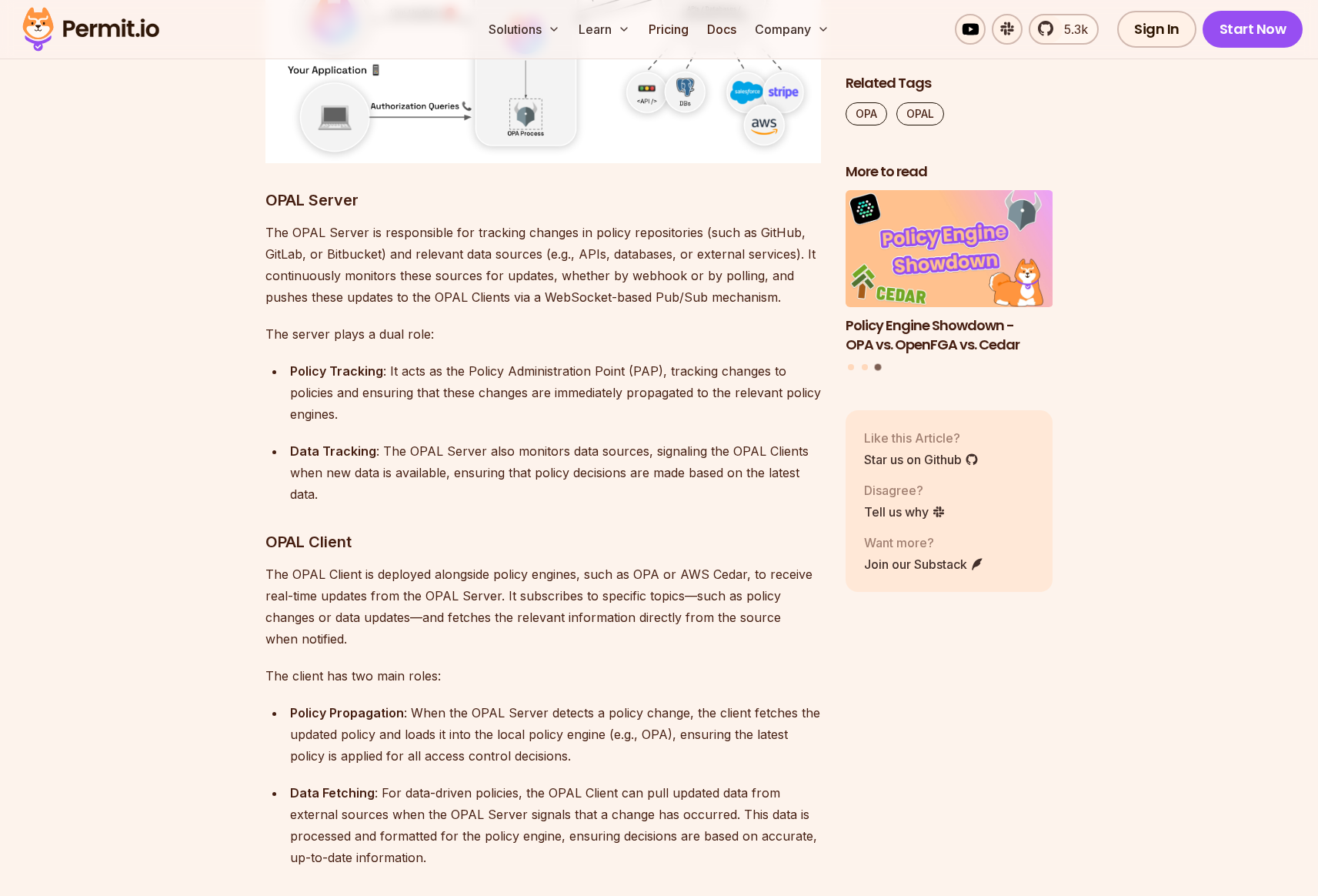
drag, startPoint x: 466, startPoint y: 773, endPoint x: 512, endPoint y: 772, distance: 46.0
click at [466, 782] on div "Data Fetching : For data-driven policies, the OPAL Client can pull updated data…" at bounding box center [555, 825] width 531 height 86
drag, startPoint x: 518, startPoint y: 772, endPoint x: 568, endPoint y: 776, distance: 50.2
click at [560, 782] on div "Data Fetching : For data-driven policies, the OPAL Client can pull updated data…" at bounding box center [555, 825] width 531 height 86
drag, startPoint x: 572, startPoint y: 774, endPoint x: 621, endPoint y: 776, distance: 49.0
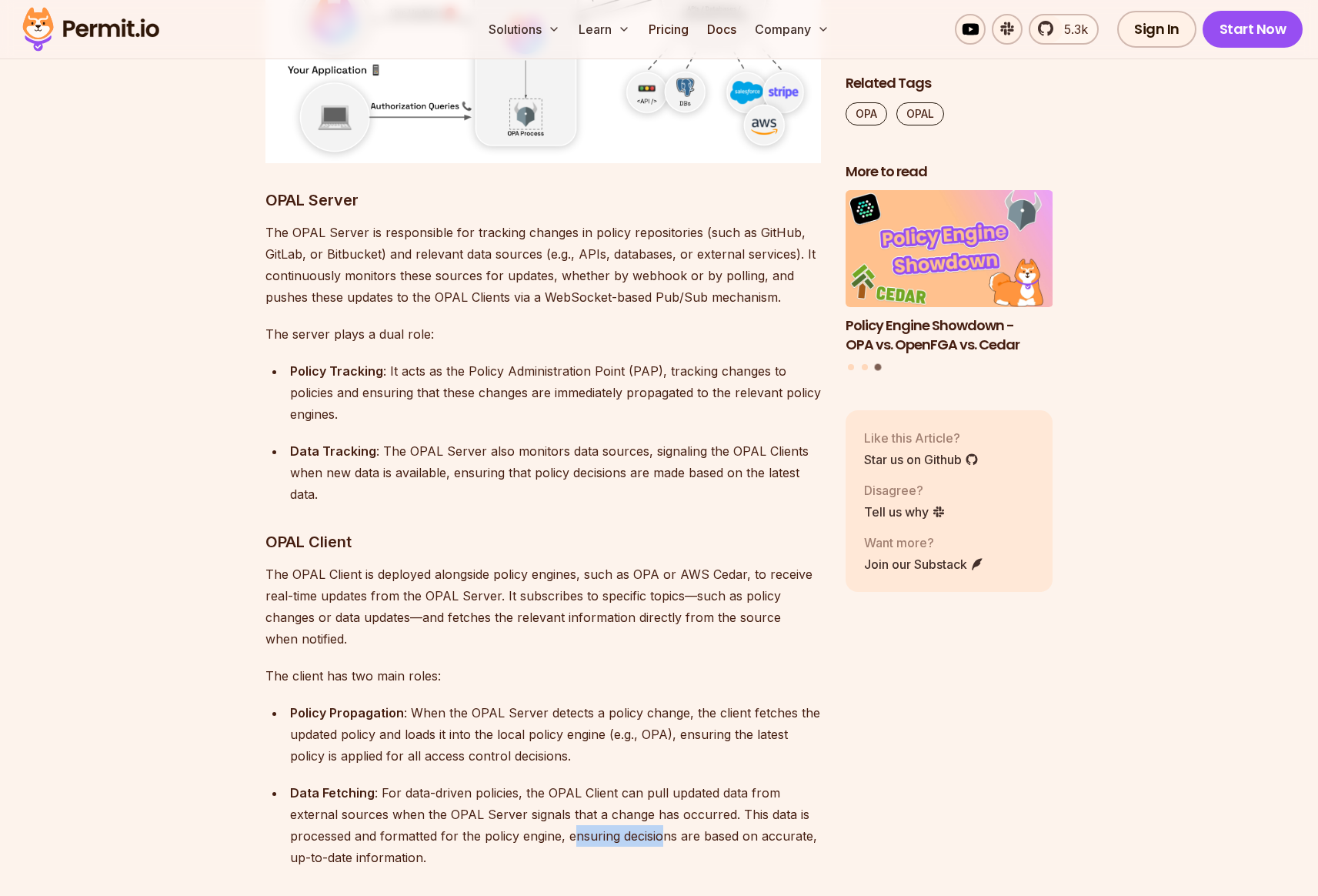
click at [662, 782] on div "Data Fetching : For data-driven policies, the OPAL Client can pull updated data…" at bounding box center [555, 825] width 531 height 86
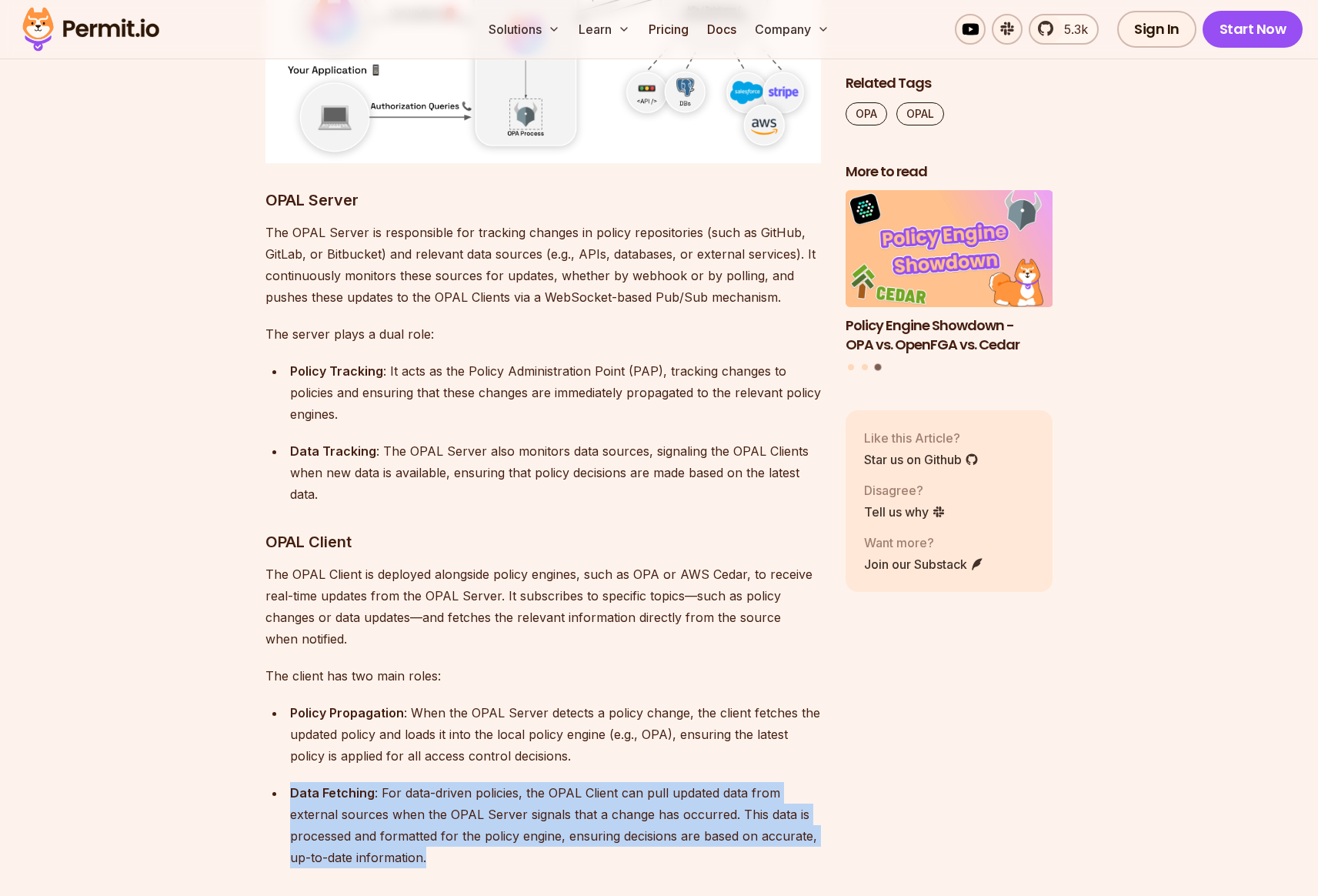
drag, startPoint x: 290, startPoint y: 724, endPoint x: 447, endPoint y: 787, distance: 169.2
click at [448, 789] on div "Data Fetching : For data-driven policies, the OPAL Client can pull updated data…" at bounding box center [555, 825] width 531 height 86
click at [427, 782] on div "Data Fetching : For data-driven policies, the OPAL Client can pull updated data…" at bounding box center [555, 825] width 531 height 86
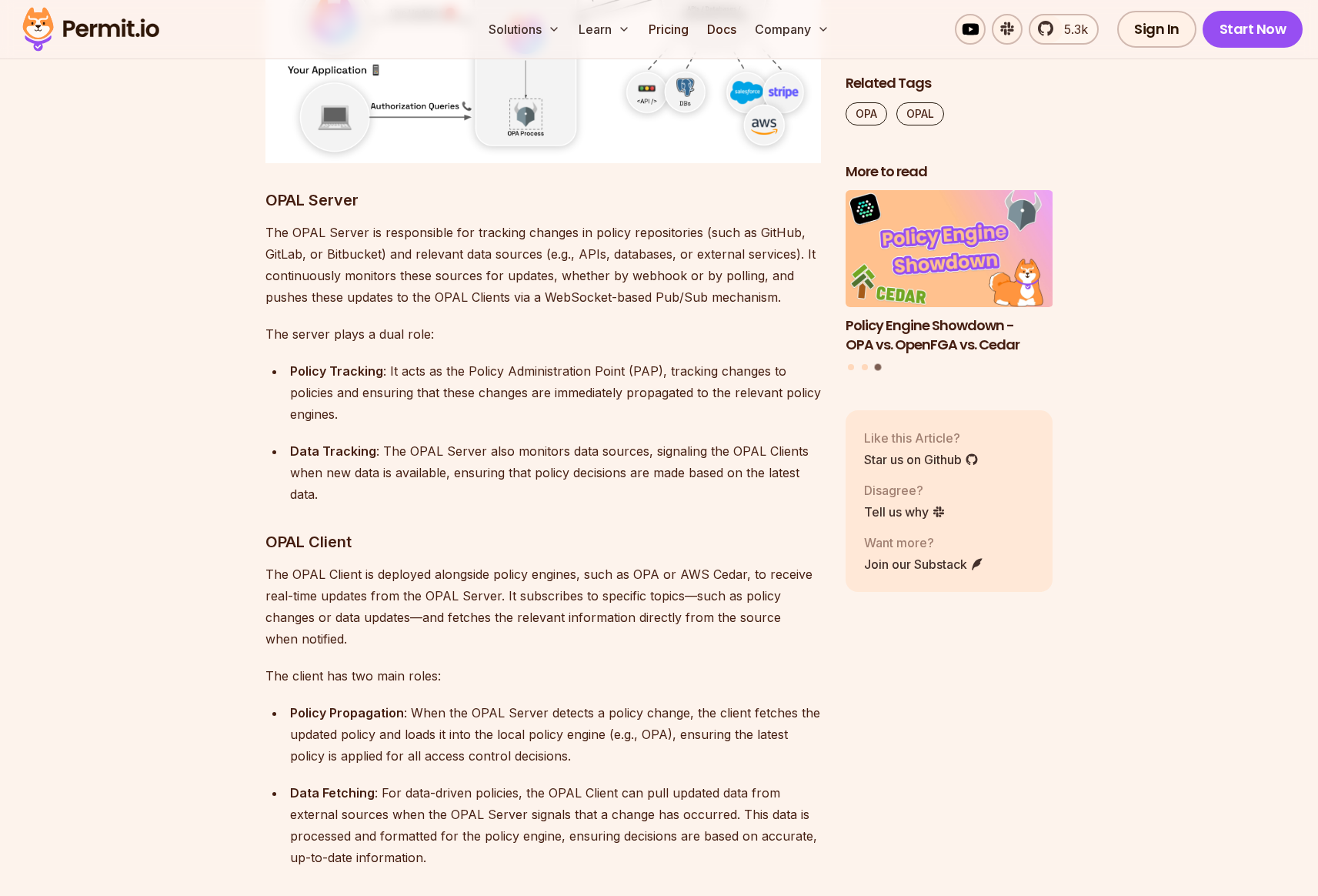
scroll to position [6214, 0]
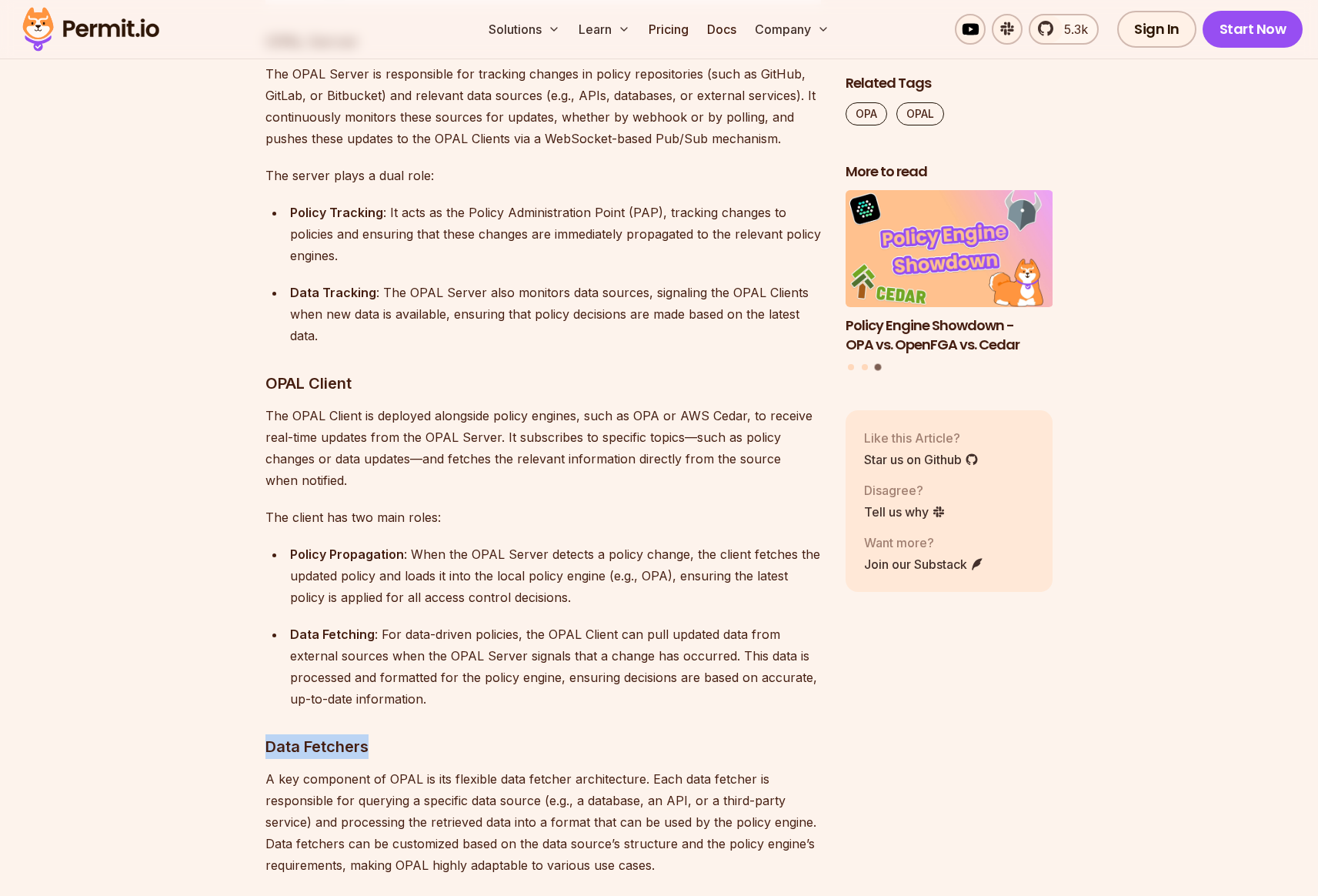
drag, startPoint x: 293, startPoint y: 683, endPoint x: 416, endPoint y: 680, distance: 123.0
click at [416, 734] on h3 "Data Fetchers" at bounding box center [543, 747] width 556 height 25
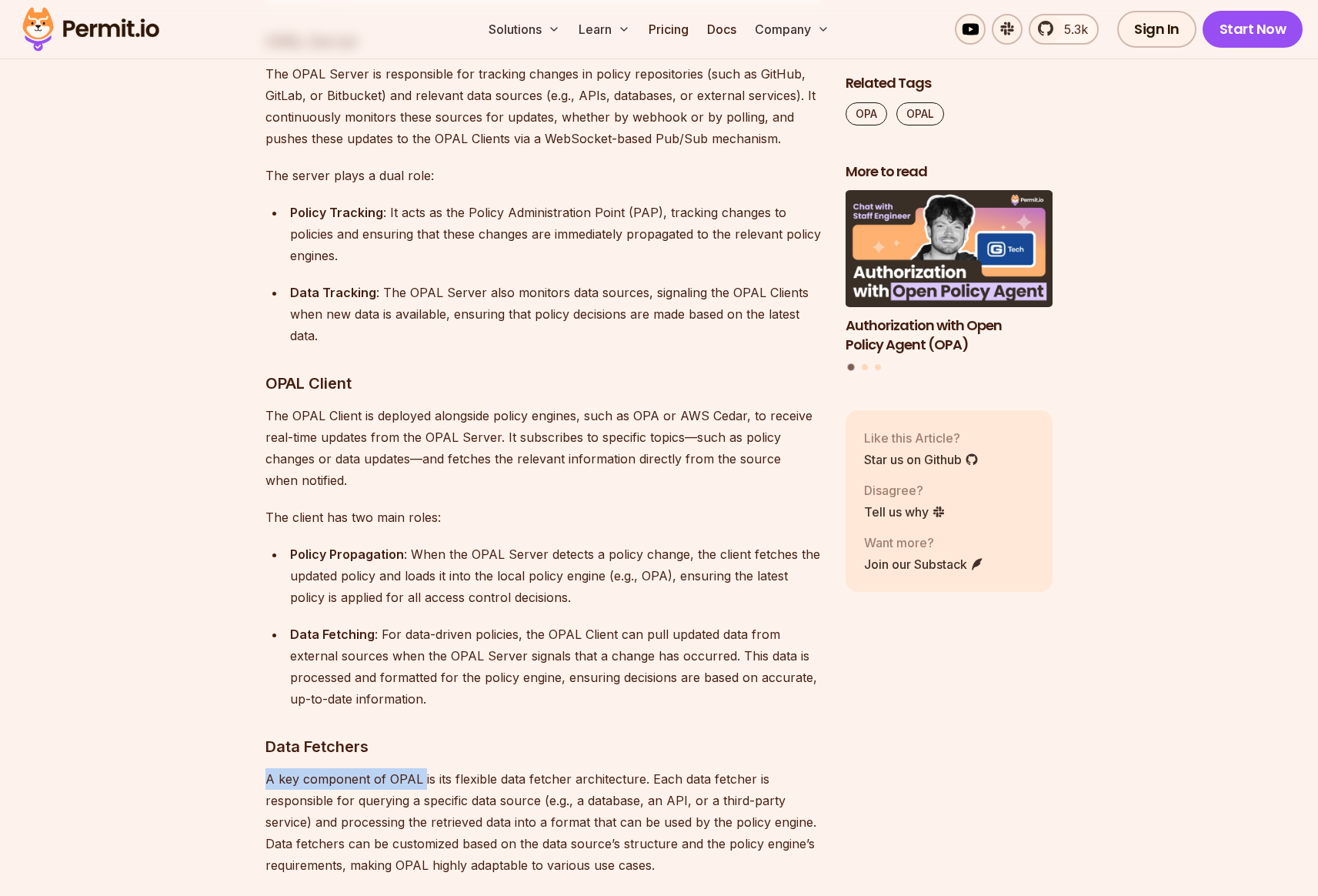
drag, startPoint x: 266, startPoint y: 715, endPoint x: 414, endPoint y: 715, distance: 148.0
click at [420, 768] on p "A key component of OPAL is its flexible data fetcher architecture. Each data fe…" at bounding box center [543, 821] width 556 height 107
click at [387, 768] on p "A key component of OPAL is its flexible data fetcher architecture. Each data fe…" at bounding box center [543, 821] width 556 height 107
click at [423, 768] on p "A key component of OPAL is its flexible data fetcher architecture. Each data fe…" at bounding box center [543, 821] width 556 height 107
drag, startPoint x: 458, startPoint y: 714, endPoint x: 546, endPoint y: 715, distance: 88.0
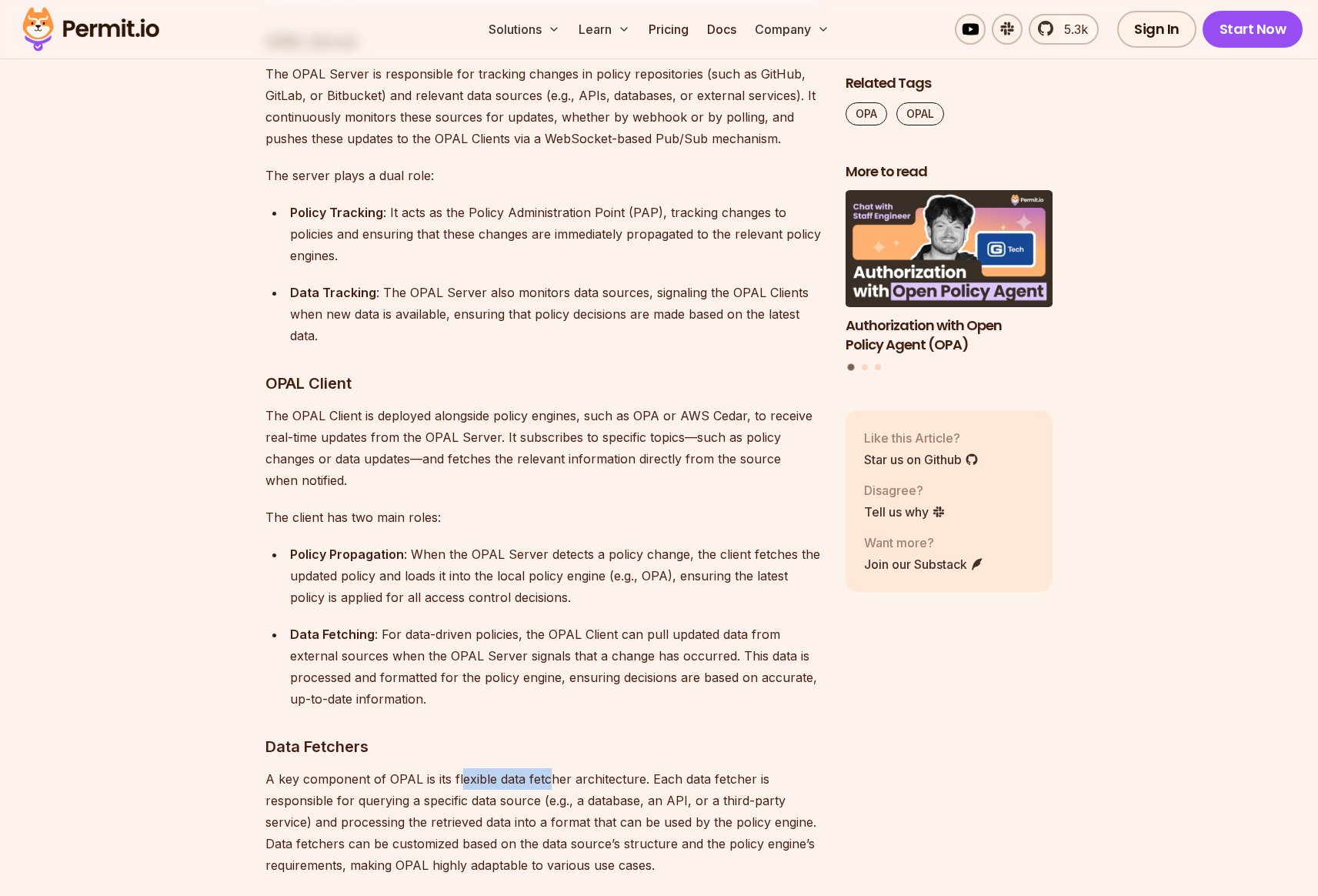
click at [544, 768] on p "A key component of OPAL is its flexible data fetcher architecture. Each data fe…" at bounding box center [543, 821] width 556 height 107
drag, startPoint x: 585, startPoint y: 716, endPoint x: 629, endPoint y: 716, distance: 44.0
click at [629, 768] on p "A key component of OPAL is its flexible data fetcher architecture. Each data fe…" at bounding box center [543, 821] width 556 height 107
drag, startPoint x: 642, startPoint y: 715, endPoint x: 652, endPoint y: 715, distance: 10.0
click at [652, 768] on p "A key component of OPAL is its flexible data fetcher architecture. Each data fe…" at bounding box center [543, 821] width 556 height 107
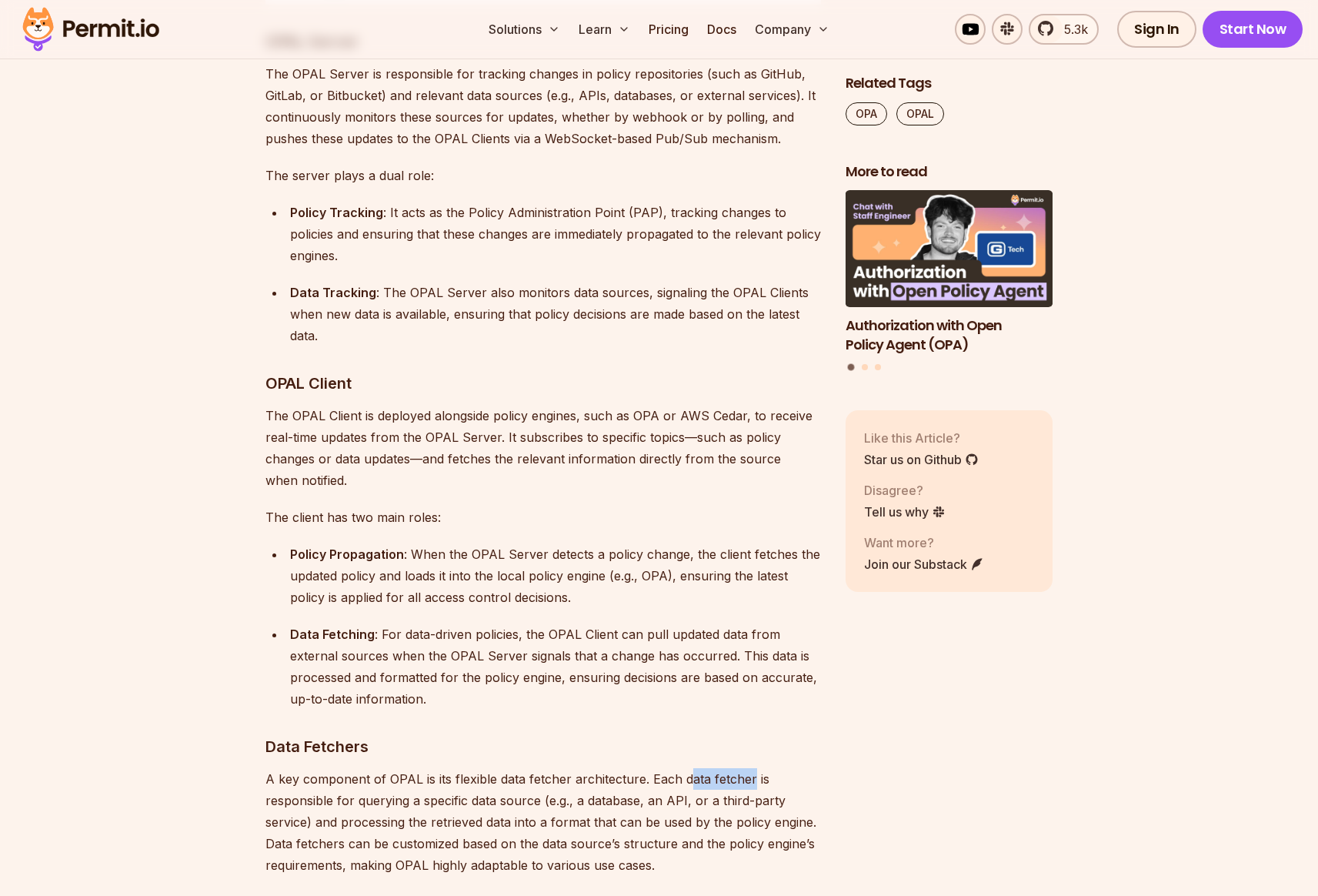
drag, startPoint x: 685, startPoint y: 715, endPoint x: 750, endPoint y: 714, distance: 65.0
click at [750, 768] on p "A key component of OPAL is its flexible data fetcher architecture. Each data fe…" at bounding box center [543, 821] width 556 height 107
drag, startPoint x: 291, startPoint y: 734, endPoint x: 376, endPoint y: 734, distance: 85.0
click at [376, 768] on p "A key component of OPAL is its flexible data fetcher architecture. Each data fe…" at bounding box center [543, 821] width 556 height 107
click at [463, 768] on p "A key component of OPAL is its flexible data fetcher architecture. Each data fe…" at bounding box center [543, 821] width 556 height 107
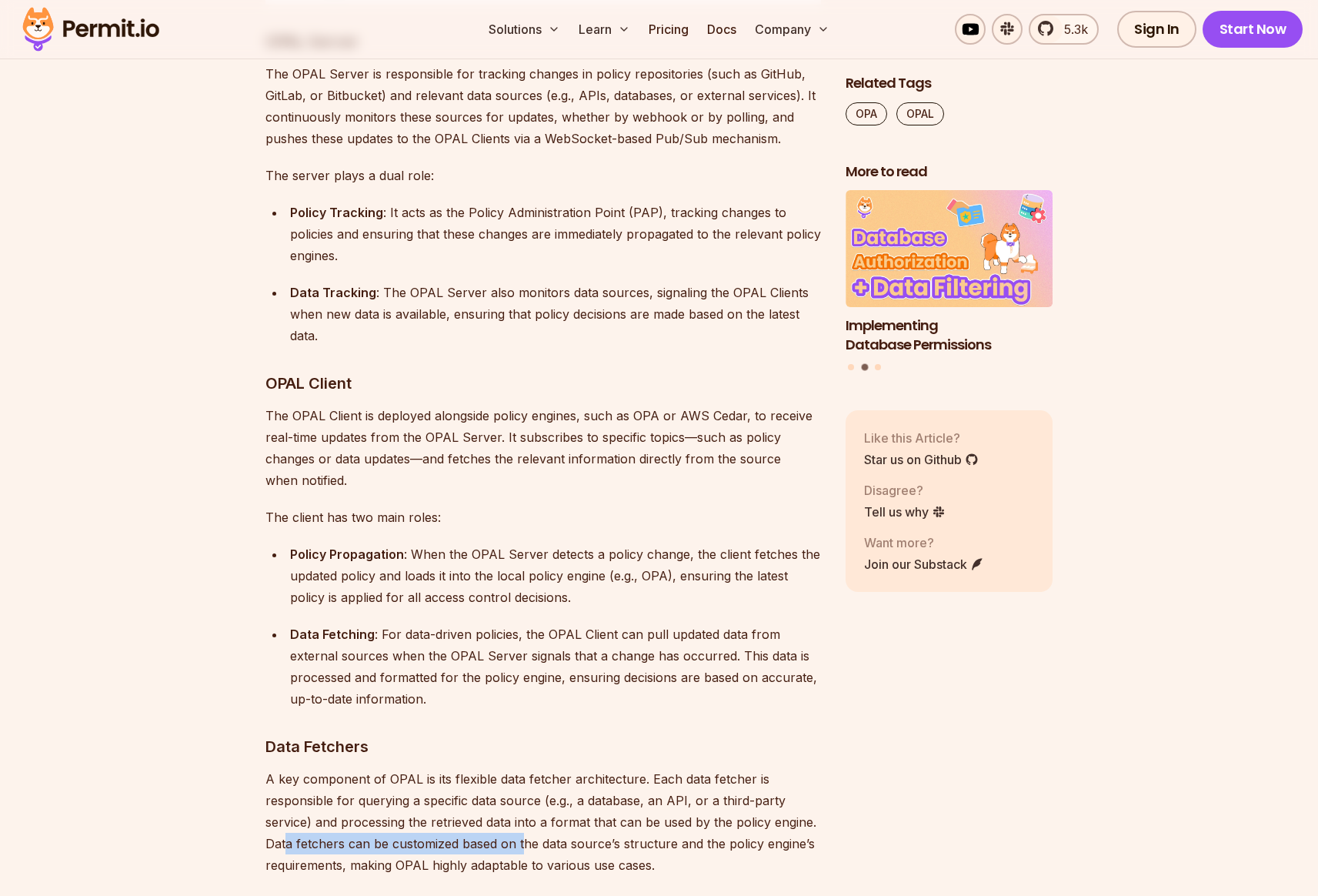
drag, startPoint x: 288, startPoint y: 779, endPoint x: 524, endPoint y: 779, distance: 236.0
click at [524, 779] on p "A key component of OPAL is its flexible data fetcher architecture. Each data fe…" at bounding box center [543, 821] width 556 height 107
click at [265, 780] on p "A key component of OPAL is its flexible data fetcher architecture. Each data fe…" at bounding box center [543, 821] width 556 height 107
drag, startPoint x: 264, startPoint y: 846, endPoint x: 584, endPoint y: 850, distance: 320.0
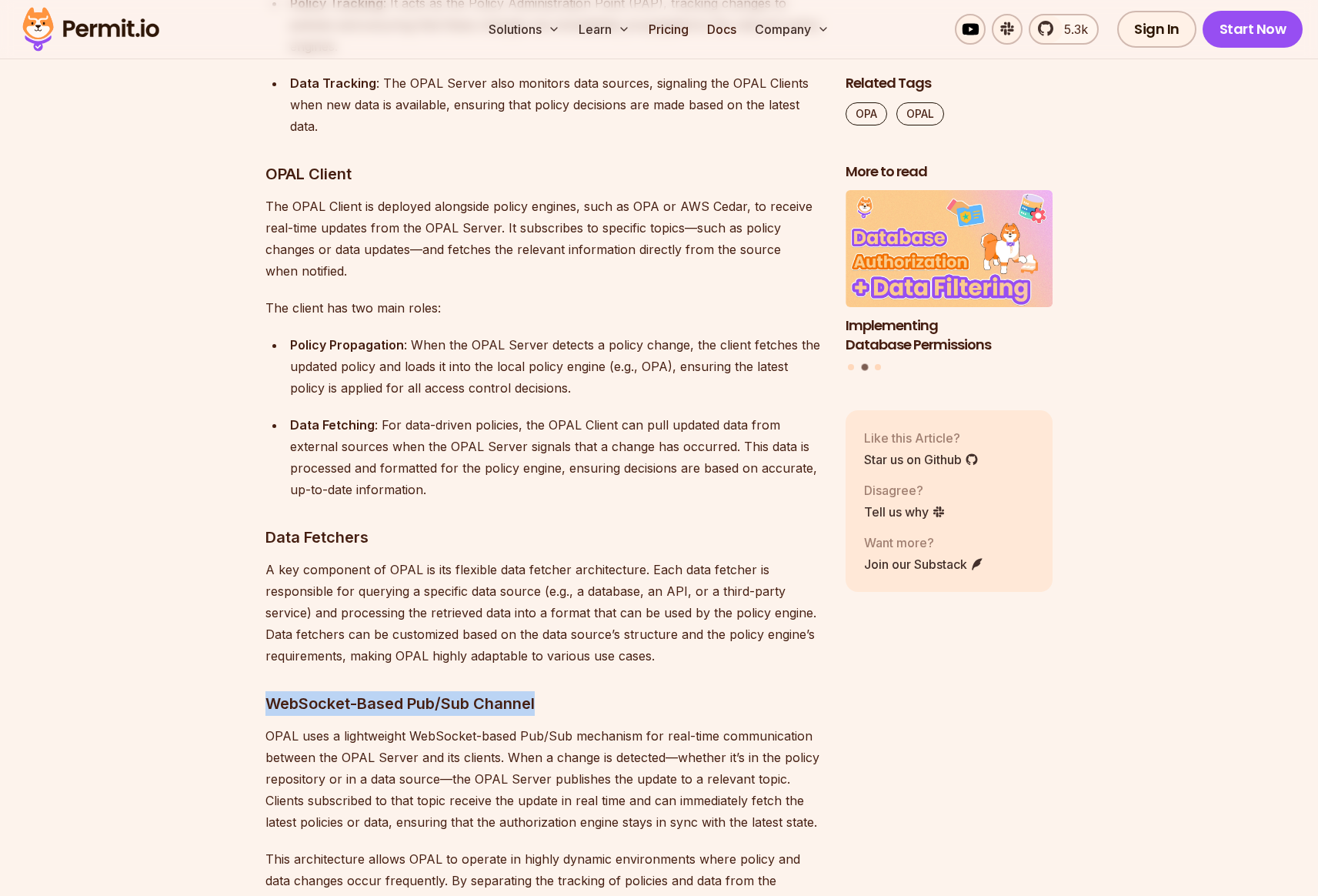
scroll to position [6582, 0]
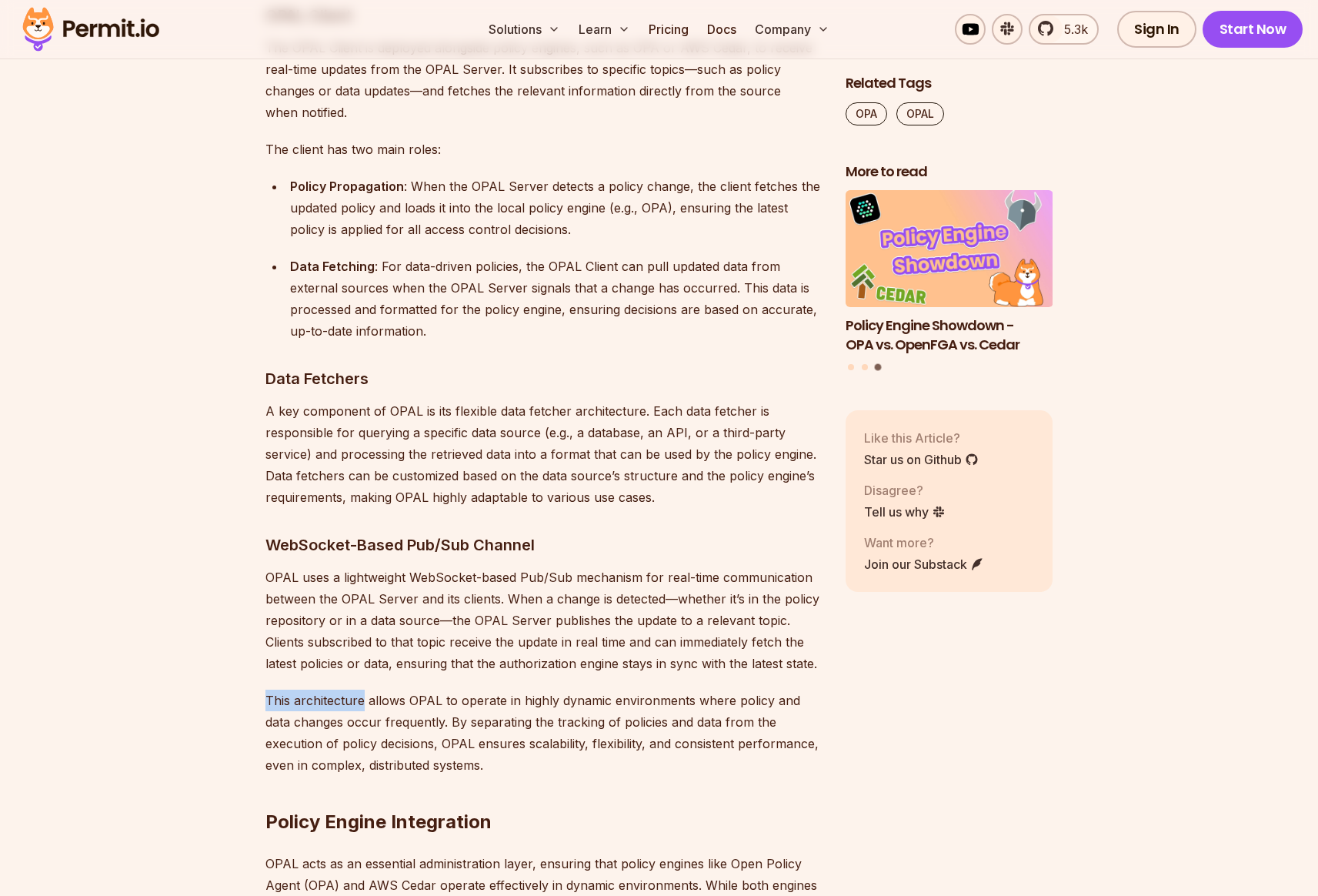
drag, startPoint x: 262, startPoint y: 636, endPoint x: 362, endPoint y: 639, distance: 100.0
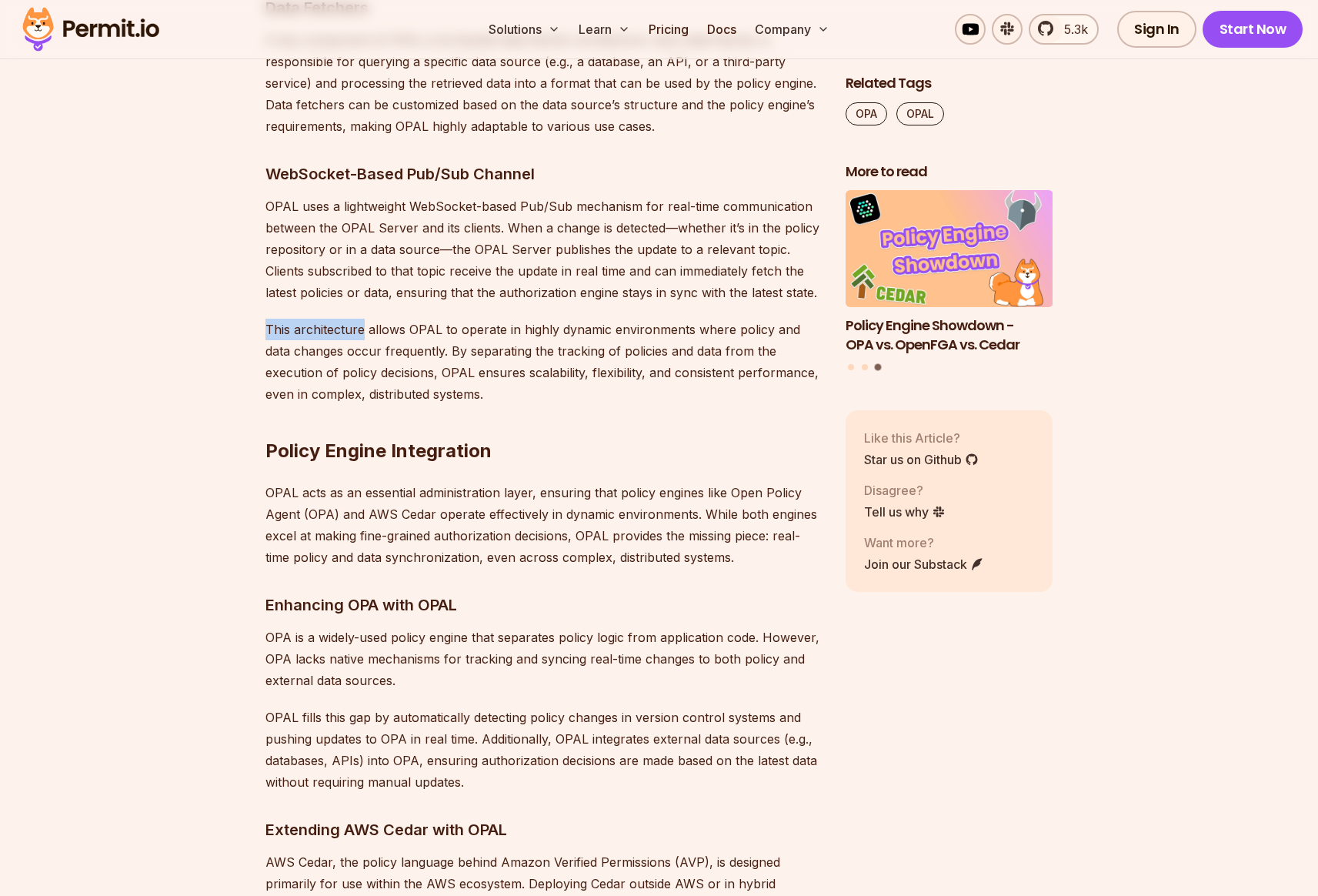
scroll to position [6996, 0]
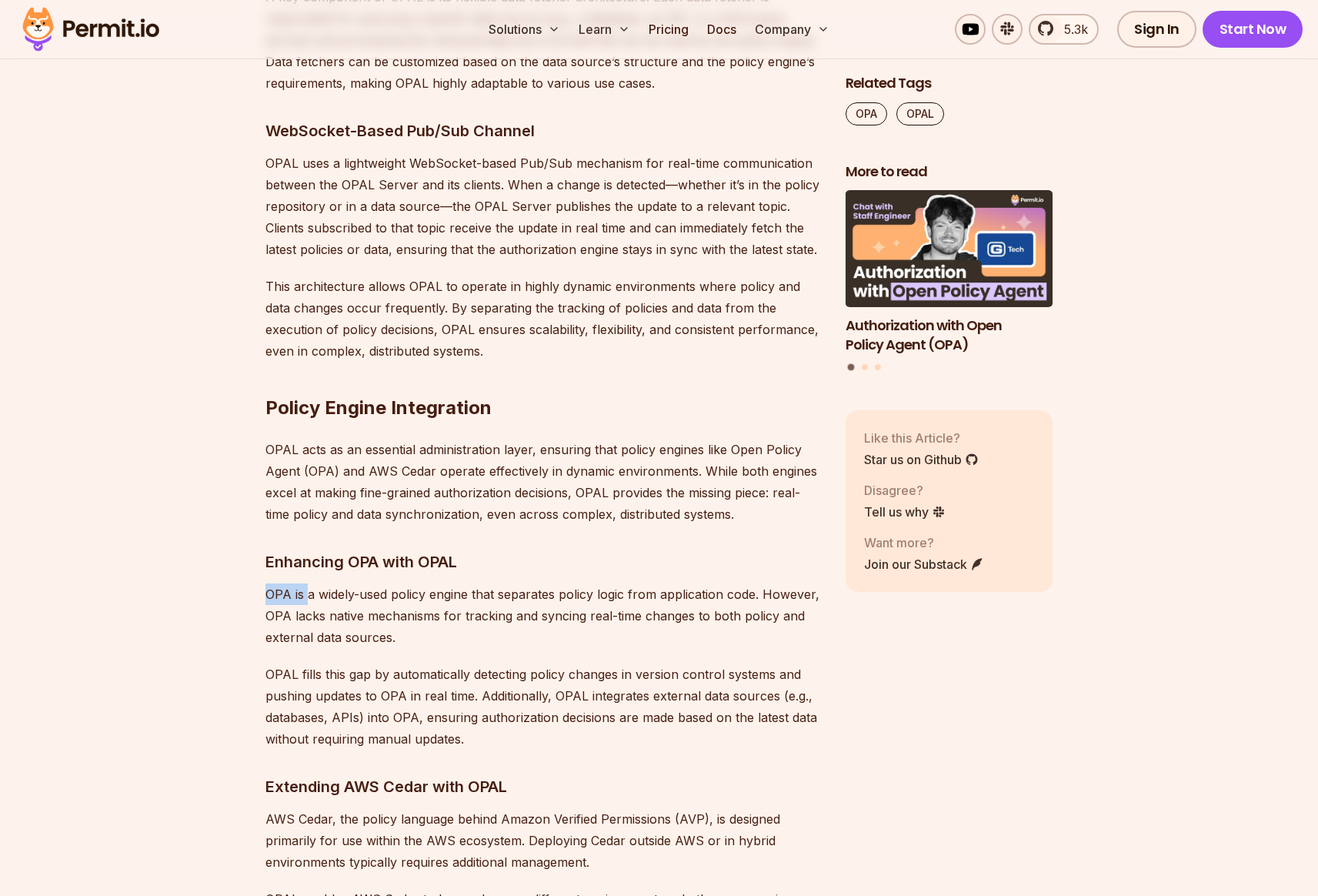
drag, startPoint x: 266, startPoint y: 528, endPoint x: 310, endPoint y: 529, distance: 44.0
click at [310, 583] on p "OPA is a widely-used policy engine that separates policy logic from application…" at bounding box center [543, 616] width 556 height 65
drag, startPoint x: 356, startPoint y: 611, endPoint x: 607, endPoint y: 613, distance: 251.0
click at [607, 663] on p "OPAL fills this gap by automatically detecting policy changes in version contro…" at bounding box center [543, 706] width 556 height 86
click at [436, 663] on p "OPAL fills this gap by automatically detecting policy changes in version contro…" at bounding box center [543, 706] width 556 height 86
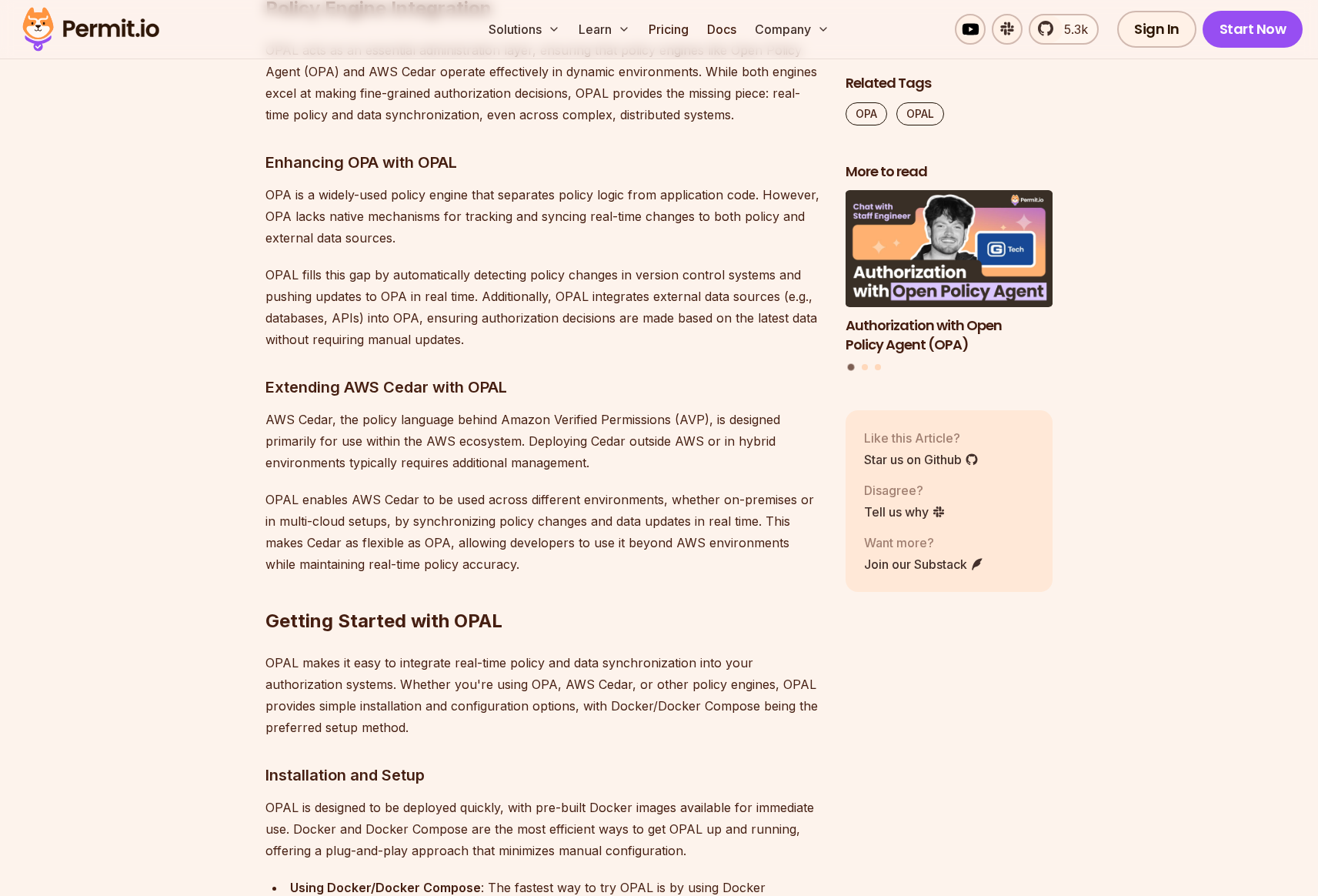
scroll to position [7576, 0]
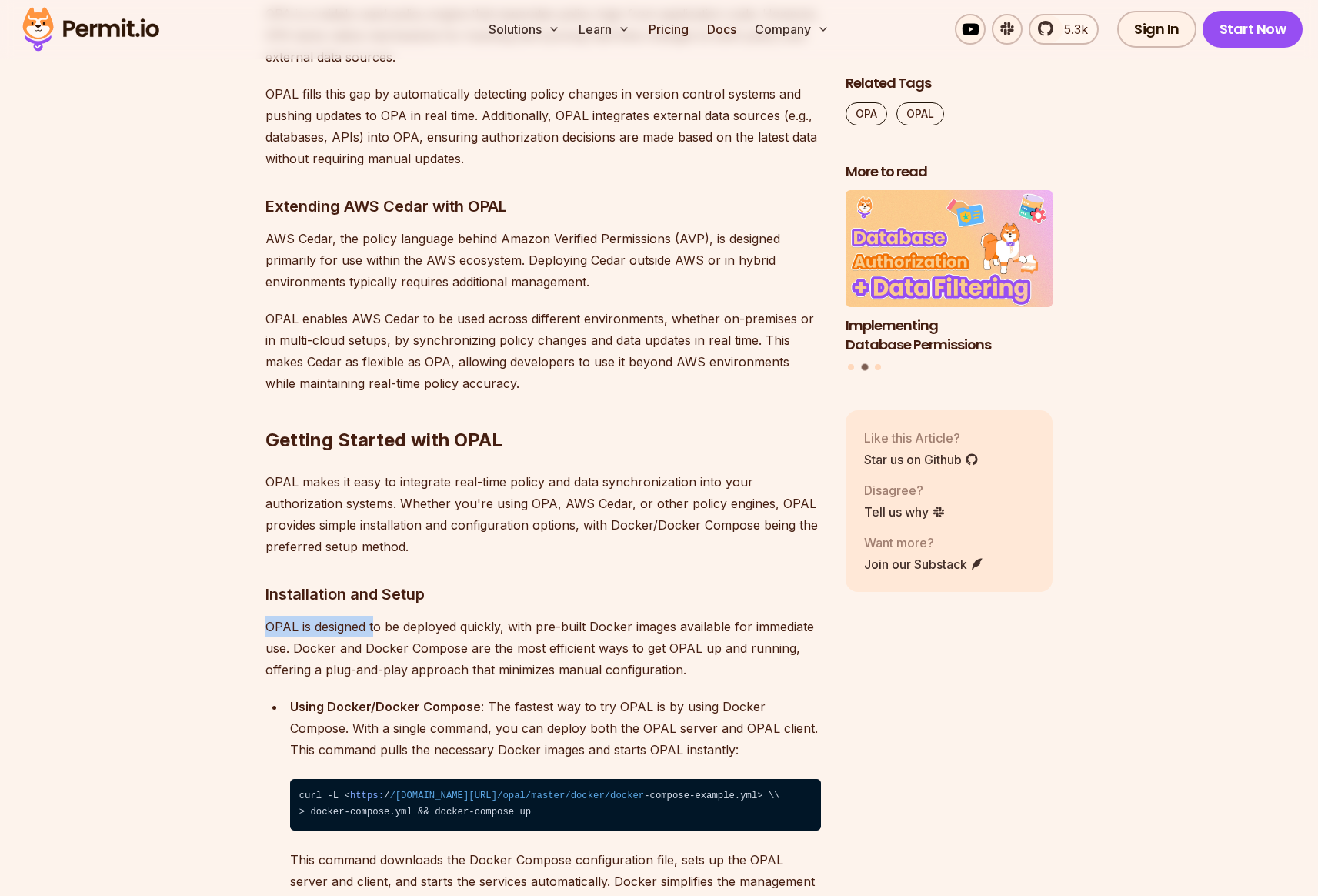
drag, startPoint x: 265, startPoint y: 564, endPoint x: 374, endPoint y: 563, distance: 109.0
click at [374, 616] on p "OPAL is designed to be deployed quickly, with pre-built Docker images available…" at bounding box center [543, 648] width 556 height 65
drag, startPoint x: 509, startPoint y: 562, endPoint x: 651, endPoint y: 560, distance: 142.0
click at [651, 616] on p "OPAL is designed to be deployed quickly, with pre-built Docker images available…" at bounding box center [543, 648] width 556 height 65
drag, startPoint x: 296, startPoint y: 581, endPoint x: 644, endPoint y: 583, distance: 348.0
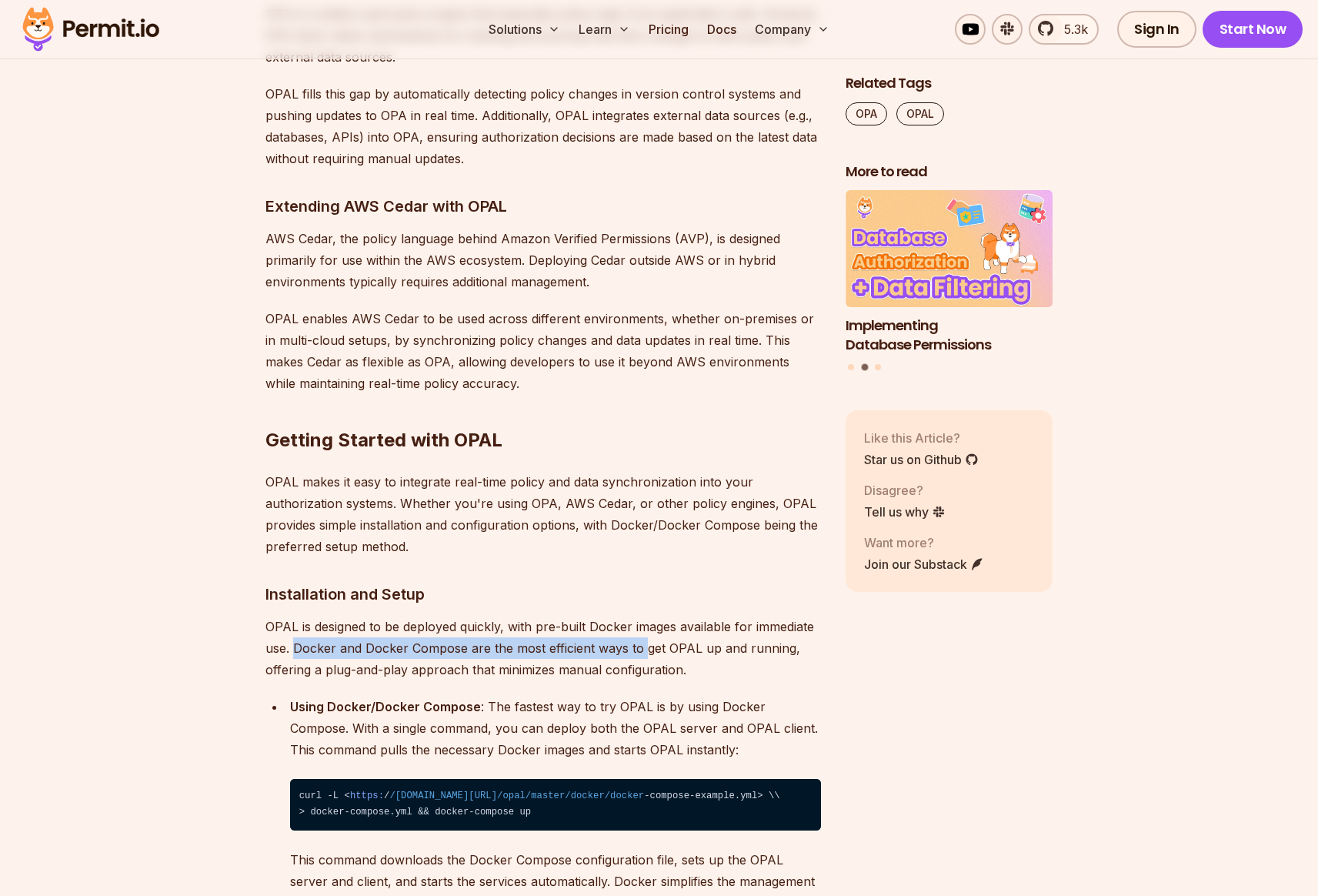
click at [644, 616] on p "OPAL is designed to be deployed quickly, with pre-built Docker images available…" at bounding box center [543, 648] width 556 height 65
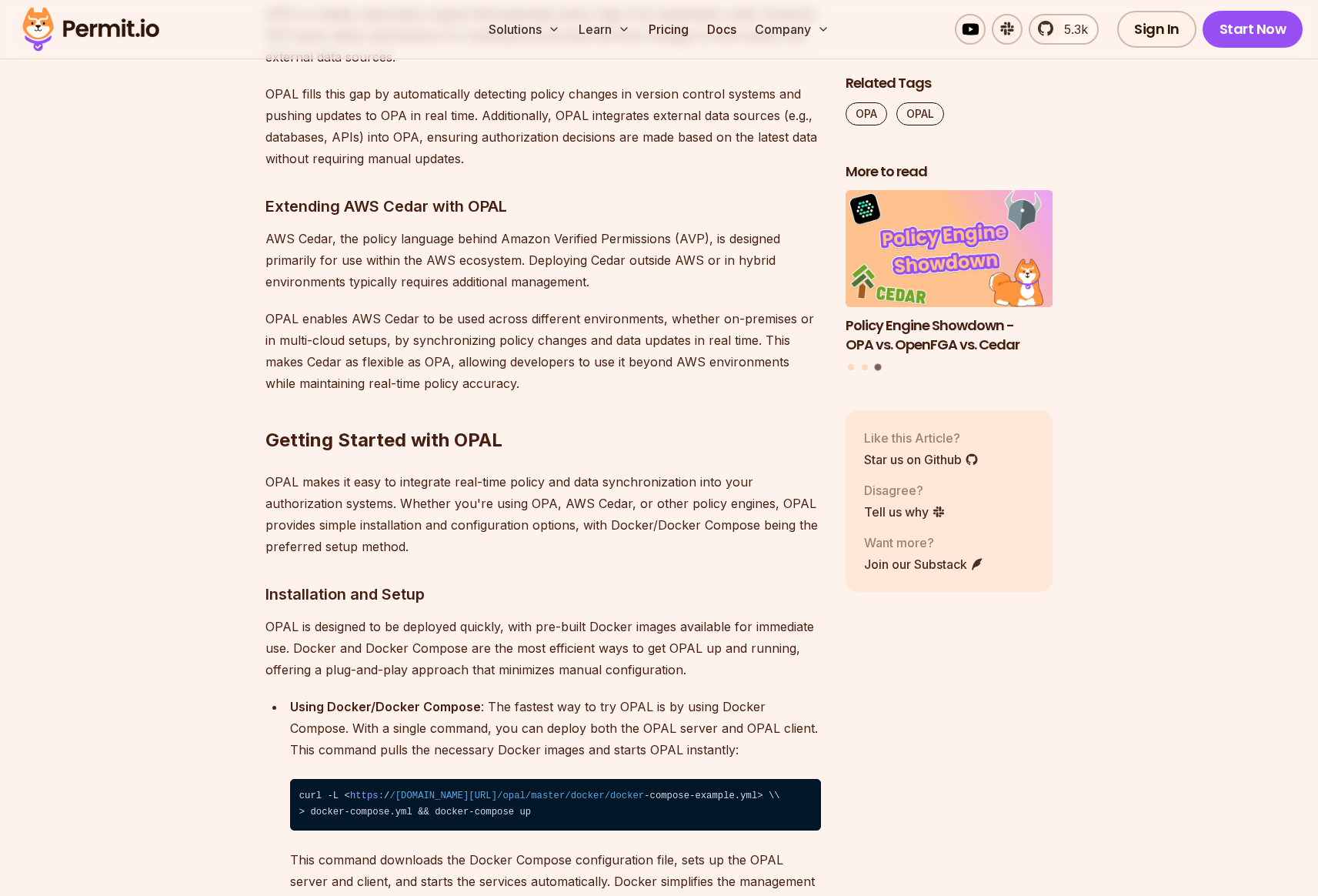
click at [374, 616] on p "OPAL is designed to be deployed quickly, with pre-built Docker images available…" at bounding box center [543, 648] width 556 height 65
drag, startPoint x: 287, startPoint y: 641, endPoint x: 661, endPoint y: 644, distance: 374.0
click at [661, 696] on li "Using Docker/Docker Compose : The fastest way to try OPAL is by using Docker Co…" at bounding box center [553, 804] width 536 height 218
click at [459, 696] on p "Using Docker/Docker Compose : The fastest way to try OPAL is by using Docker Co…" at bounding box center [555, 728] width 531 height 65
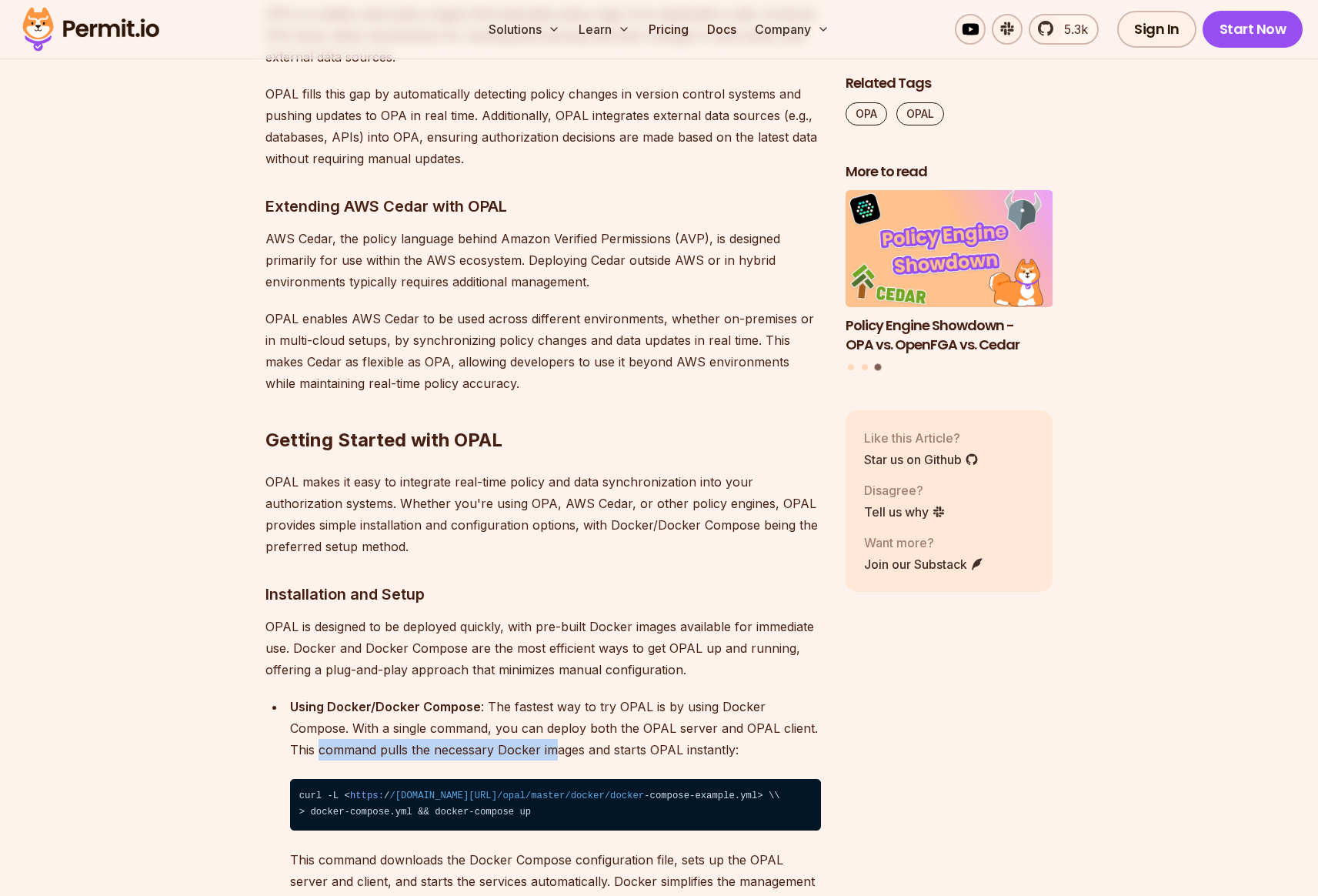
drag, startPoint x: 371, startPoint y: 690, endPoint x: 524, endPoint y: 686, distance: 153.1
click at [524, 696] on p "Using Docker/Docker Compose : The fastest way to try OPAL is by using Docker Co…" at bounding box center [555, 728] width 531 height 65
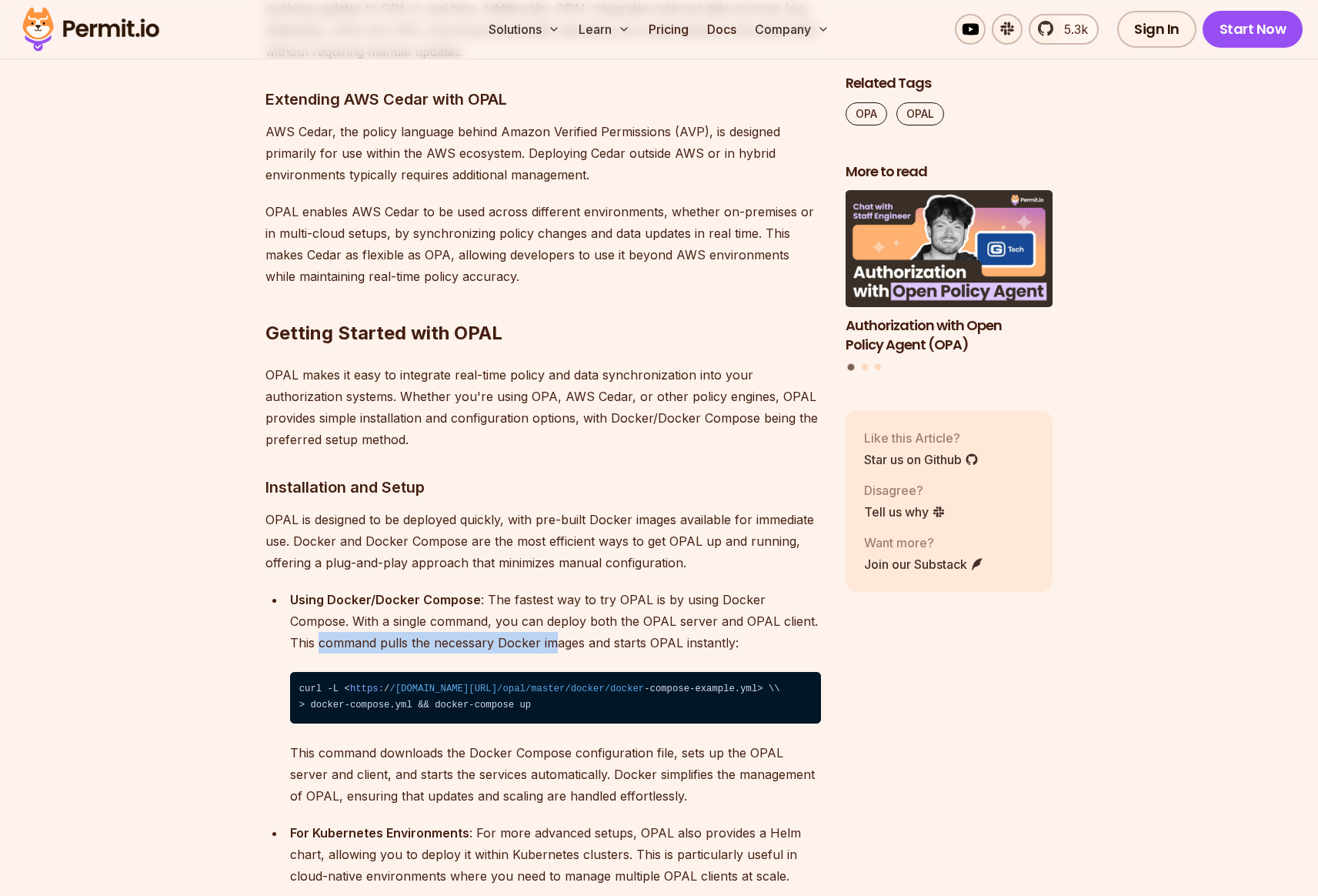
scroll to position [7755, 0]
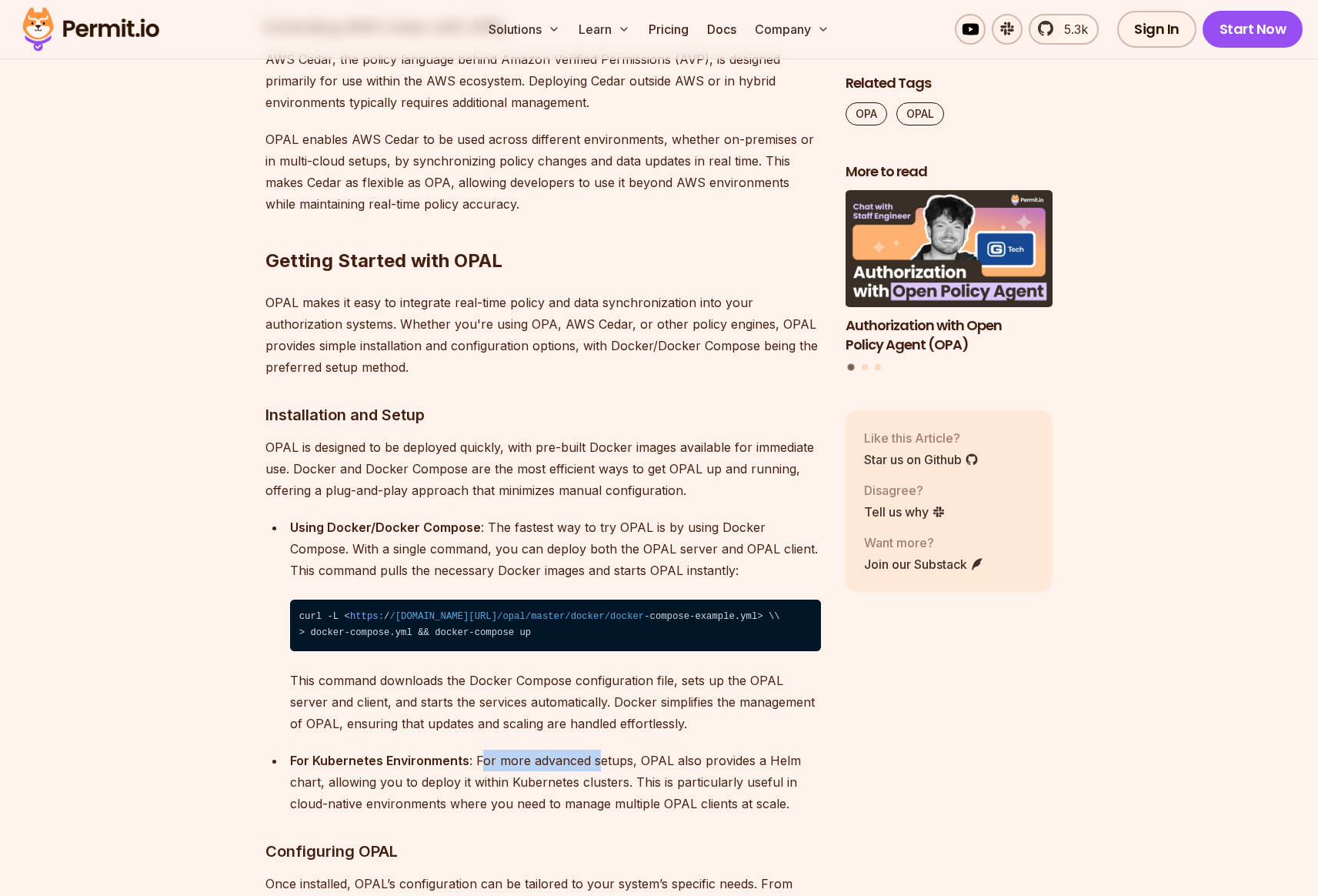
drag, startPoint x: 480, startPoint y: 706, endPoint x: 598, endPoint y: 704, distance: 118.0
click at [598, 750] on p "For Kubernetes Environments : For more advanced setups, OPAL also provides a He…" at bounding box center [555, 782] width 531 height 65
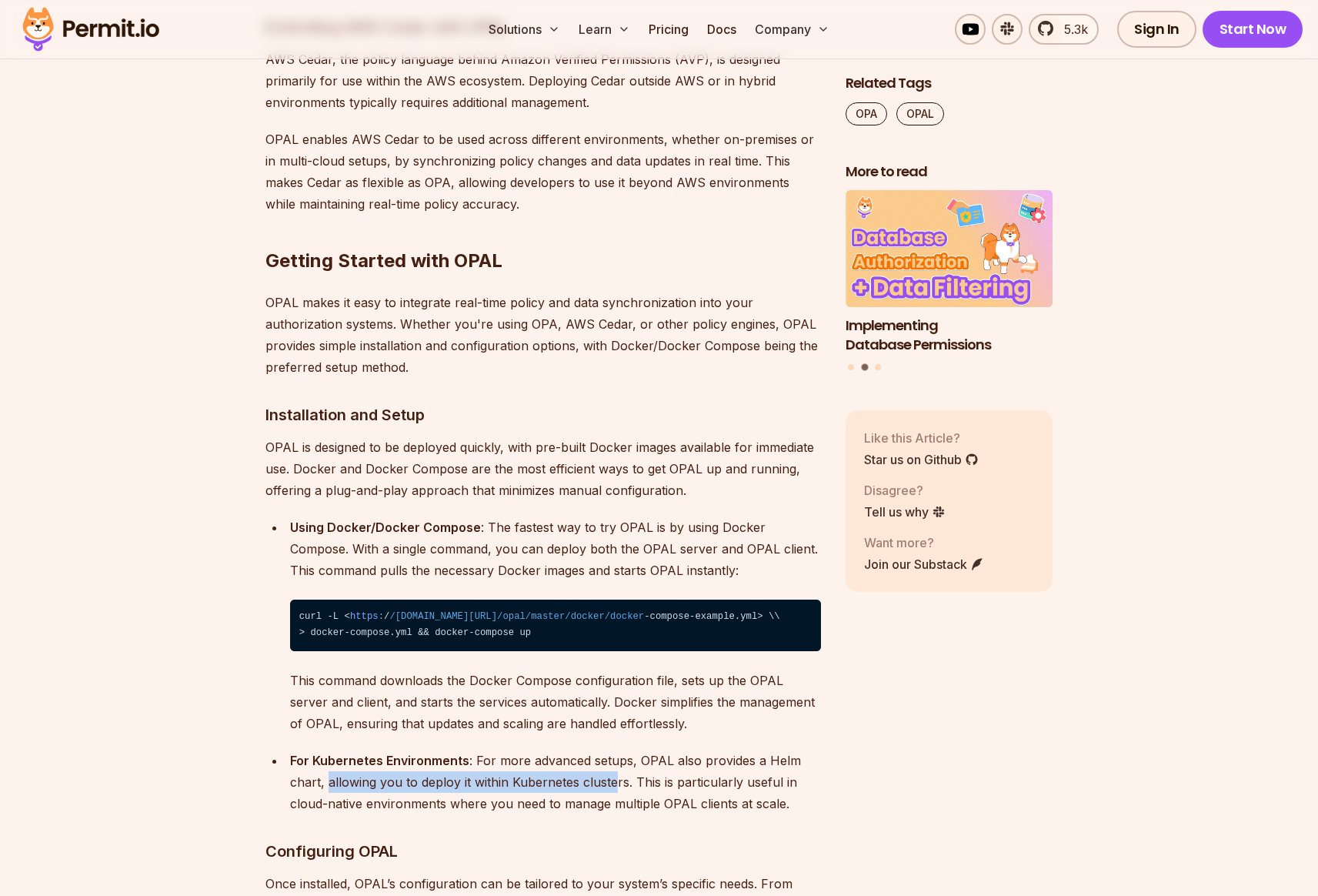
drag, startPoint x: 328, startPoint y: 730, endPoint x: 611, endPoint y: 730, distance: 283.0
click at [611, 750] on p "For Kubernetes Environments : For more advanced setups, OPAL also provides a He…" at bounding box center [555, 782] width 531 height 65
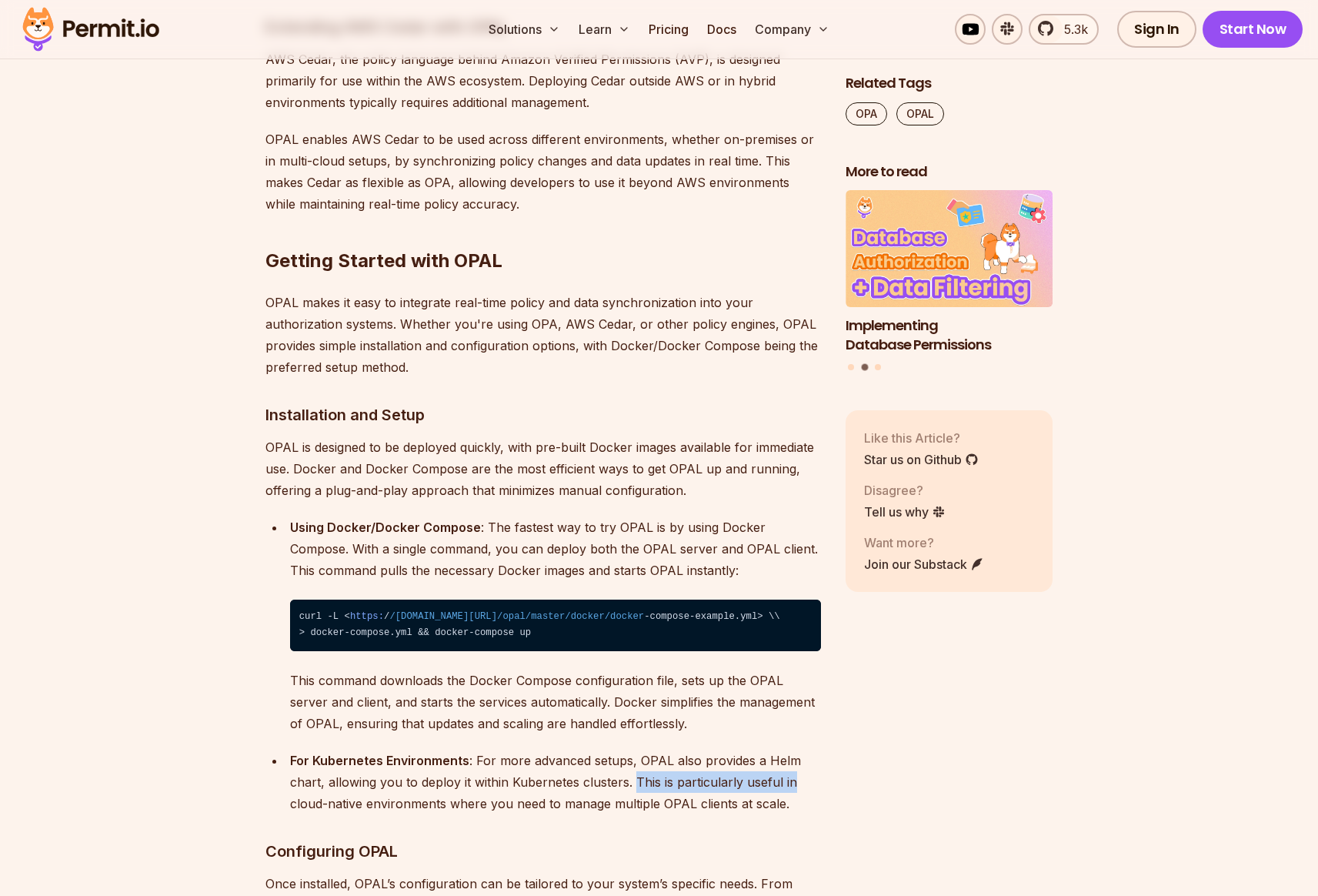
drag, startPoint x: 631, startPoint y: 730, endPoint x: 819, endPoint y: 730, distance: 188.0
click at [819, 750] on p "For Kubernetes Environments : For more advanced setups, OPAL also provides a He…" at bounding box center [555, 782] width 531 height 65
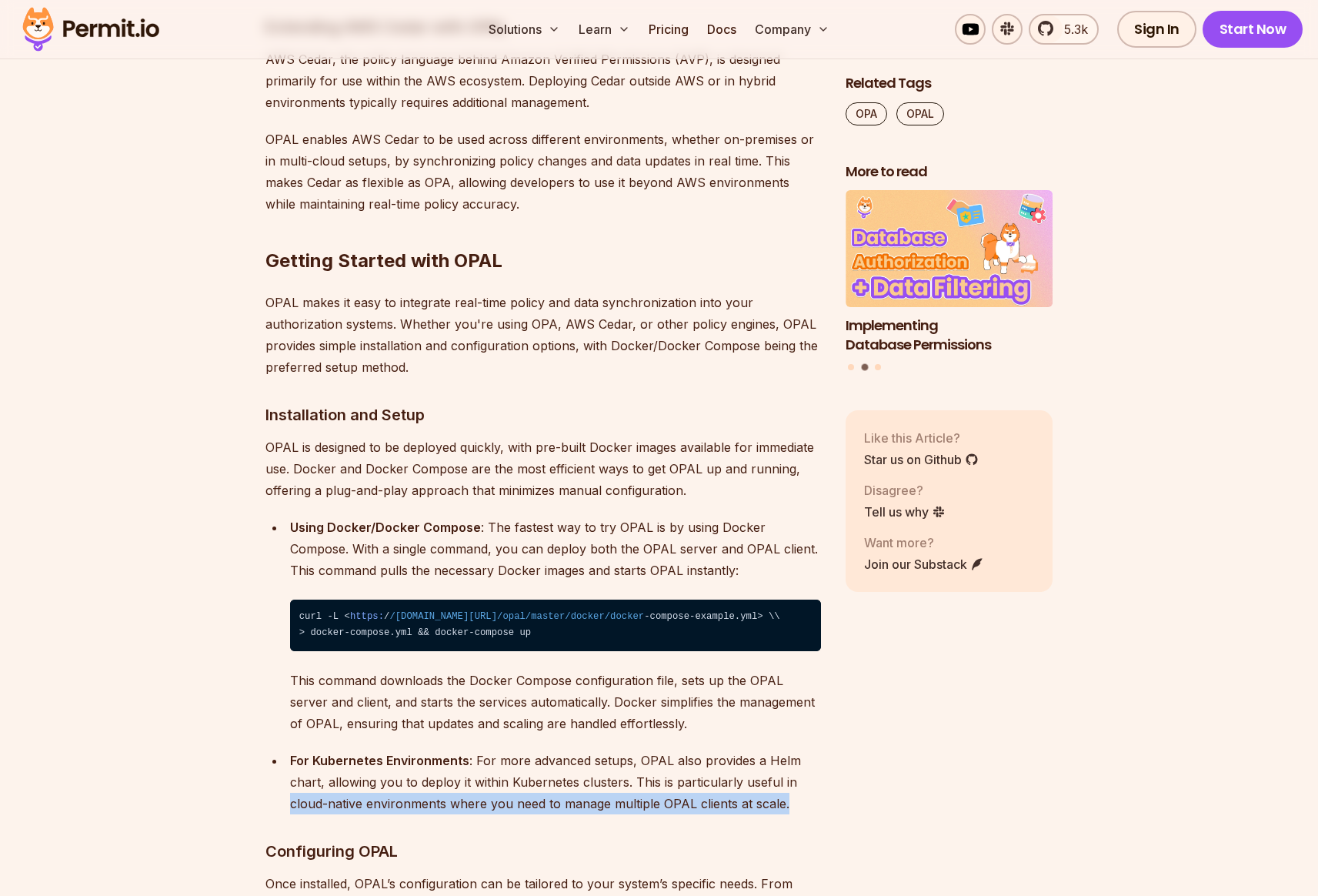
drag, startPoint x: 288, startPoint y: 748, endPoint x: 800, endPoint y: 744, distance: 512.0
click at [800, 750] on li "For Kubernetes Environments : For more advanced setups, OPAL also provides a He…" at bounding box center [553, 782] width 536 height 65
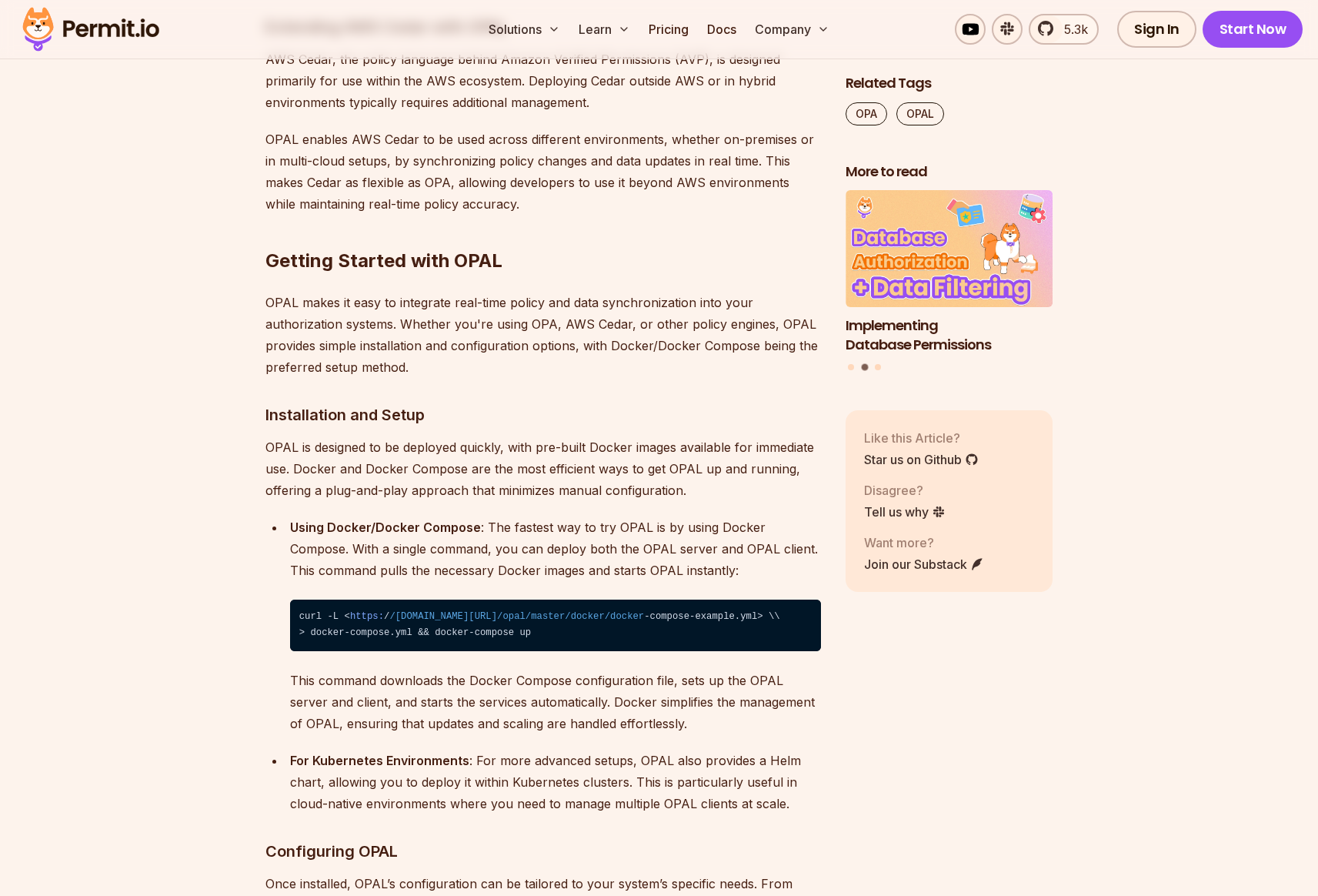
click at [783, 750] on p "For Kubernetes Environments : For more advanced setups, OPAL also provides a He…" at bounding box center [555, 782] width 531 height 65
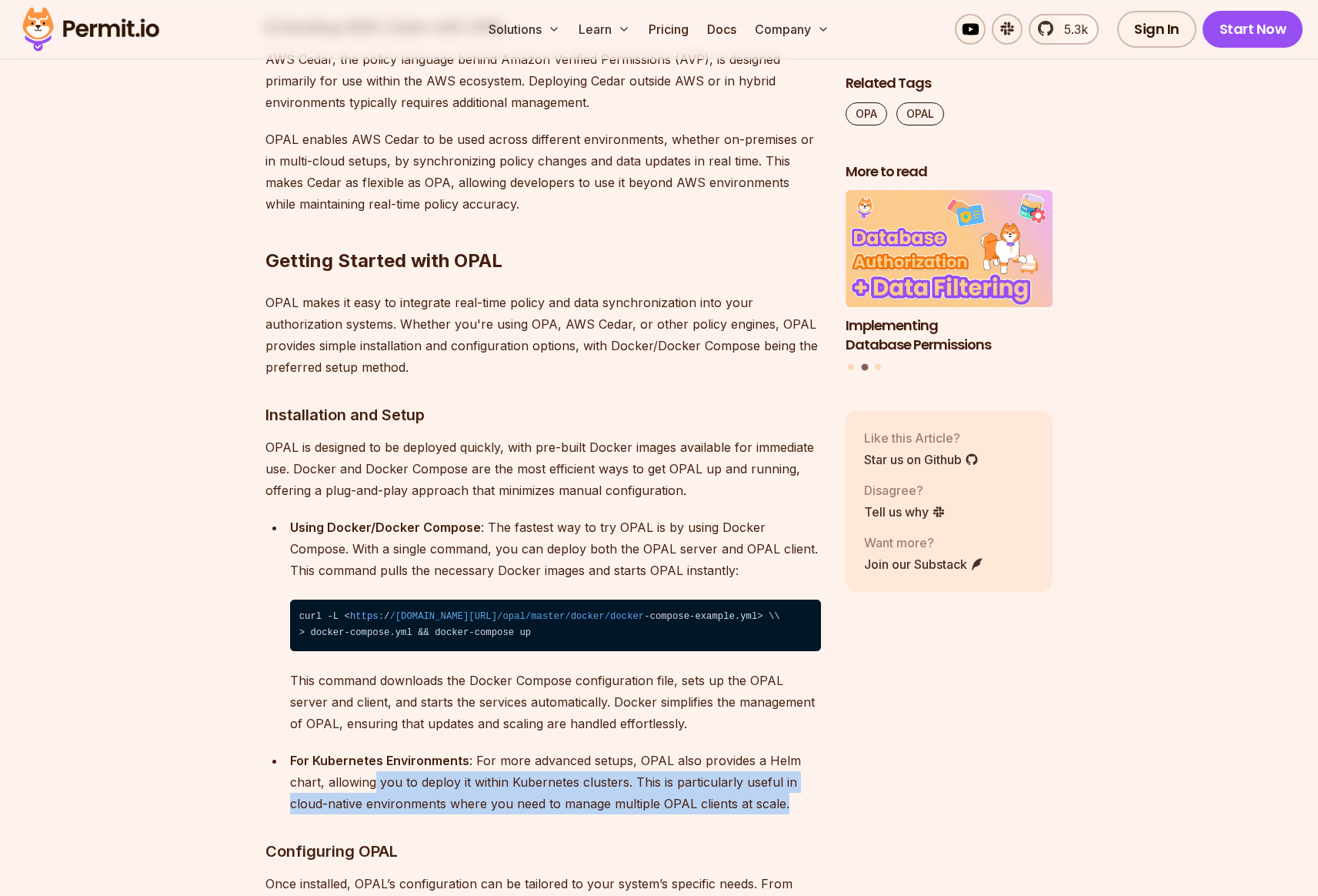
drag, startPoint x: 802, startPoint y: 748, endPoint x: 342, endPoint y: 705, distance: 462.0
click at [375, 750] on p "For Kubernetes Environments : For more advanced setups, OPAL also provides a He…" at bounding box center [555, 782] width 531 height 65
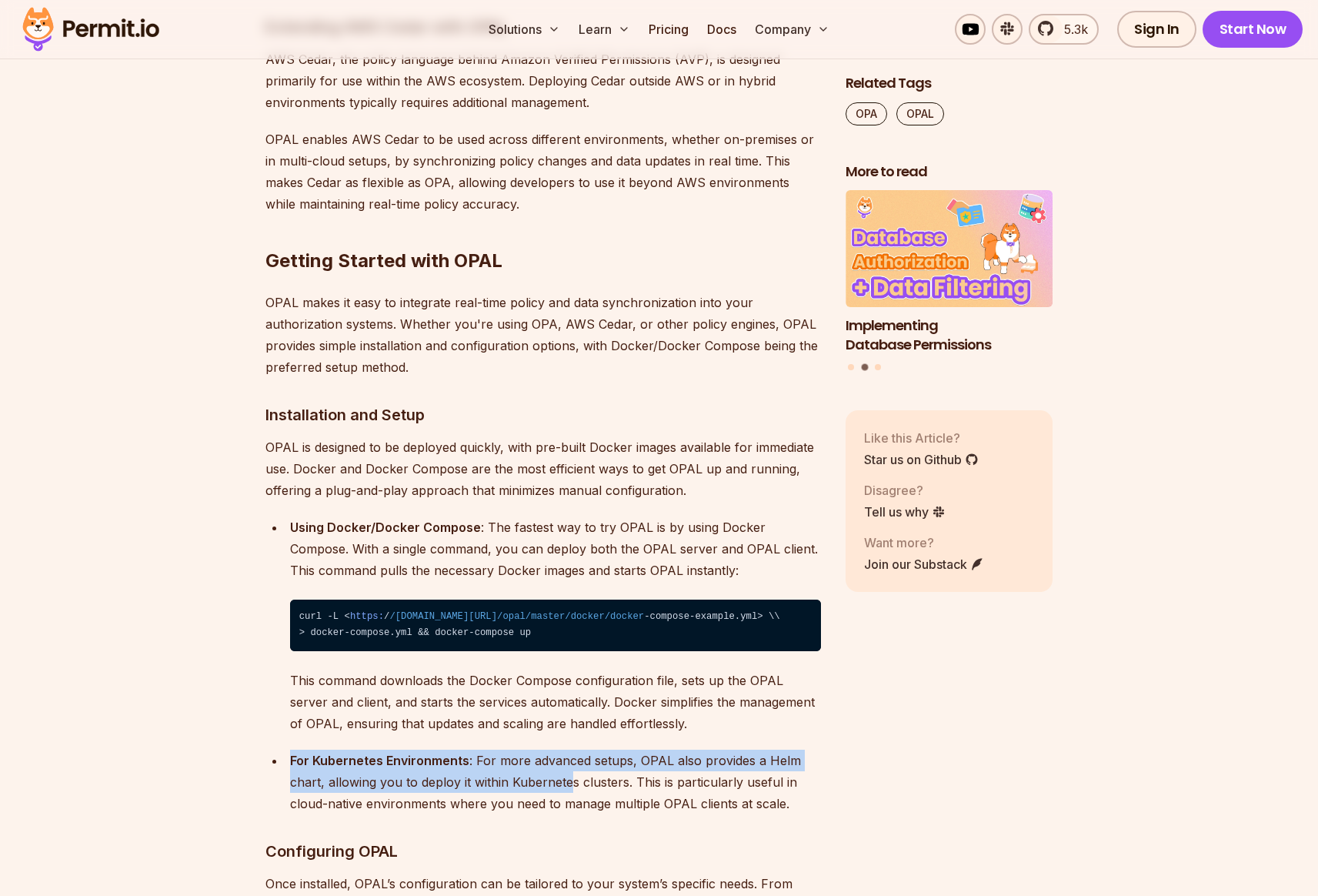
drag, startPoint x: 290, startPoint y: 705, endPoint x: 568, endPoint y: 733, distance: 279.4
click at [568, 750] on p "For Kubernetes Environments : For more advanced setups, OPAL also provides a He…" at bounding box center [555, 782] width 531 height 65
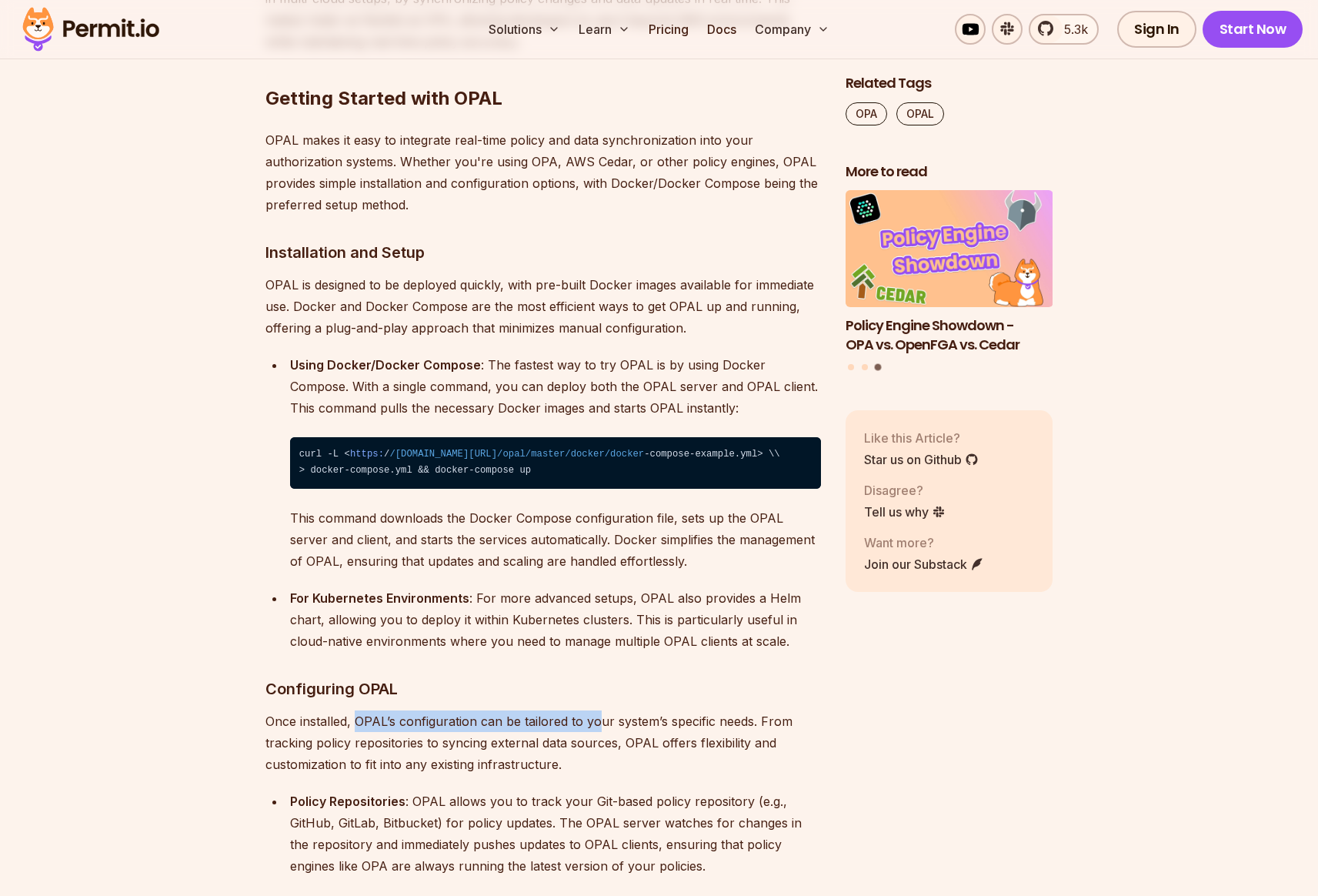
drag, startPoint x: 354, startPoint y: 670, endPoint x: 597, endPoint y: 666, distance: 243.0
click at [597, 710] on p "Once installed, OPAL’s configuration can be tailored to your system’s specific …" at bounding box center [543, 742] width 556 height 65
drag, startPoint x: 628, startPoint y: 667, endPoint x: 689, endPoint y: 667, distance: 61.0
click at [689, 710] on p "Once installed, OPAL’s configuration can be tailored to your system’s specific …" at bounding box center [543, 742] width 556 height 65
drag, startPoint x: 320, startPoint y: 748, endPoint x: 371, endPoint y: 748, distance: 51.0
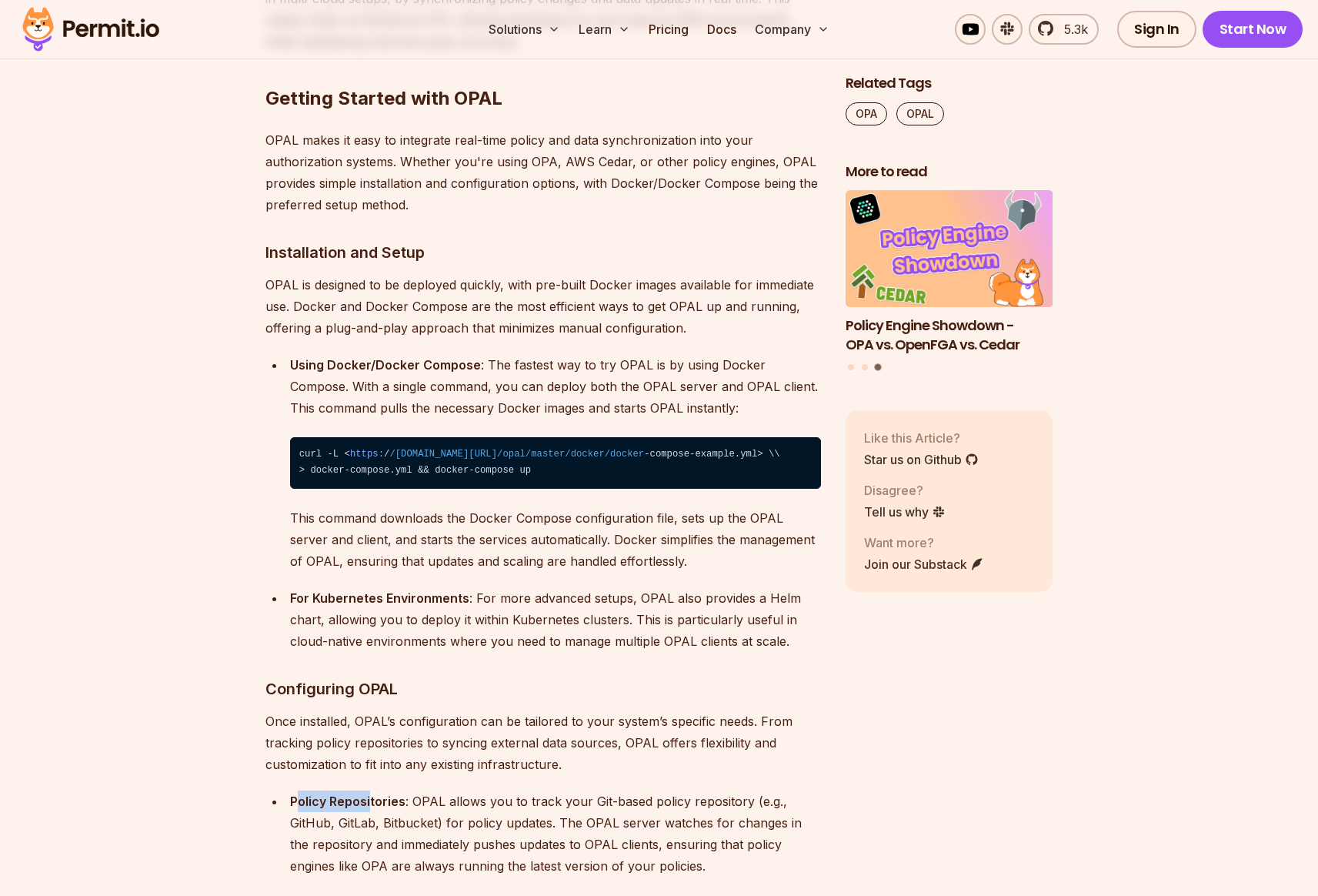
click at [371, 793] on strong "Policy Repositories" at bounding box center [347, 801] width 115 height 15
drag, startPoint x: 468, startPoint y: 748, endPoint x: 587, endPoint y: 747, distance: 119.0
click at [587, 791] on div "Policy Repositories : OPAL allows you to track your Git-based policy repository…" at bounding box center [555, 833] width 531 height 86
drag, startPoint x: 293, startPoint y: 747, endPoint x: 586, endPoint y: 751, distance: 293.0
click at [588, 791] on div "Policy Repositories : OPAL allows you to track your Git-based policy repository…" at bounding box center [555, 833] width 531 height 86
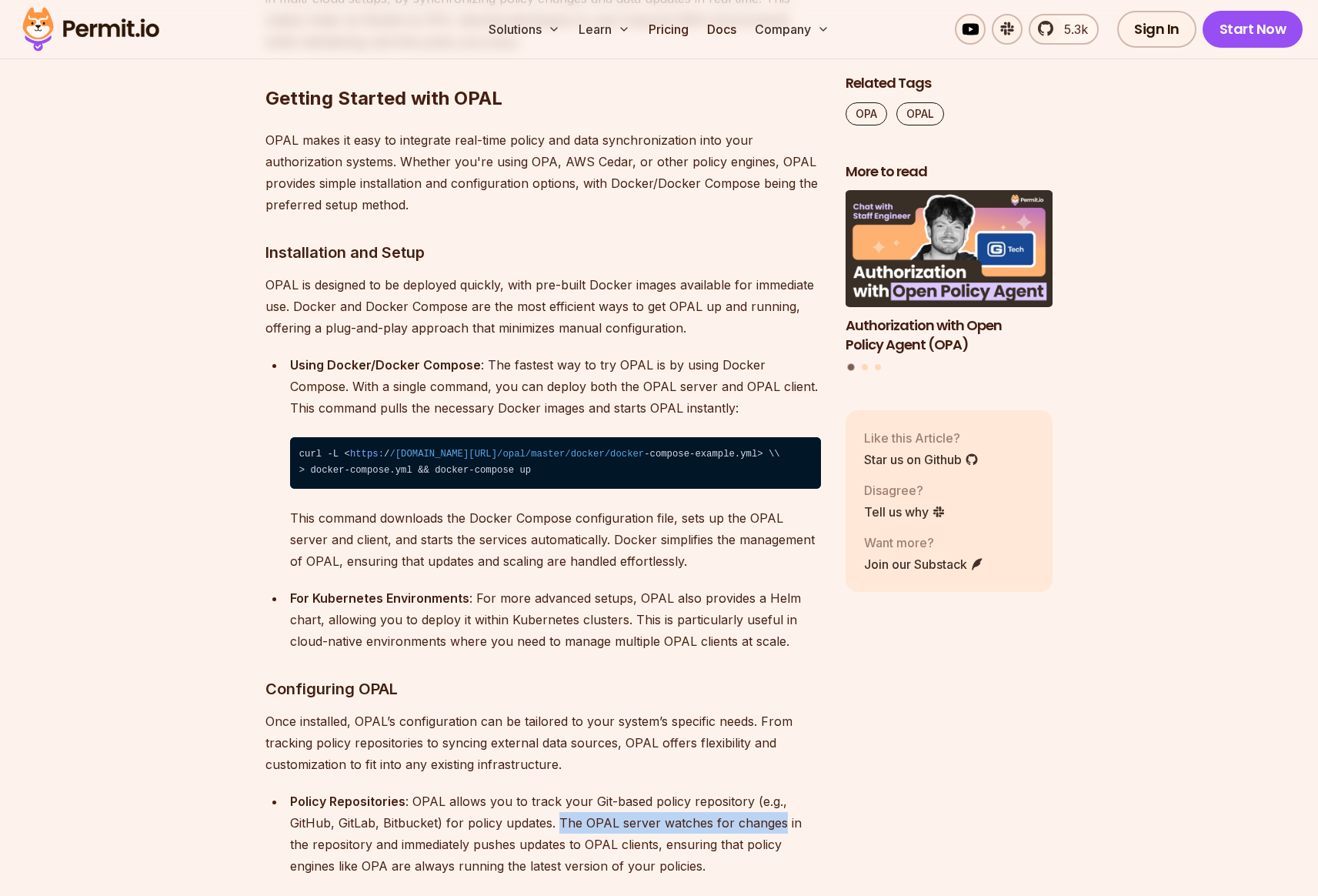
drag, startPoint x: 558, startPoint y: 772, endPoint x: 777, endPoint y: 767, distance: 219.1
click at [777, 791] on div "Policy Repositories : OPAL allows you to track your Git-based policy repository…" at bounding box center [555, 833] width 531 height 86
drag, startPoint x: 807, startPoint y: 773, endPoint x: 471, endPoint y: 767, distance: 336.1
click at [476, 791] on div "Policy Repositories : OPAL allows you to track your Git-based policy repository…" at bounding box center [555, 833] width 531 height 86
drag, startPoint x: 291, startPoint y: 791, endPoint x: 455, endPoint y: 795, distance: 164.0
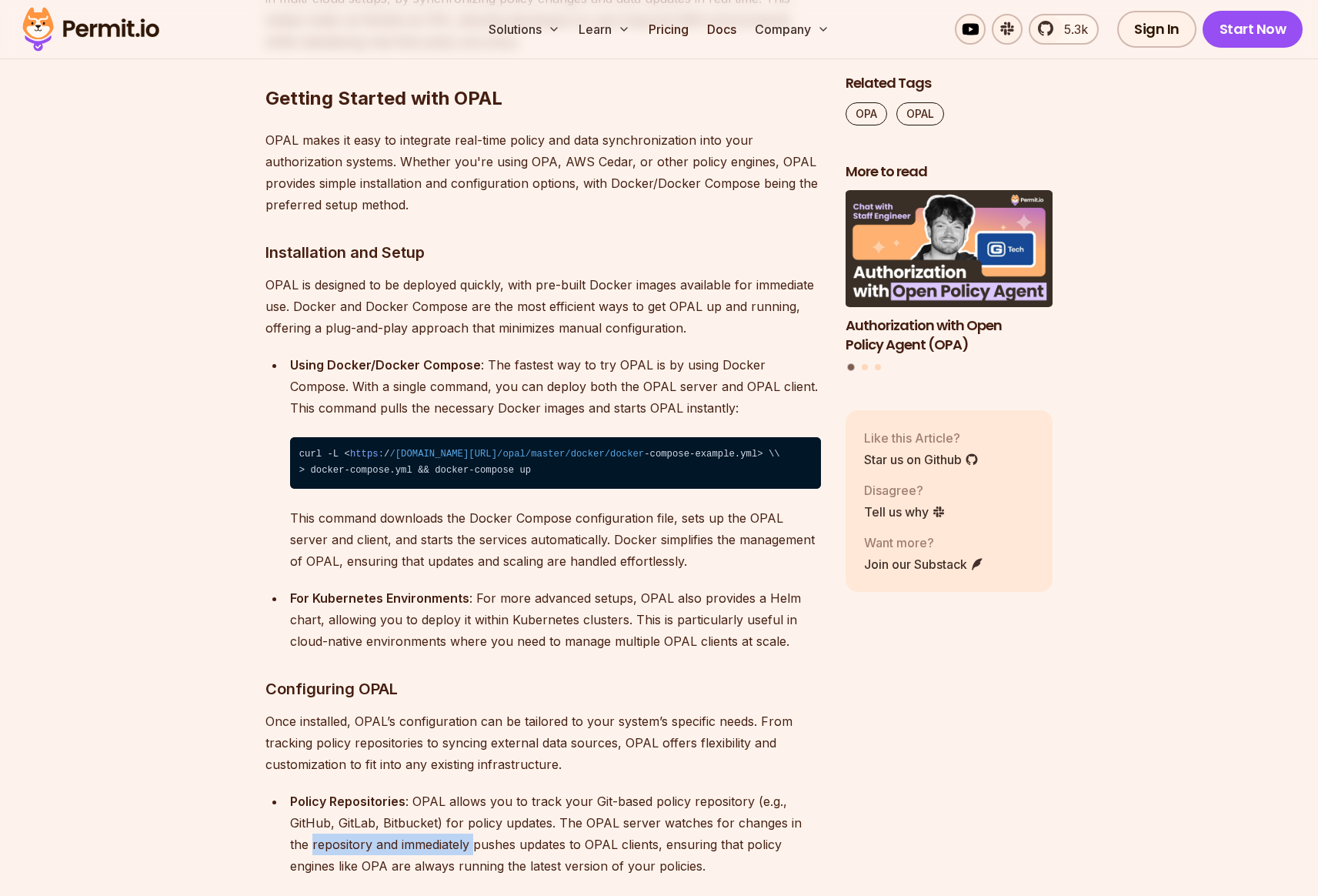
click at [455, 795] on div "Policy Repositories : OPAL allows you to track your Git-based policy repository…" at bounding box center [555, 833] width 531 height 86
drag, startPoint x: 515, startPoint y: 794, endPoint x: 593, endPoint y: 793, distance: 78.0
click at [532, 794] on div "Policy Repositories : OPAL allows you to track your Git-based policy repository…" at bounding box center [555, 833] width 531 height 86
drag, startPoint x: 623, startPoint y: 792, endPoint x: 631, endPoint y: 808, distance: 17.9
click at [693, 792] on div "Policy Repositories : OPAL allows you to track your Git-based policy repository…" at bounding box center [555, 833] width 531 height 86
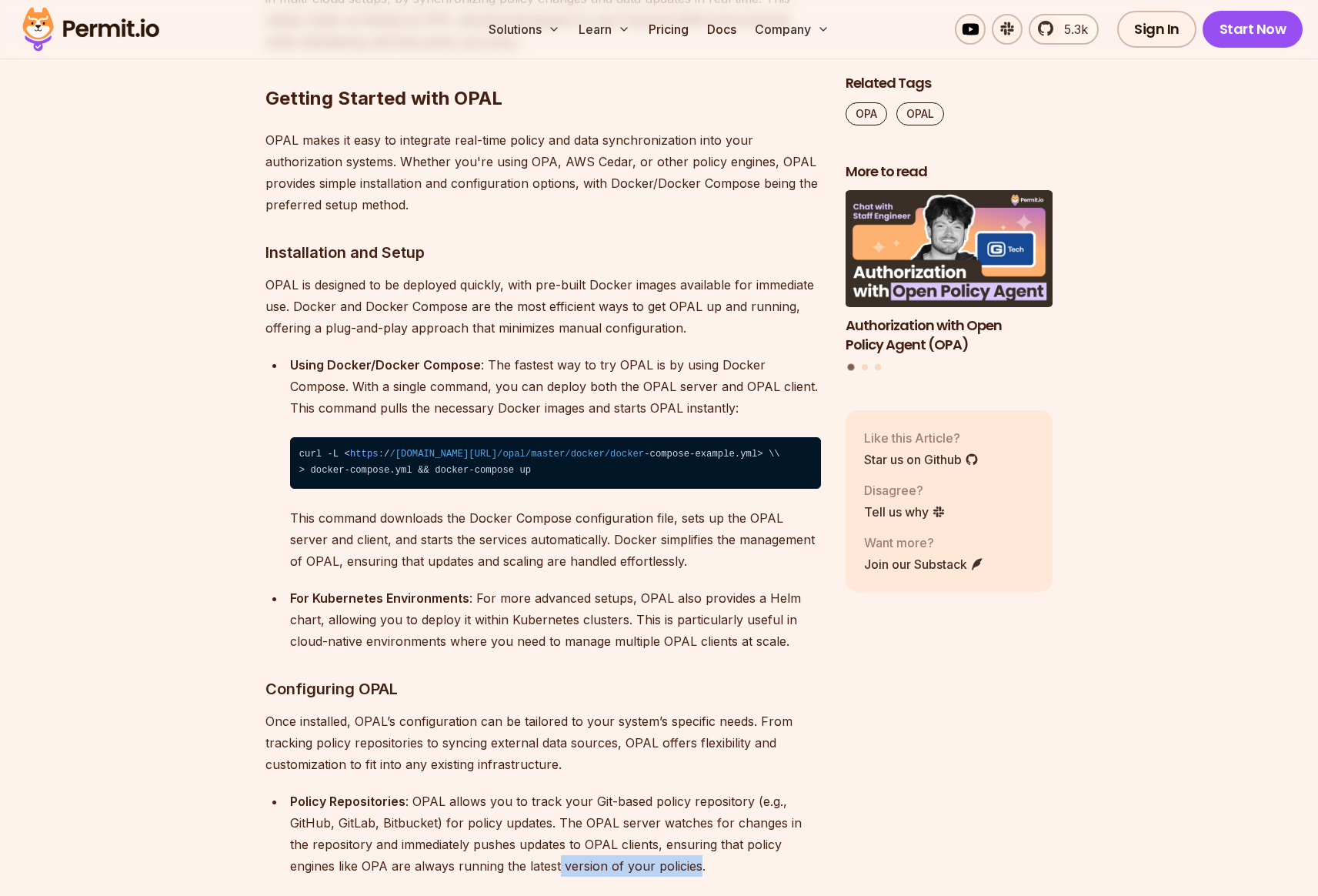
drag, startPoint x: 648, startPoint y: 816, endPoint x: 420, endPoint y: 785, distance: 230.1
click at [506, 807] on div "Policy Repositories : OPAL allows you to track your Git-based policy repository…" at bounding box center [555, 833] width 531 height 86
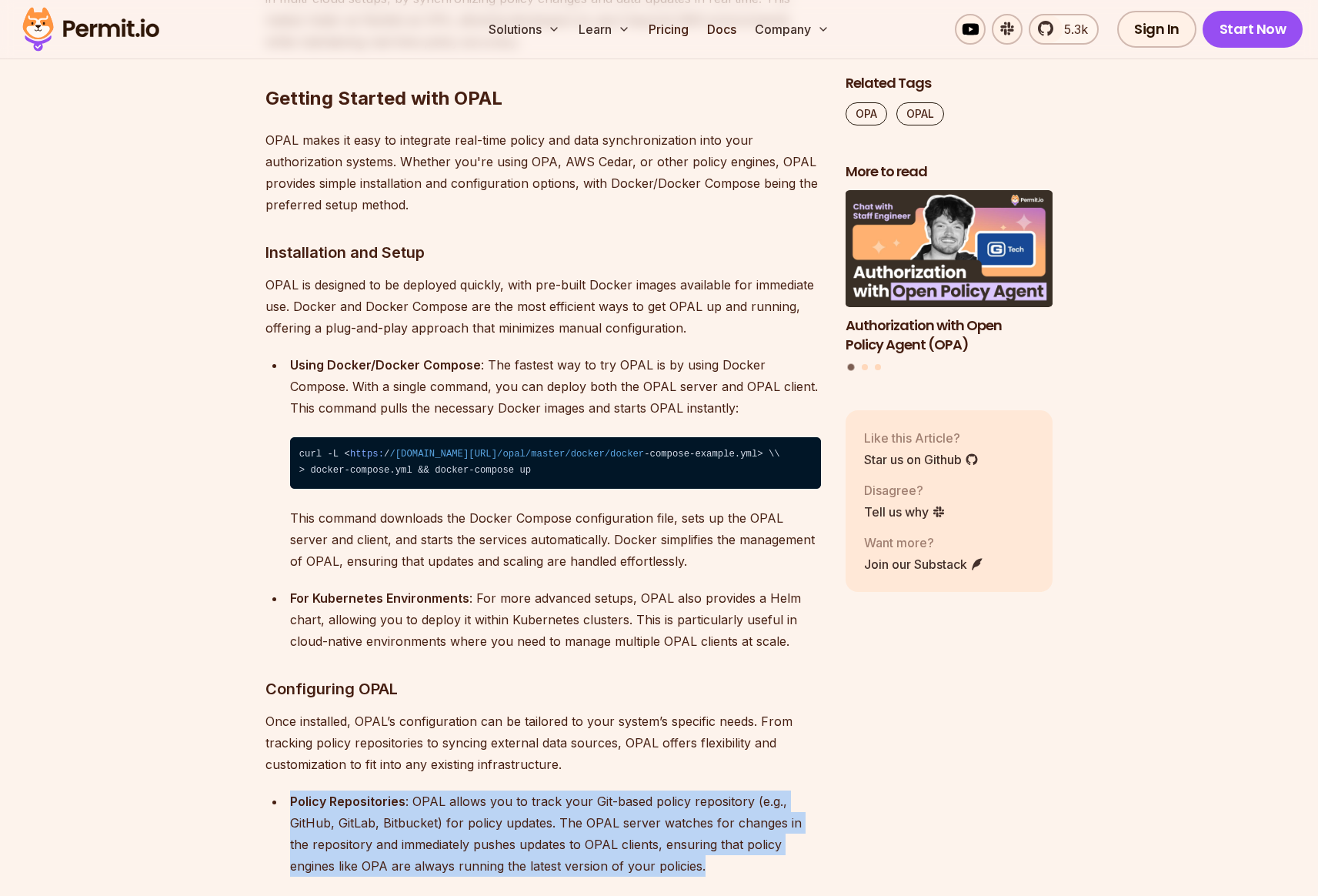
drag, startPoint x: 291, startPoint y: 759, endPoint x: 698, endPoint y: 804, distance: 409.5
click at [698, 804] on div "Policy Repositories : OPAL allows you to track your Git-based policy repository…" at bounding box center [555, 833] width 531 height 86
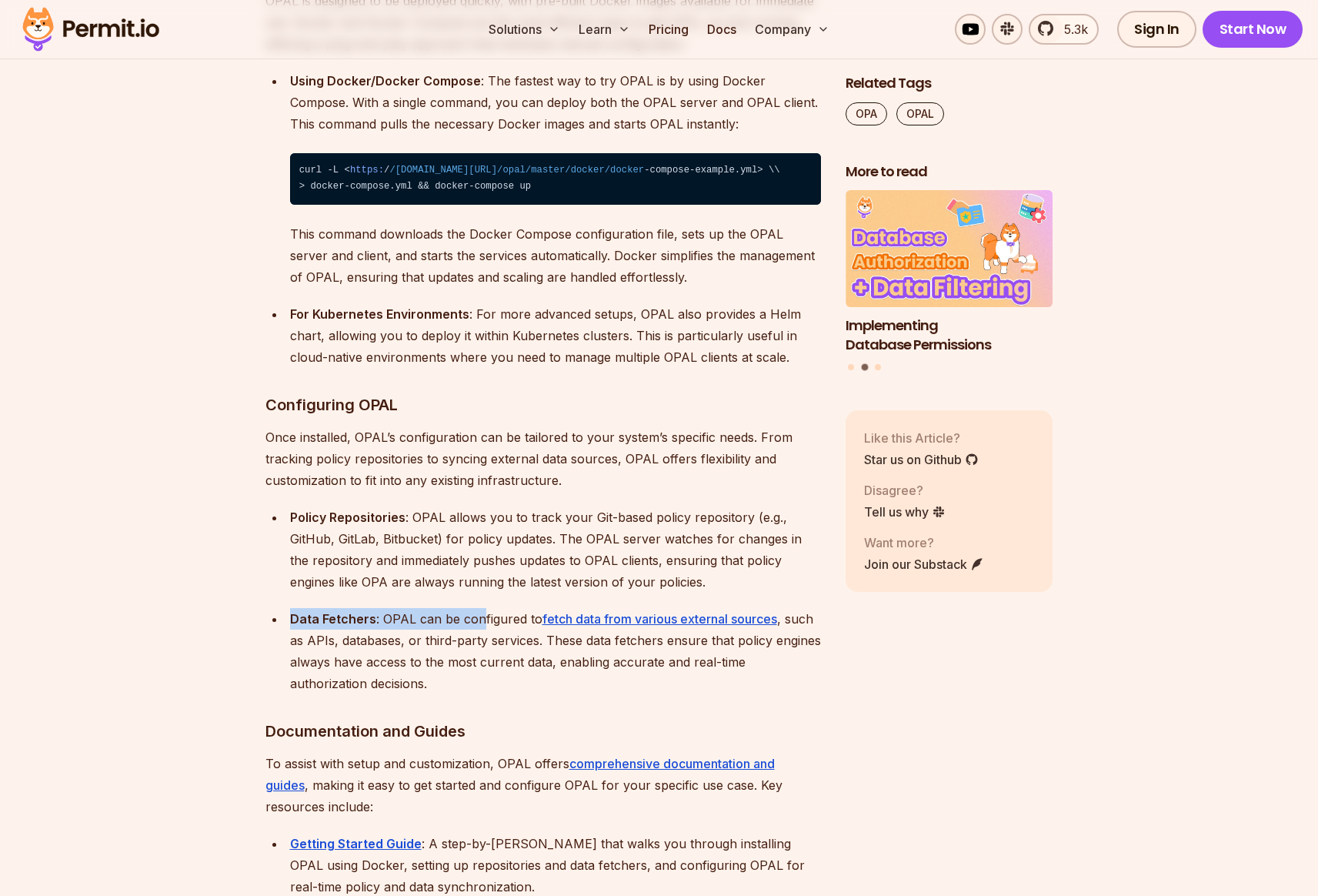
drag, startPoint x: 292, startPoint y: 563, endPoint x: 477, endPoint y: 565, distance: 185.0
click at [477, 608] on div "Data Fetchers : OPAL can be configured to fetch data from various external sour…" at bounding box center [555, 651] width 531 height 86
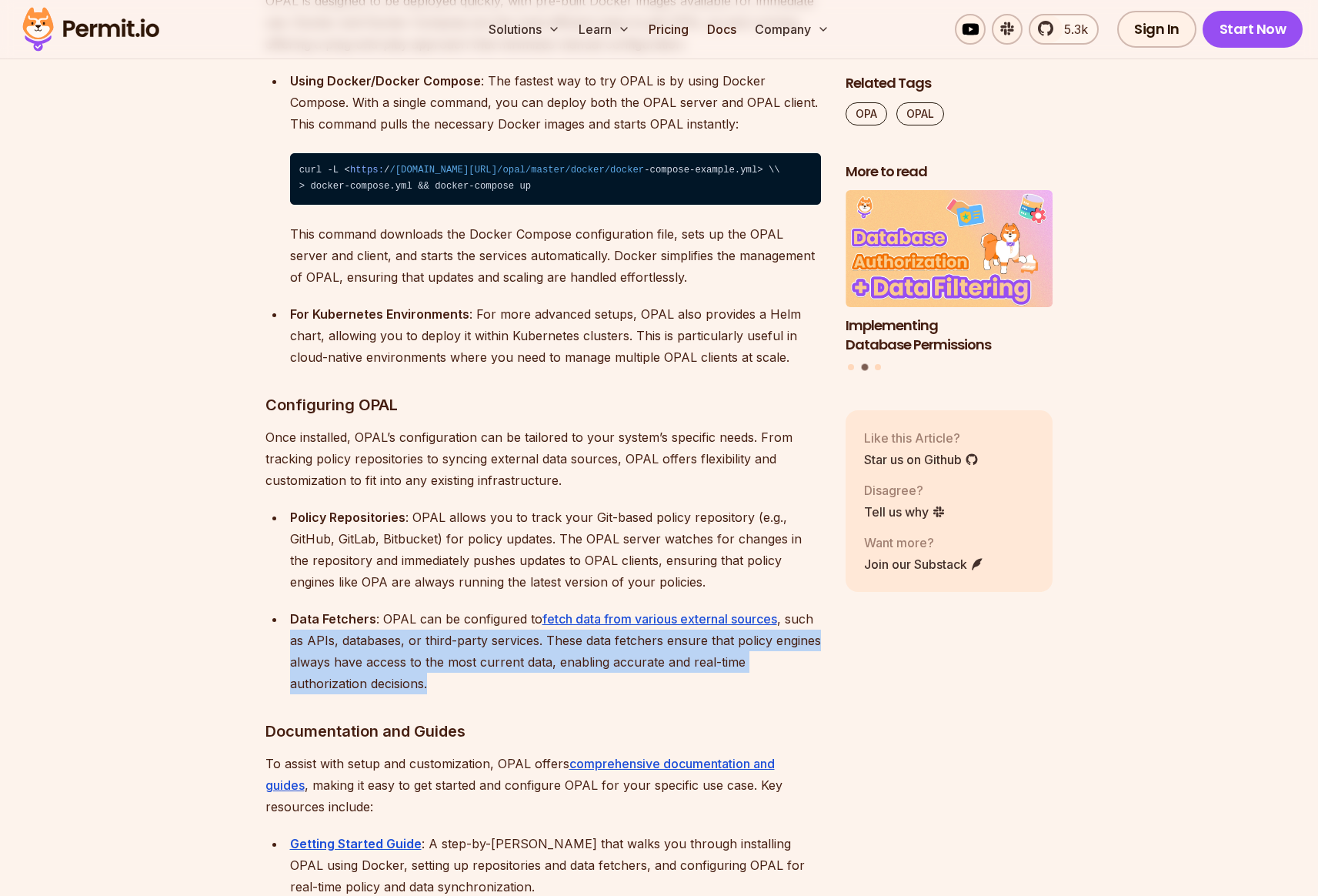
drag, startPoint x: 291, startPoint y: 588, endPoint x: 435, endPoint y: 632, distance: 150.6
click at [435, 632] on div "Data Fetchers : OPAL can be configured to fetch data from various external sour…" at bounding box center [555, 651] width 531 height 86
click at [329, 608] on div "Data Fetchers : OPAL can be configured to fetch data from various external sour…" at bounding box center [555, 651] width 531 height 86
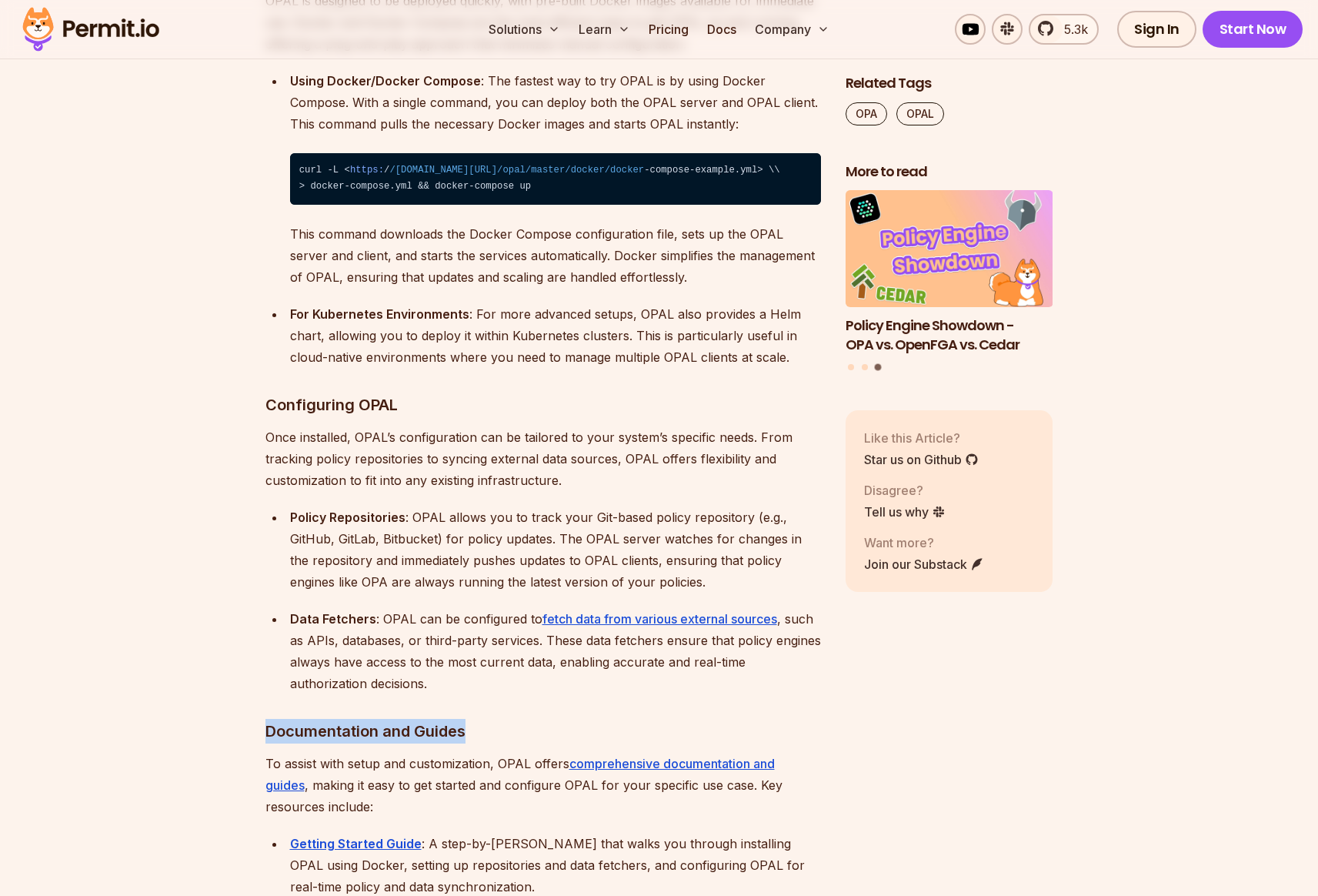
drag, startPoint x: 324, startPoint y: 679, endPoint x: 473, endPoint y: 678, distance: 149.0
click at [475, 718] on h3 "Documentation and Guides" at bounding box center [543, 731] width 556 height 25
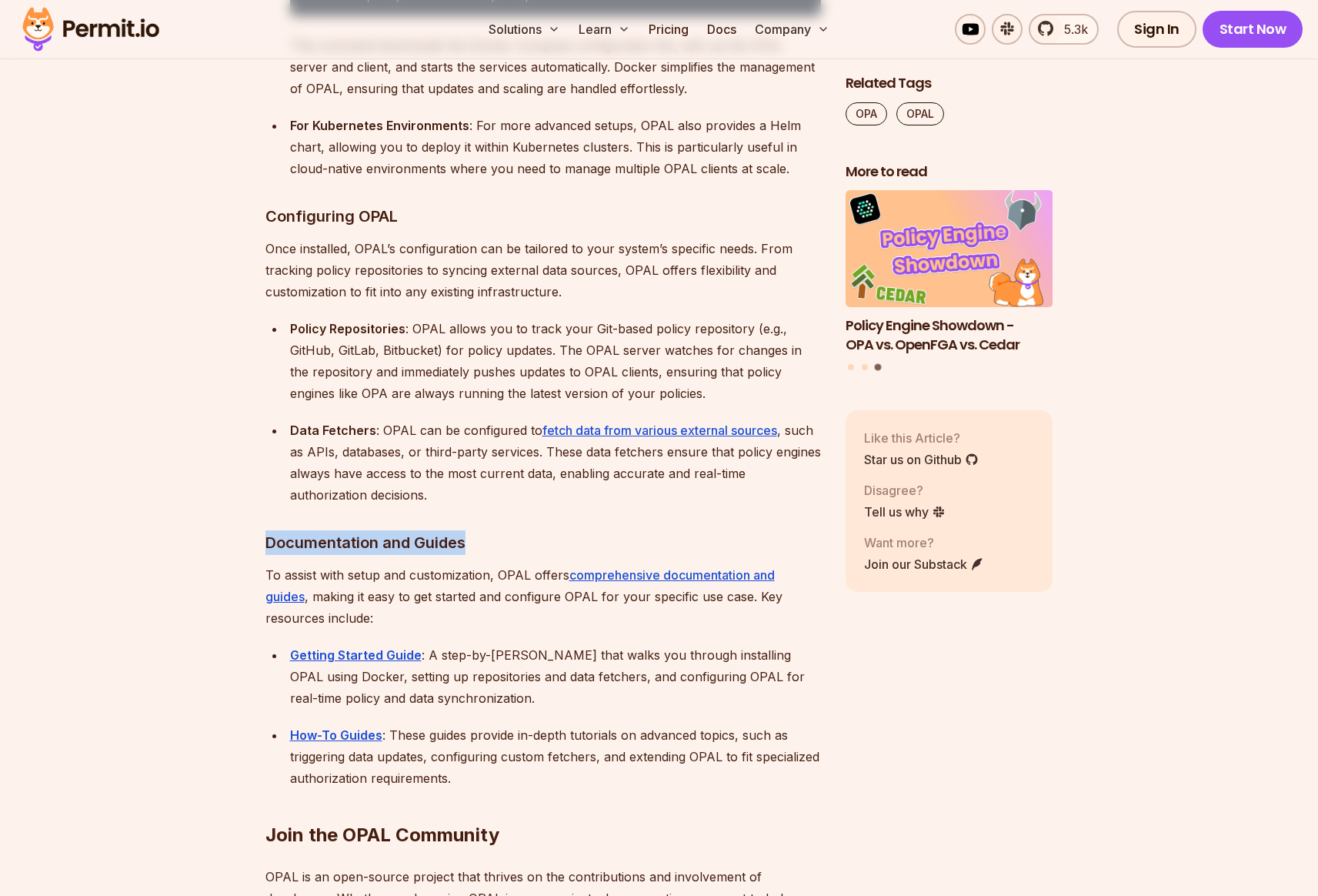
scroll to position [8399, 0]
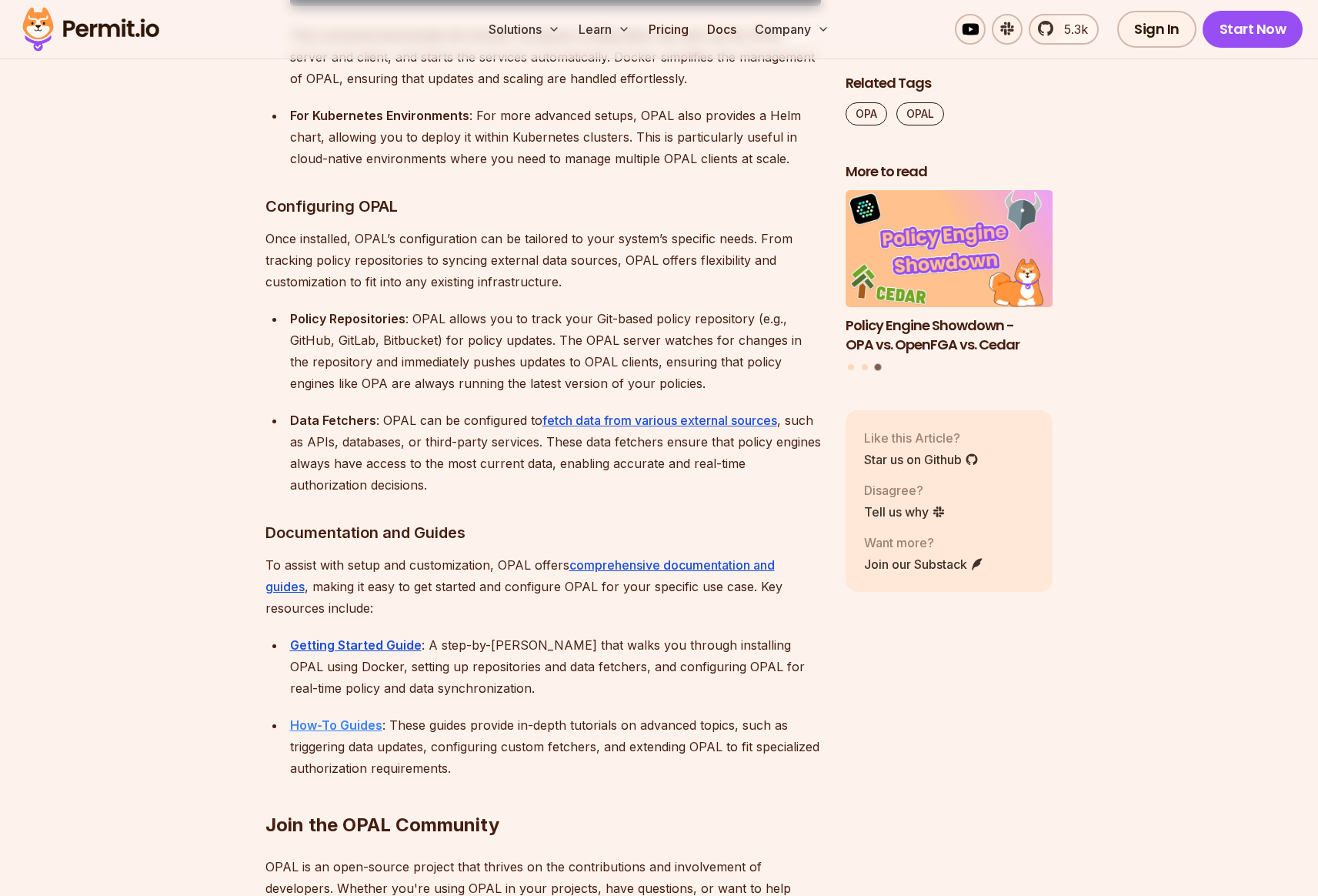
drag, startPoint x: 267, startPoint y: 772, endPoint x: 314, endPoint y: 675, distance: 107.8
click at [268, 772] on h2 "Join the OPAL Community" at bounding box center [543, 793] width 556 height 86
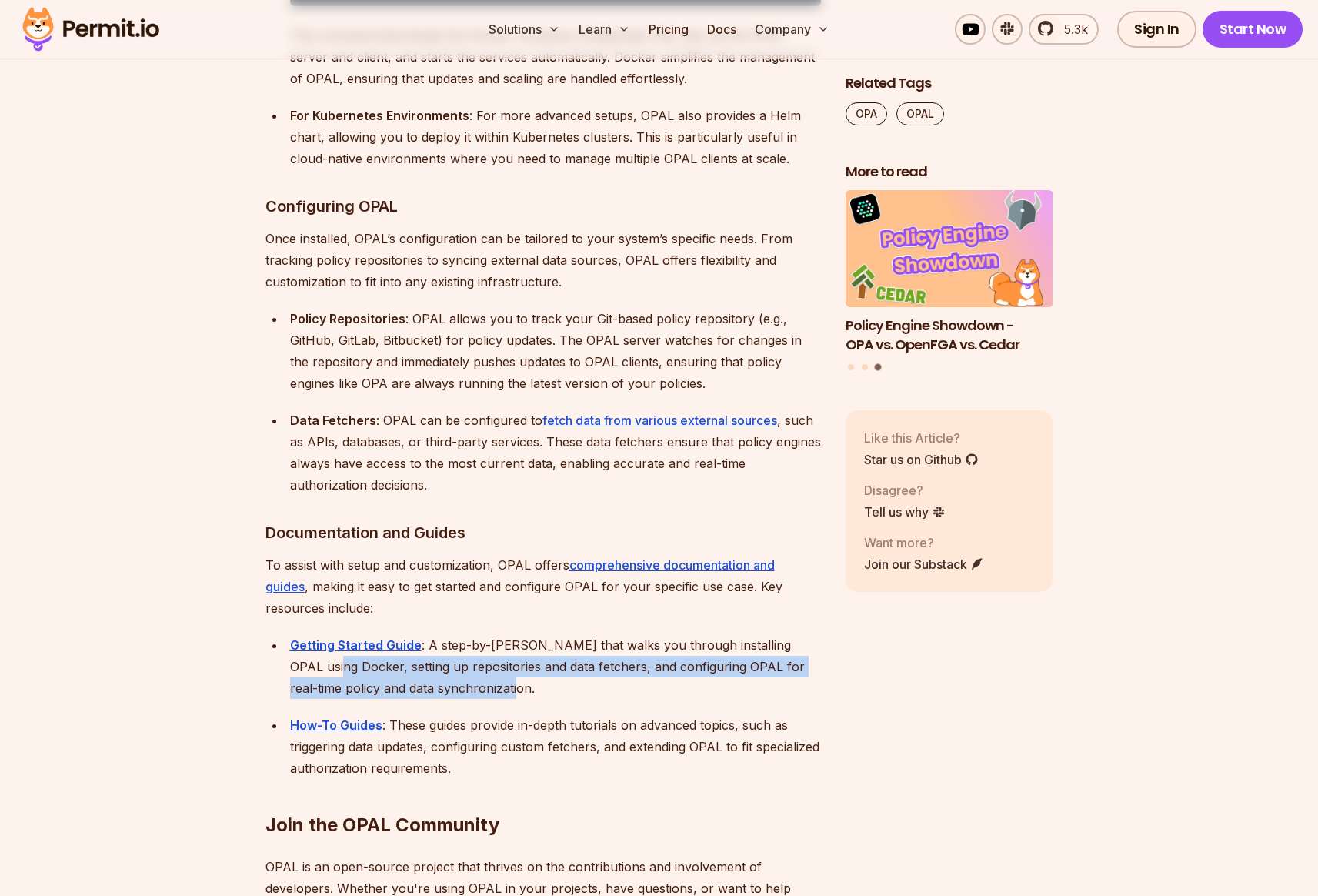
drag, startPoint x: 288, startPoint y: 612, endPoint x: 471, endPoint y: 643, distance: 185.6
click at [471, 643] on li "Getting Started Guide : A step-by-step guide that walks you through installing …" at bounding box center [553, 666] width 536 height 65
click at [441, 636] on div "Getting Started Guide : A step-by-step guide that walks you through installing …" at bounding box center [555, 666] width 531 height 65
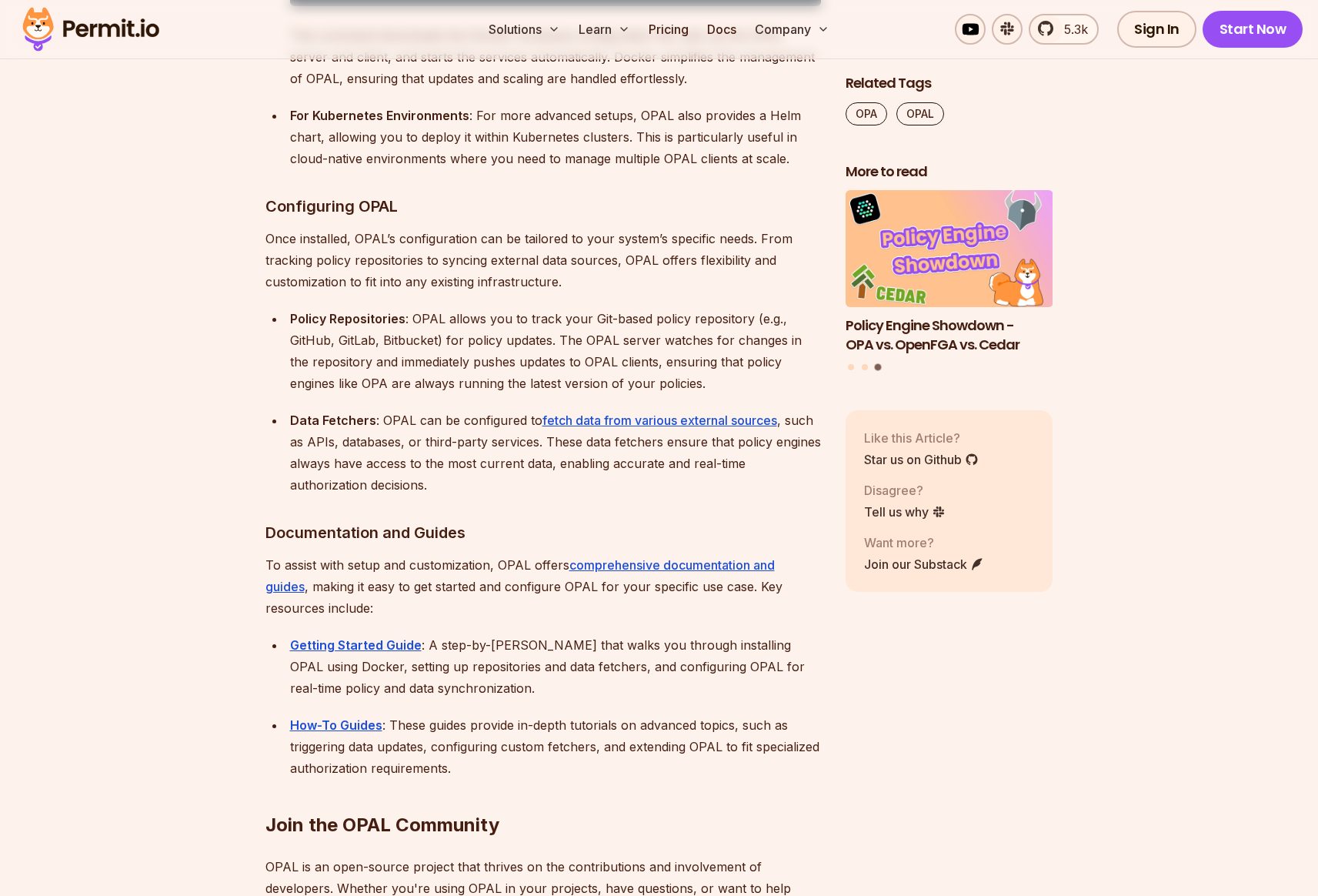
drag, startPoint x: 399, startPoint y: 673, endPoint x: 473, endPoint y: 670, distance: 74.1
click at [473, 714] on div "How-To Guides : These guides provide in-depth tutorials on advanced topics, suc…" at bounding box center [555, 746] width 531 height 65
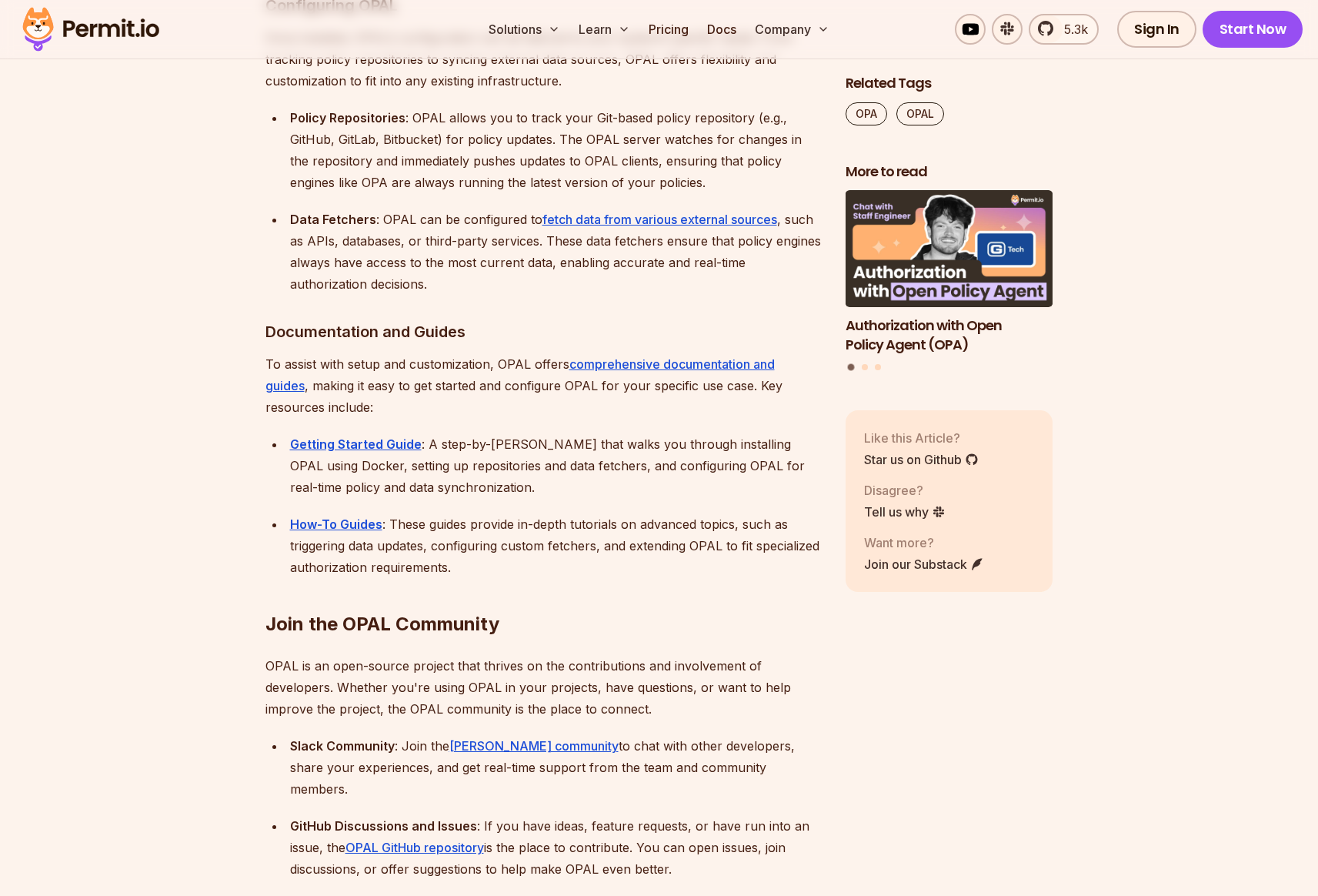
scroll to position [8860, 0]
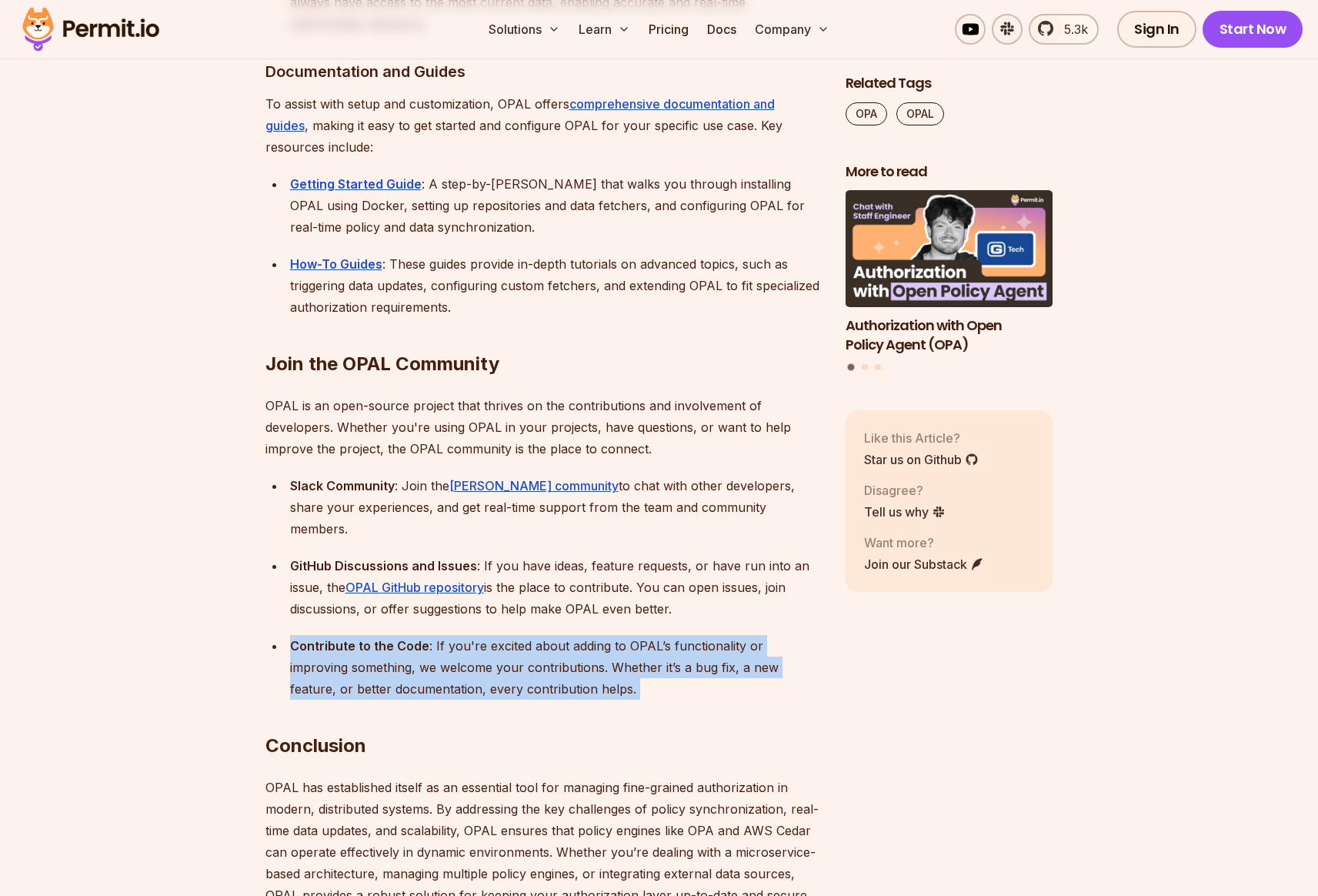
drag, startPoint x: 292, startPoint y: 571, endPoint x: 591, endPoint y: 617, distance: 302.5
click at [495, 635] on div "Contribute to the Code : If you're excited about adding to OPAL’s functionality…" at bounding box center [555, 667] width 531 height 65
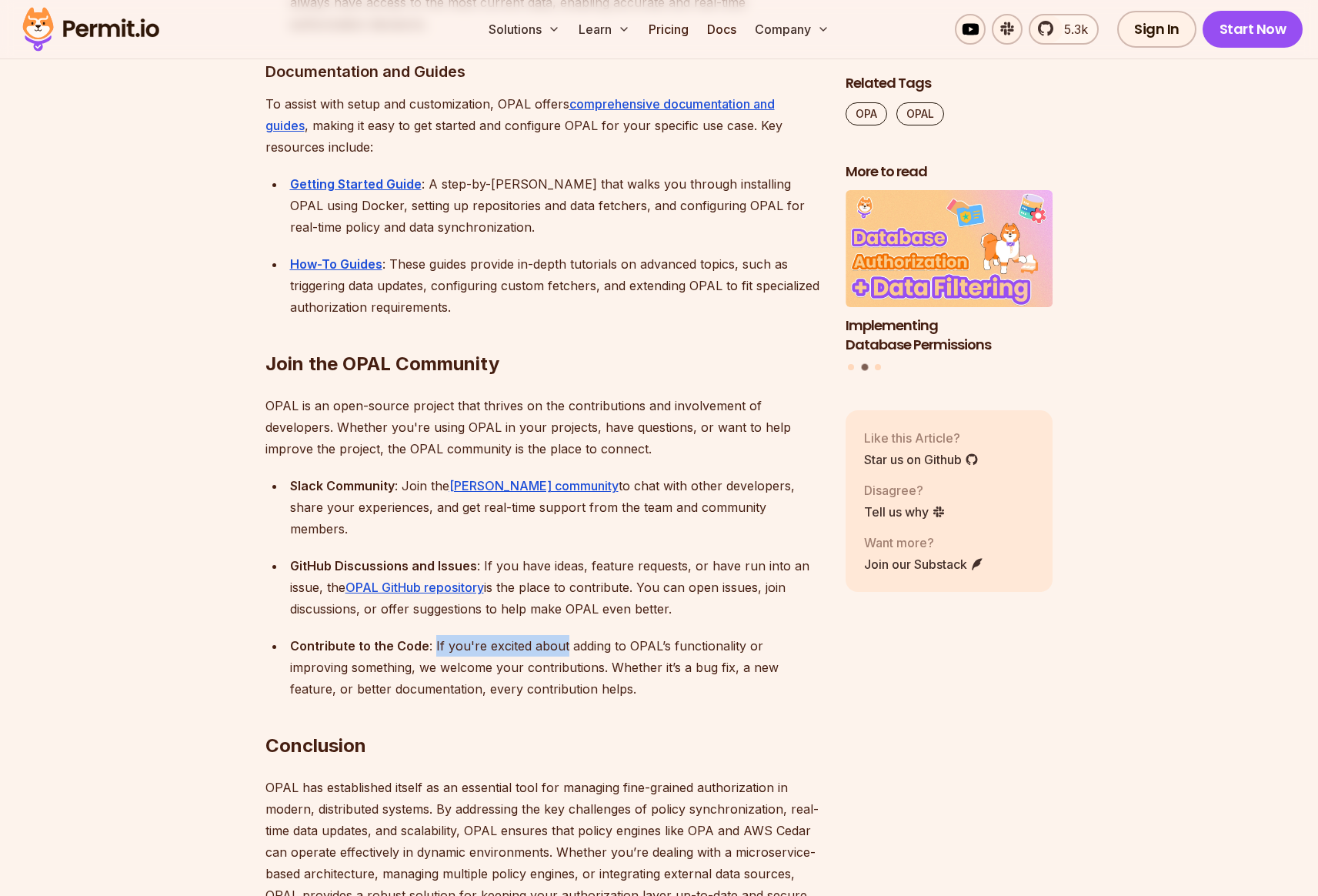
drag, startPoint x: 432, startPoint y: 571, endPoint x: 561, endPoint y: 569, distance: 129.0
click at [561, 635] on div "Contribute to the Code : If you're excited about adding to OPAL’s functionality…" at bounding box center [555, 667] width 531 height 65
click at [491, 635] on div "Contribute to the Code : If you're excited about adding to OPAL’s functionality…" at bounding box center [555, 667] width 531 height 65
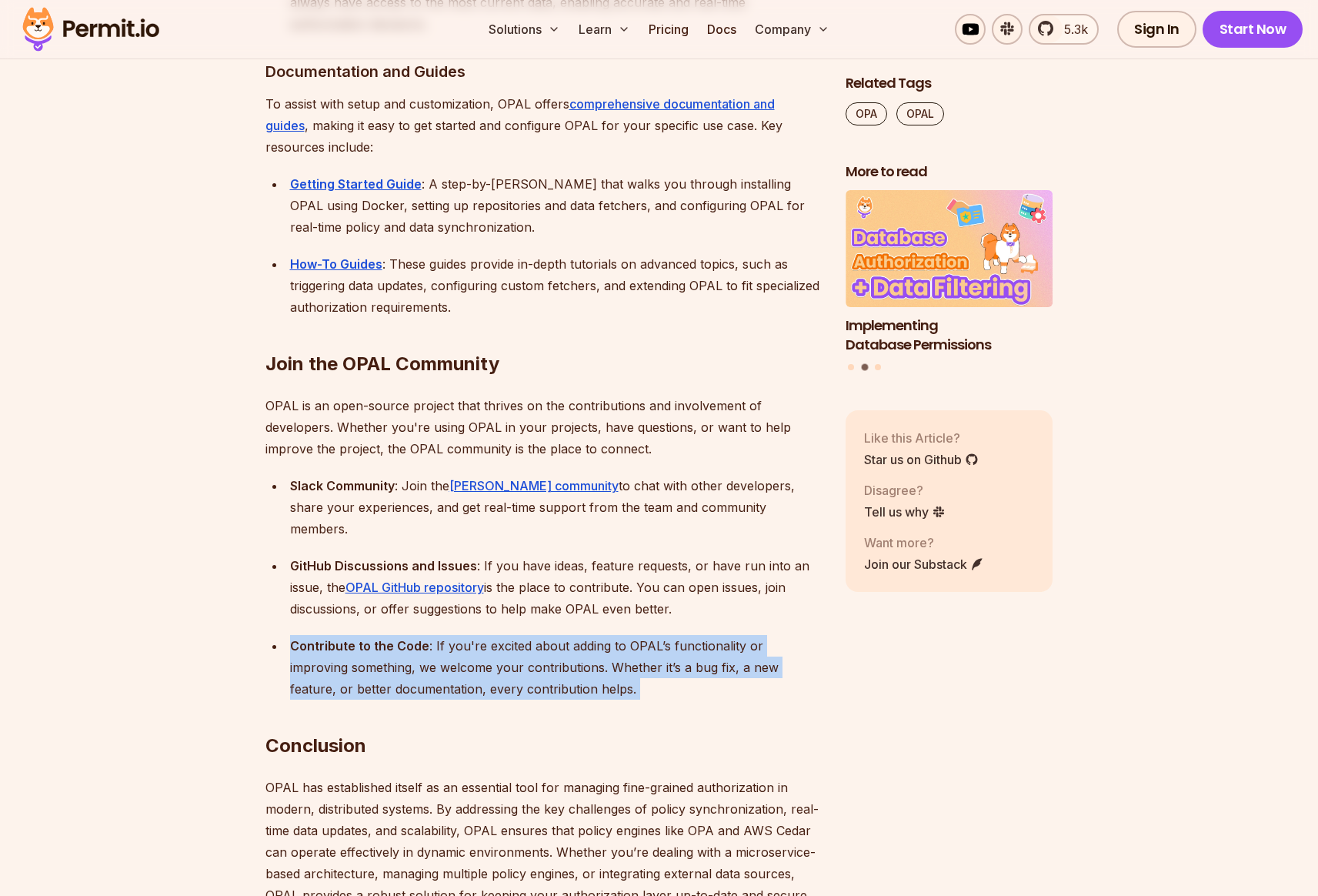
drag, startPoint x: 289, startPoint y: 569, endPoint x: 513, endPoint y: 639, distance: 234.7
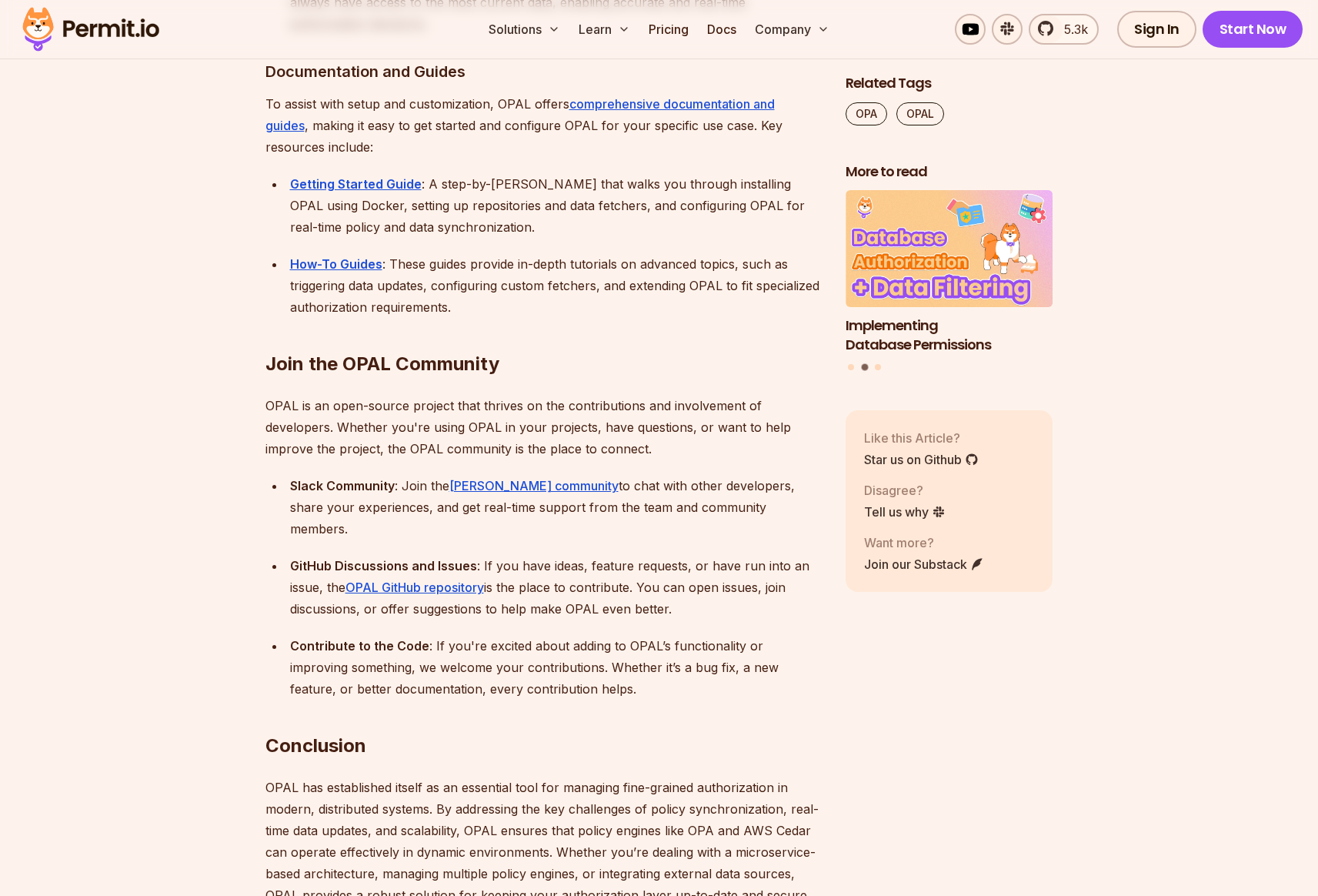
click at [452, 681] on h2 "Conclusion" at bounding box center [543, 715] width 556 height 86
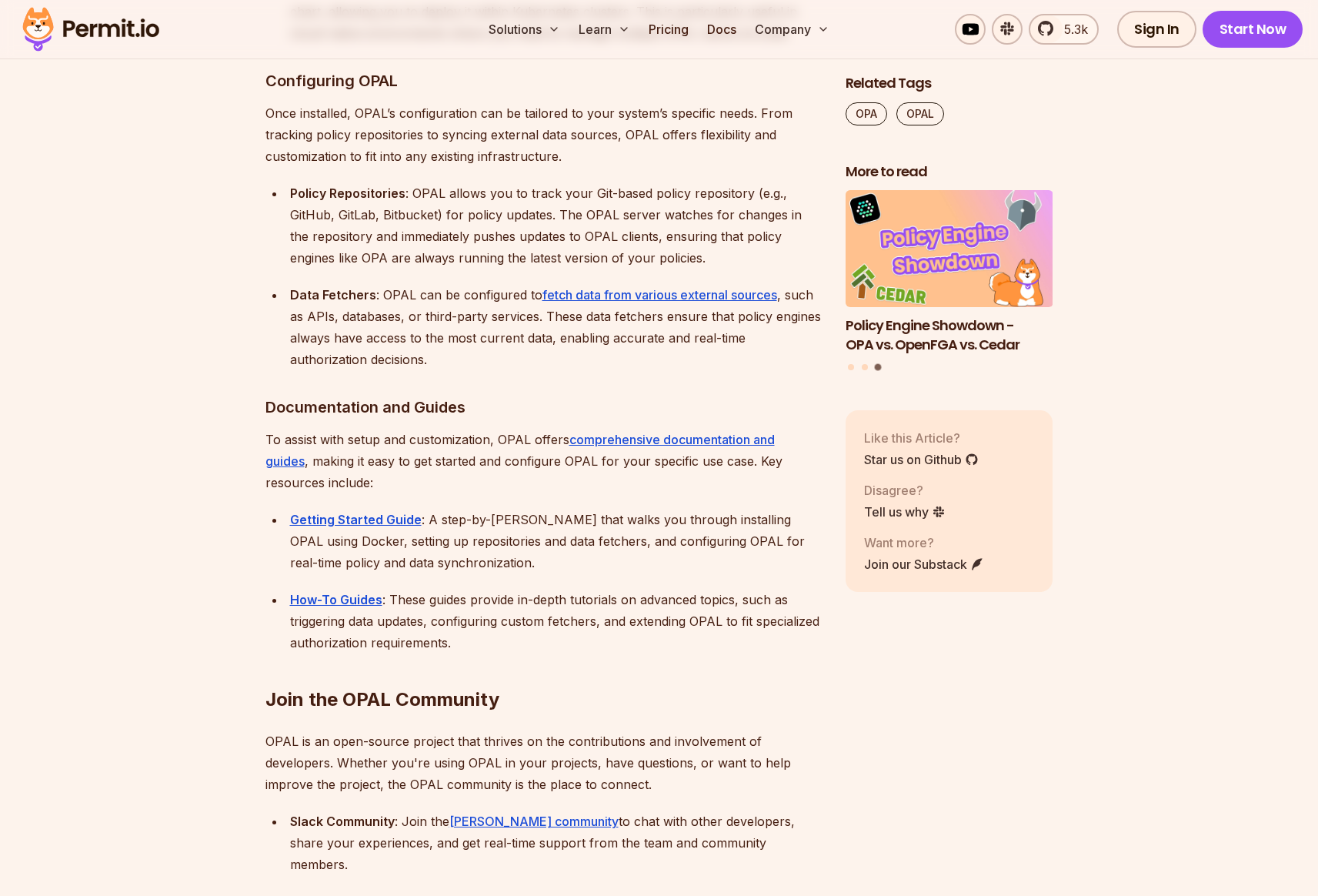
scroll to position [8130, 0]
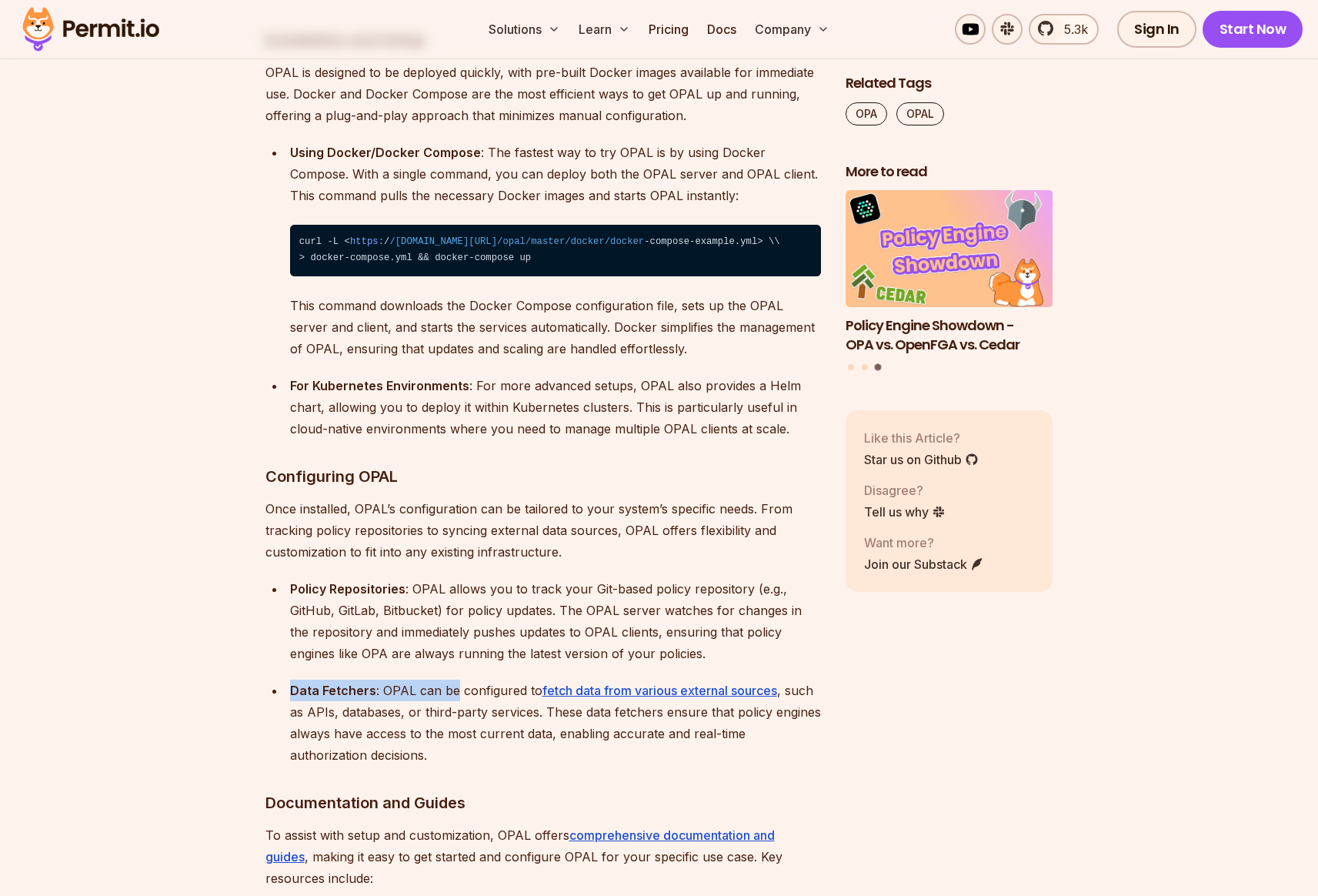
drag, startPoint x: 293, startPoint y: 638, endPoint x: 459, endPoint y: 636, distance: 166.0
click at [459, 679] on div "Data Fetchers : OPAL can be configured to fetch data from various external sour…" at bounding box center [555, 722] width 531 height 86
click at [477, 679] on div "Data Fetchers : OPAL can be configured to fetch data from various external sour…" at bounding box center [555, 722] width 531 height 86
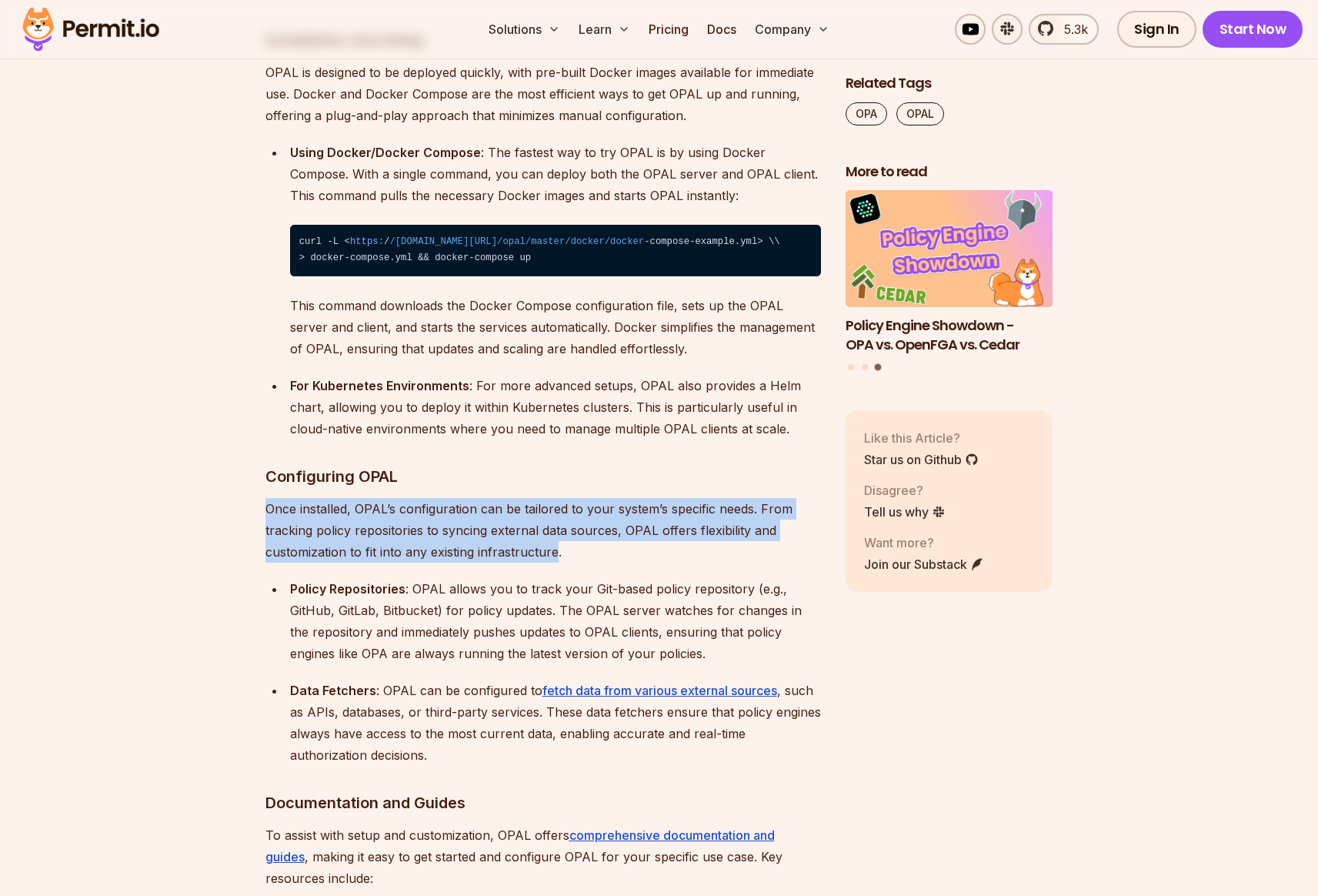
drag, startPoint x: 266, startPoint y: 454, endPoint x: 555, endPoint y: 497, distance: 292.2
click at [555, 498] on p "Once installed, OPAL’s configuration can be tailored to your system’s specific …" at bounding box center [543, 530] width 556 height 65
click at [557, 498] on p "Once installed, OPAL’s configuration can be tailored to your system’s specific …" at bounding box center [543, 530] width 556 height 65
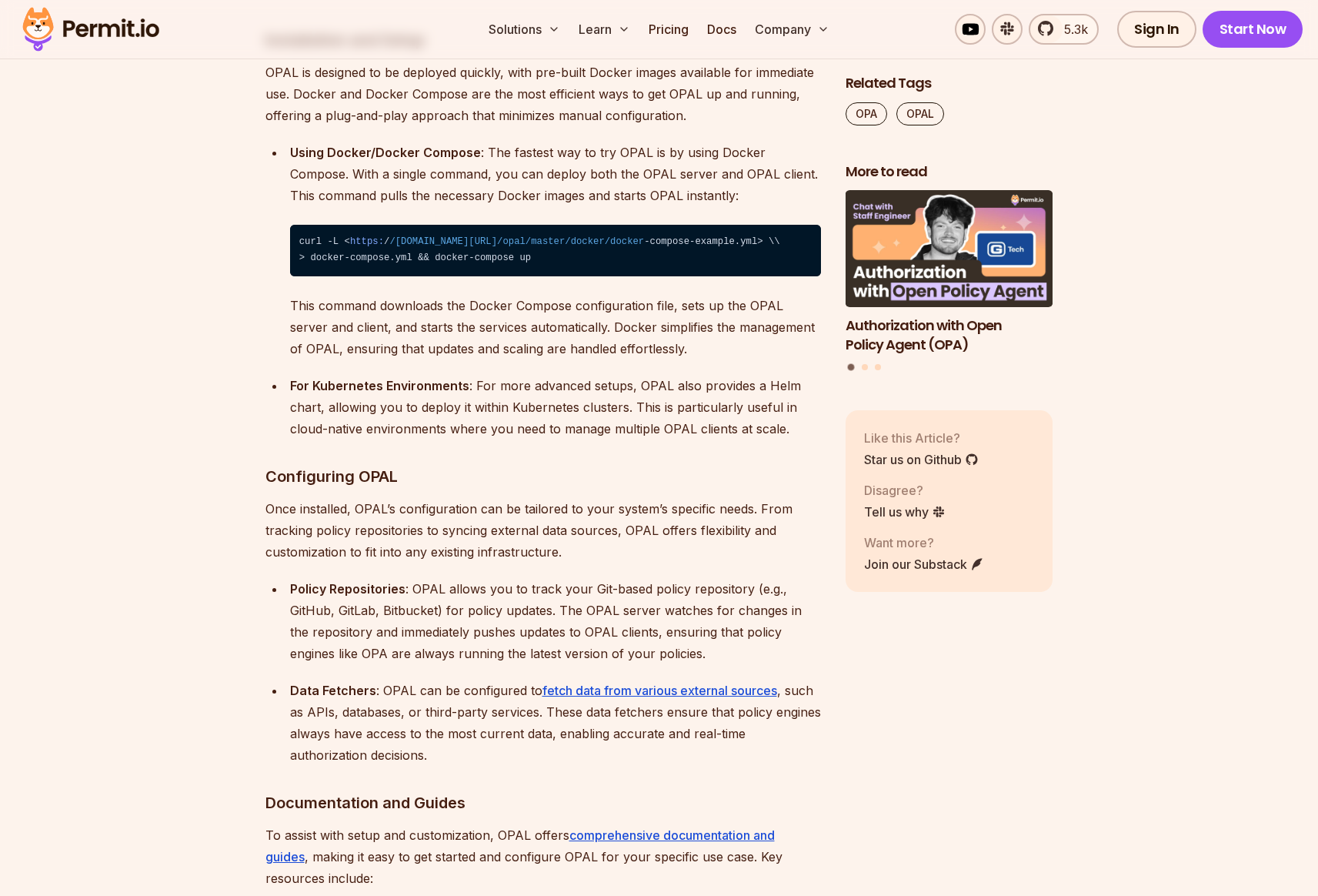
click at [373, 374] on p "For Kubernetes Environments : For more advanced setups, OPAL also provides a He…" at bounding box center [555, 407] width 531 height 65
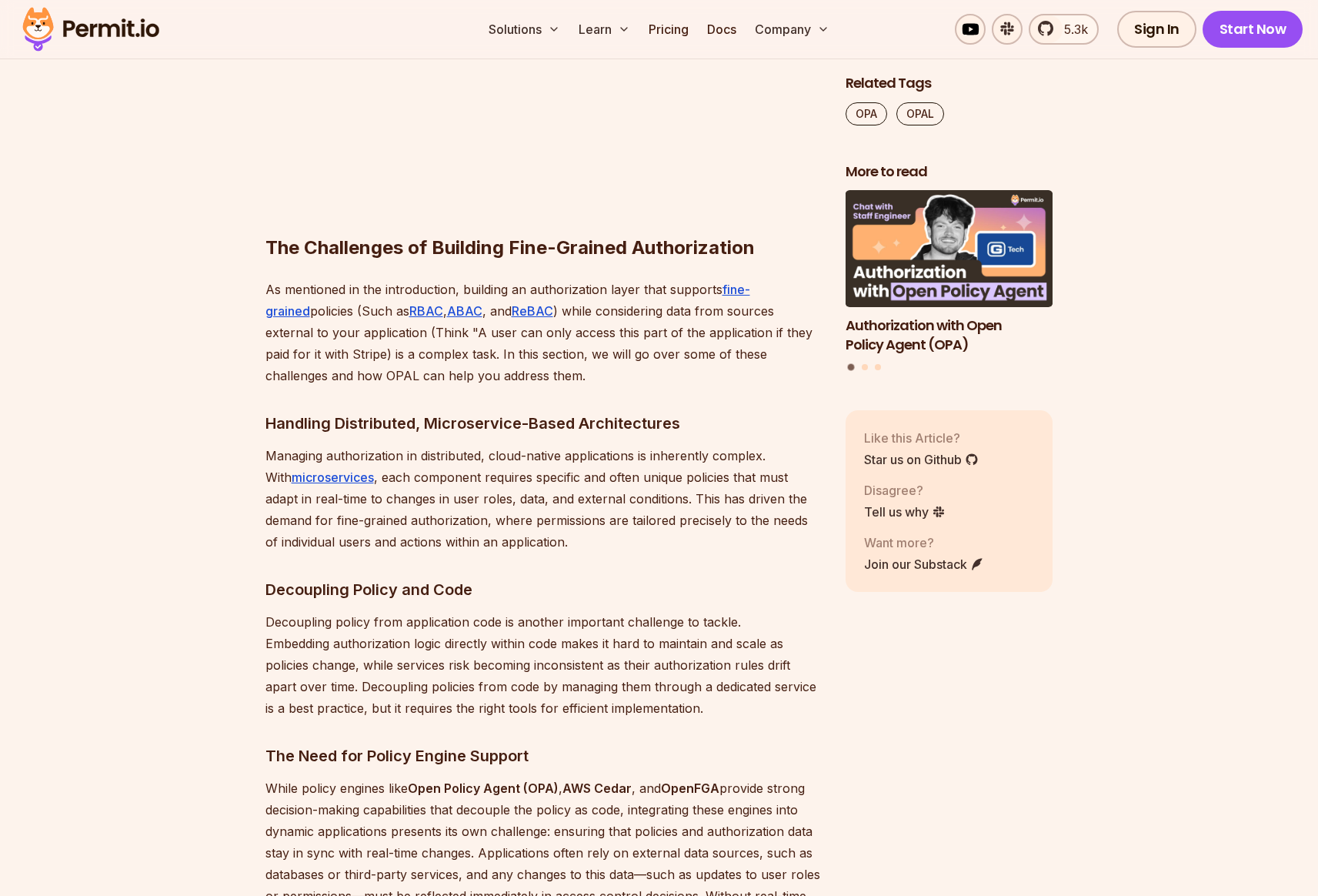
scroll to position [0, 0]
